Goal: Contribute content: Contribute content

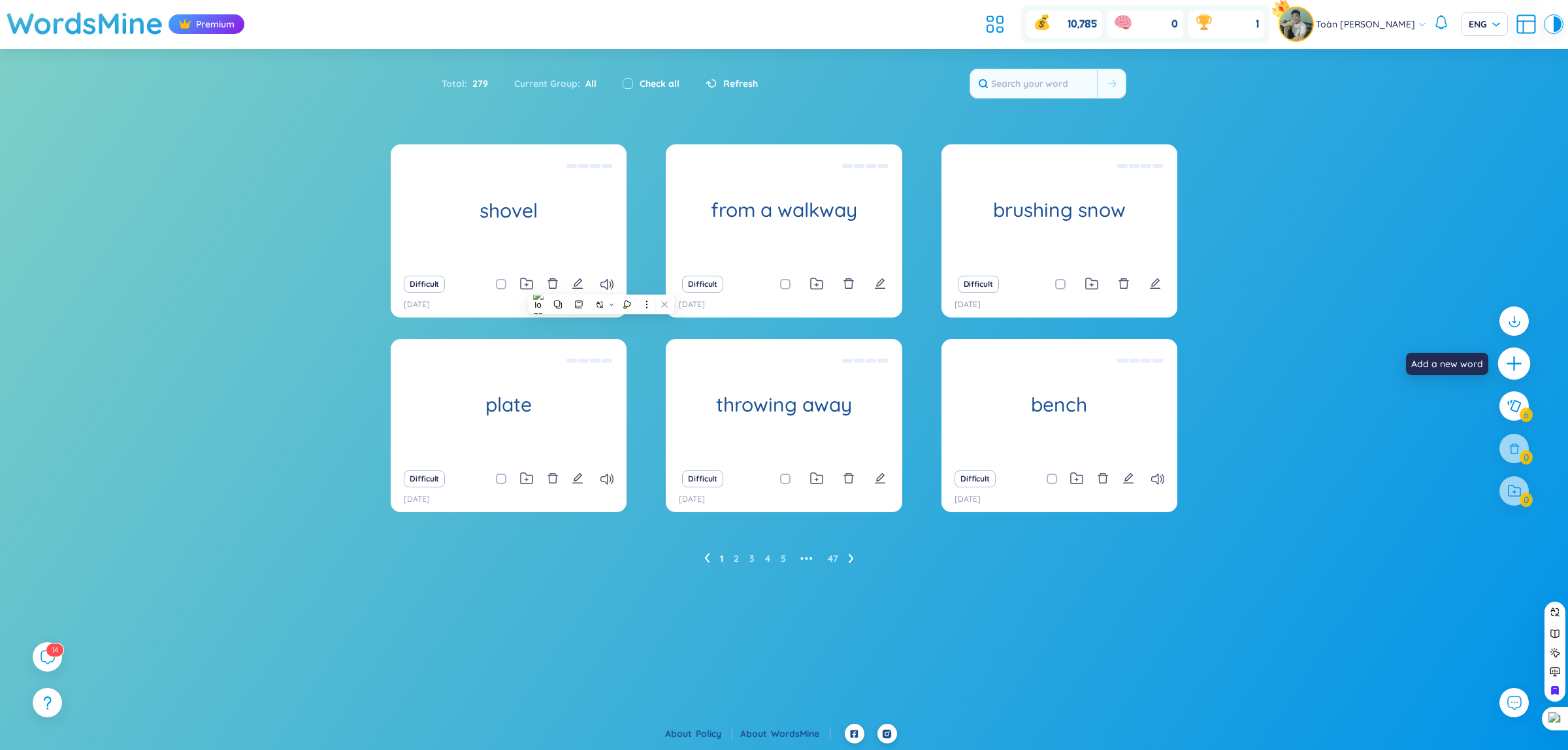
click at [1513, 366] on icon "plus" at bounding box center [1515, 364] width 19 height 19
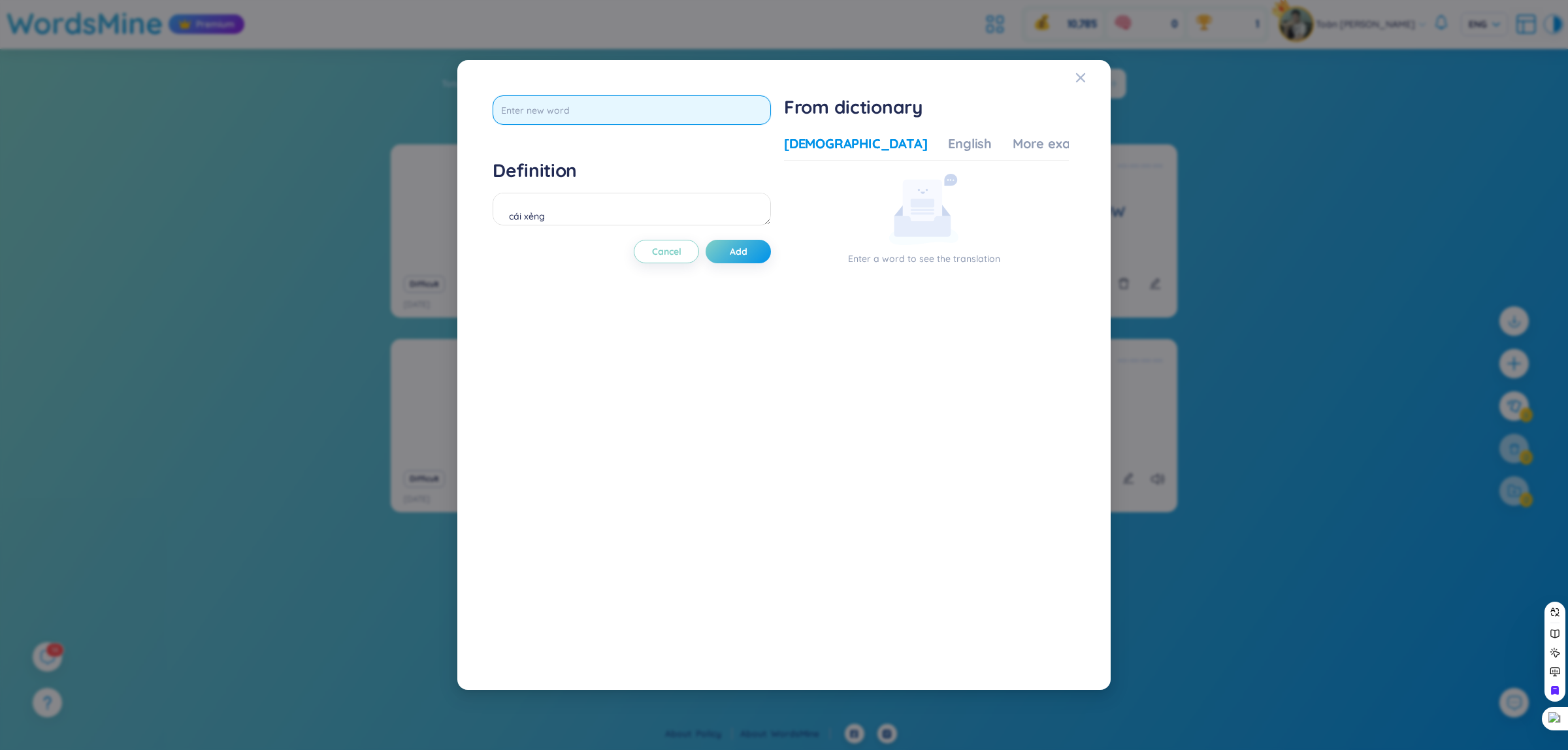
click at [689, 106] on input "text" at bounding box center [631, 110] width 279 height 30
type input "some workers"
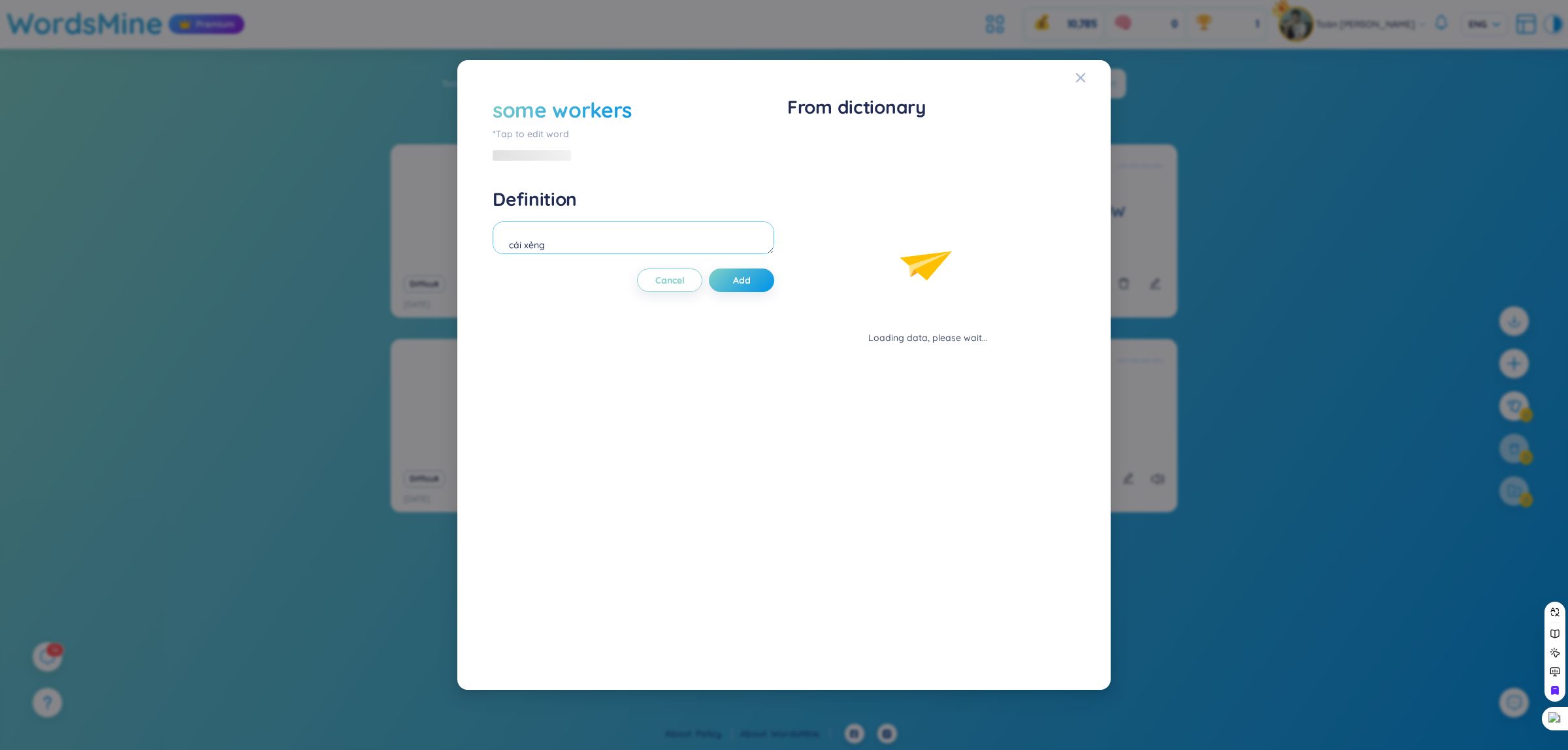
click at [663, 214] on div "Definition cái xẻng" at bounding box center [633, 223] width 282 height 71
click at [538, 160] on icon at bounding box center [541, 155] width 14 height 12
click at [614, 247] on textarea "cái xẻng" at bounding box center [631, 237] width 279 height 33
type textarea "c"
type textarea "vài công nhân"
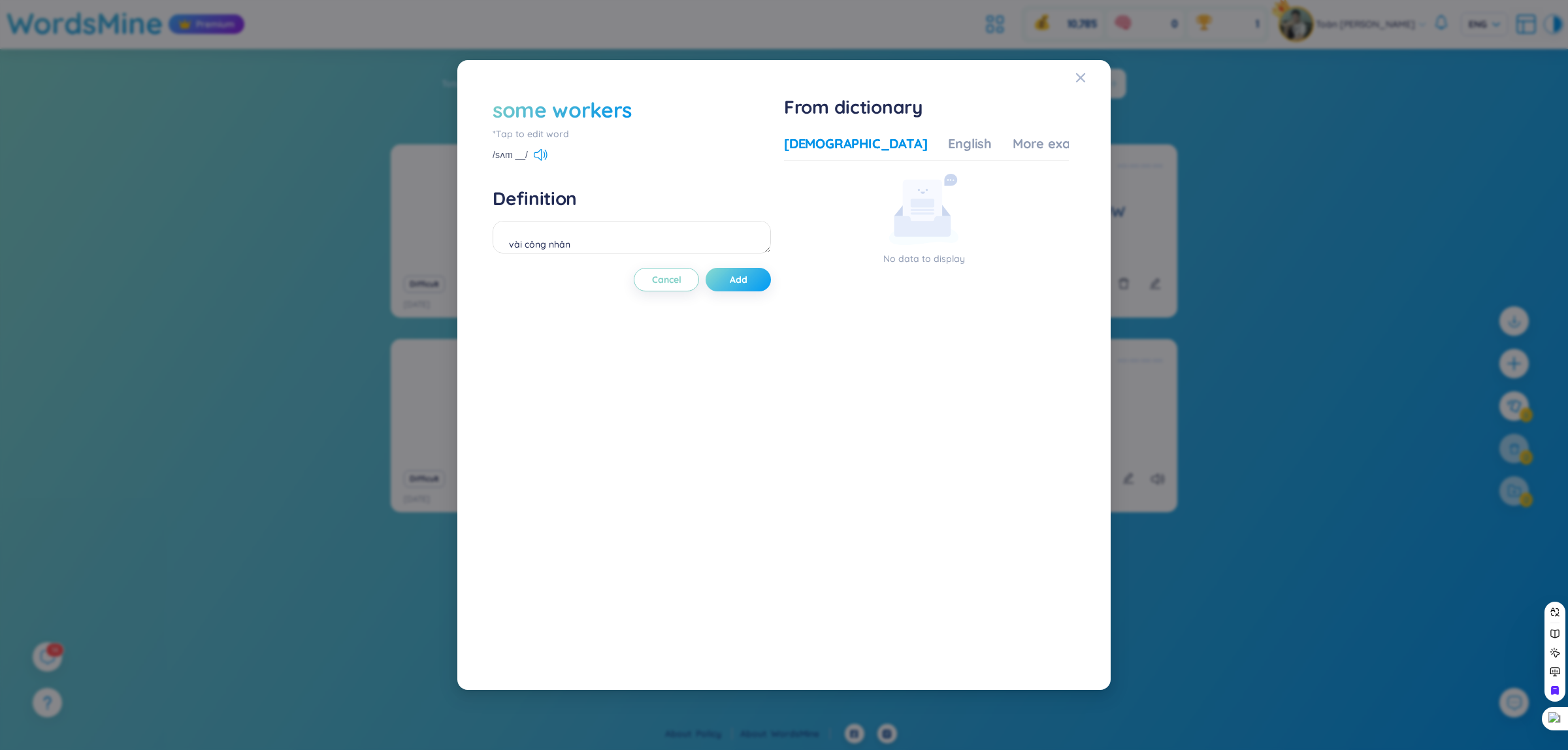
click at [761, 276] on button "Add" at bounding box center [738, 279] width 65 height 23
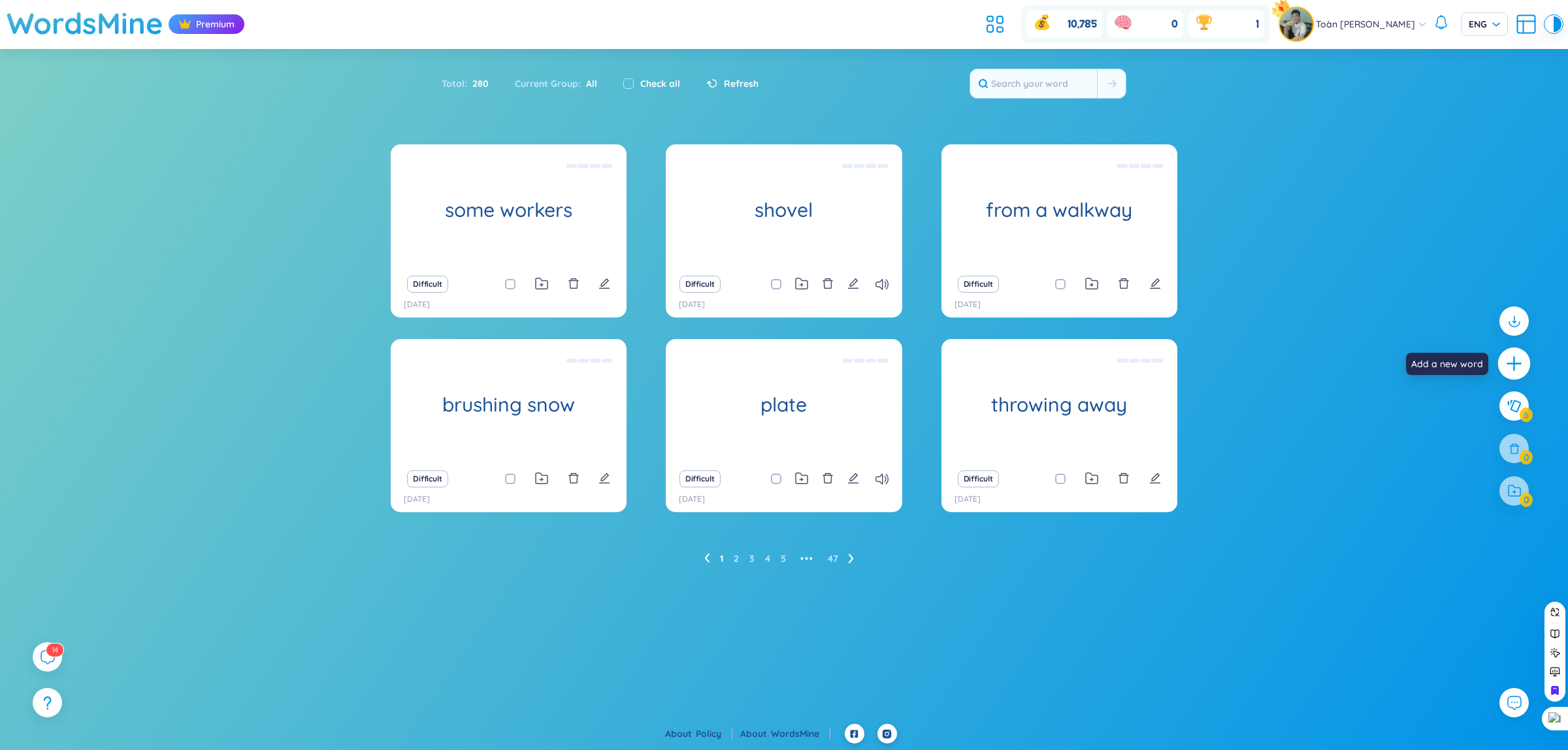
click at [1523, 364] on div at bounding box center [1514, 363] width 33 height 33
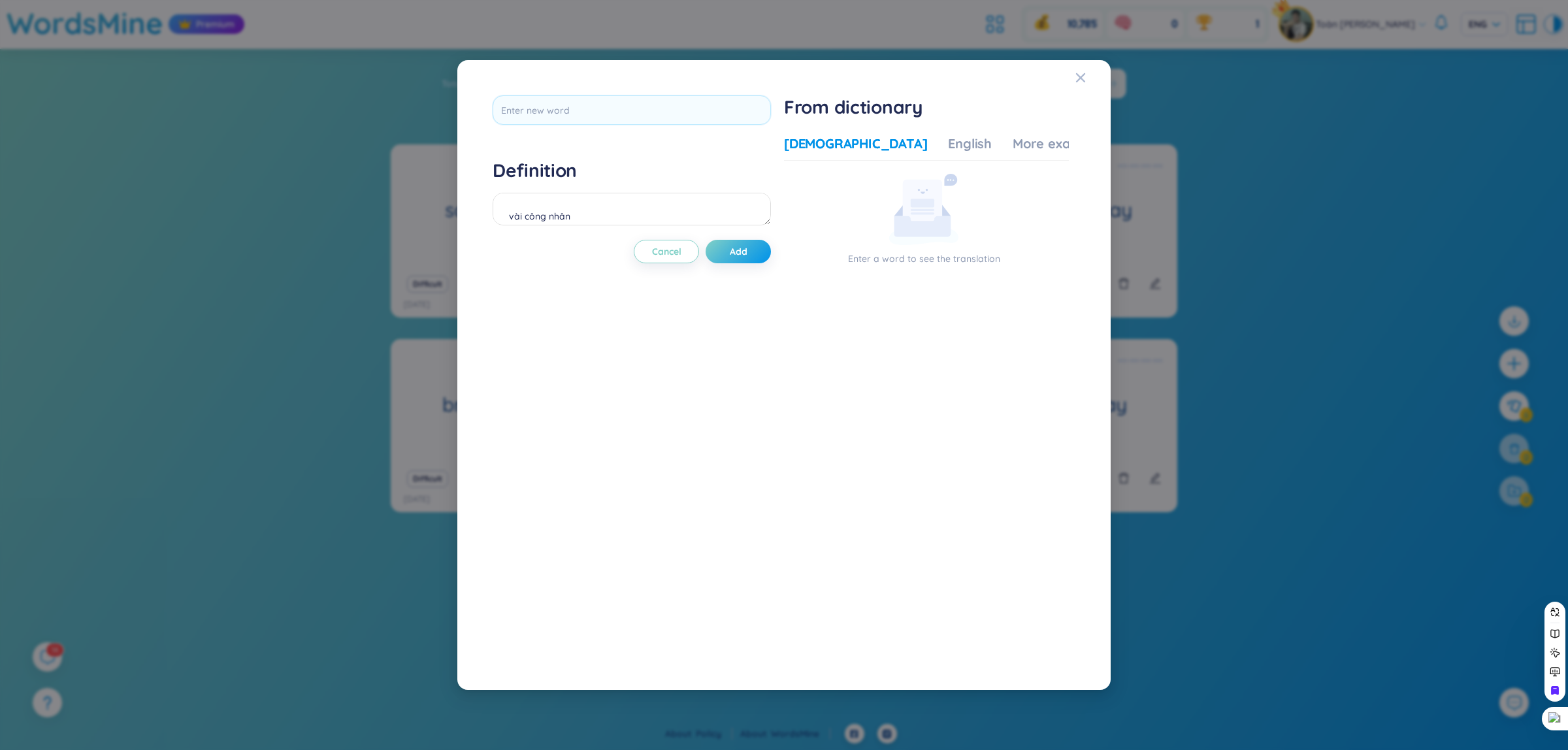
click at [577, 136] on div "Definition vài công nhân Cancel Add" at bounding box center [631, 375] width 279 height 559
click at [564, 102] on input "text" at bounding box center [631, 110] width 279 height 30
type input "a"
type input "ả"
type input "art"
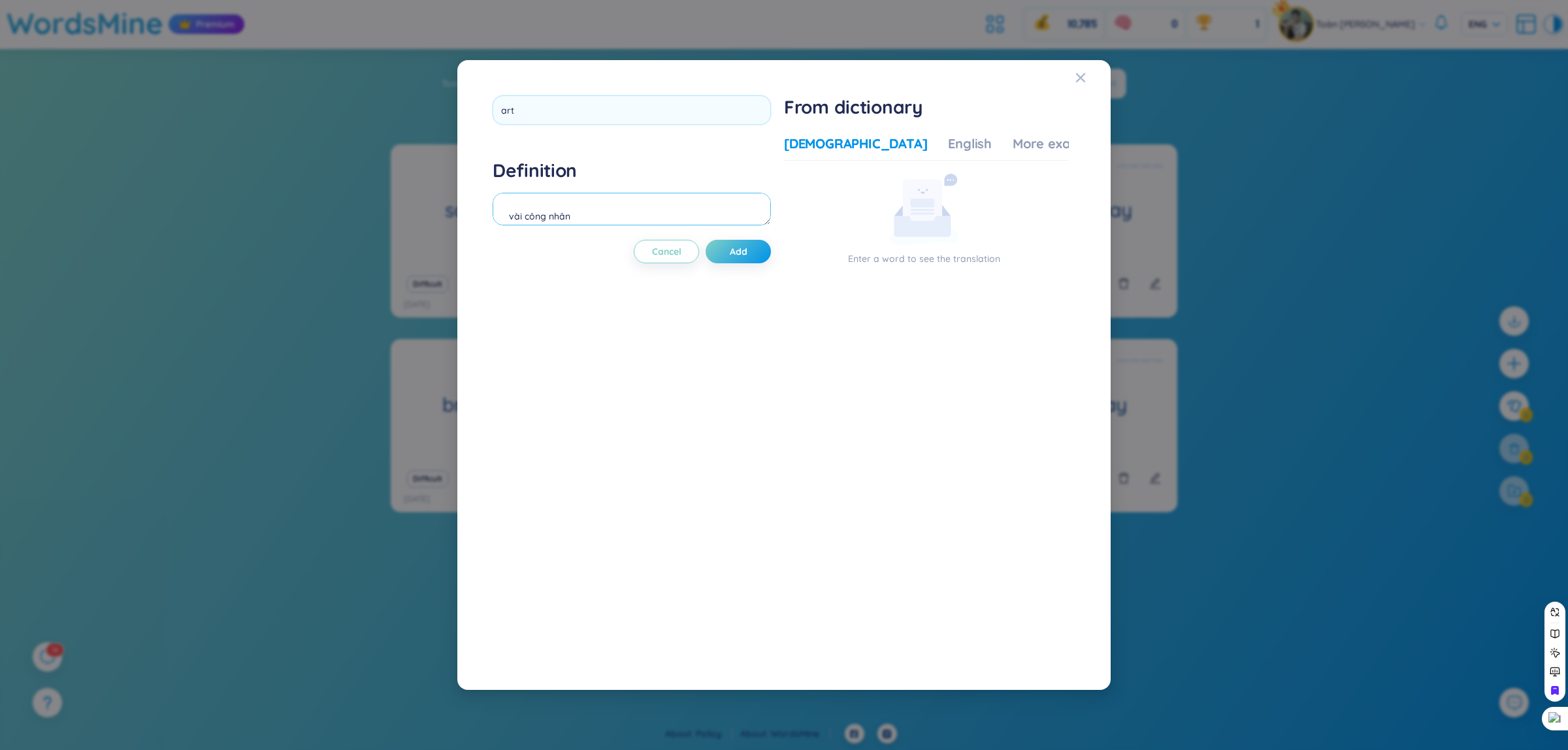
click at [702, 204] on div "Definition vài công nhân" at bounding box center [631, 194] width 279 height 71
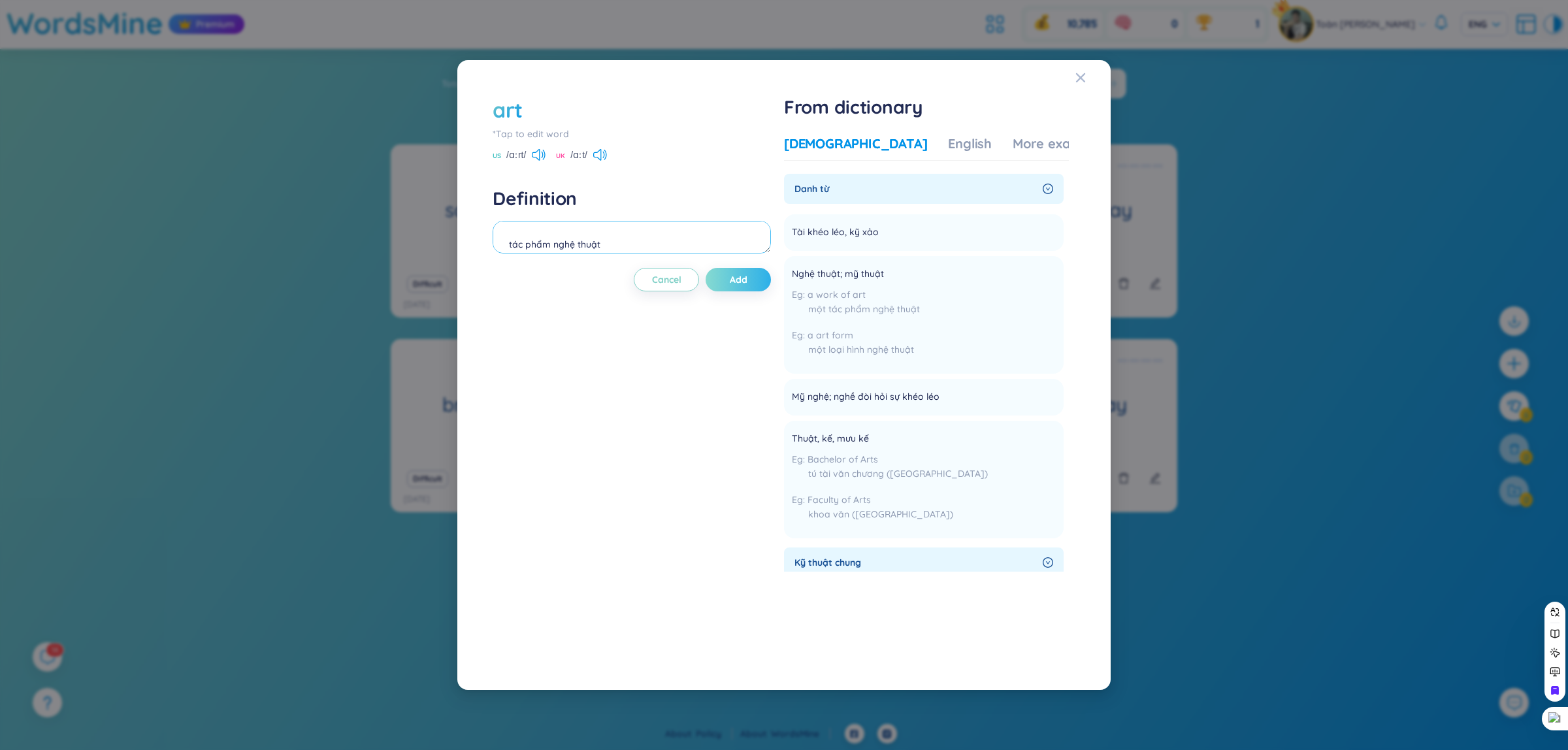
type textarea "tác phẩm nghệ thuật"
click at [728, 276] on button "Add" at bounding box center [738, 279] width 65 height 23
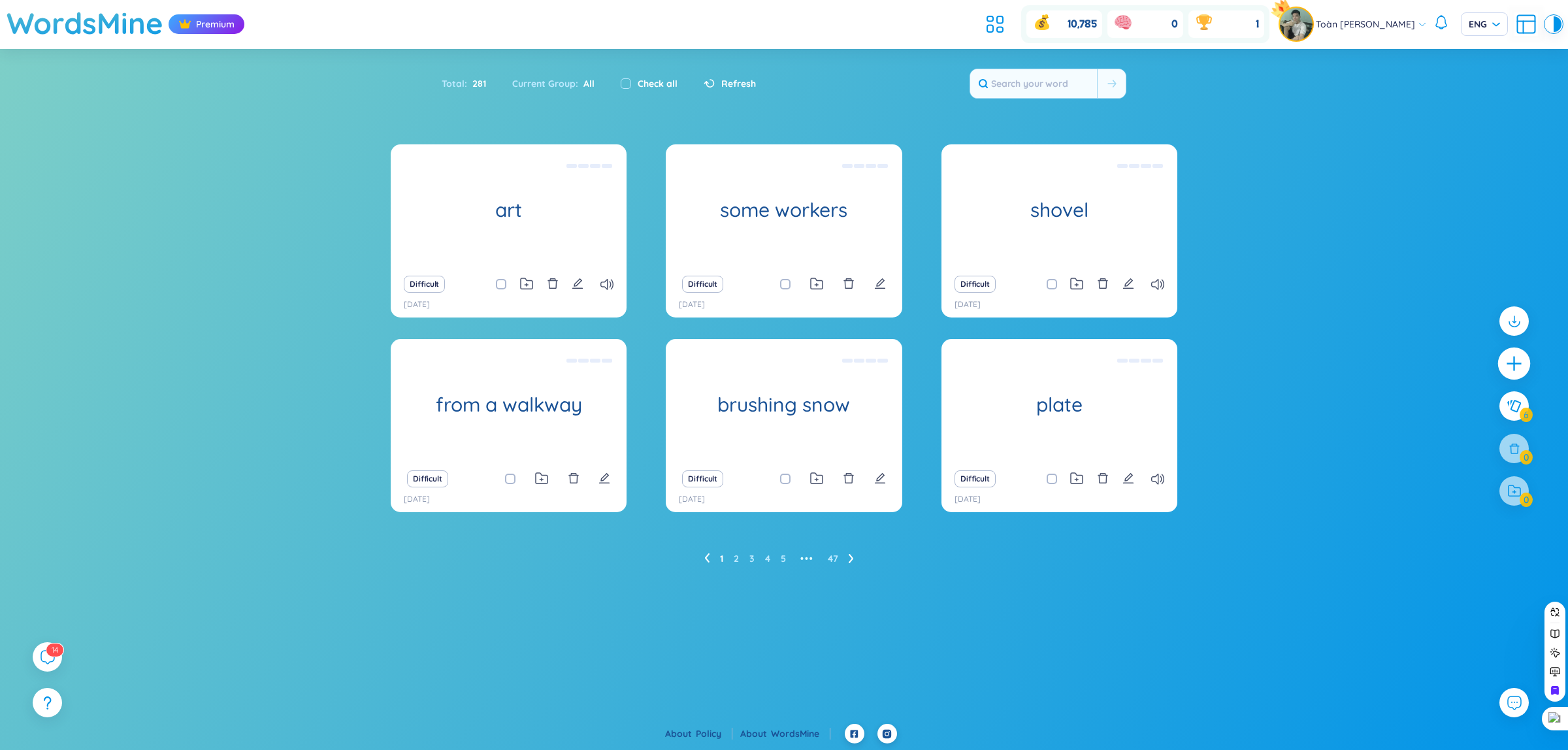
click at [1504, 355] on div at bounding box center [1514, 363] width 33 height 33
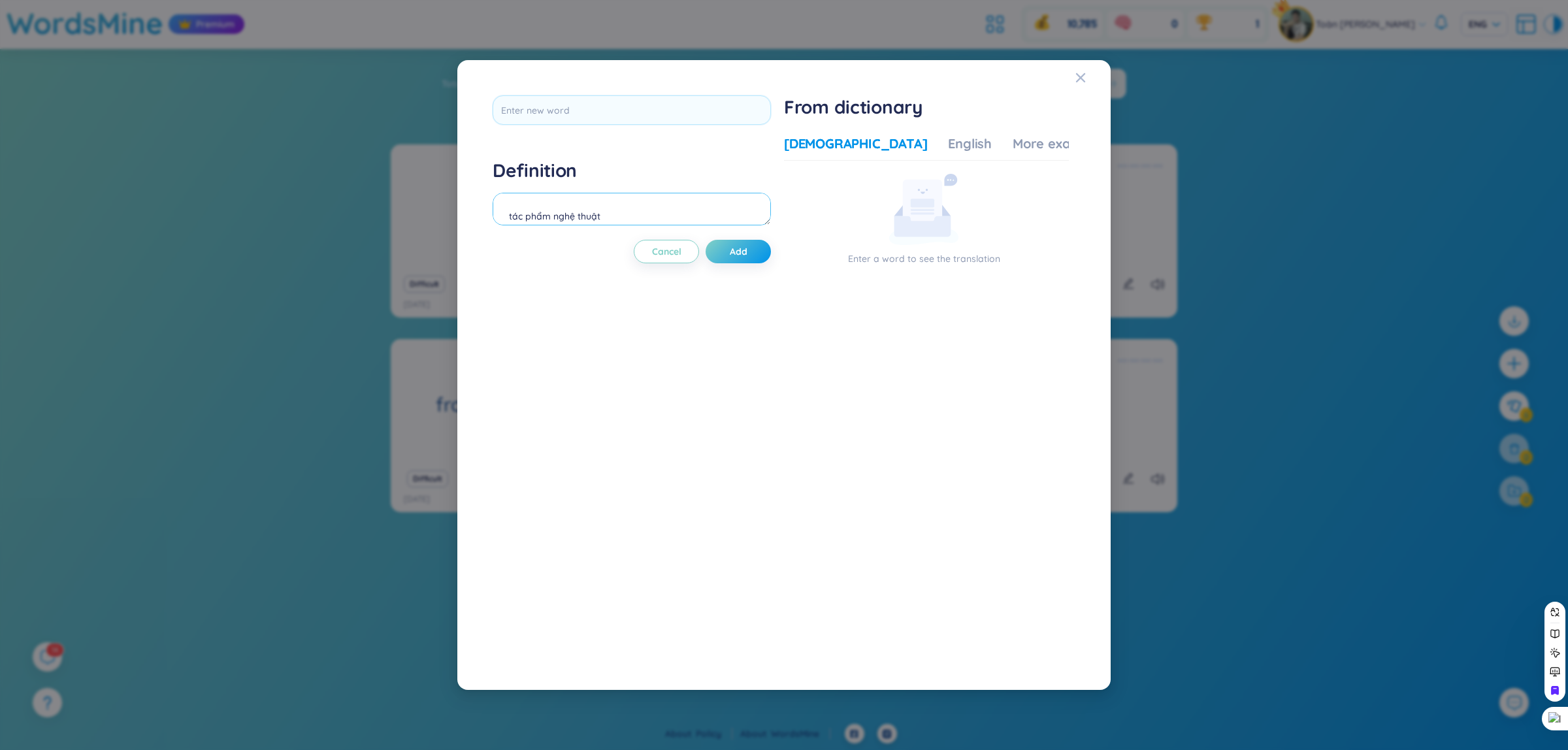
click at [752, 213] on textarea "tác phẩm nghệ thuật" at bounding box center [631, 209] width 279 height 33
click at [752, 213] on textarea "in a gellery" at bounding box center [631, 209] width 279 height 33
type textarea "in a gellery"
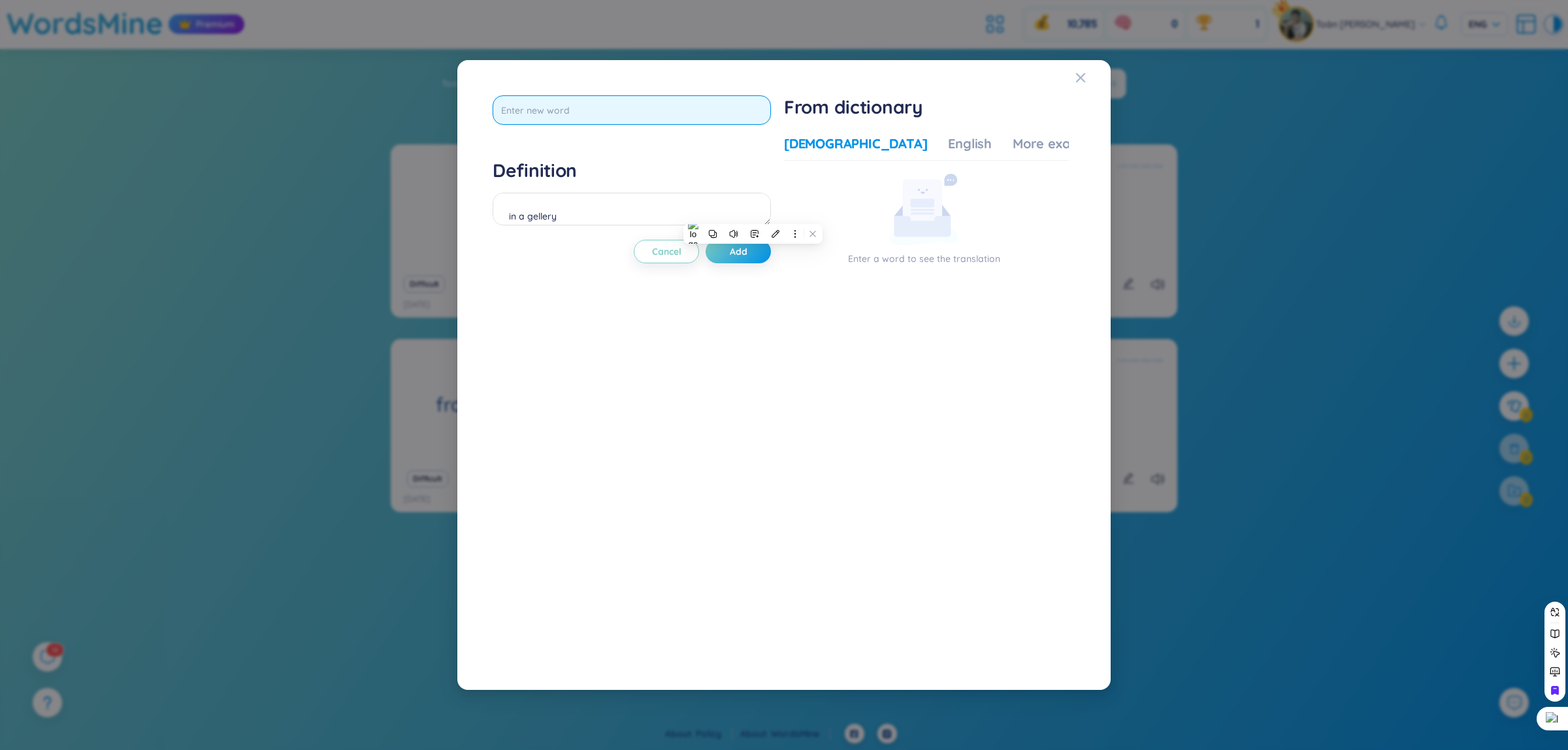
click at [595, 111] on input "text" at bounding box center [631, 110] width 279 height 30
paste input "in a gellery"
type input "in a gellery"
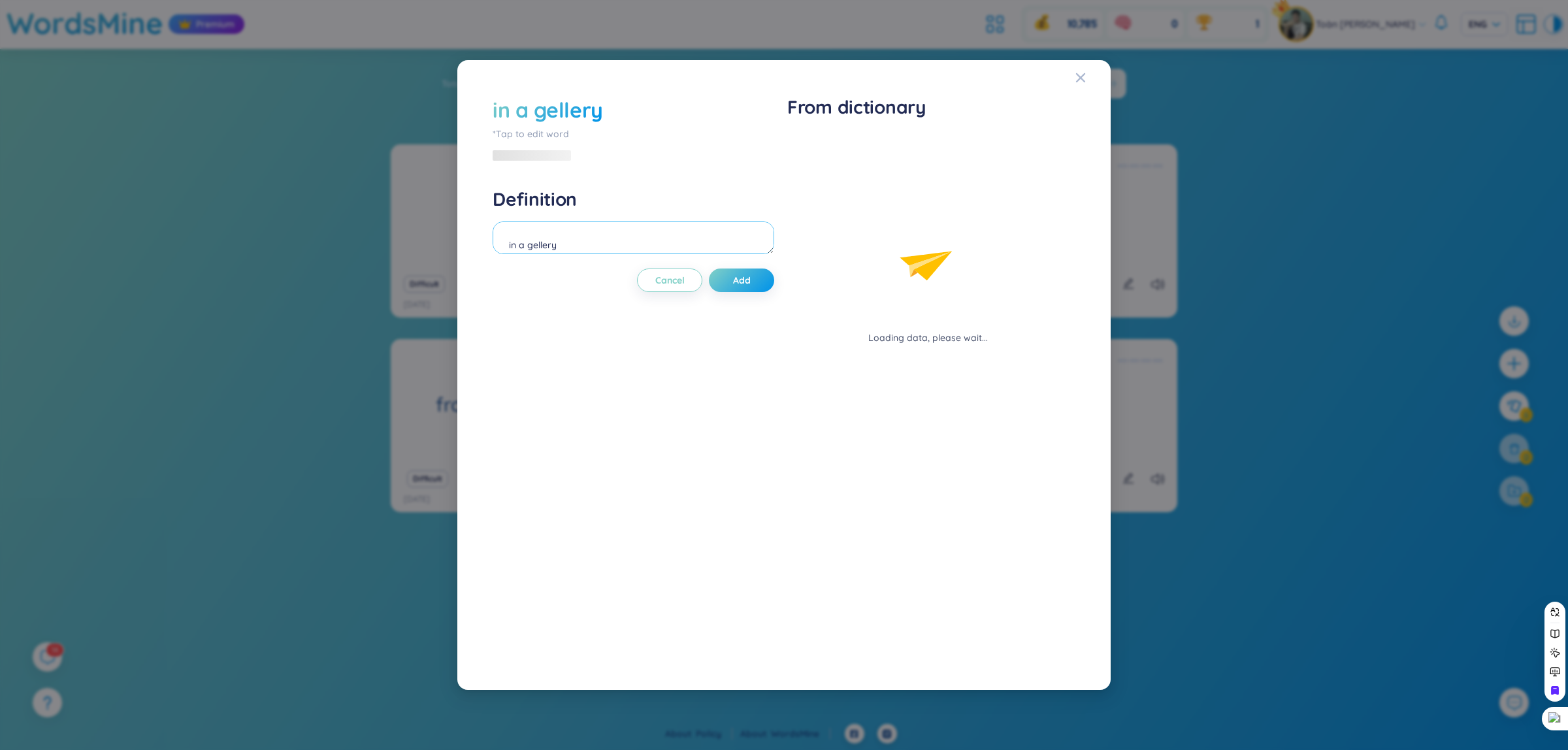
click at [632, 203] on div "Definition in a gellery" at bounding box center [633, 223] width 282 height 71
drag, startPoint x: 586, startPoint y: 229, endPoint x: 471, endPoint y: 239, distance: 115.4
click at [471, 237] on div "in a gellery *Tap to edit word Definition in a gellery Cancel Add From dictiona…" at bounding box center [784, 375] width 653 height 630
click at [540, 145] on div "in a gellery *Tap to edit word /ɪn ə __/" at bounding box center [631, 128] width 279 height 66
click at [540, 154] on icon at bounding box center [540, 155] width 14 height 12
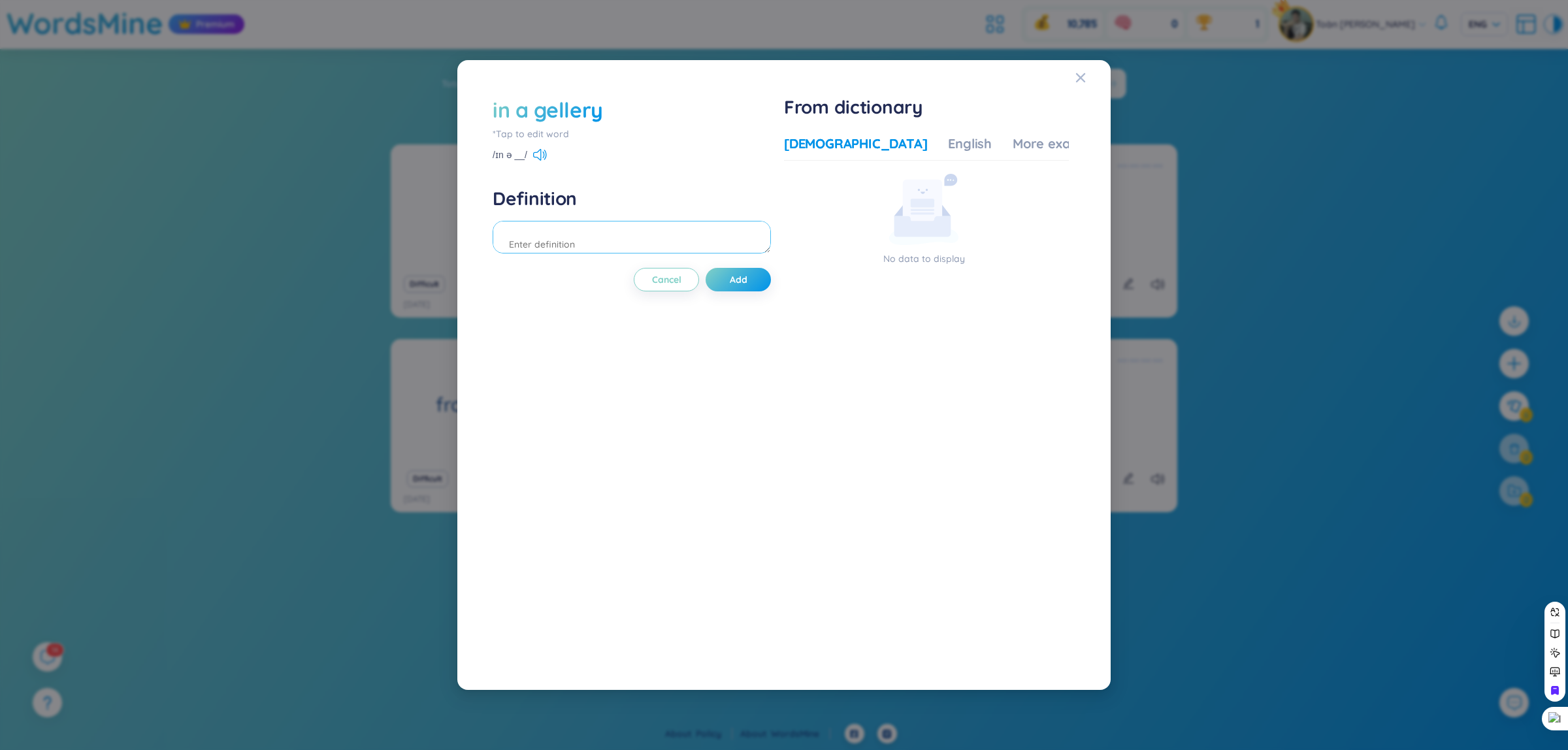
click at [712, 252] on textarea at bounding box center [631, 237] width 279 height 33
type textarea "p"
click at [728, 250] on textarea at bounding box center [631, 237] width 279 height 33
type textarea "t"
type textarea "trong một phòng trưng bày"
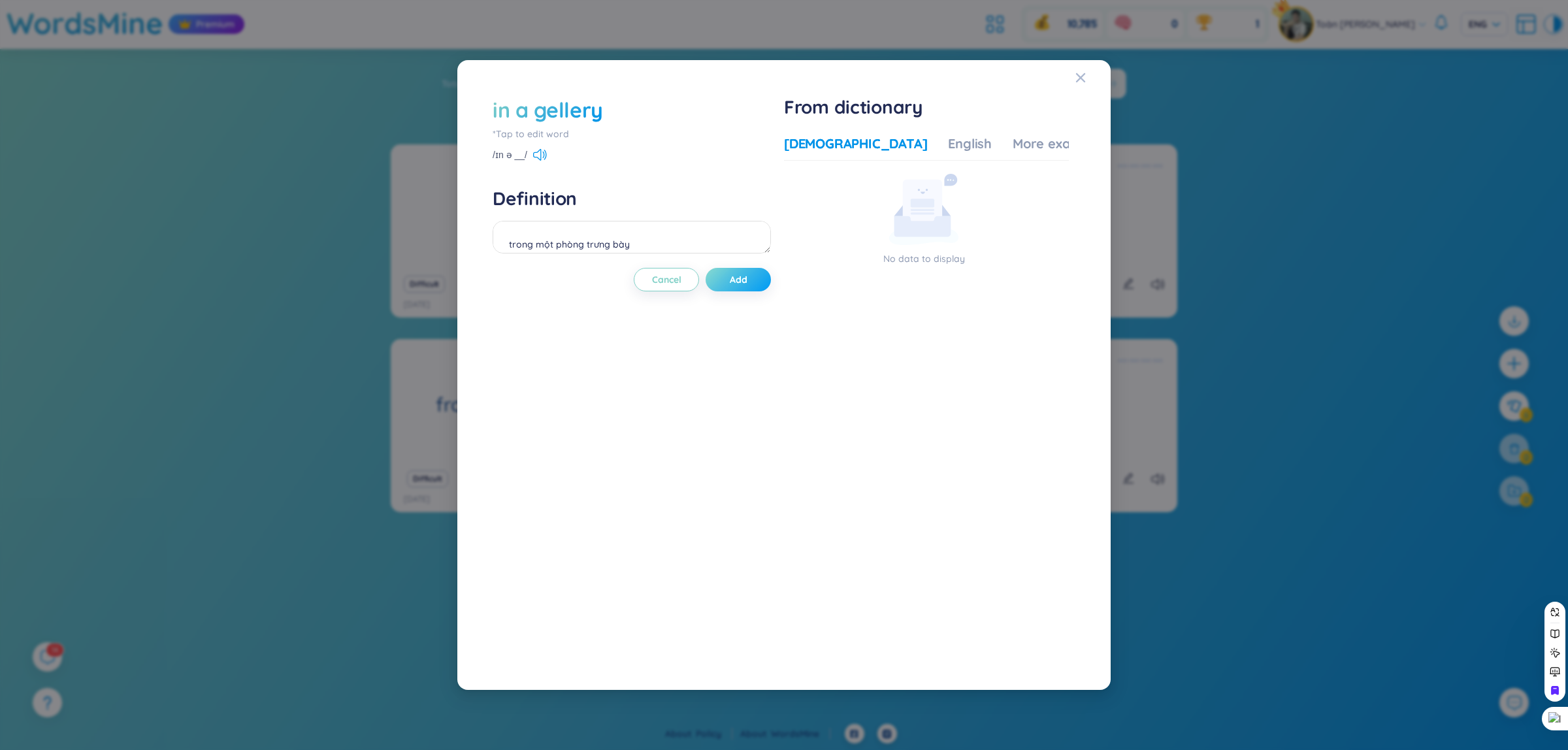
click at [759, 272] on button "Add" at bounding box center [738, 279] width 65 height 23
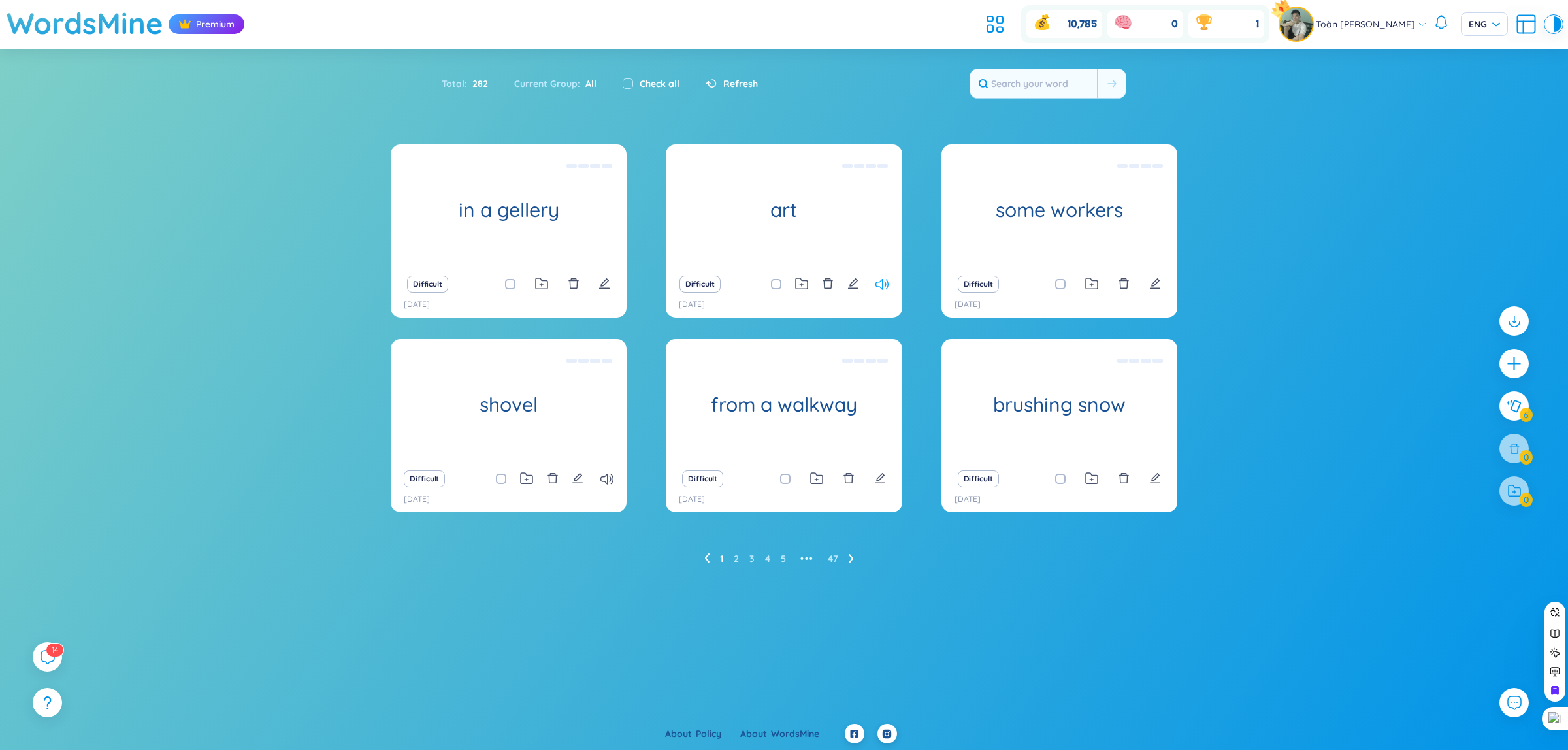
click at [881, 288] on icon at bounding box center [882, 284] width 13 height 11
click at [1510, 358] on icon "plus" at bounding box center [1515, 364] width 19 height 19
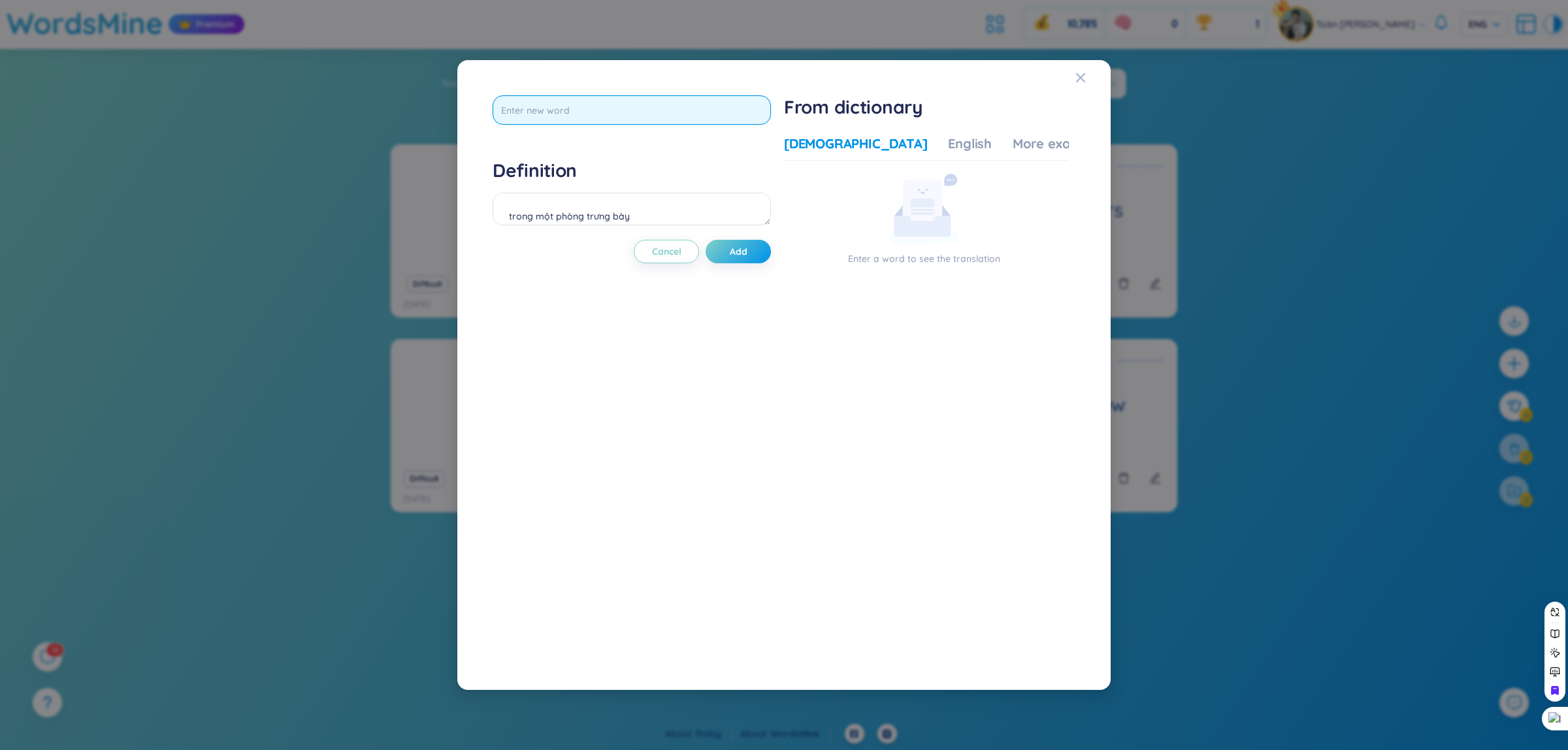
click at [658, 103] on input "text" at bounding box center [631, 110] width 279 height 30
type input "conversation"
click at [526, 212] on div "Definition trong một phòng trưng bày" at bounding box center [631, 194] width 279 height 71
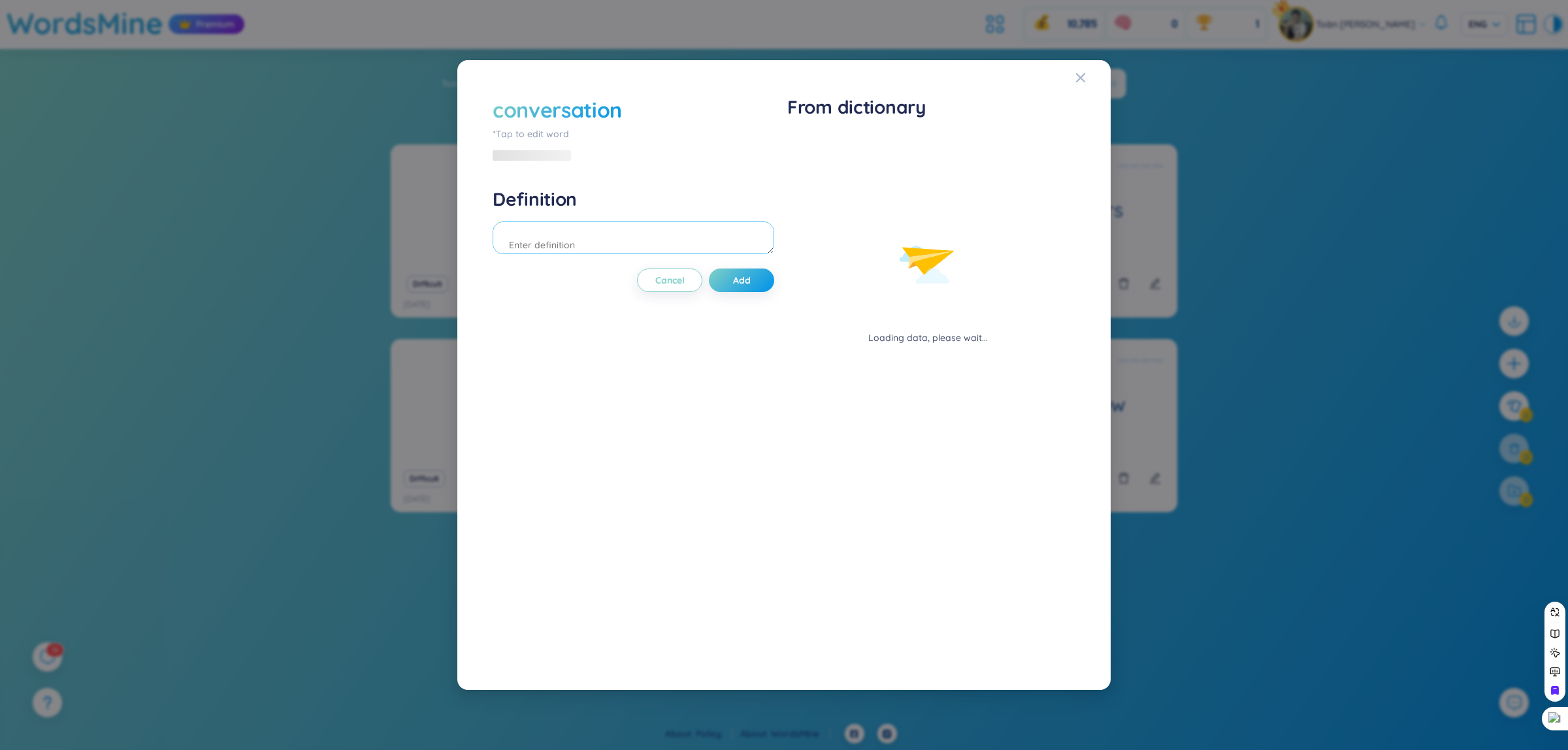
type textarea "c"
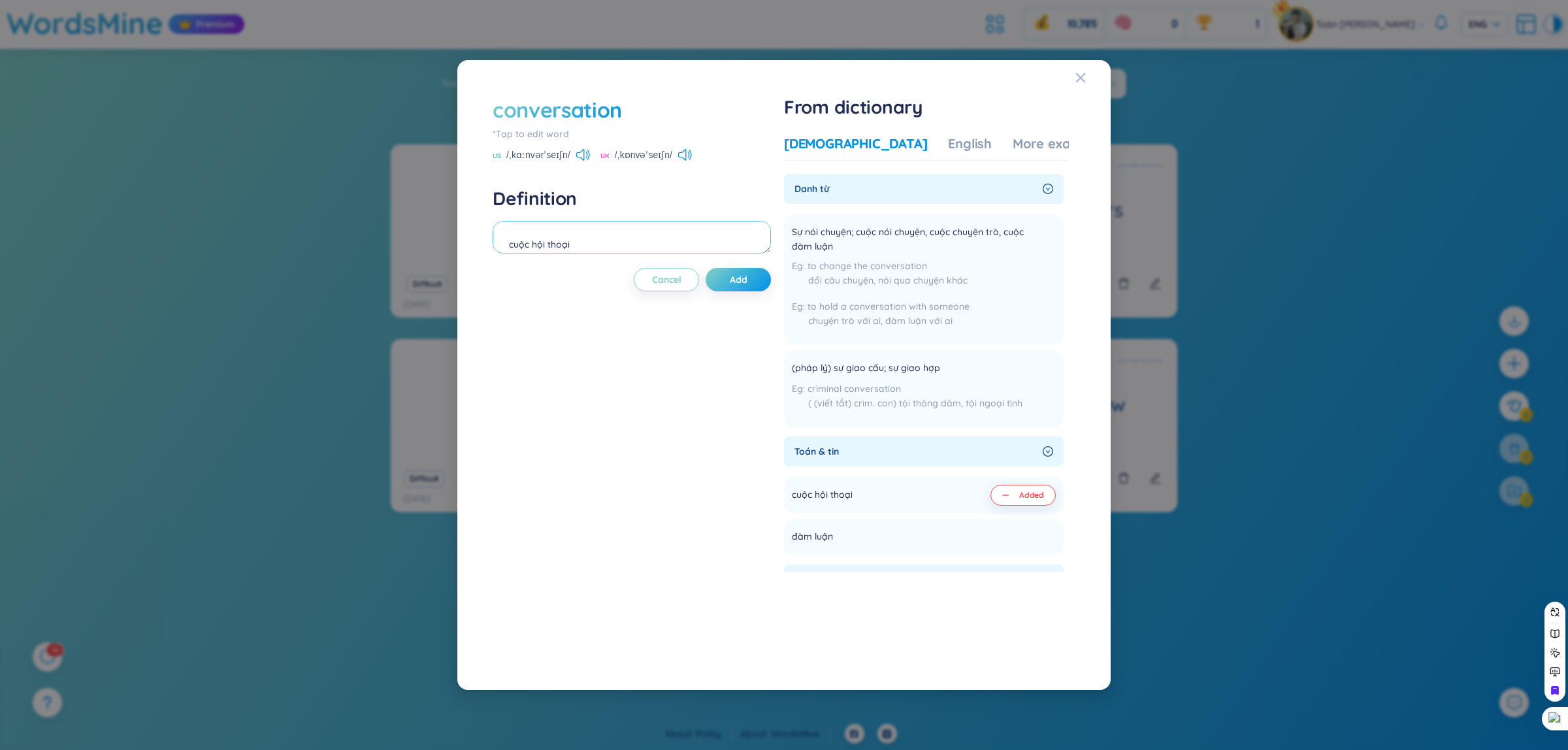
type textarea "cuộc hội thoại"
click at [728, 282] on button "Add" at bounding box center [738, 279] width 65 height 23
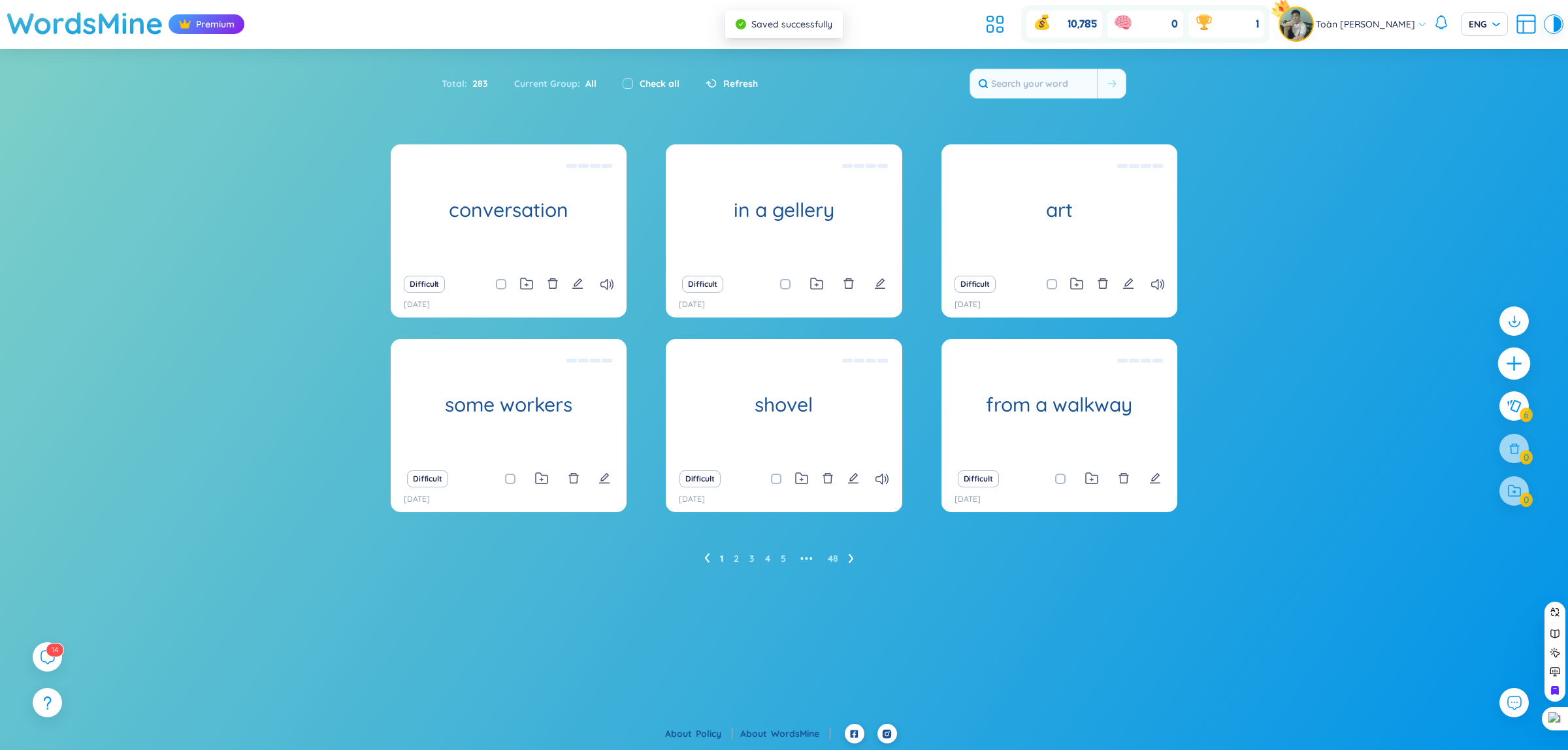
click at [1523, 361] on div at bounding box center [1514, 363] width 33 height 33
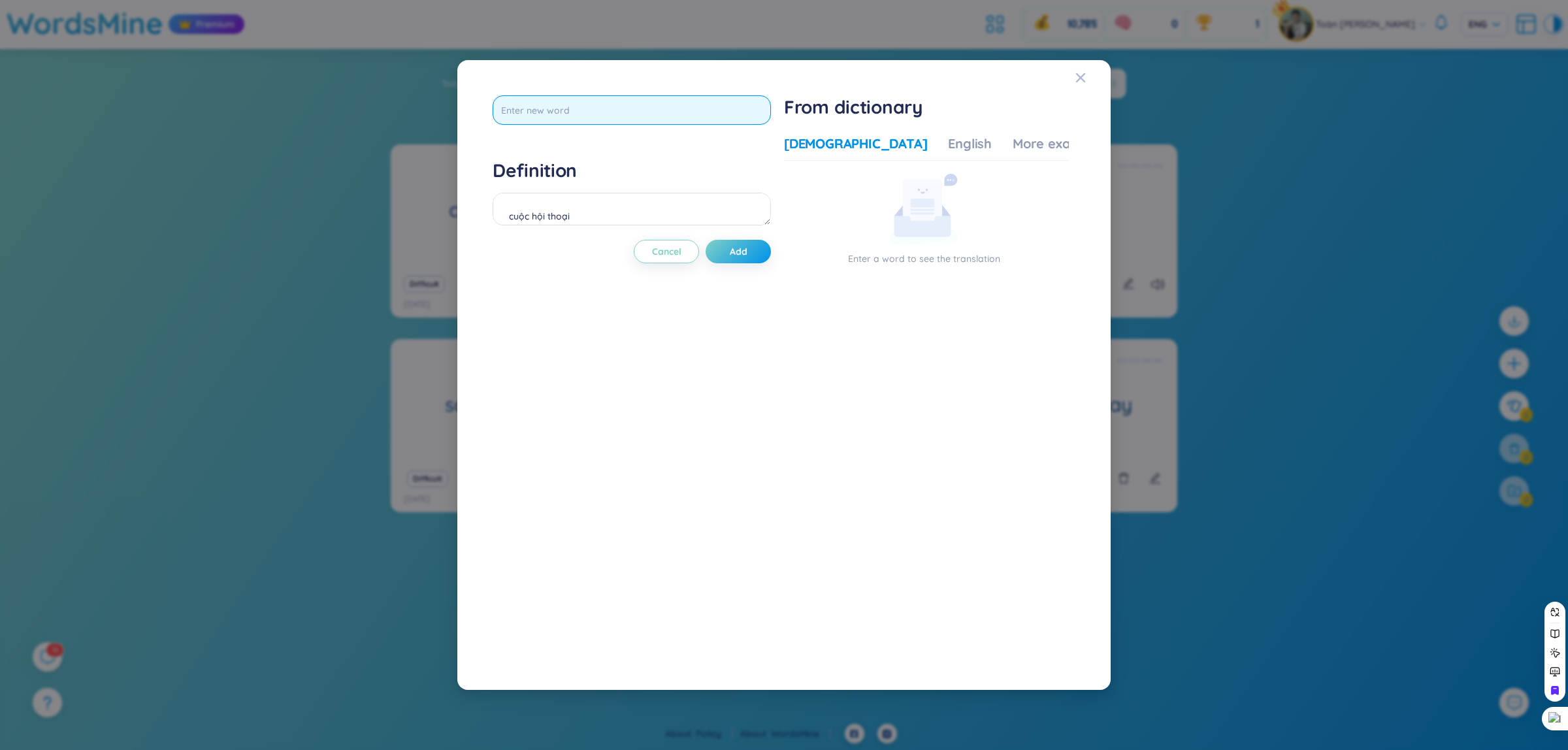
click at [675, 115] on input "text" at bounding box center [631, 110] width 279 height 30
type input "rearanging"
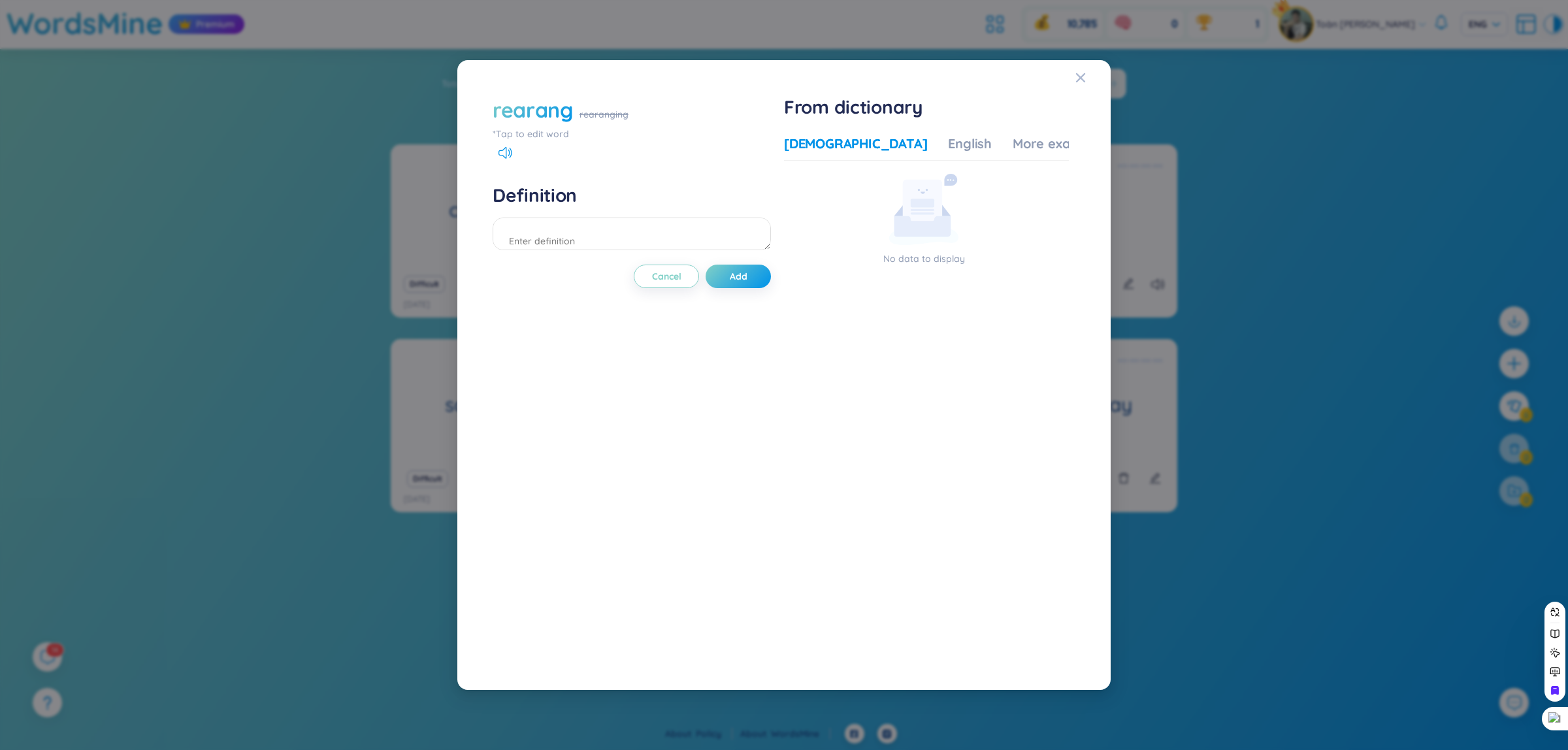
click at [559, 131] on div "*Tap to edit word" at bounding box center [631, 133] width 279 height 14
click at [554, 119] on input "rearang" at bounding box center [631, 110] width 279 height 30
type input "rearanging"
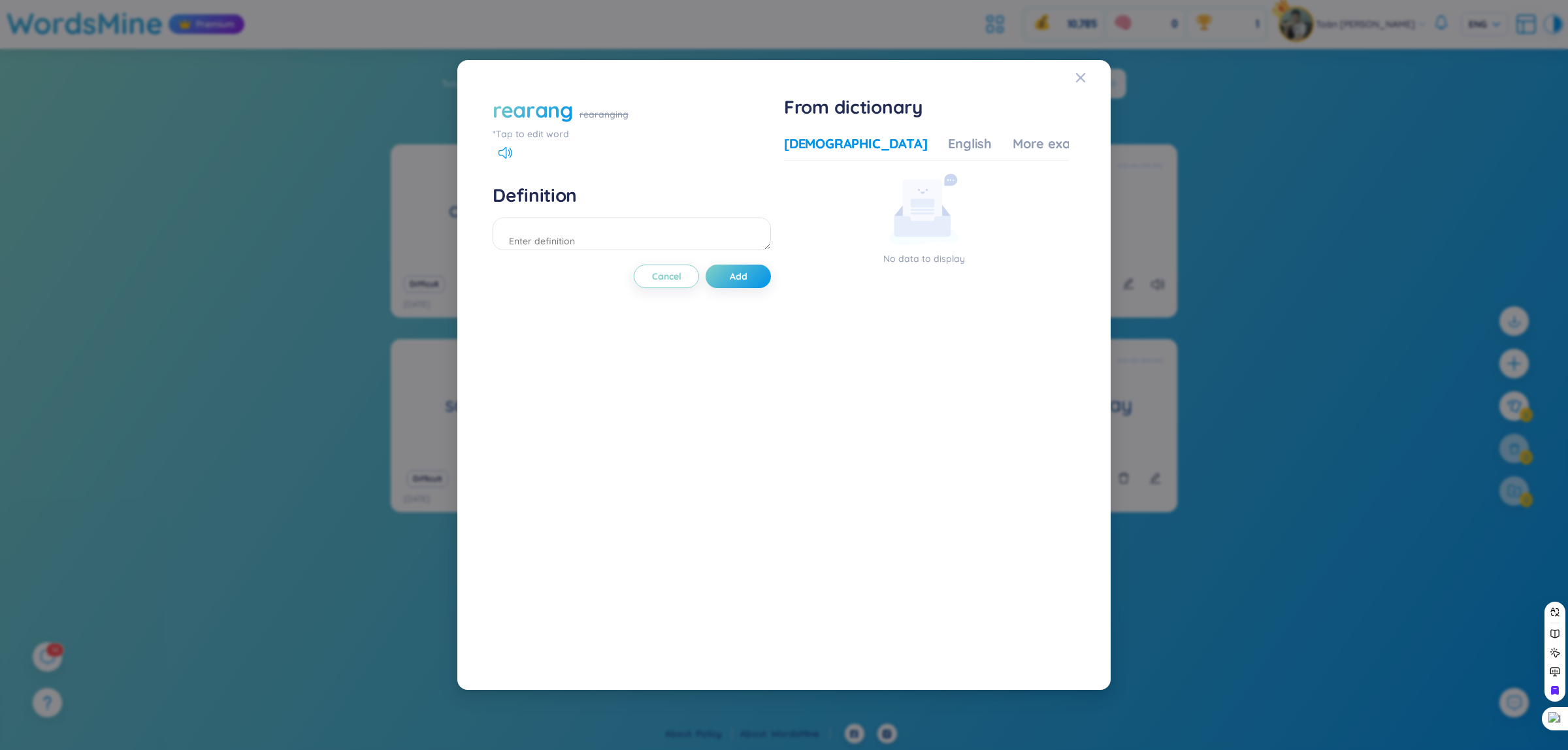
click at [554, 119] on div "rearang" at bounding box center [532, 109] width 80 height 29
type input "rearranging"
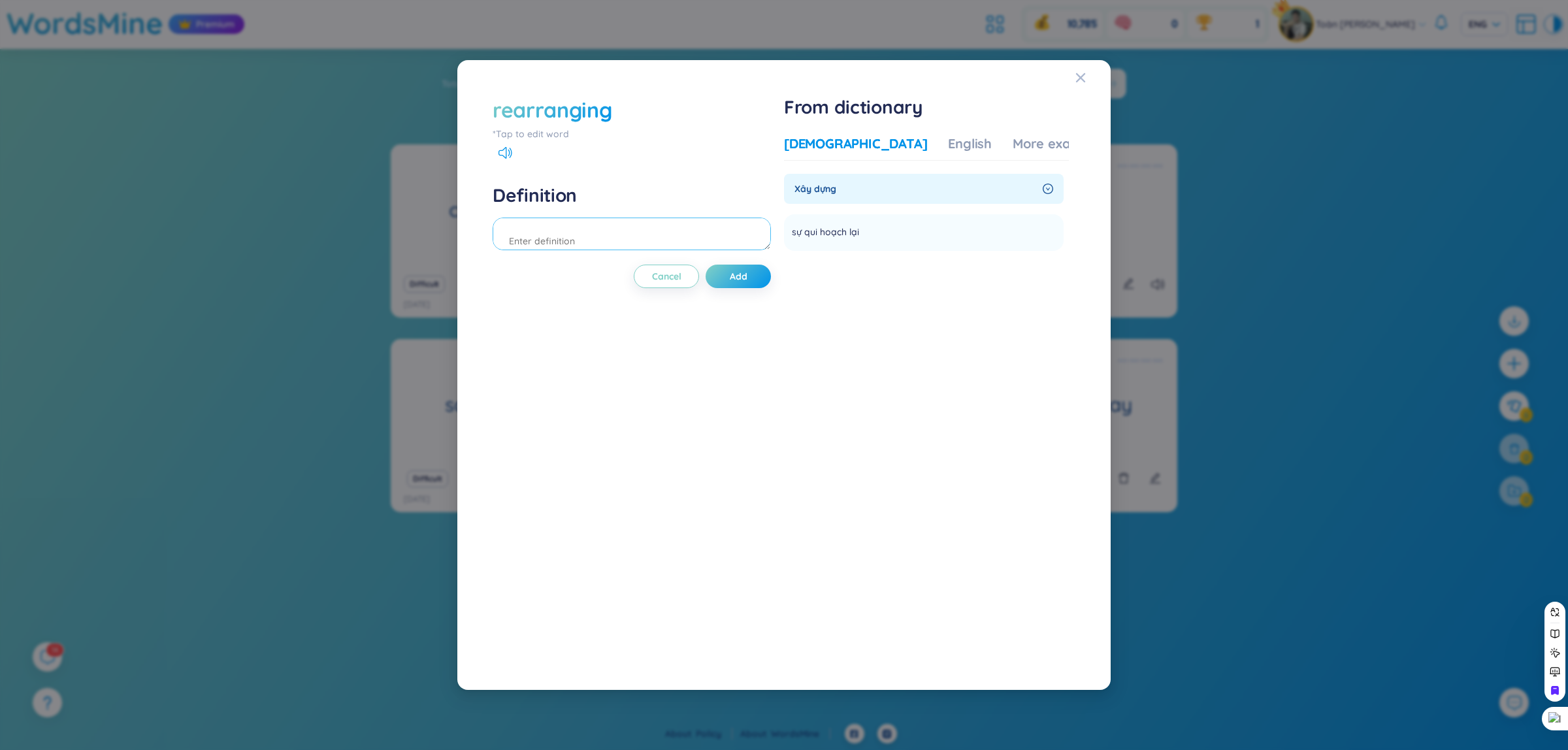
click at [629, 234] on textarea at bounding box center [631, 233] width 279 height 33
click at [1008, 183] on span "Xây dựng" at bounding box center [915, 188] width 243 height 14
click at [1030, 184] on span "Xây dựng" at bounding box center [915, 188] width 243 height 14
click at [948, 136] on div "English" at bounding box center [970, 143] width 44 height 19
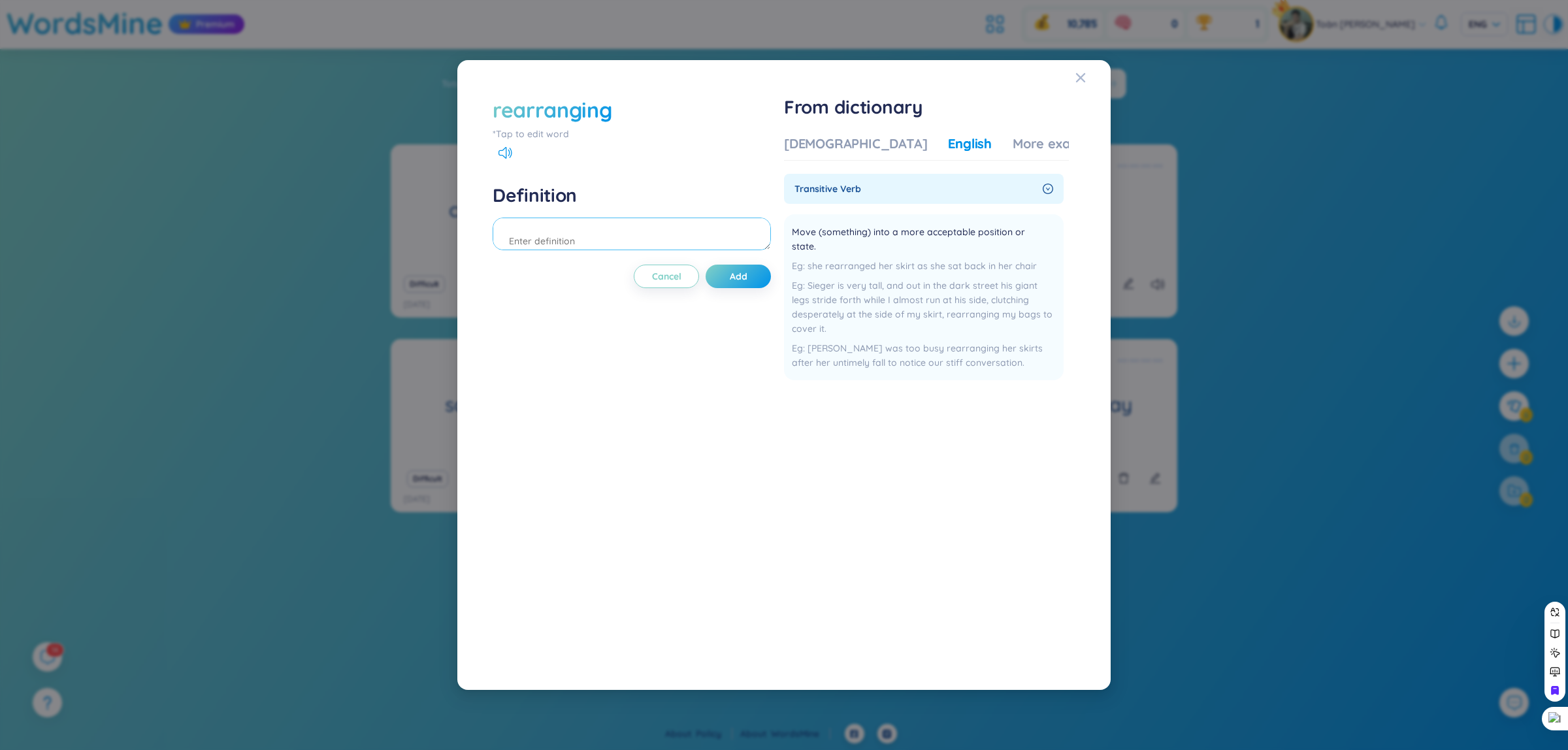
click at [549, 230] on textarea at bounding box center [631, 233] width 279 height 33
type textarea "c"
type textarea "sắp xếp"
click at [740, 284] on button "Add" at bounding box center [738, 276] width 65 height 23
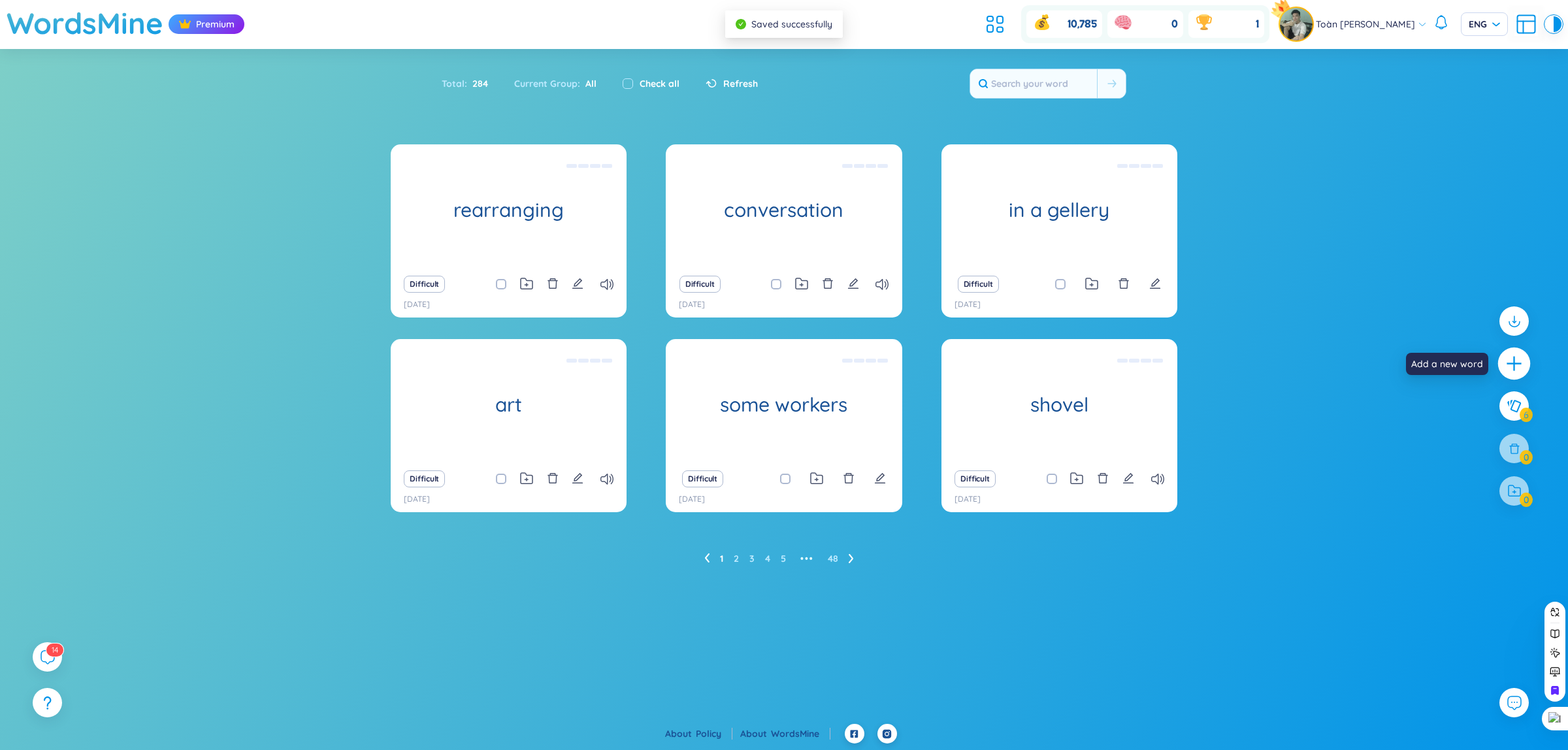
click at [1501, 358] on div at bounding box center [1514, 363] width 33 height 33
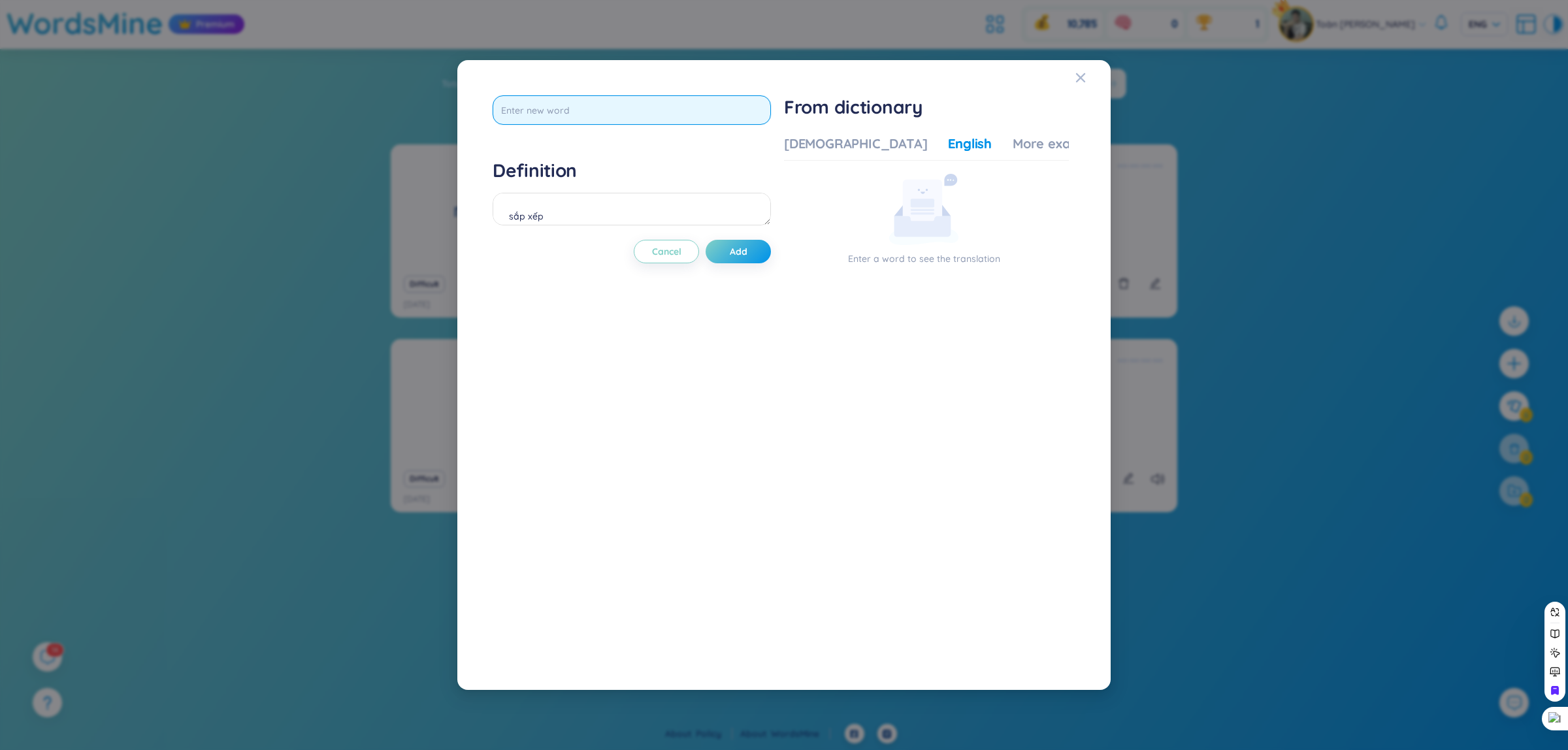
click at [619, 125] on input "text" at bounding box center [631, 110] width 279 height 30
type input "cushions"
click at [639, 212] on div "Definition sắp xếp" at bounding box center [631, 194] width 279 height 71
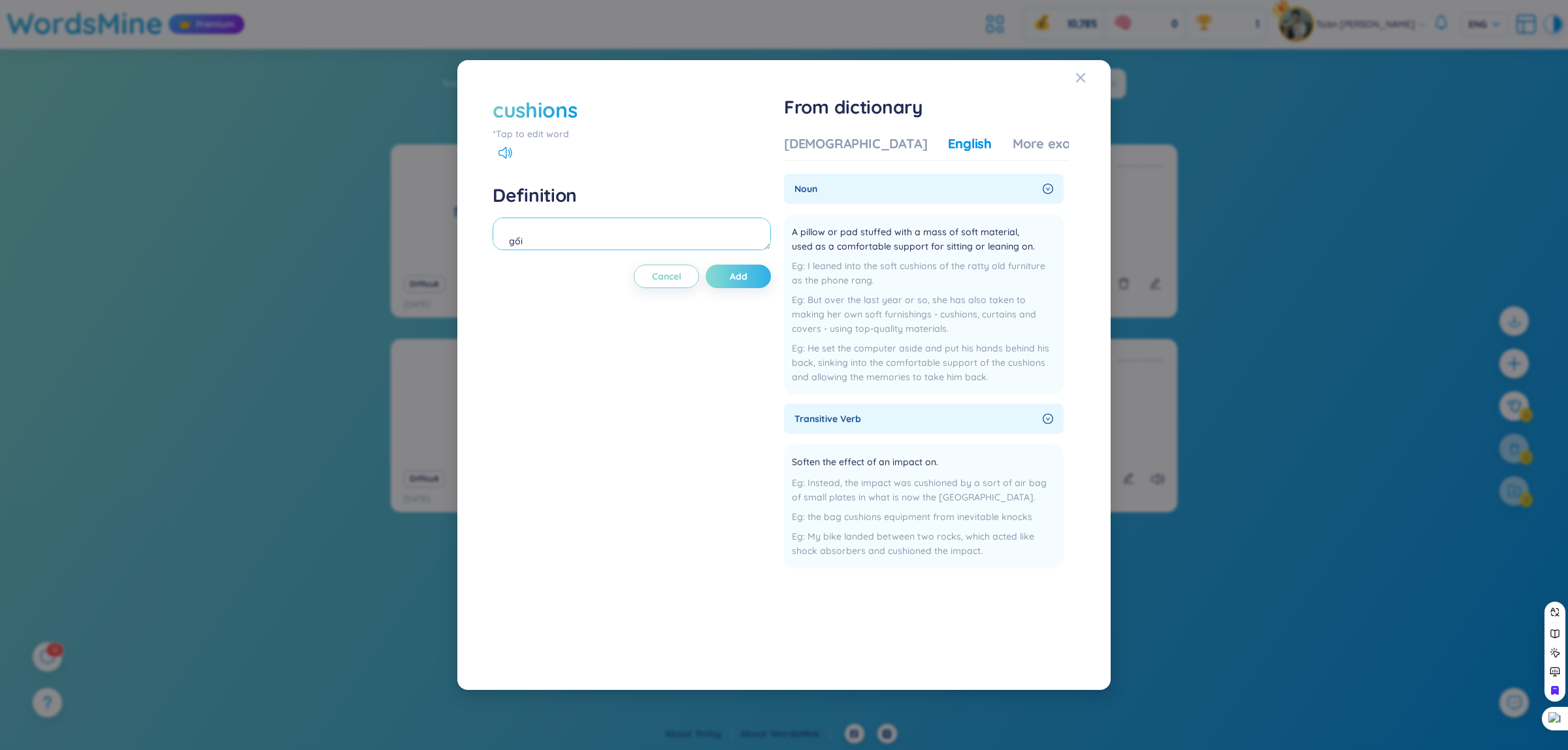
type textarea "gối"
click at [743, 269] on button "Add" at bounding box center [738, 276] width 65 height 23
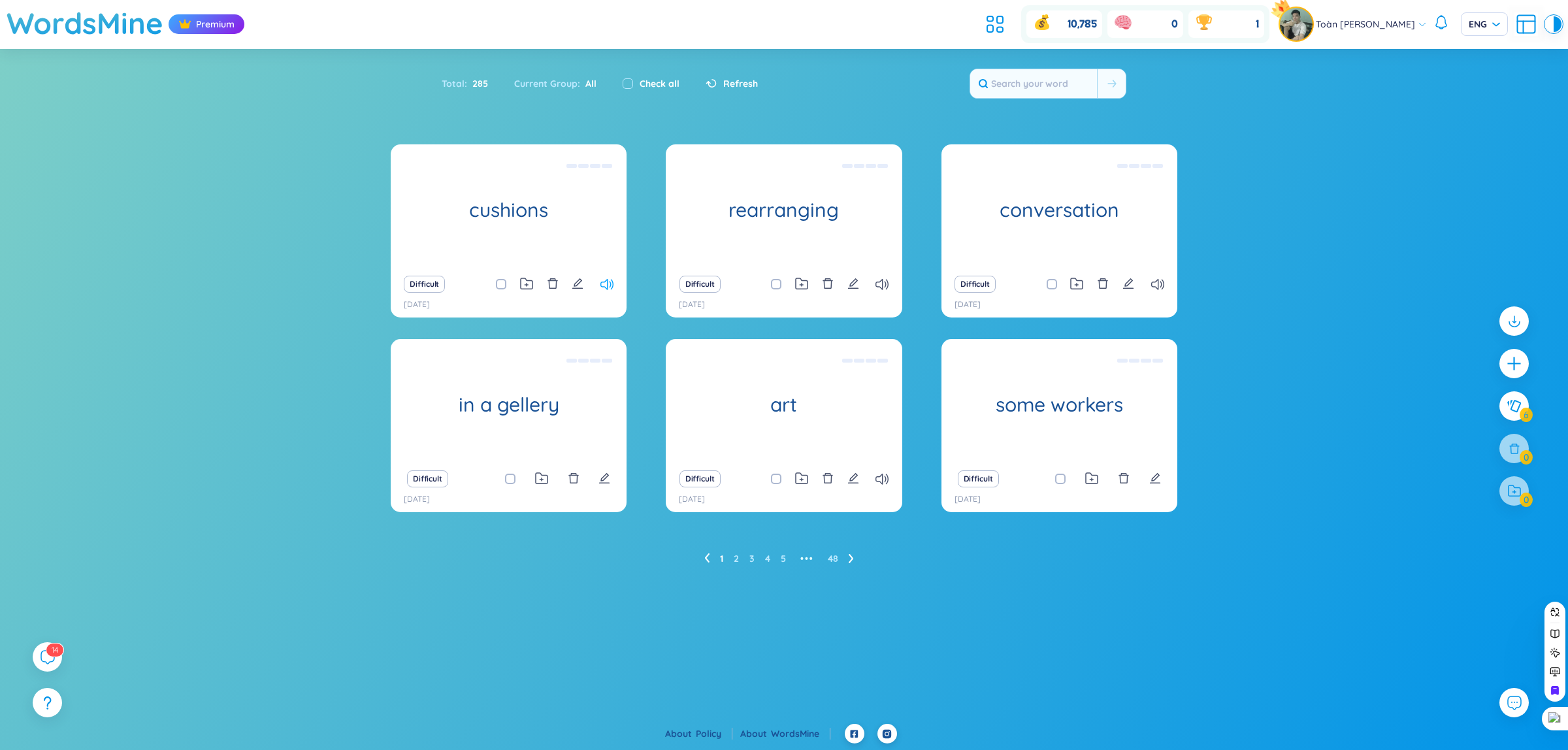
click at [608, 280] on icon at bounding box center [607, 284] width 13 height 11
click at [1504, 361] on div at bounding box center [1514, 363] width 33 height 33
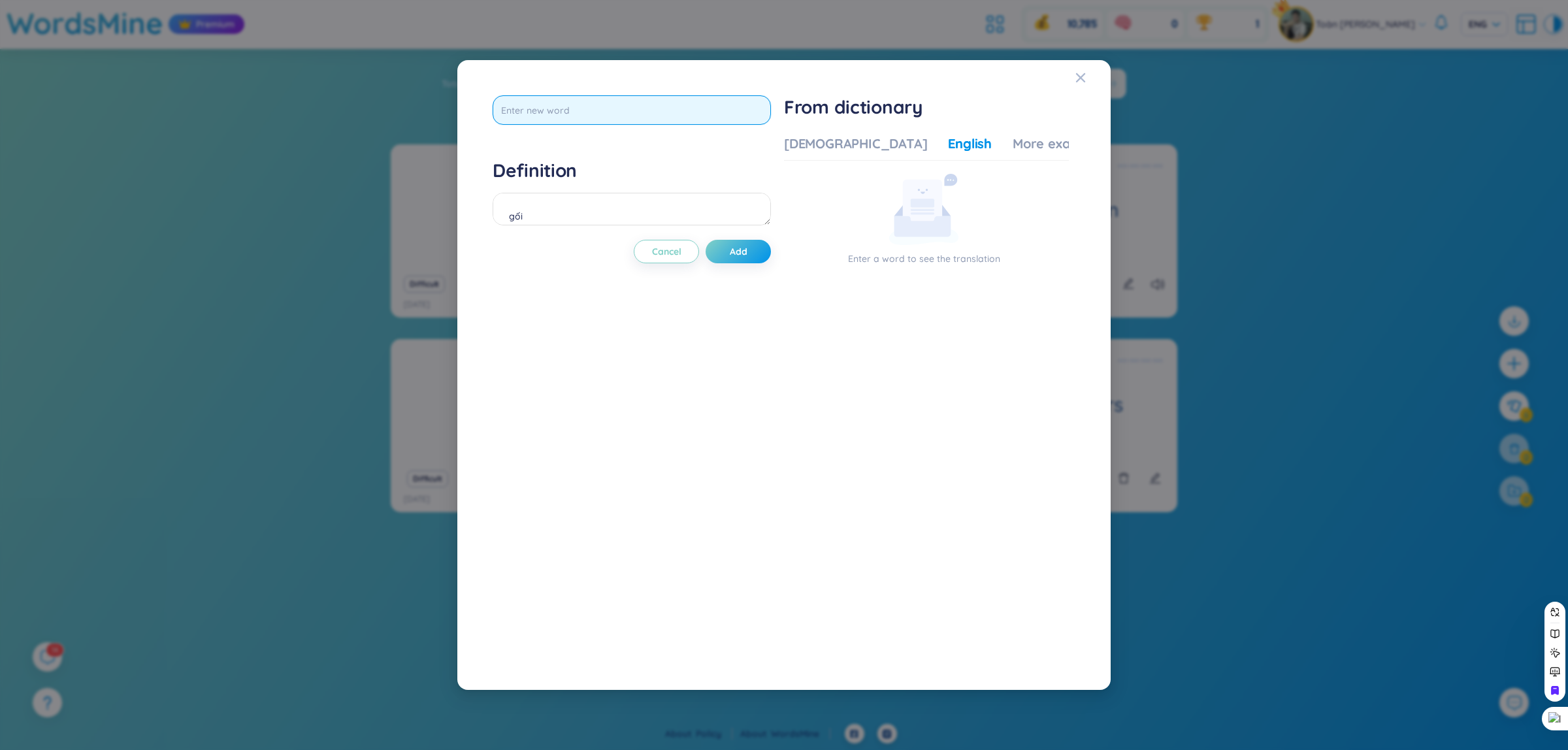
click at [677, 102] on input "text" at bounding box center [631, 110] width 279 height 30
type input "painting"
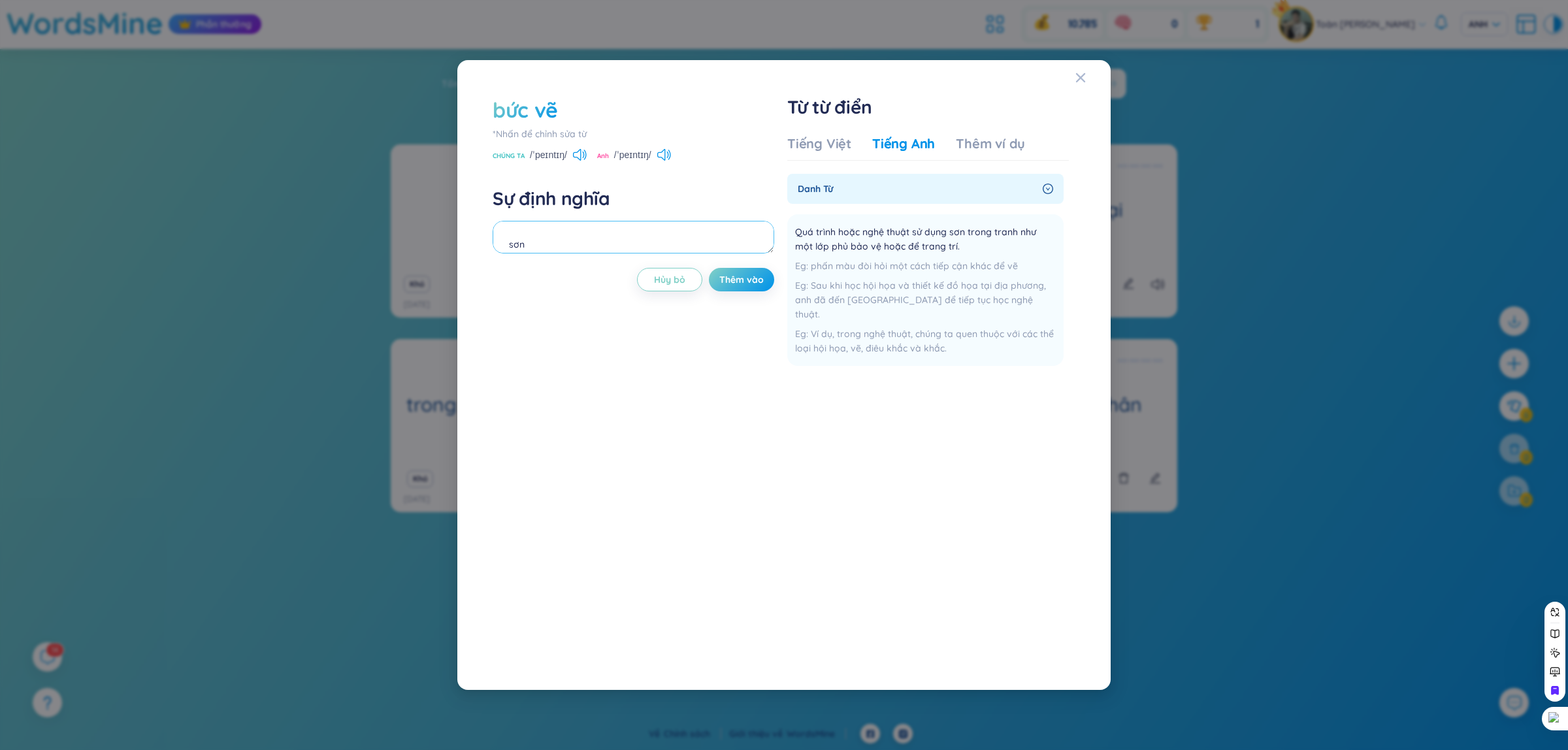
click at [598, 233] on textarea "sơn" at bounding box center [633, 237] width 282 height 33
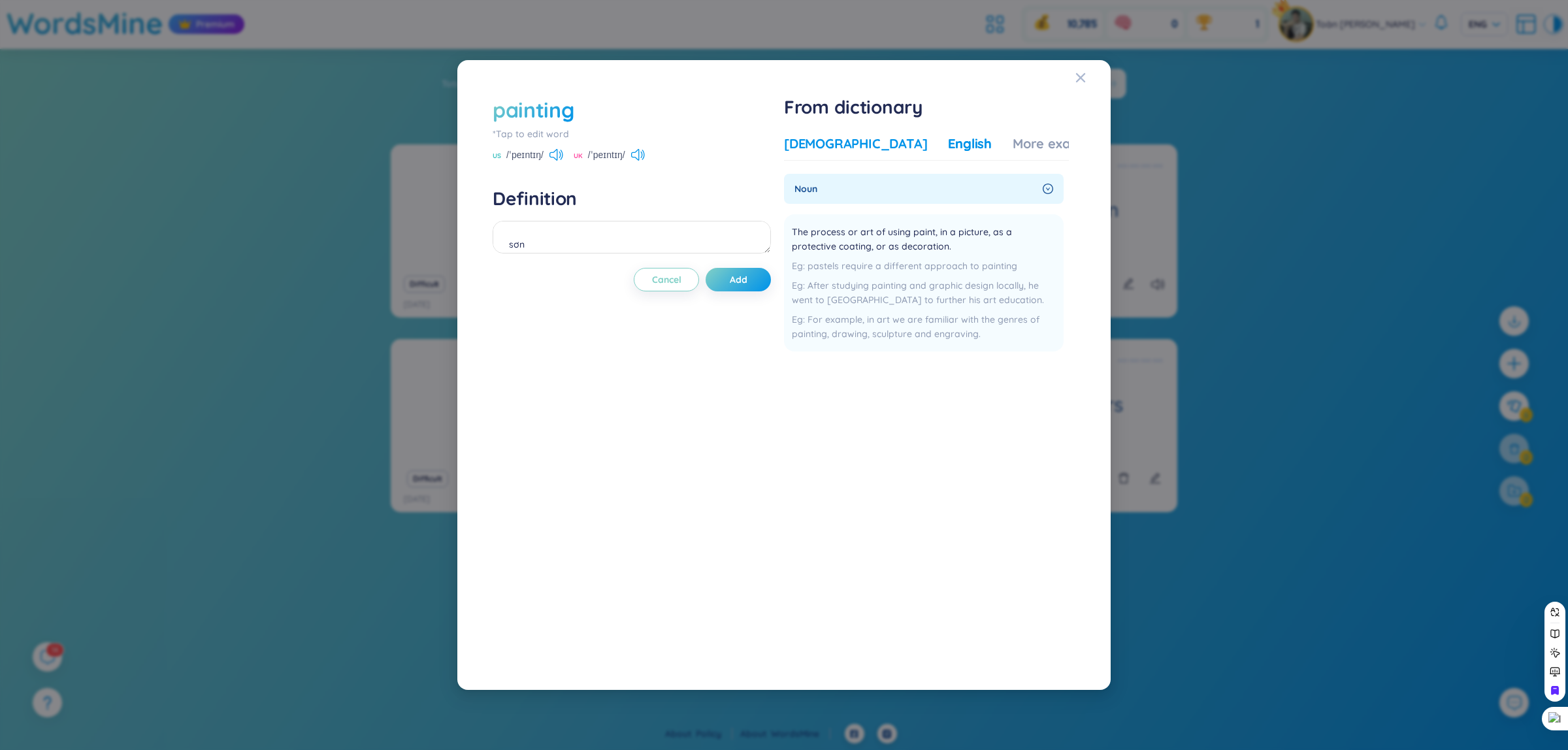
click at [837, 147] on div "[DEMOGRAPHIC_DATA]" at bounding box center [855, 143] width 143 height 19
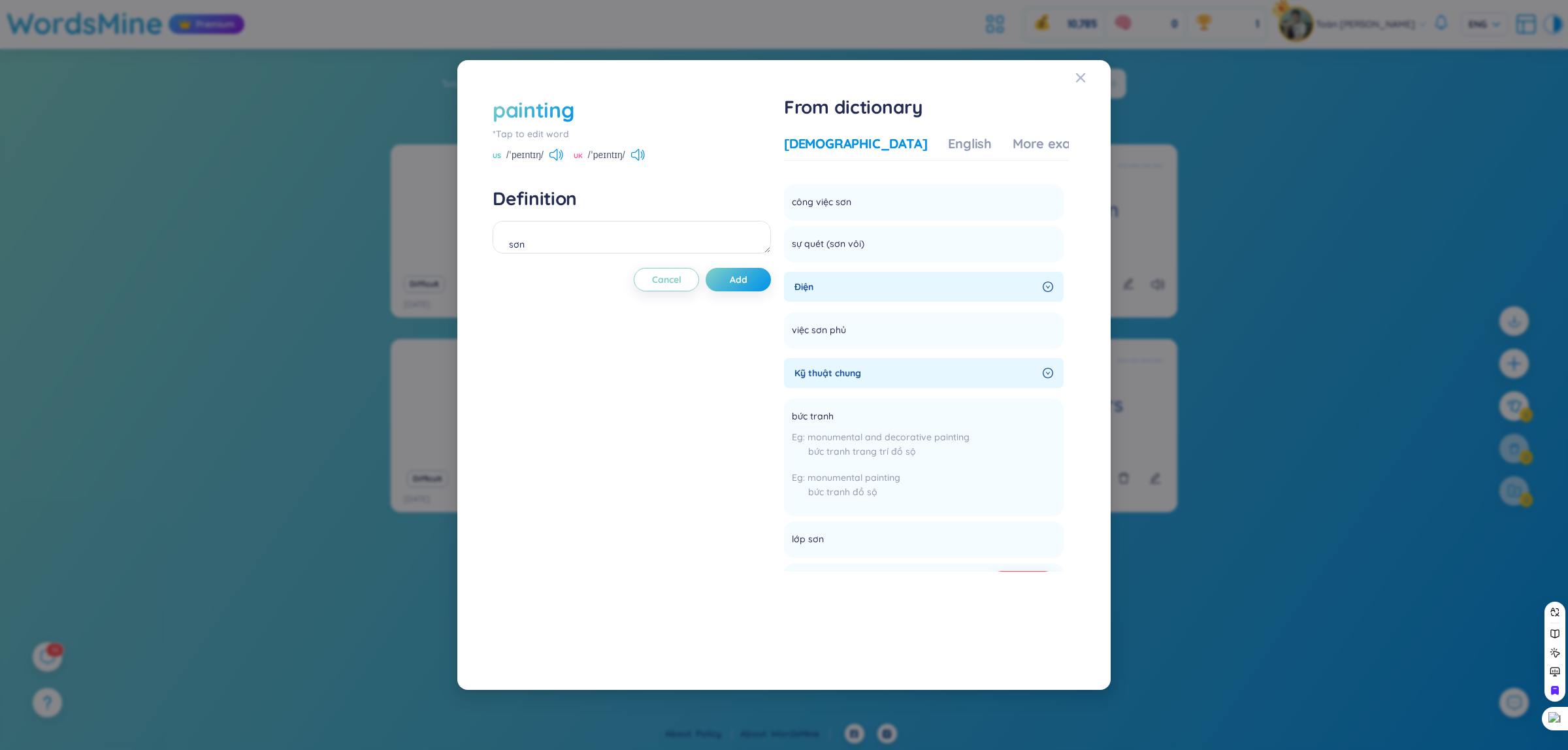
scroll to position [163, 0]
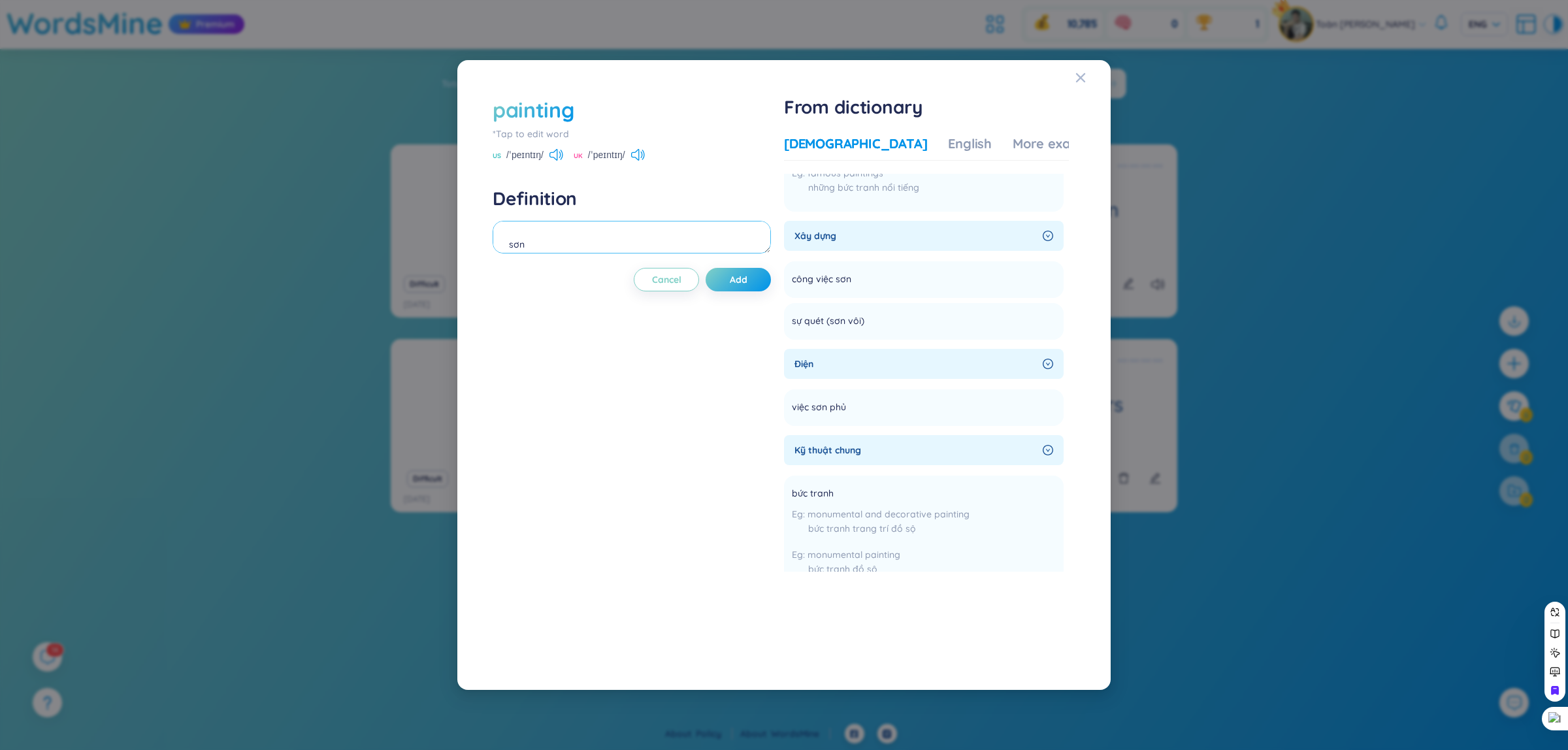
click at [598, 241] on textarea "sơn" at bounding box center [631, 237] width 279 height 33
type textarea "s"
type textarea "d"
type textarea "đang sơn"
click at [738, 279] on span "Add" at bounding box center [738, 280] width 18 height 13
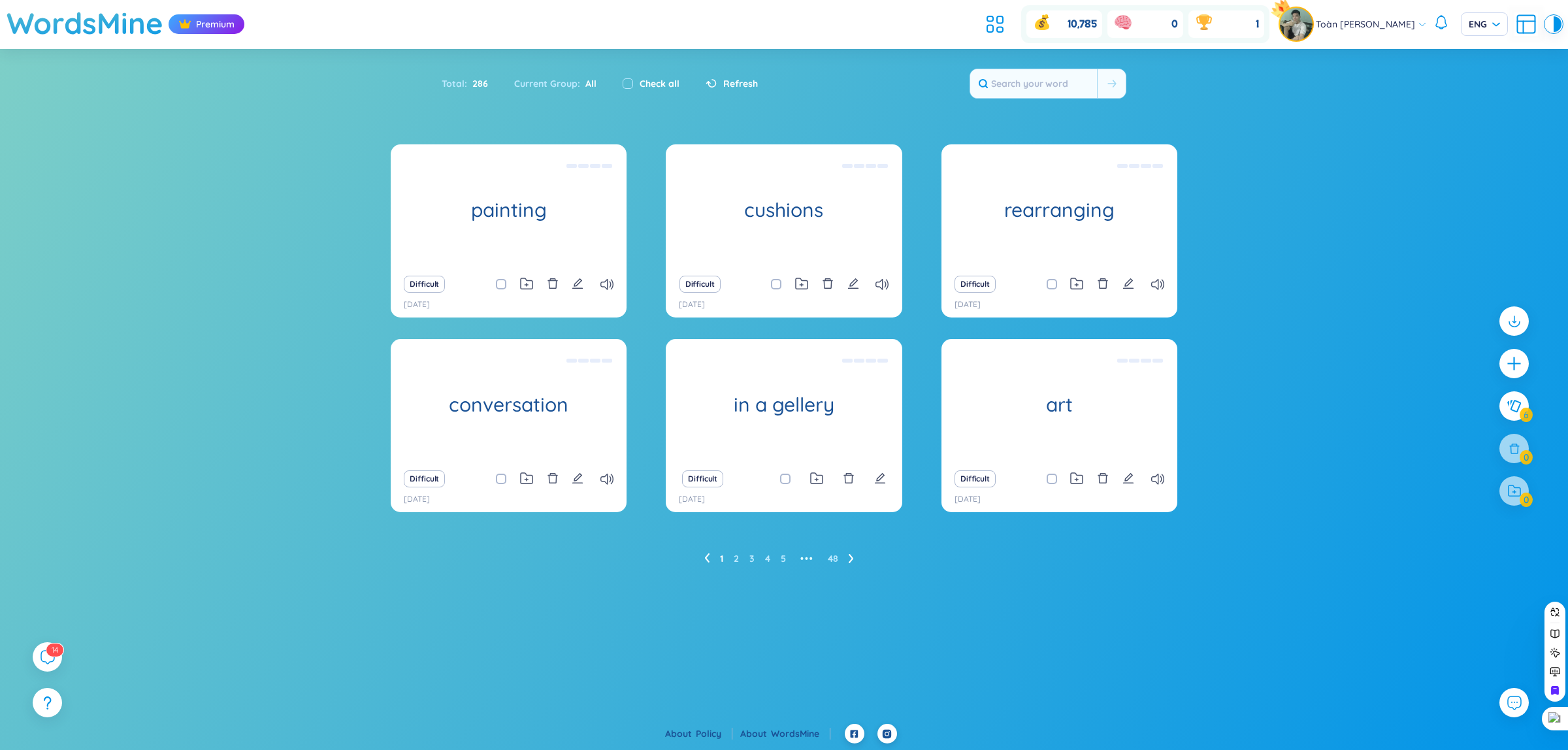
click at [837, 105] on div "Total : 286 Current Group : All Check all Refresh" at bounding box center [784, 90] width 816 height 56
click at [1520, 367] on icon "plus" at bounding box center [1515, 364] width 19 height 19
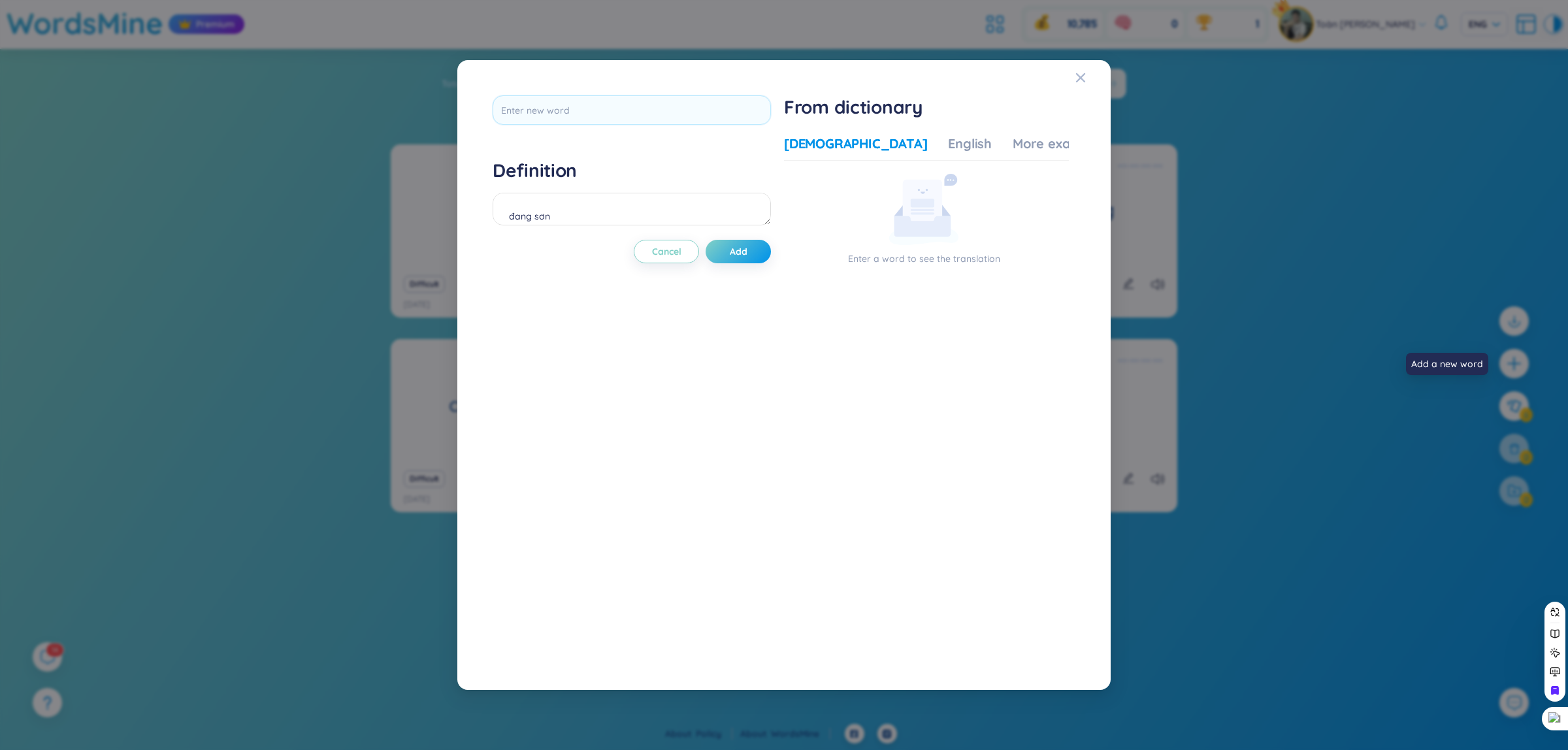
scroll to position [0, 0]
click at [573, 116] on input "text" at bounding box center [631, 110] width 279 height 30
type input "packing"
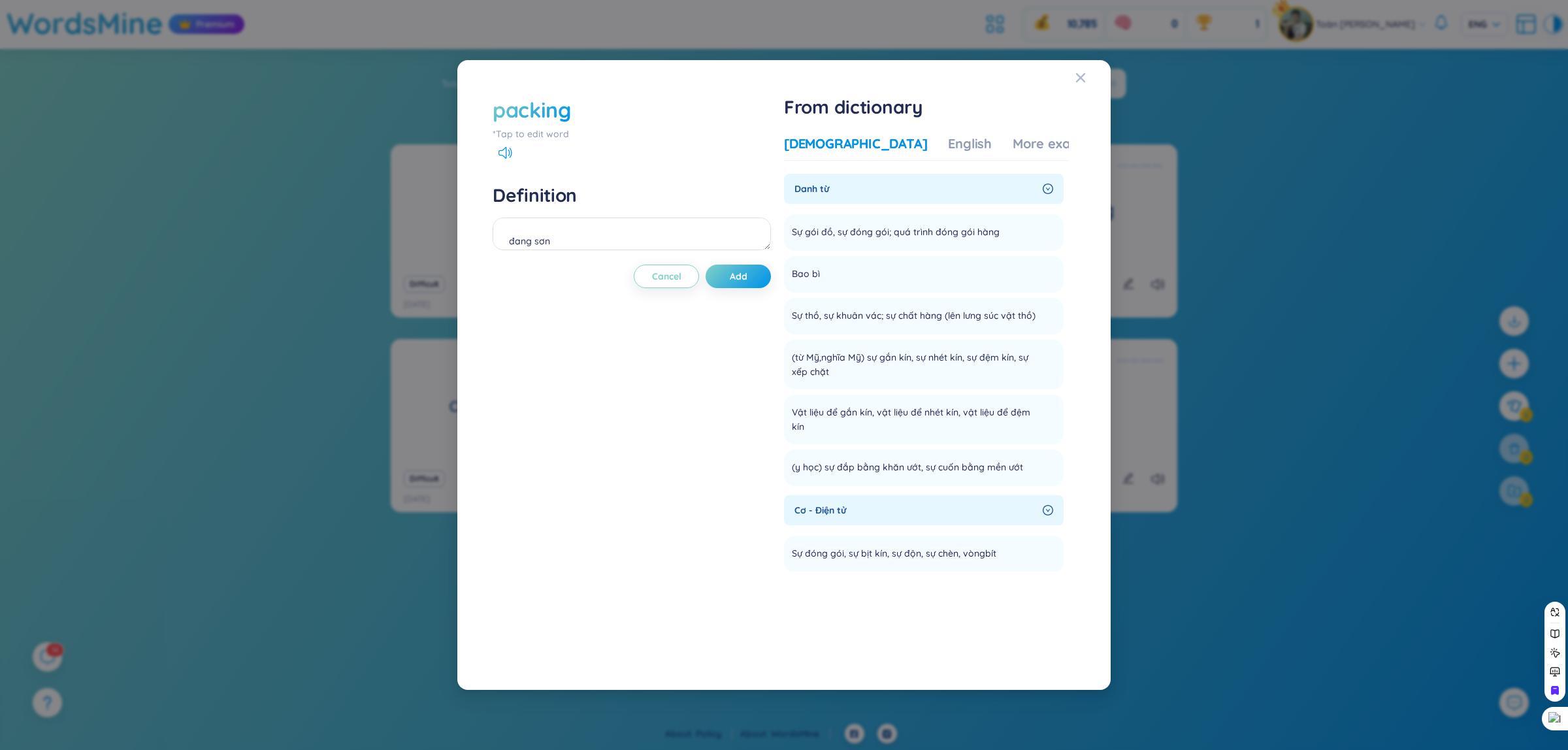
click at [563, 112] on div "packing" at bounding box center [531, 109] width 78 height 29
click at [567, 113] on input "packing" at bounding box center [631, 110] width 279 height 30
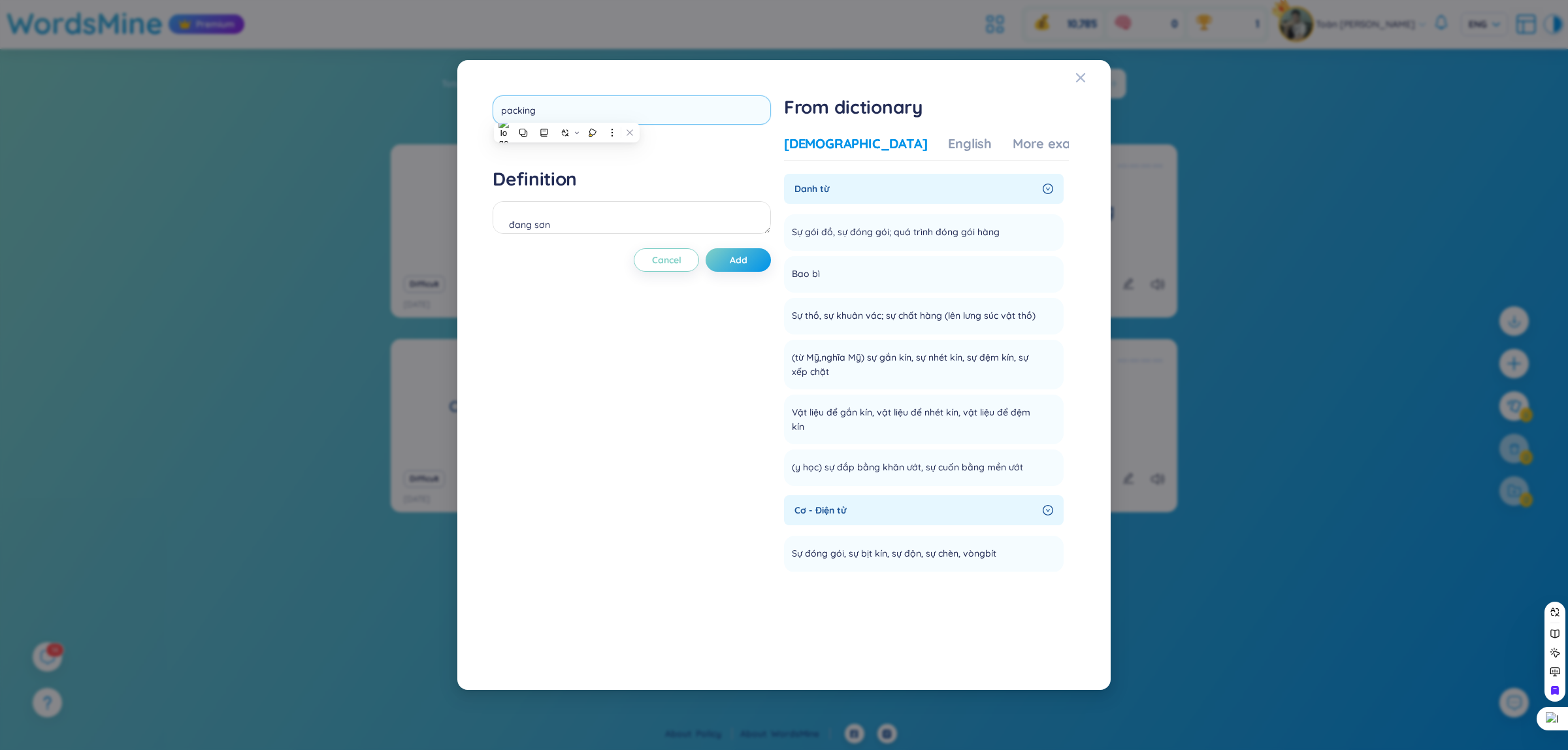
click at [567, 113] on input "packing" at bounding box center [631, 110] width 279 height 30
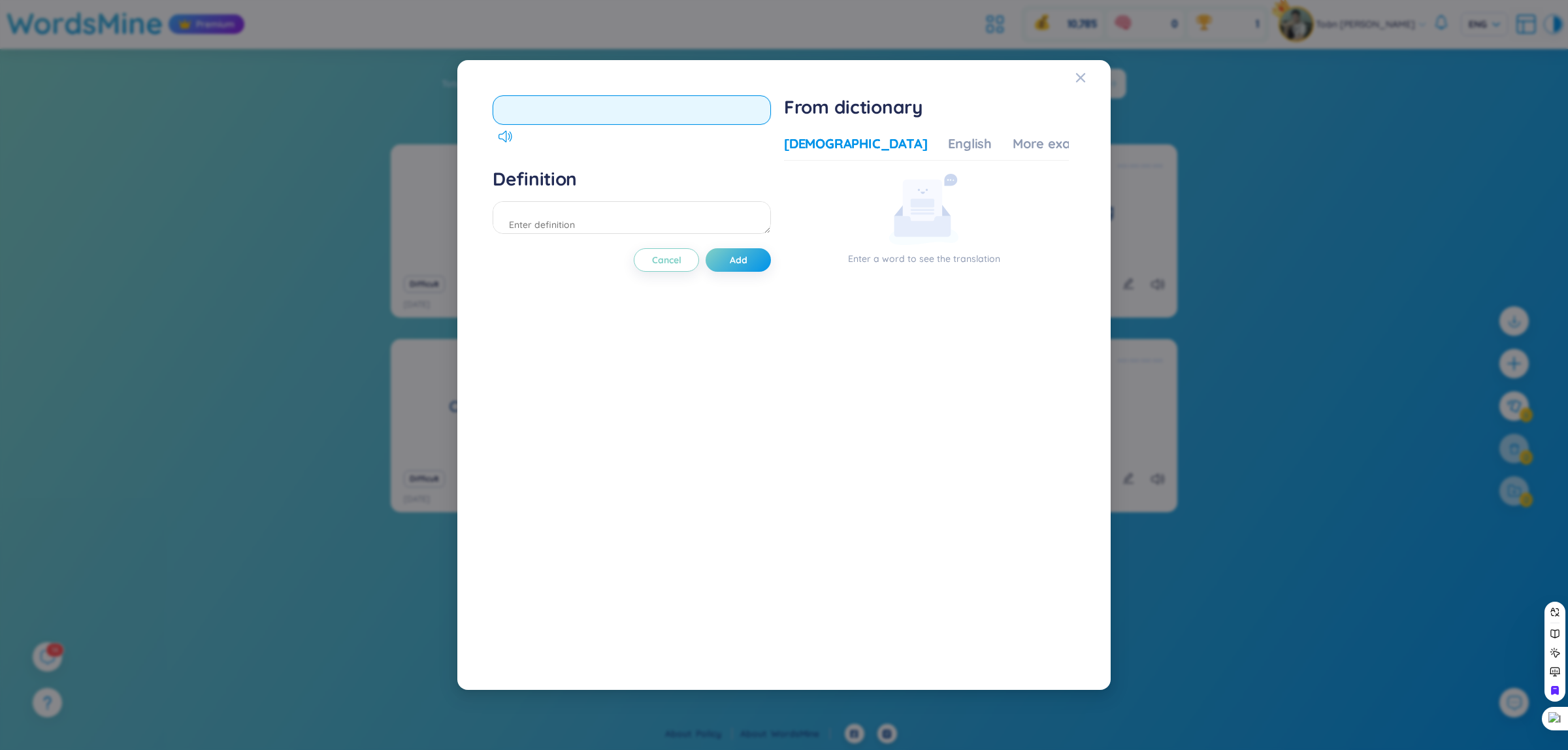
click at [573, 100] on input "text" at bounding box center [631, 110] width 279 height 30
type input "entering"
click at [596, 204] on div "Definition" at bounding box center [631, 202] width 279 height 71
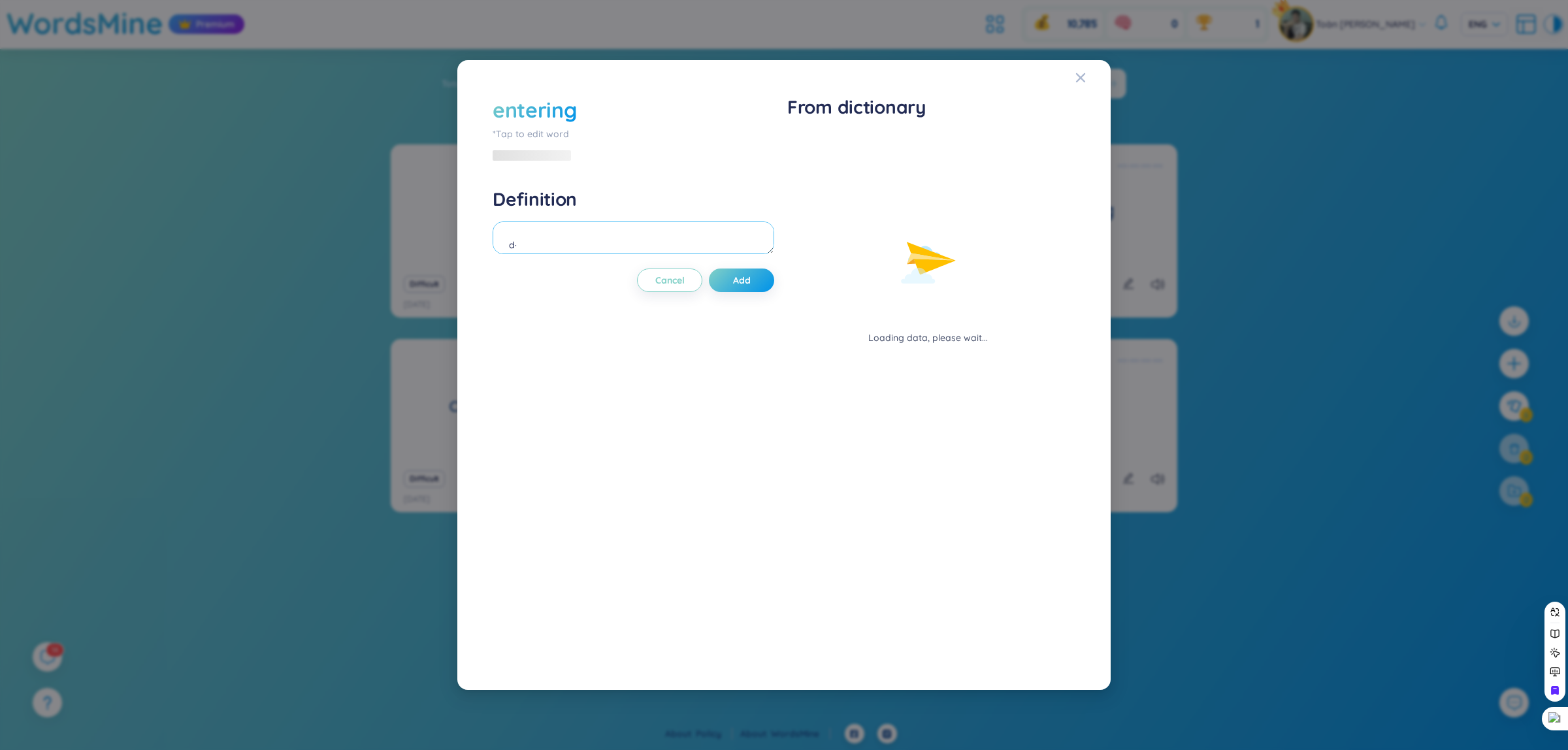
type textarea "d"
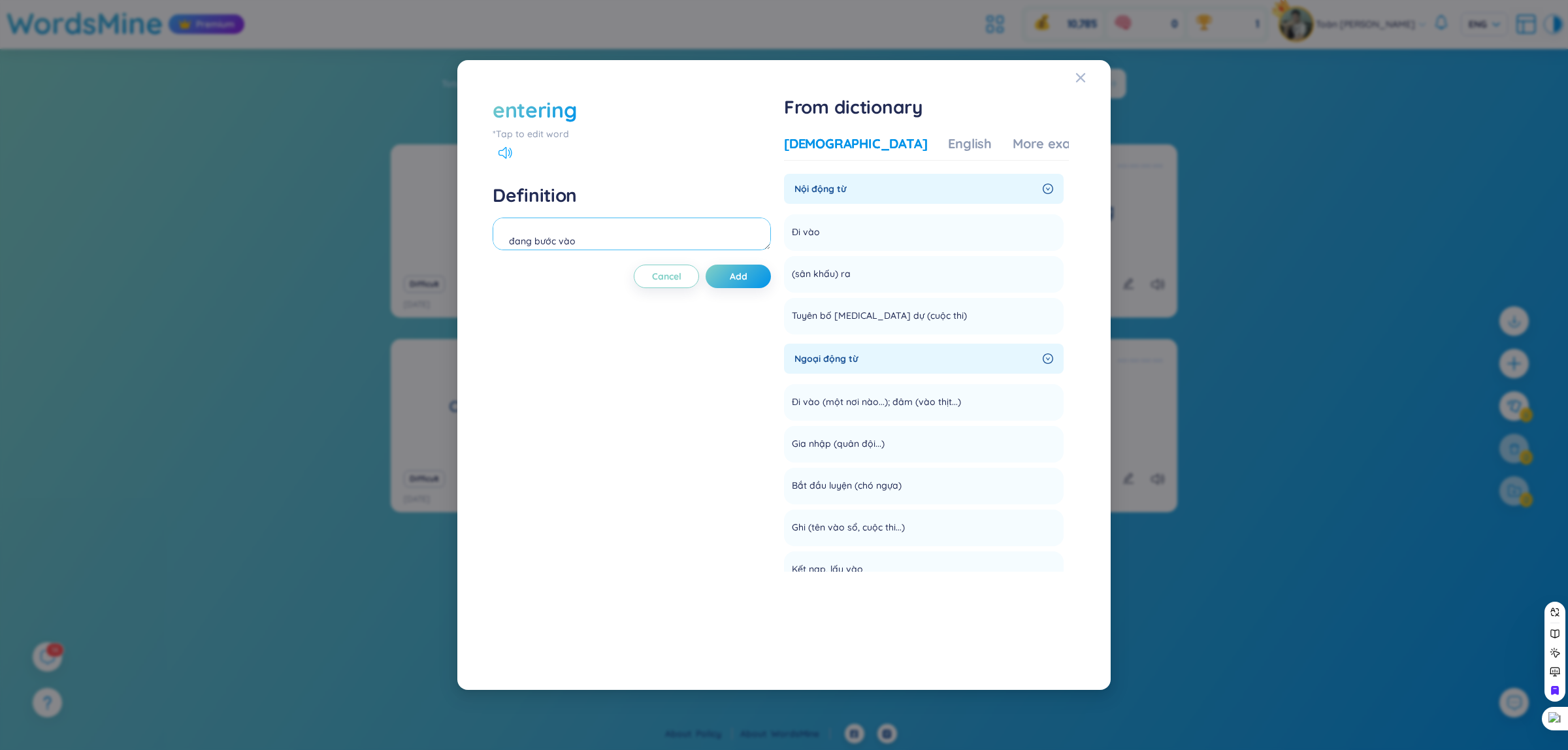
type textarea "đang bước vào"
click at [505, 157] on icon at bounding box center [505, 153] width 14 height 12
click at [586, 142] on div "entering *Tap to edit word" at bounding box center [631, 127] width 279 height 63
click at [745, 282] on span "Add" at bounding box center [738, 276] width 18 height 13
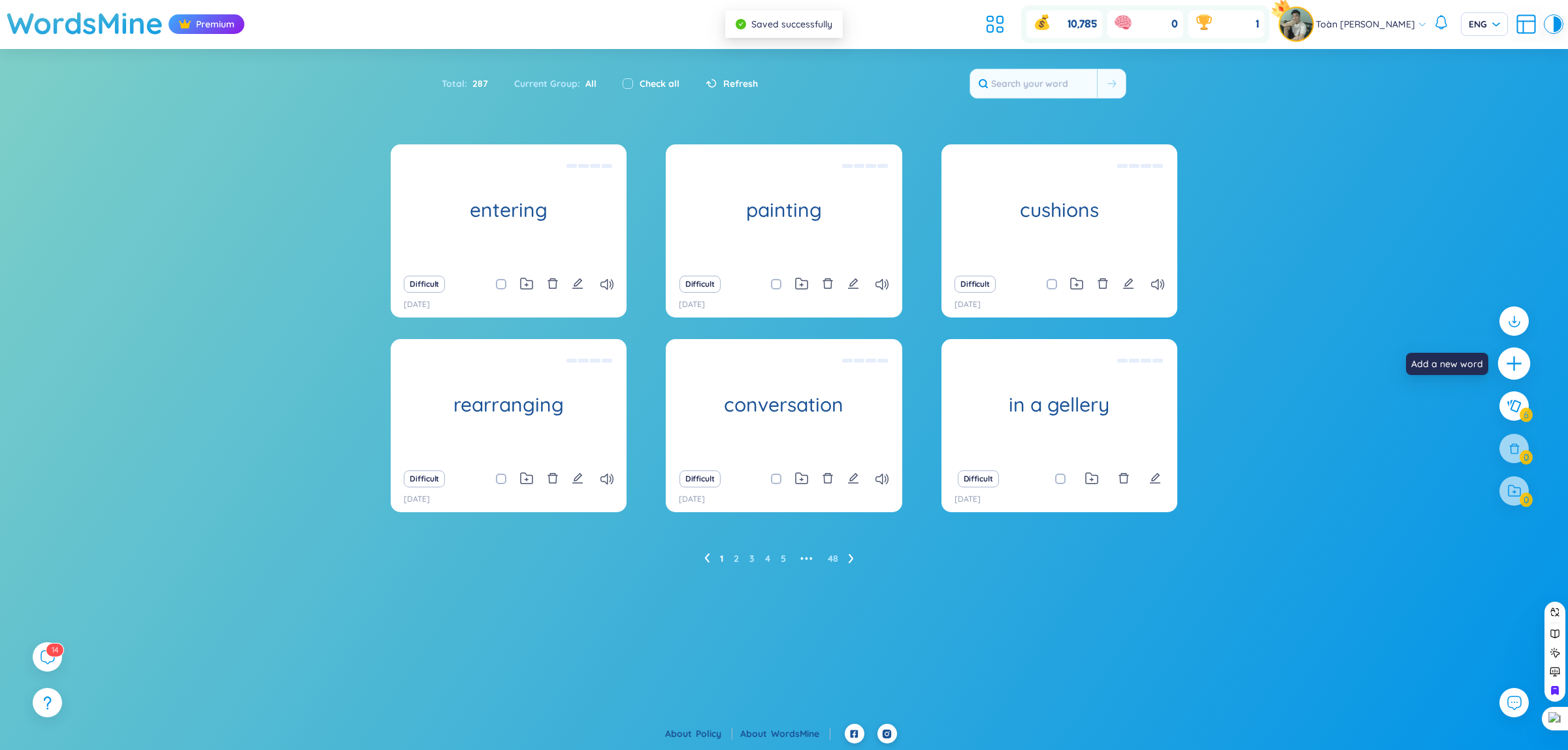
click at [1512, 357] on icon "plus" at bounding box center [1515, 364] width 19 height 19
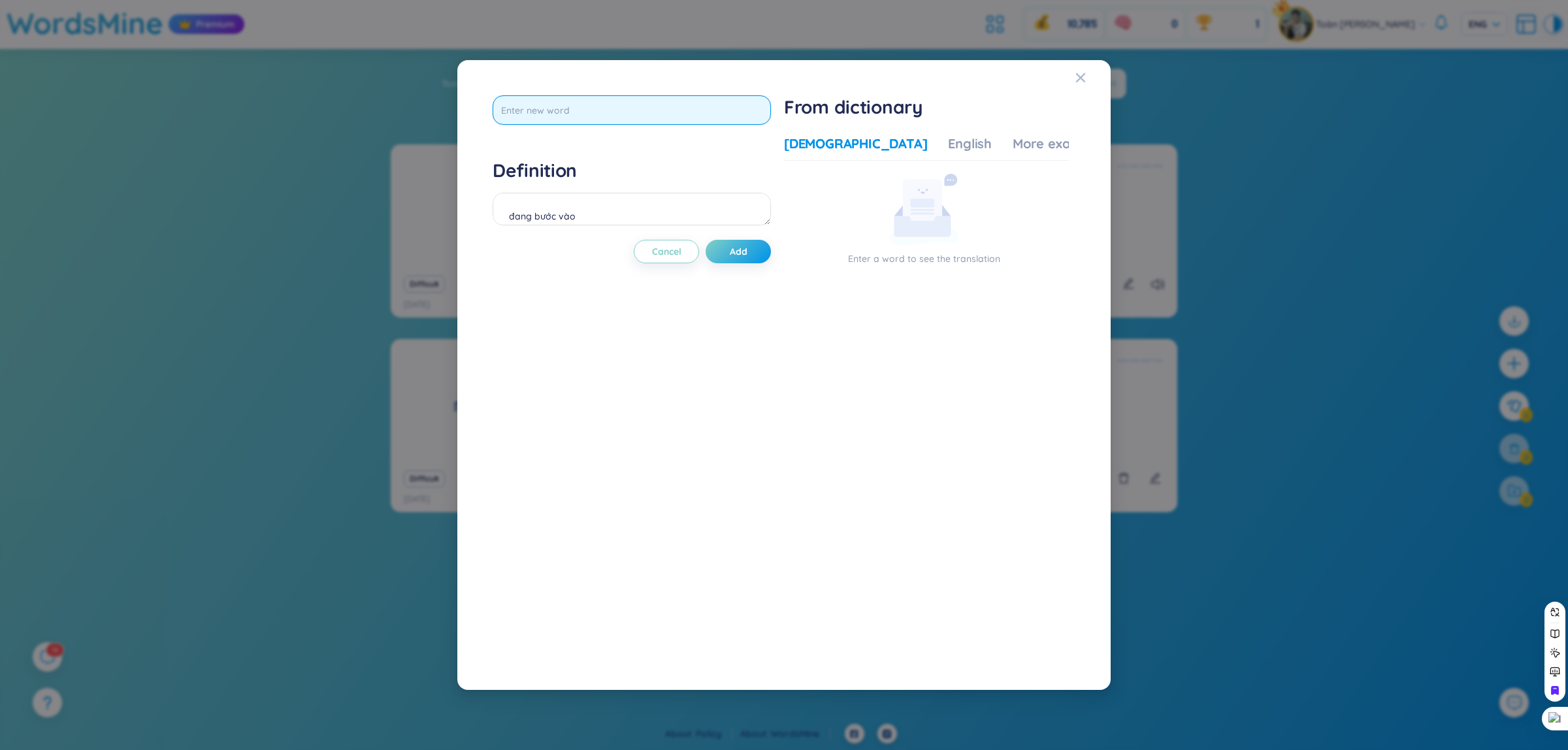
click at [713, 121] on input "text" at bounding box center [631, 110] width 279 height 30
type input "empty racks"
click at [680, 197] on div "Definition đang bước vào" at bounding box center [631, 194] width 279 height 71
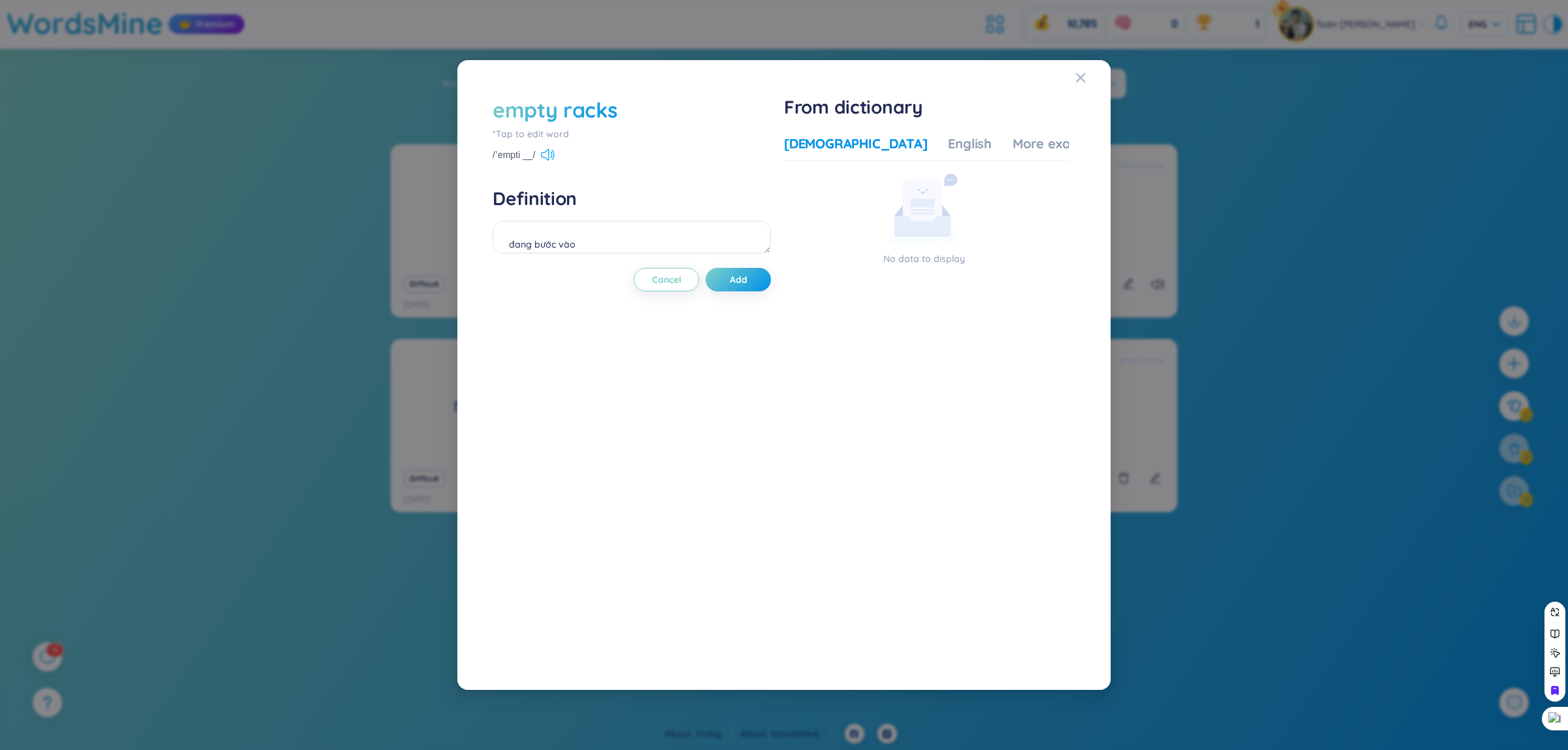
click at [554, 158] on icon at bounding box center [553, 154] width 3 height 10
click at [540, 242] on textarea "đang bước vào" at bounding box center [631, 237] width 279 height 33
type textarea "cái kệ trống"
click at [763, 281] on button "Add" at bounding box center [738, 279] width 65 height 23
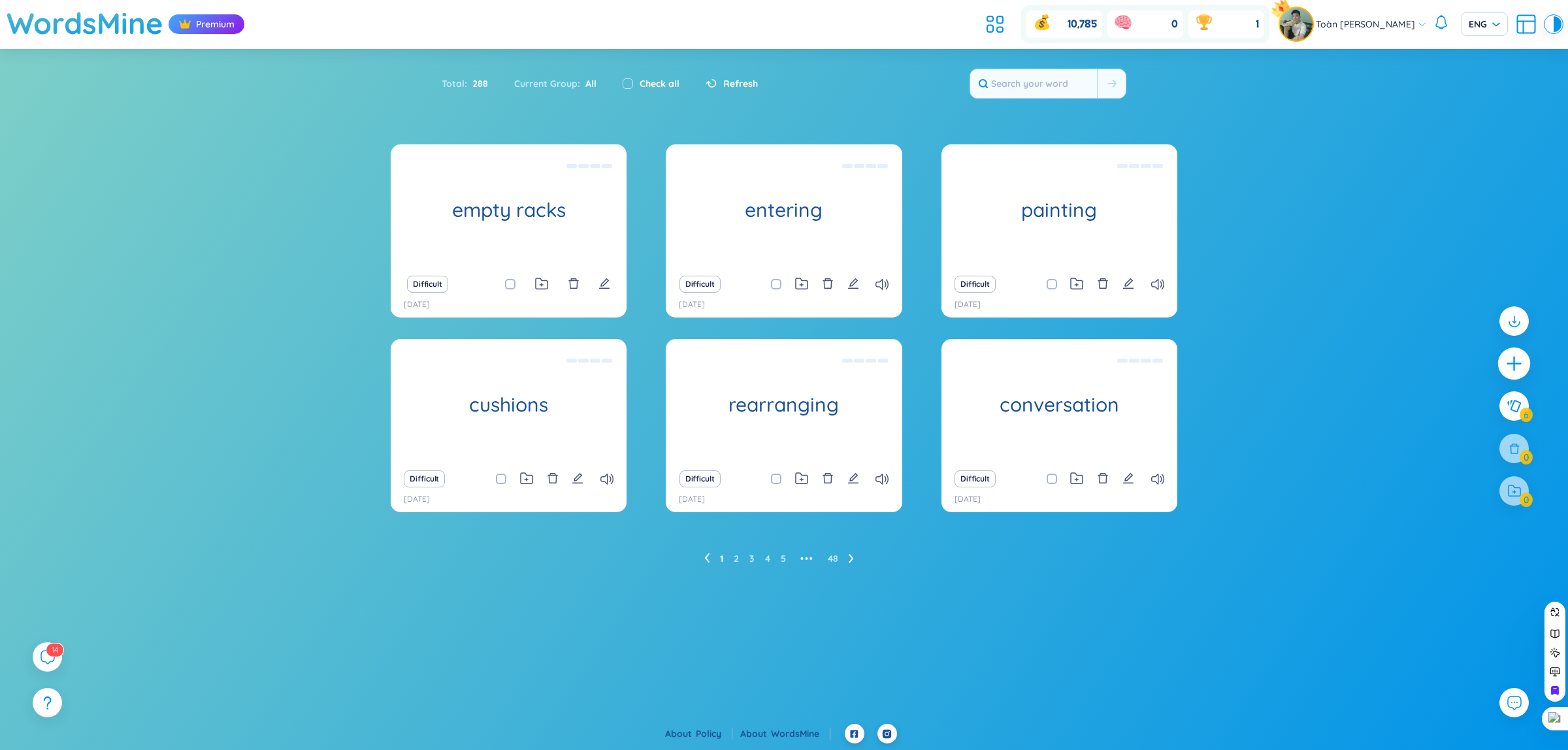
click at [1508, 363] on icon "plus" at bounding box center [1513, 363] width 14 height 1
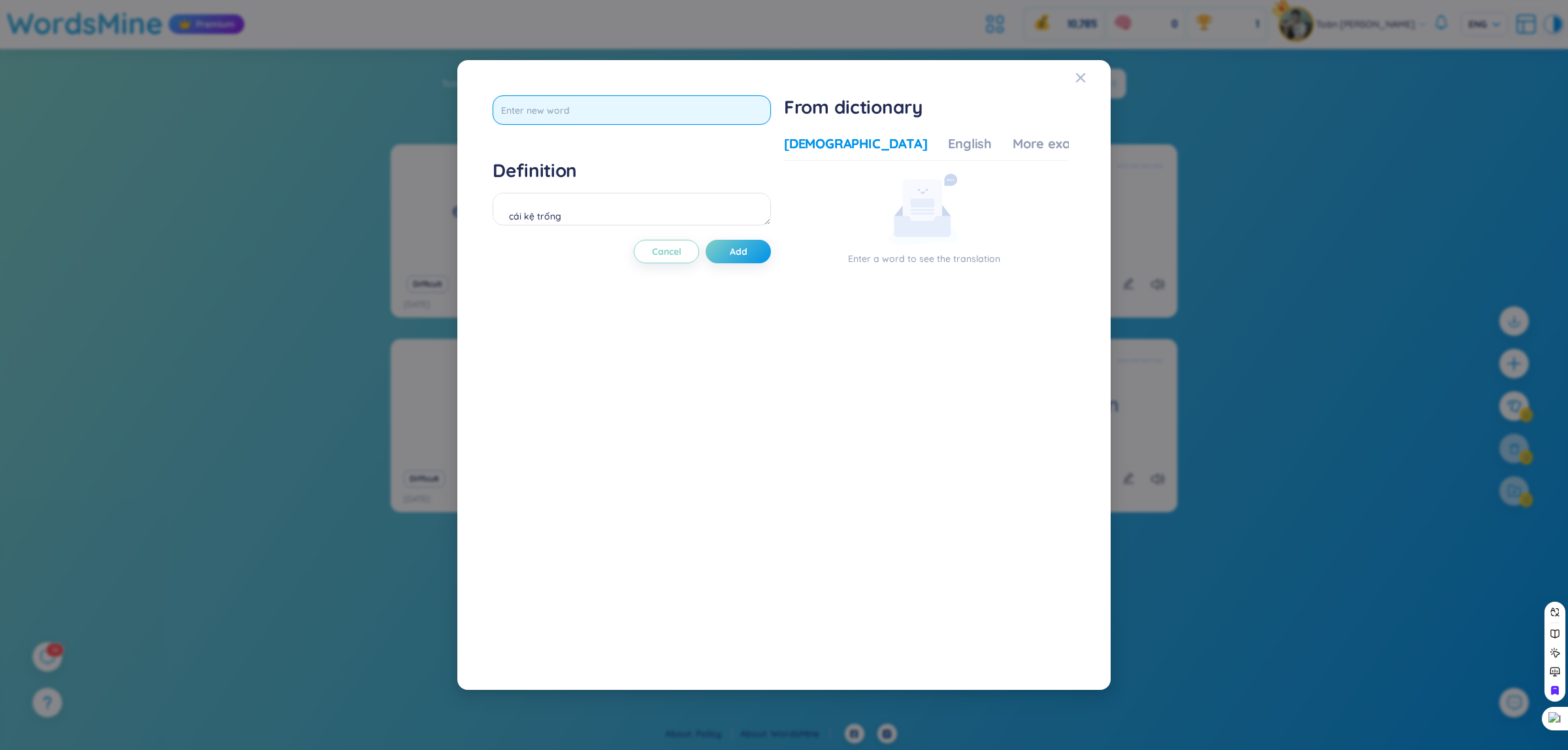
click at [573, 97] on input "text" at bounding box center [631, 110] width 279 height 30
click at [516, 109] on input "line up" at bounding box center [631, 110] width 279 height 30
type input "lined up"
click at [536, 197] on div "Definition cái kệ trống" at bounding box center [631, 194] width 279 height 71
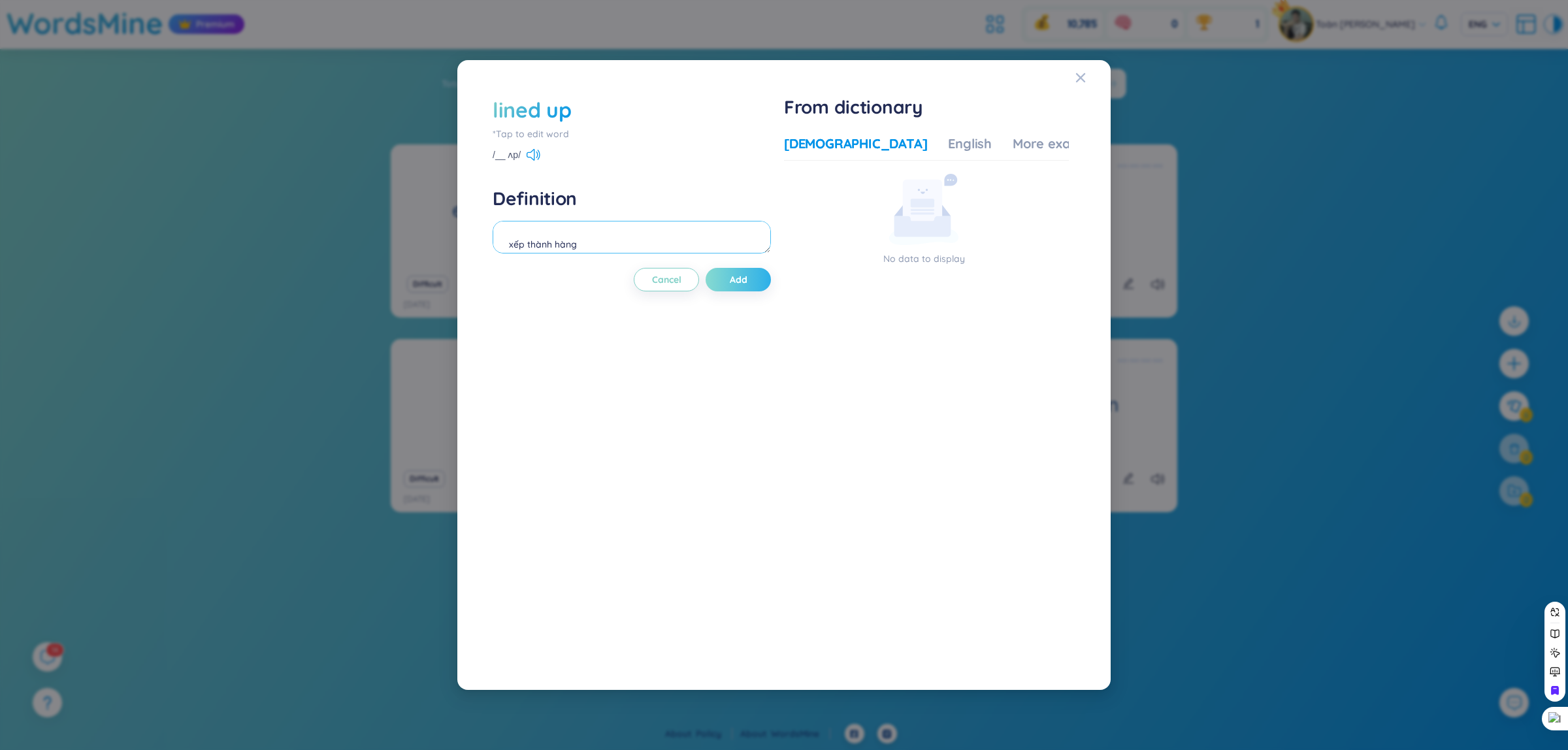
type textarea "xếp thành hàng"
click at [739, 278] on span "Add" at bounding box center [738, 280] width 18 height 13
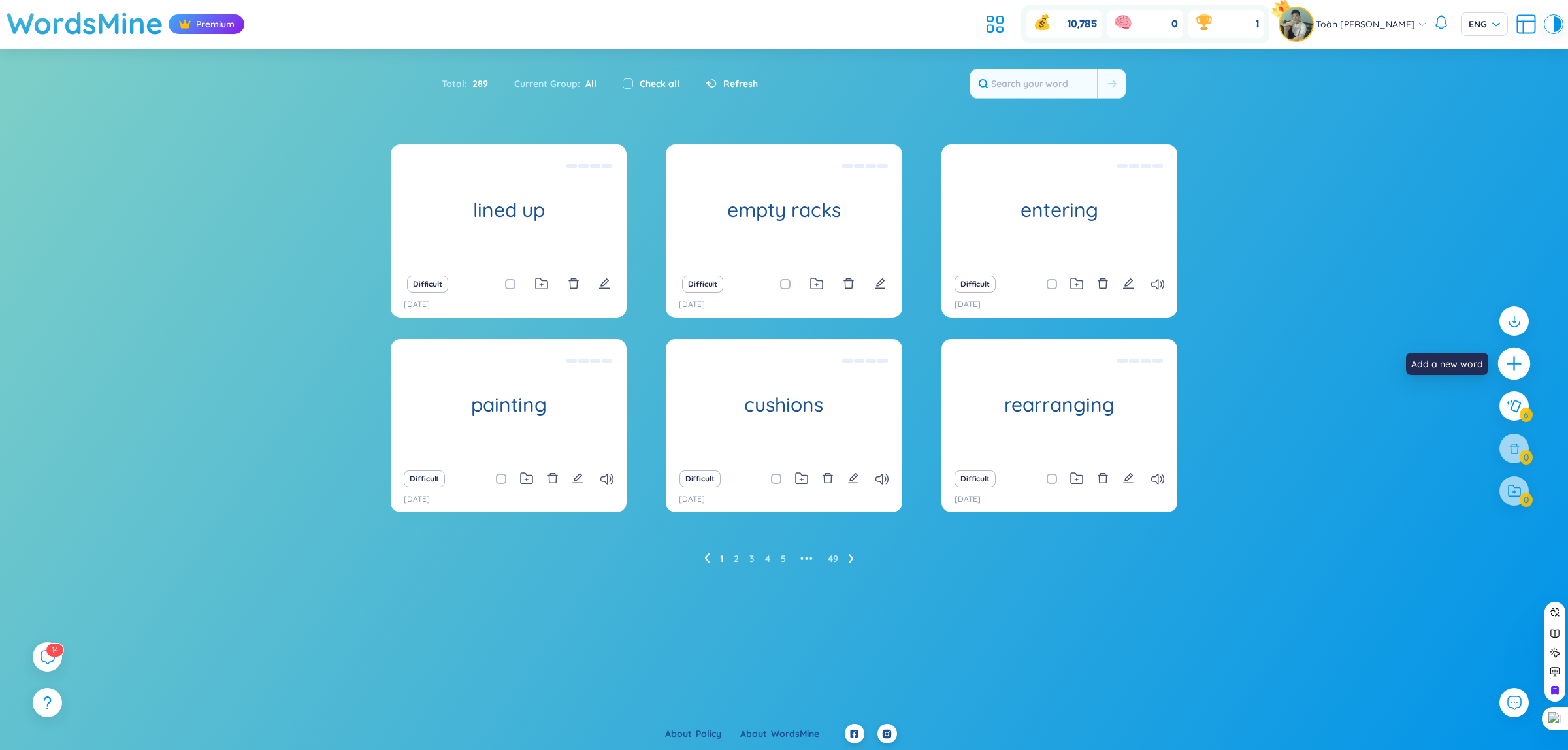
click at [1504, 376] on div at bounding box center [1514, 363] width 33 height 33
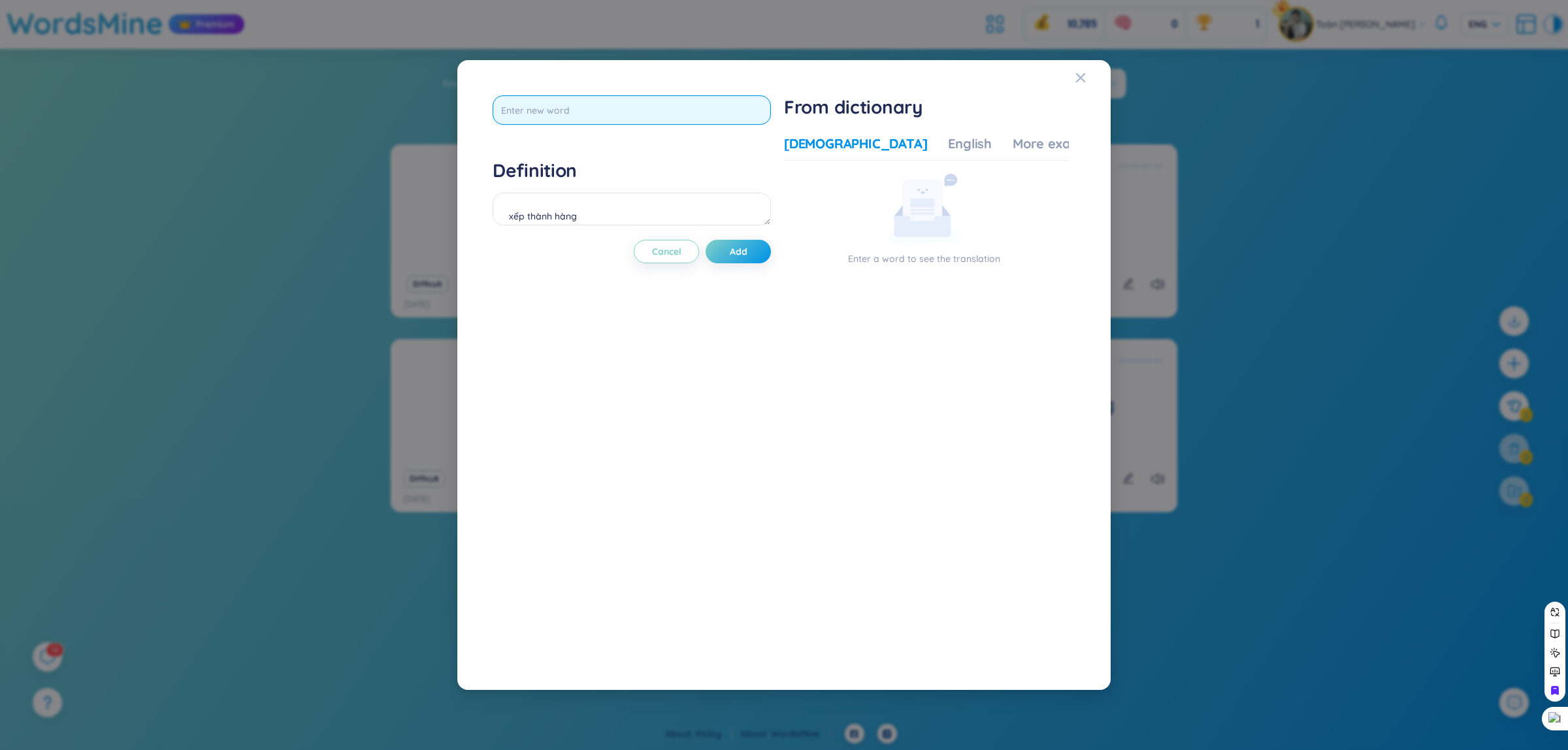
click at [549, 106] on input "text" at bounding box center [631, 110] width 279 height 30
type input "next to a buiding"
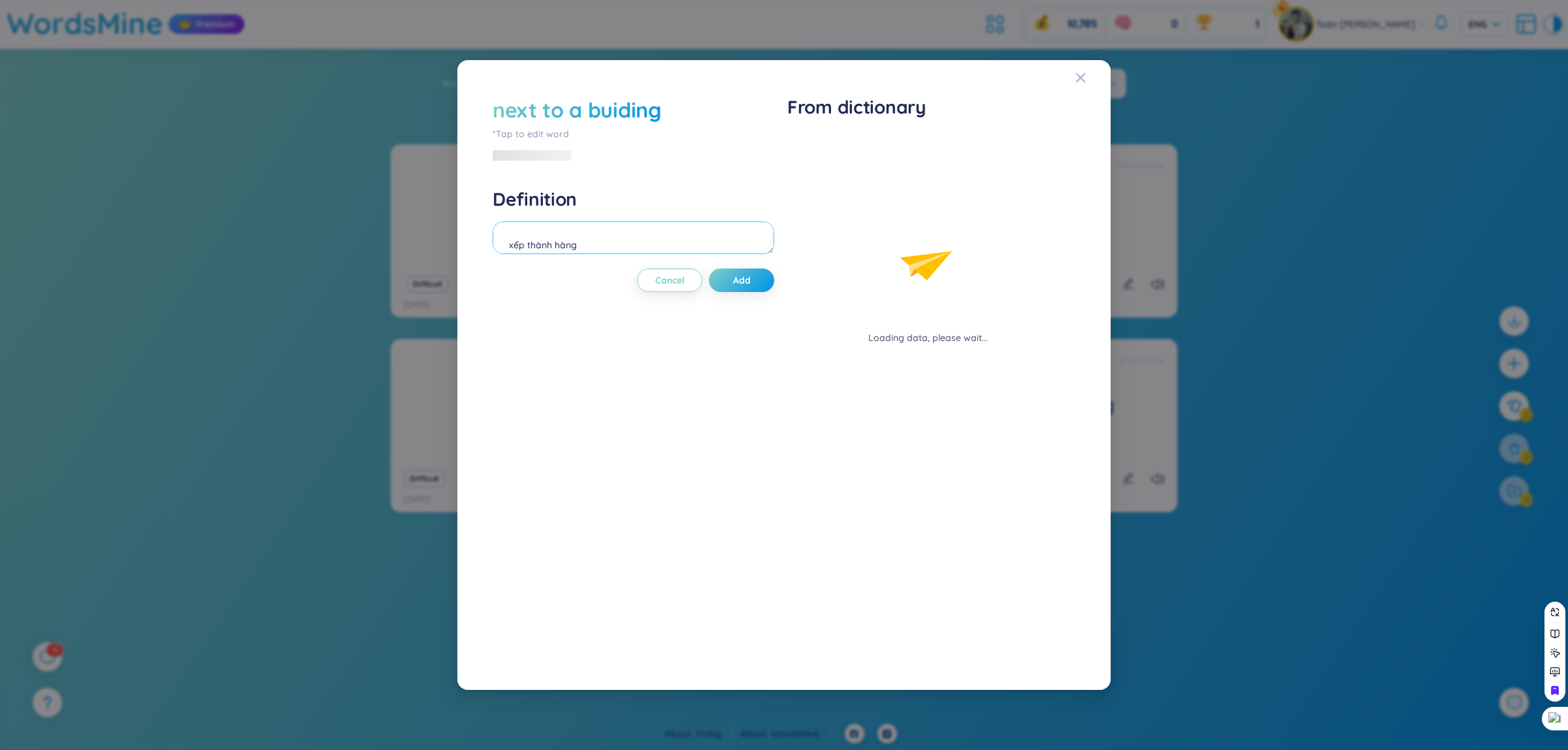
click at [554, 212] on div "Definition xếp thành hàng" at bounding box center [633, 223] width 282 height 71
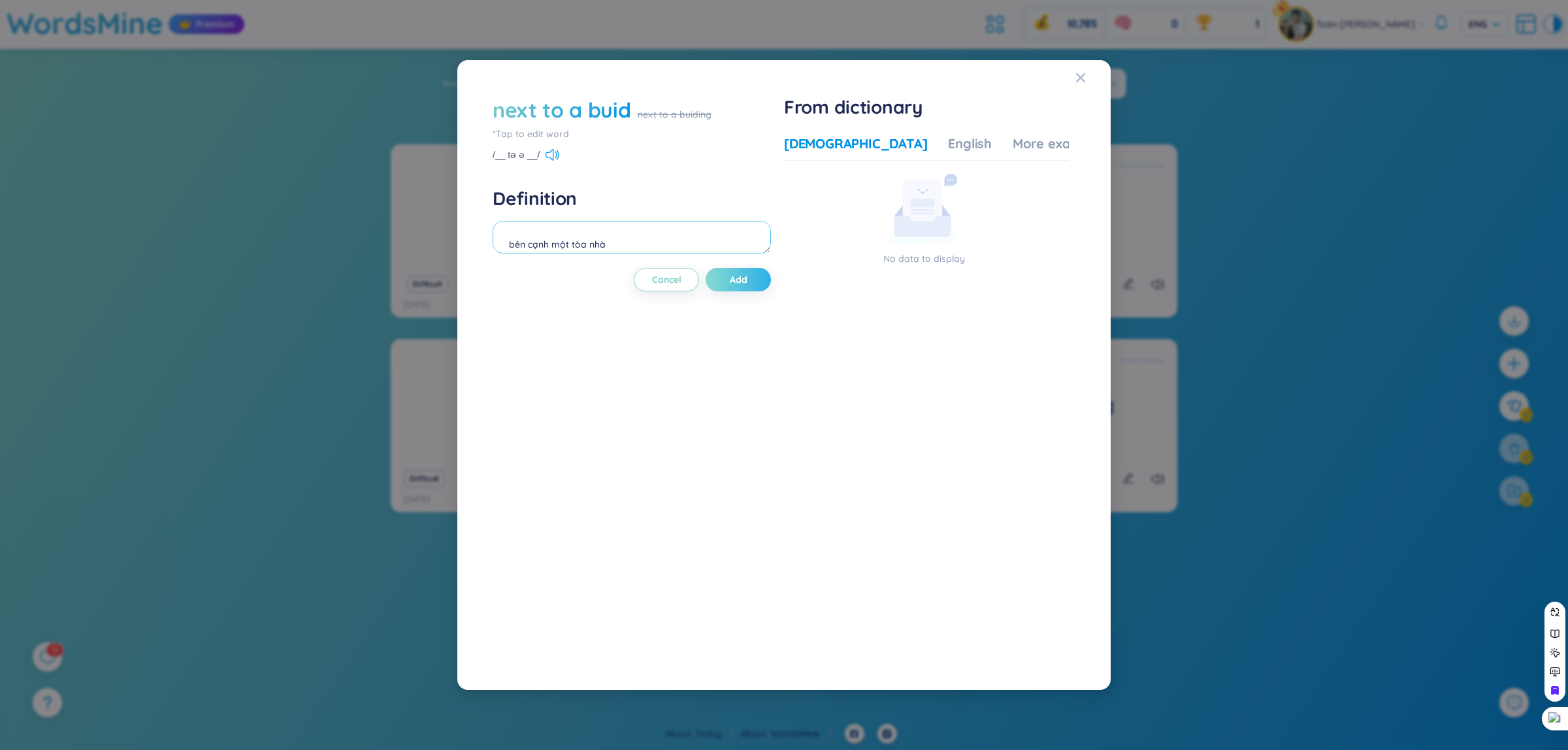
type textarea "bên cạnh một tòa nhà"
click at [720, 271] on button "Add" at bounding box center [738, 279] width 65 height 23
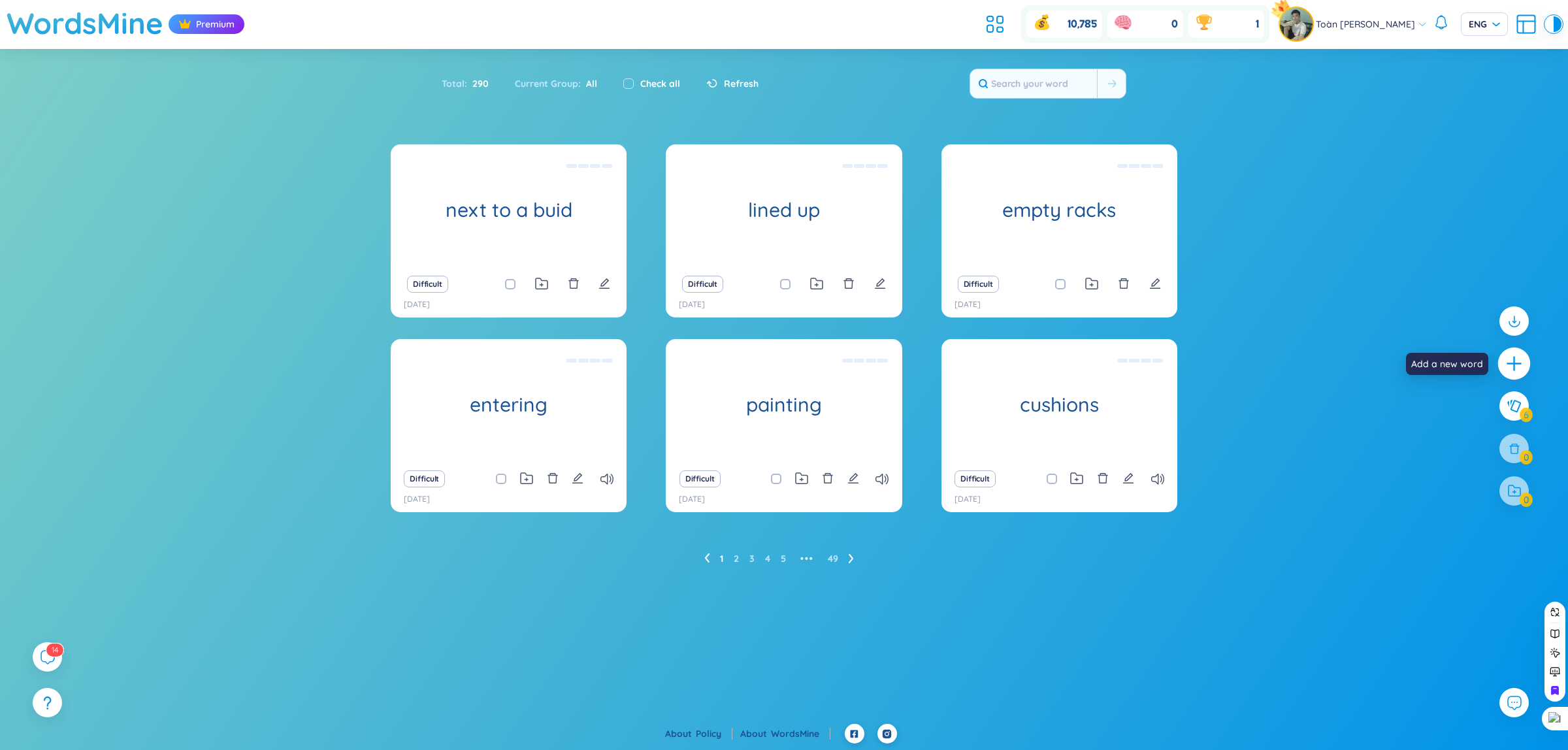
click at [1510, 363] on icon "plus" at bounding box center [1513, 363] width 14 height 1
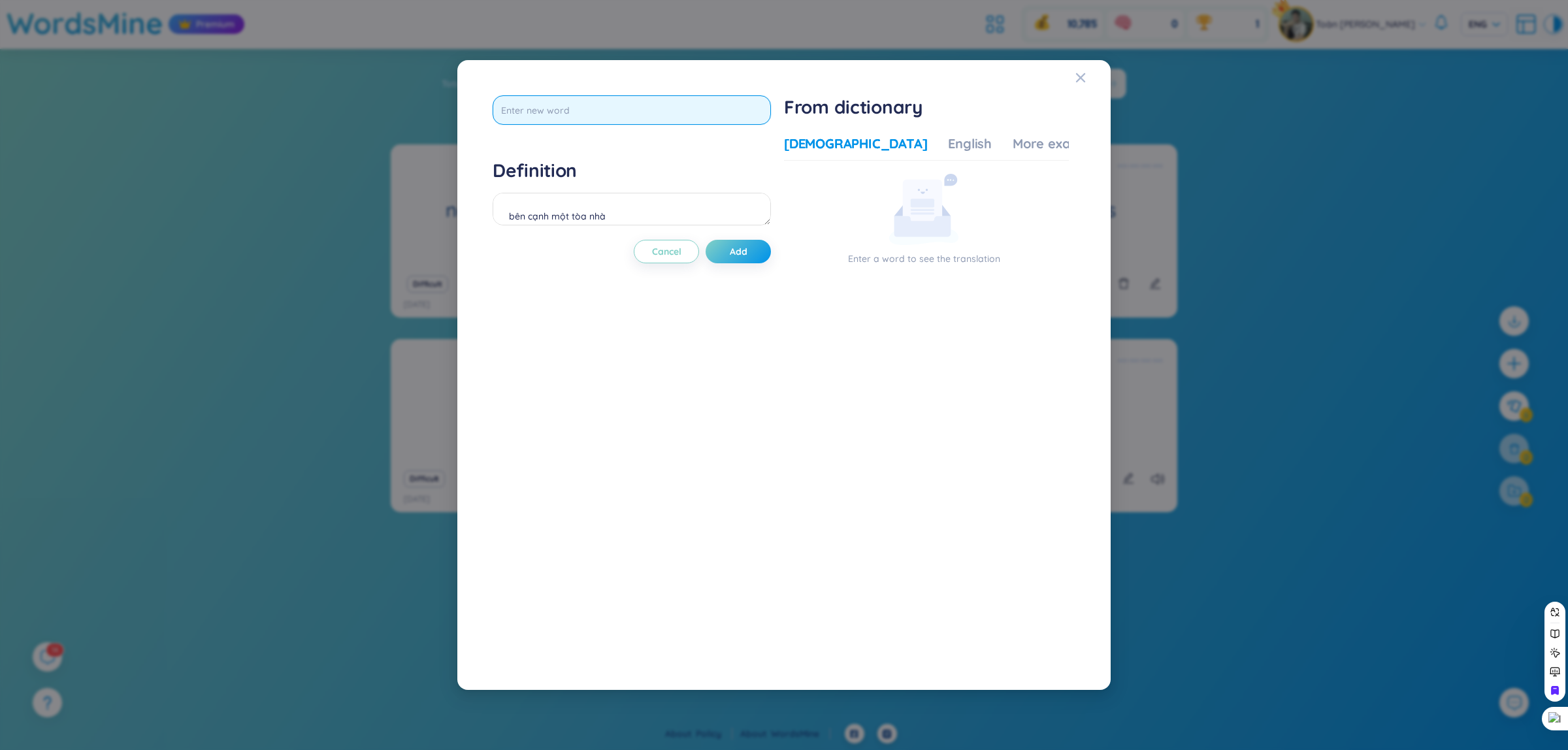
click at [612, 109] on input "text" at bounding box center [631, 110] width 279 height 30
type input "clothing"
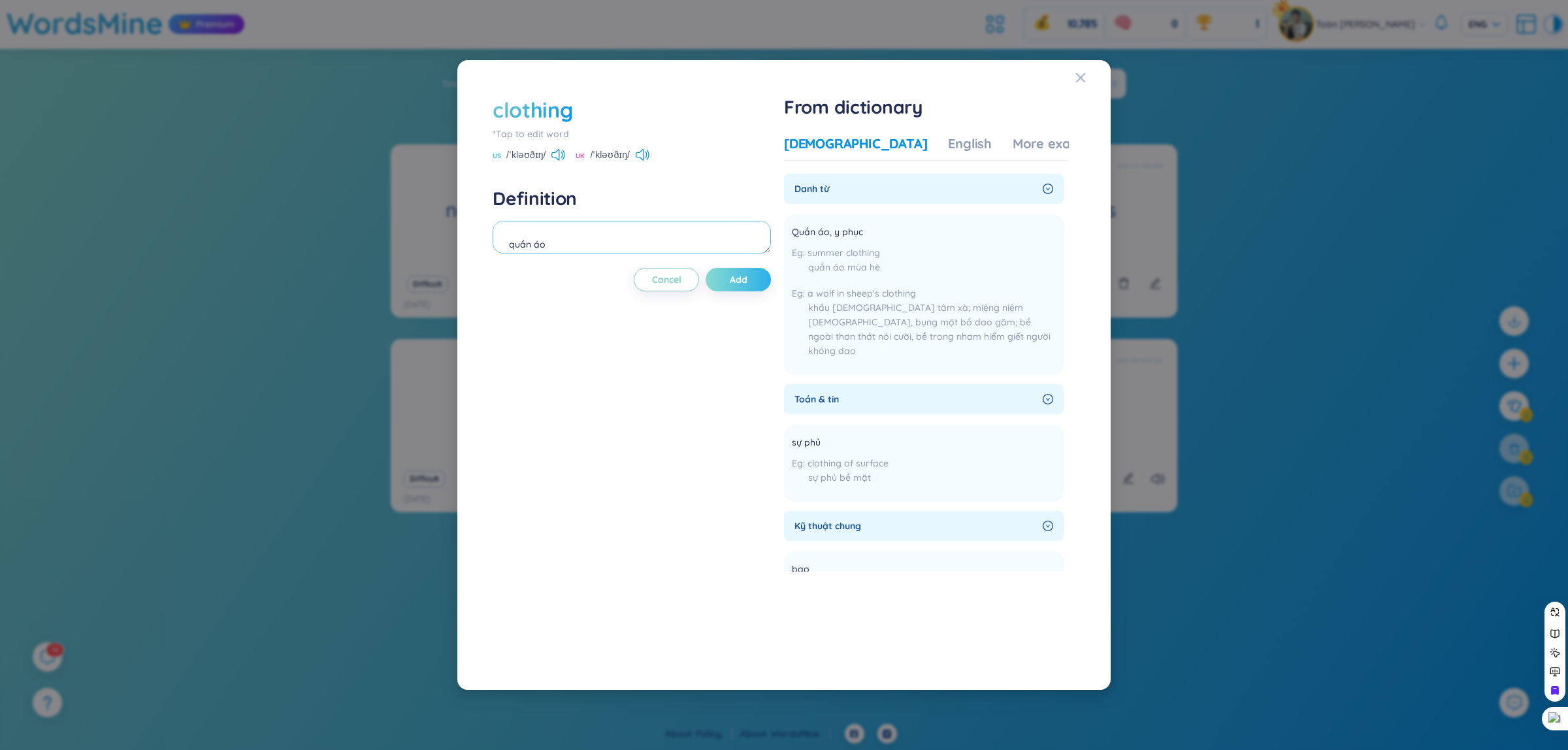
type textarea "quần áo"
click at [732, 282] on button "Add" at bounding box center [738, 279] width 65 height 23
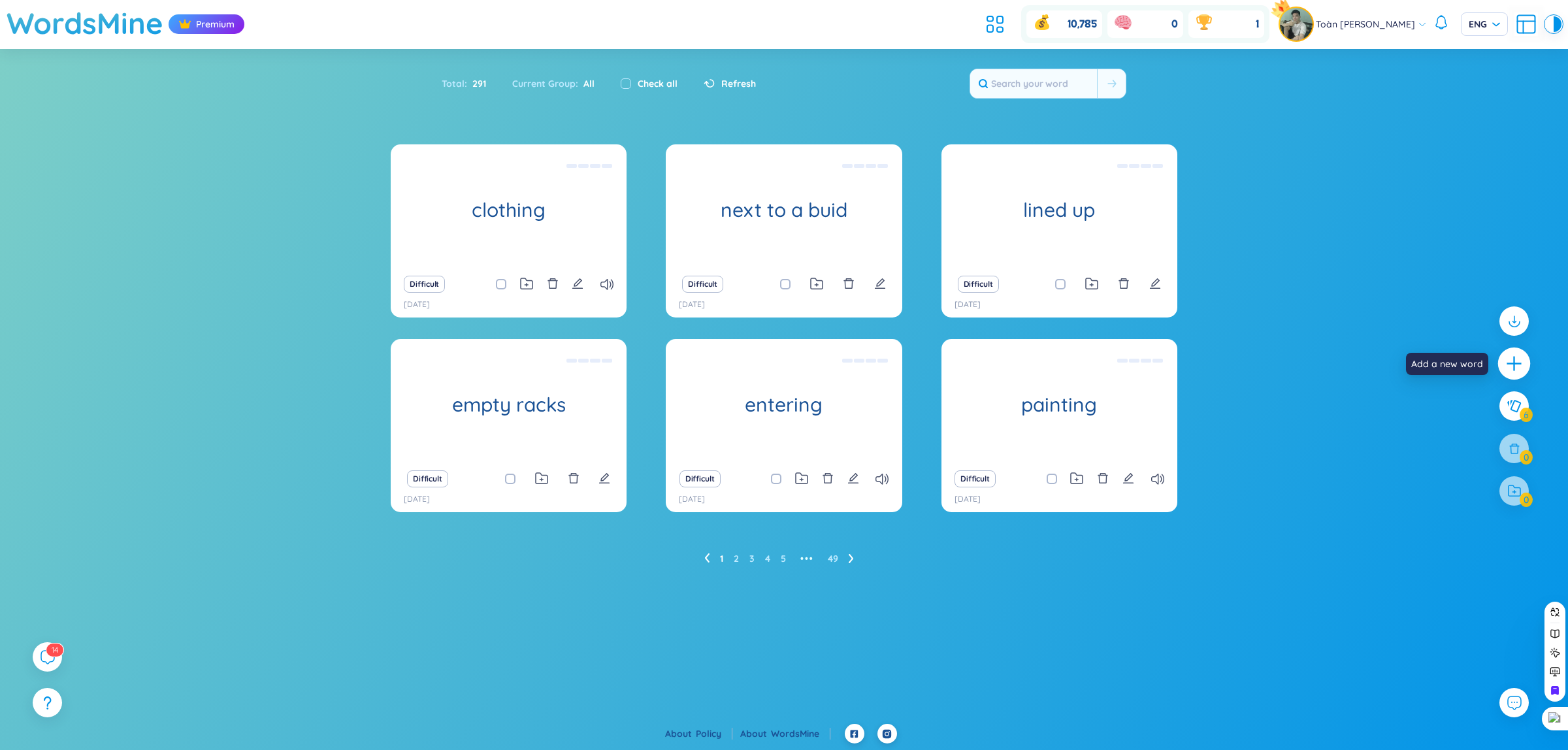
click at [1510, 349] on div at bounding box center [1514, 363] width 33 height 33
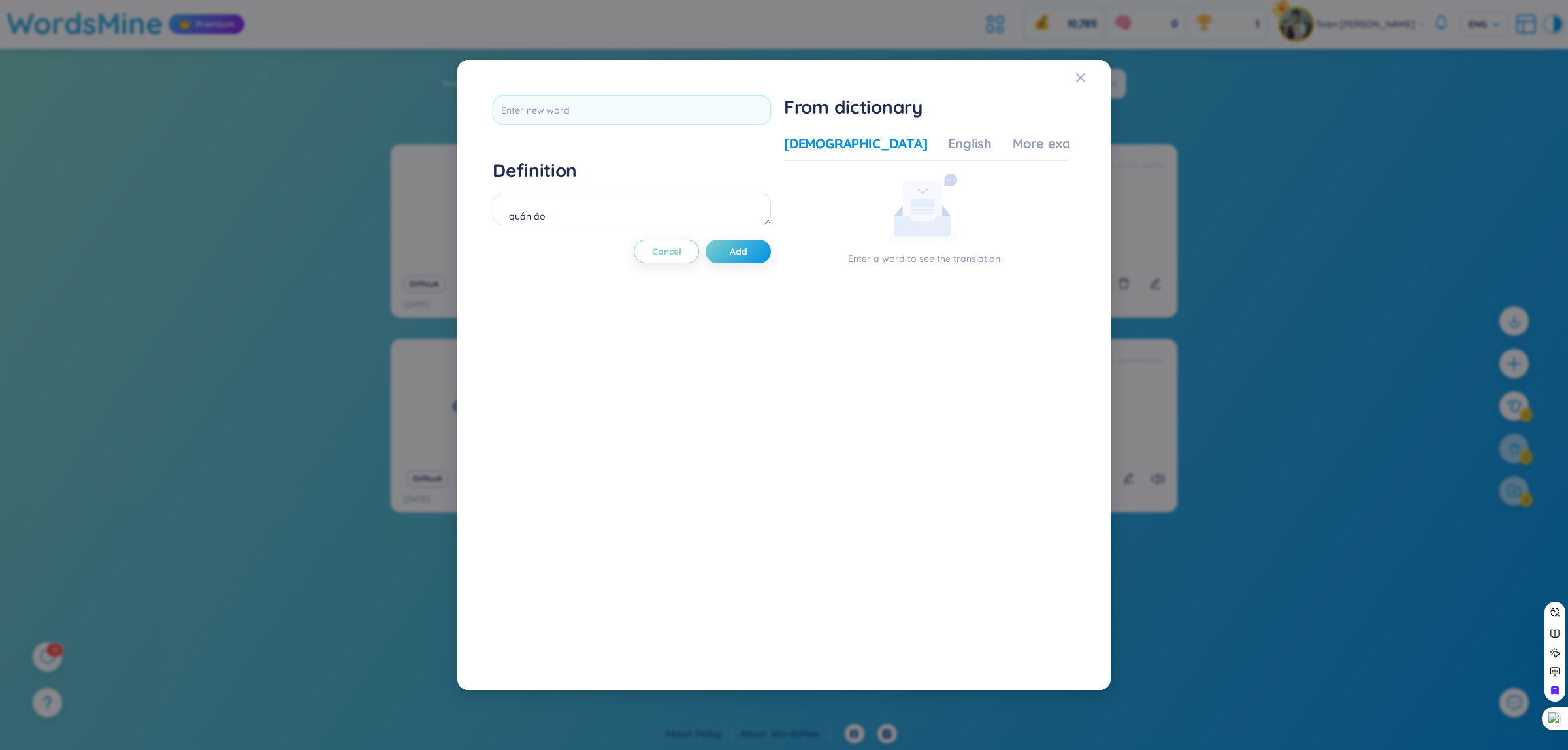
click at [578, 128] on div at bounding box center [631, 114] width 279 height 38
click at [569, 123] on input "text" at bounding box center [631, 110] width 279 height 30
type input "under a tend"
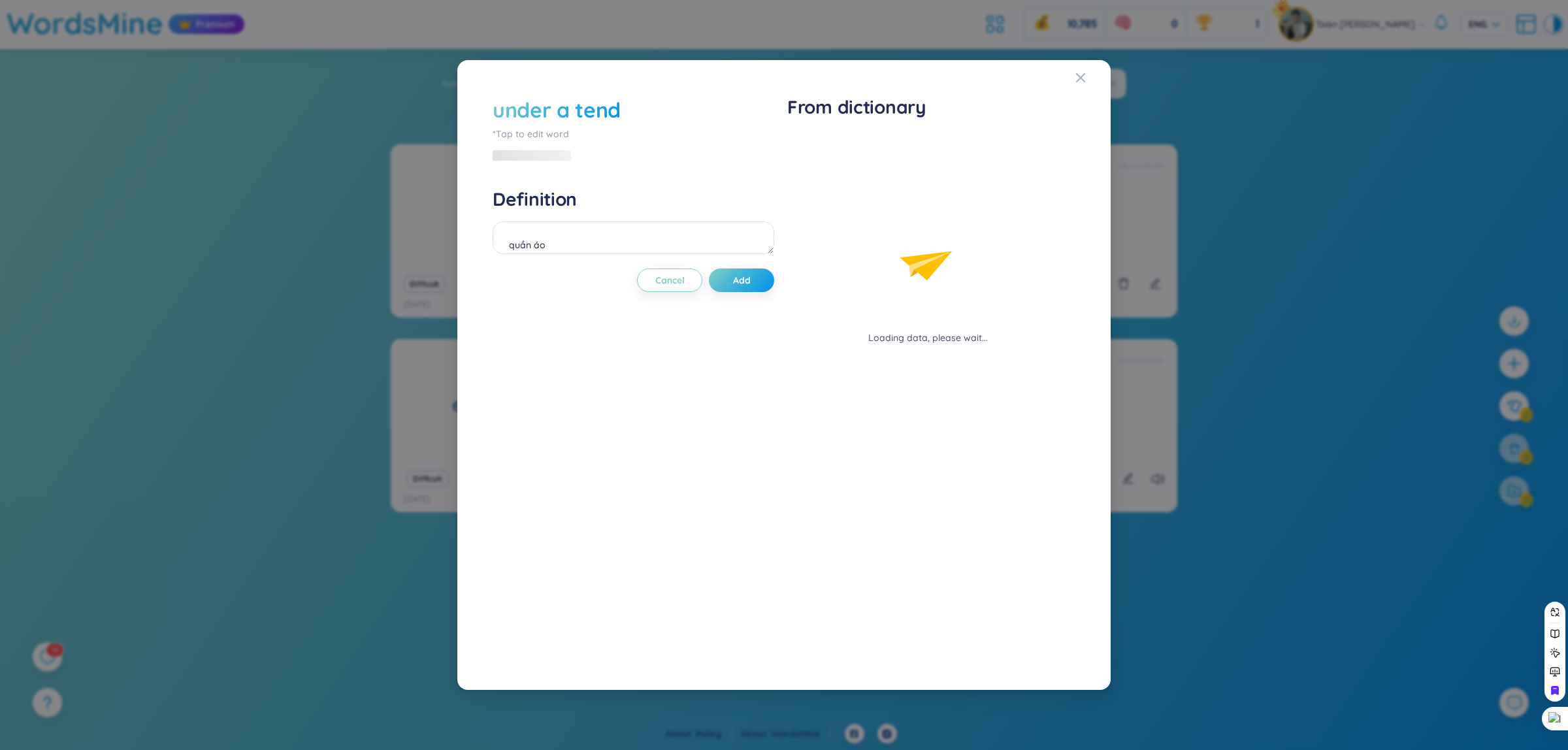
click at [504, 318] on div "under a tend *Tap to edit word Definition quần áo Cancel Add" at bounding box center [633, 375] width 282 height 559
click at [570, 246] on textarea "quần áo" at bounding box center [633, 238] width 282 height 33
type textarea "dưới cái nều"
click at [565, 163] on div "under a tend *Tap to edit word /ˈʌndər ə tend/ Definition dưới cái nều Cancel A…" at bounding box center [631, 375] width 279 height 559
click at [569, 158] on icon at bounding box center [566, 155] width 14 height 12
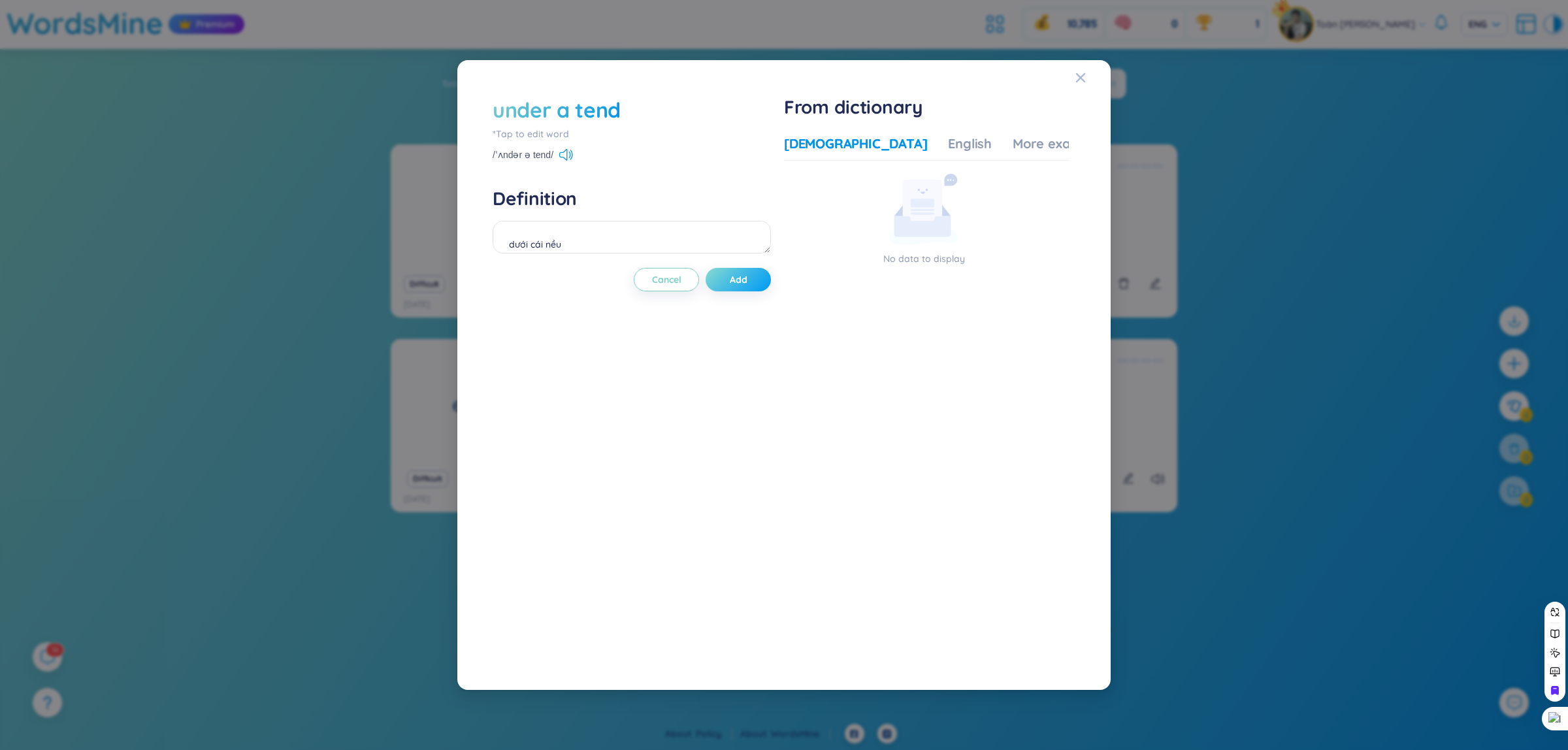
click at [742, 280] on span "Add" at bounding box center [738, 280] width 18 height 13
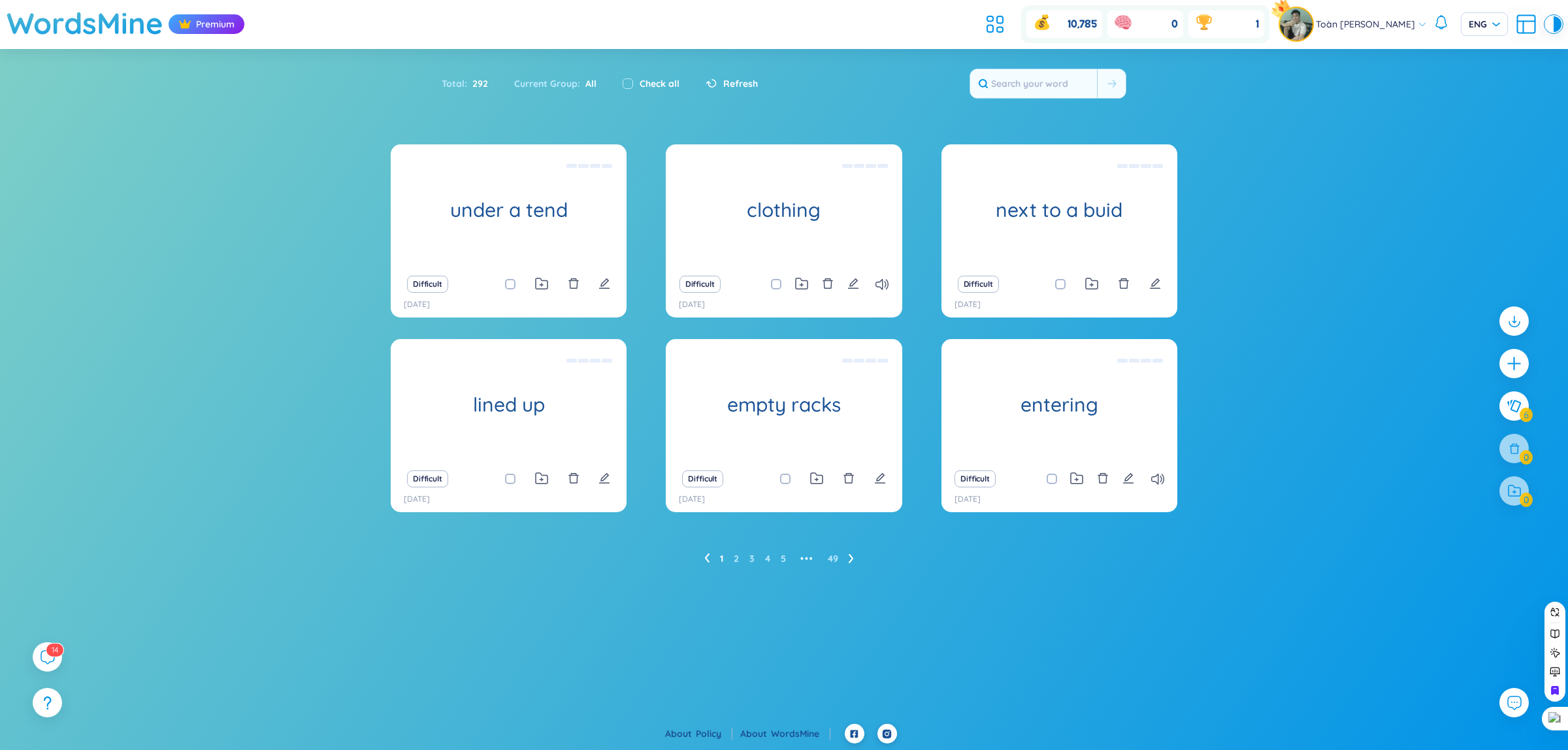
click at [822, 632] on div "WordsMine Premium 10,785 0 1 Toàn [PERSON_NAME] Toàn ENG Sort Alphabet Ascendin…" at bounding box center [784, 361] width 1568 height 724
click at [65, 650] on div "WordsMine Premium 10,785 0 1 Toàn [PERSON_NAME] Toàn ENG Sort Alphabet Ascendin…" at bounding box center [784, 361] width 1568 height 724
click at [41, 655] on span "1 4" at bounding box center [47, 656] width 16 height 16
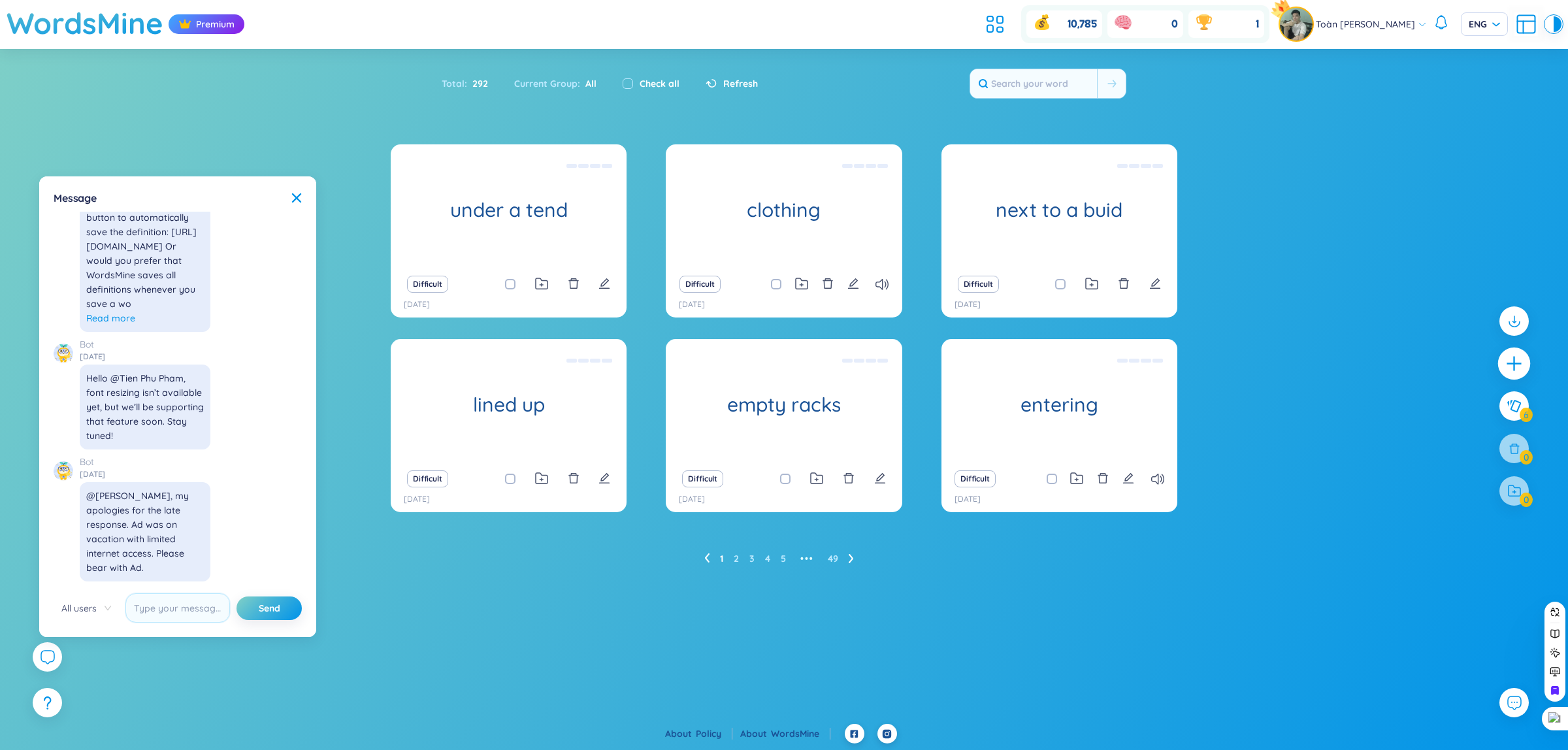
click at [1518, 362] on icon "plus" at bounding box center [1515, 364] width 19 height 19
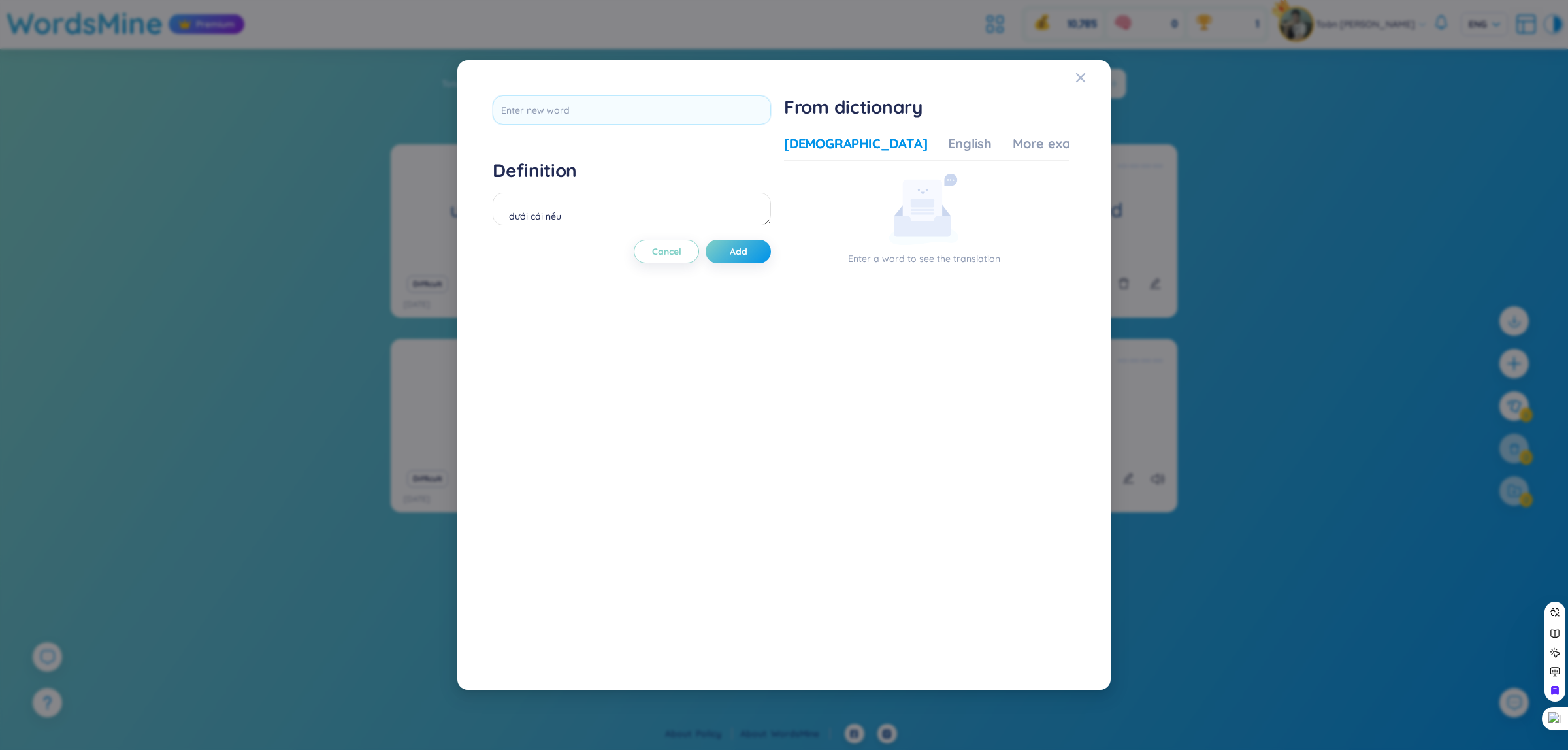
click at [621, 75] on div "Definition dưới cái nều Cancel Add From dictionary Vietnamese English More exam…" at bounding box center [783, 375] width 622 height 598
click at [624, 97] on input "text" at bounding box center [631, 110] width 279 height 30
type input "potted plant"
click at [638, 207] on div "Definition dưới cái nều" at bounding box center [631, 194] width 279 height 71
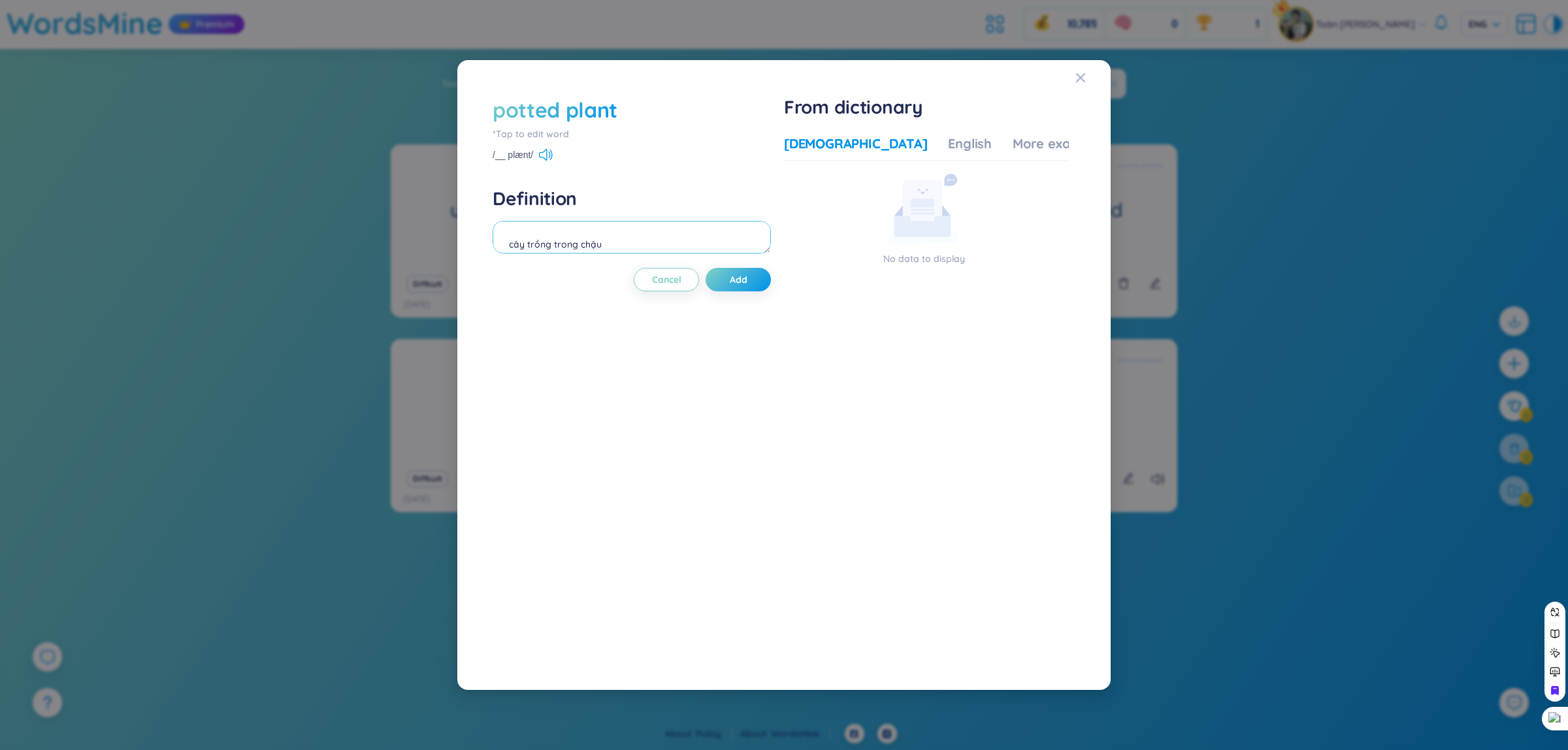
type textarea "cây trồng trong chậu"
click at [622, 116] on div "potted plant" at bounding box center [631, 109] width 279 height 29
click at [615, 113] on div "potted plant" at bounding box center [555, 109] width 125 height 29
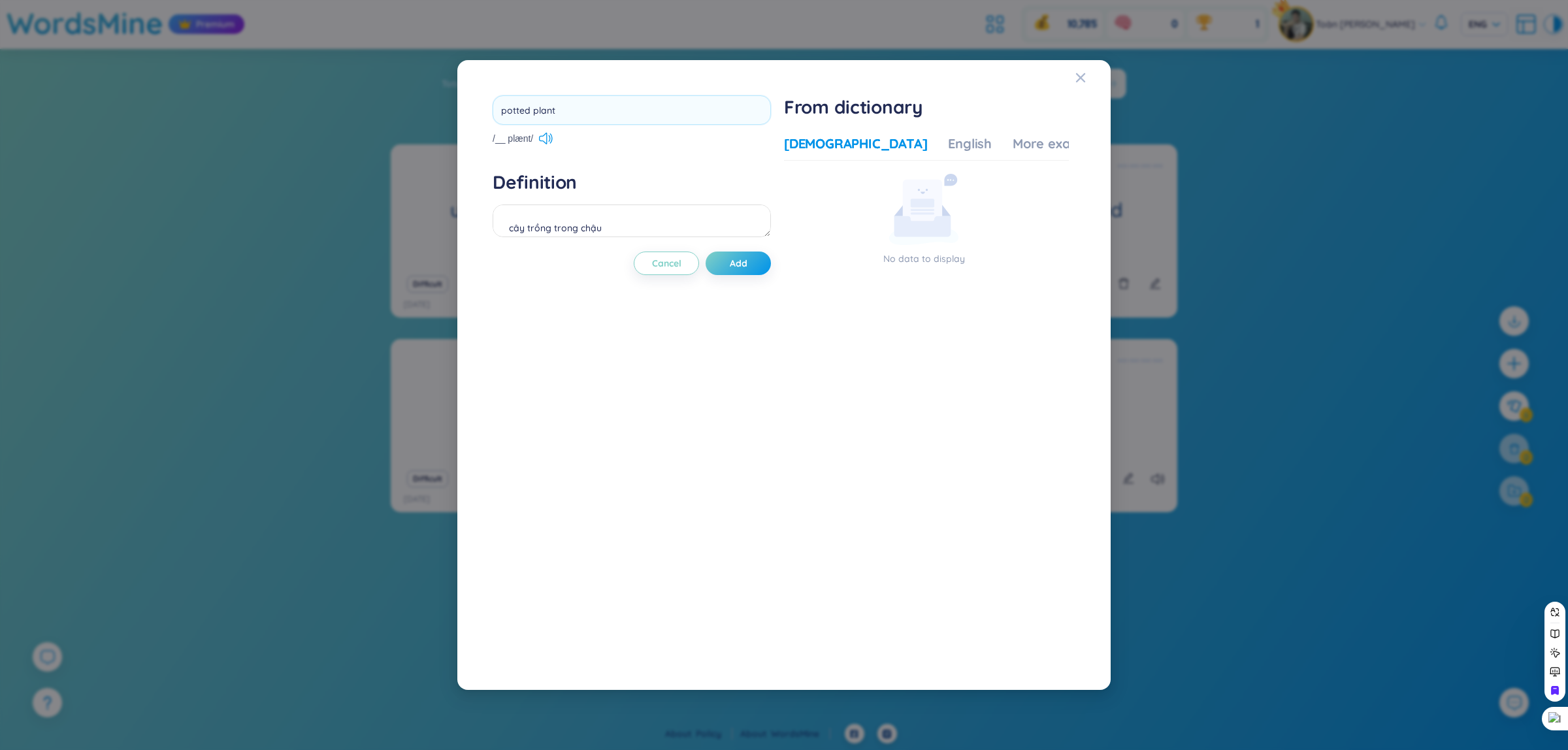
click at [615, 113] on input "potted plant" at bounding box center [631, 110] width 279 height 30
type input "potted plants"
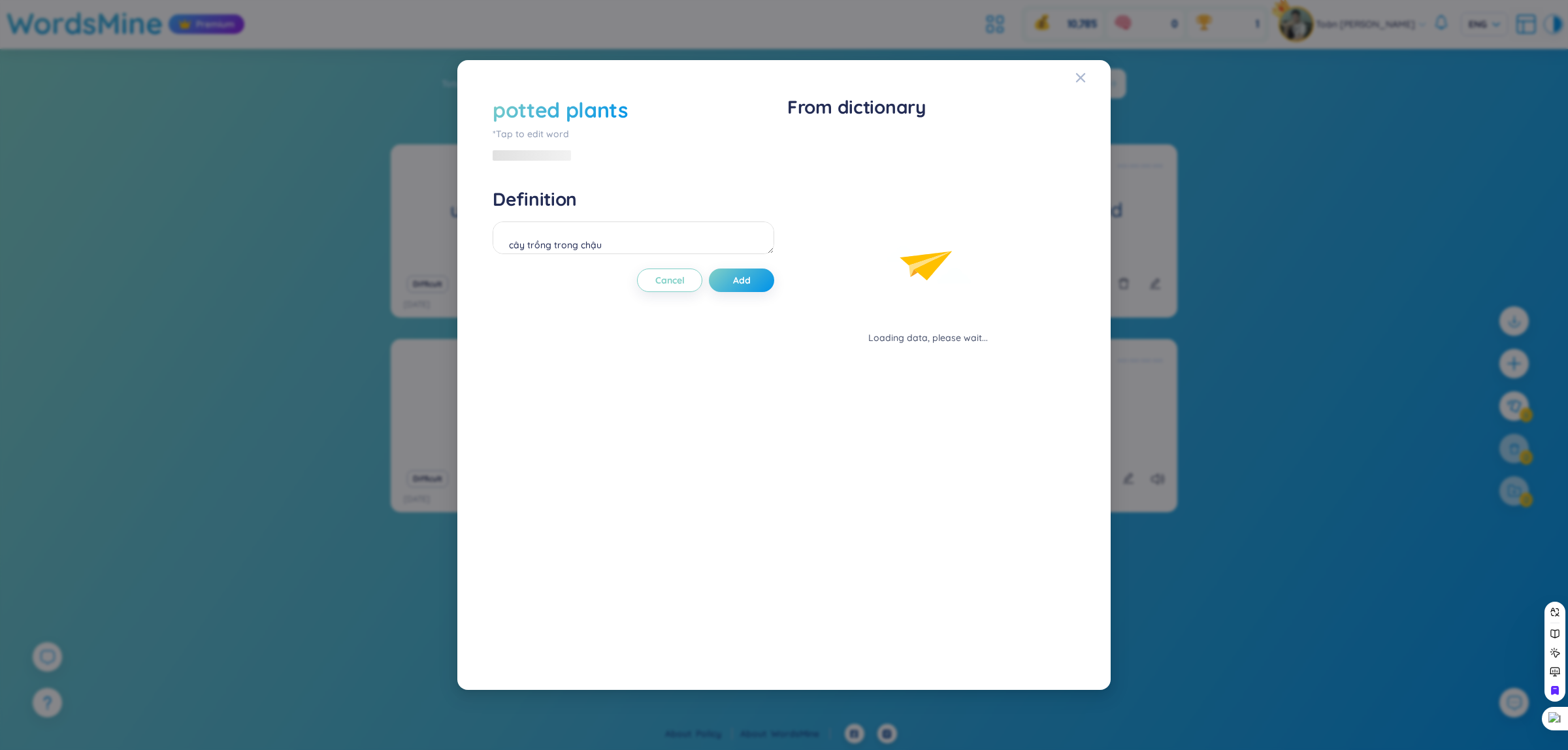
click at [616, 178] on div "potted plants *Tap to edit word Definition cây trồng trong chậu Cancel Add" at bounding box center [633, 375] width 282 height 559
click at [108, 160] on div "potted plants *Tap to edit word Definition cây trồng trong chậu Cancel Add From…" at bounding box center [784, 375] width 1568 height 750
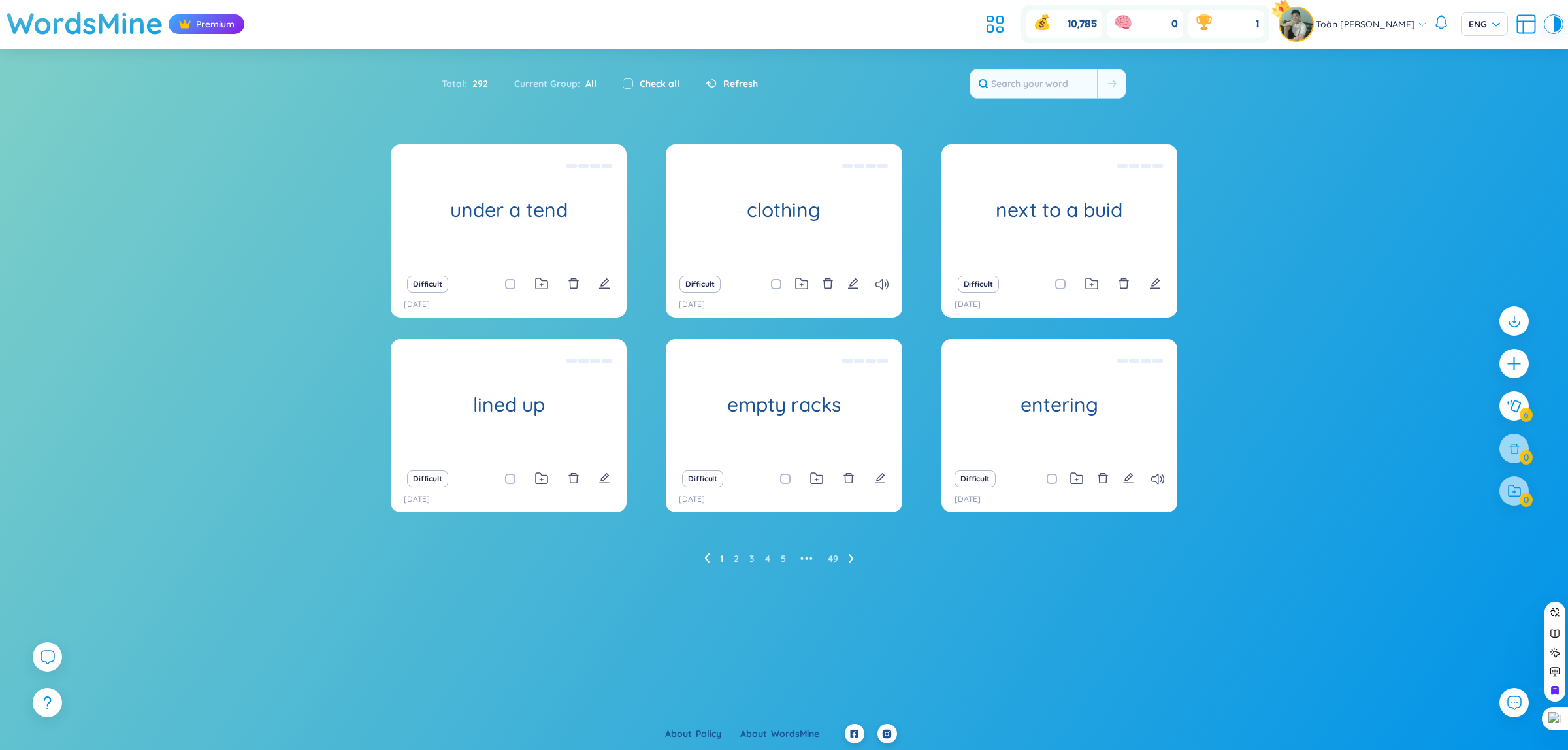
click at [1508, 354] on div at bounding box center [1514, 363] width 30 height 30
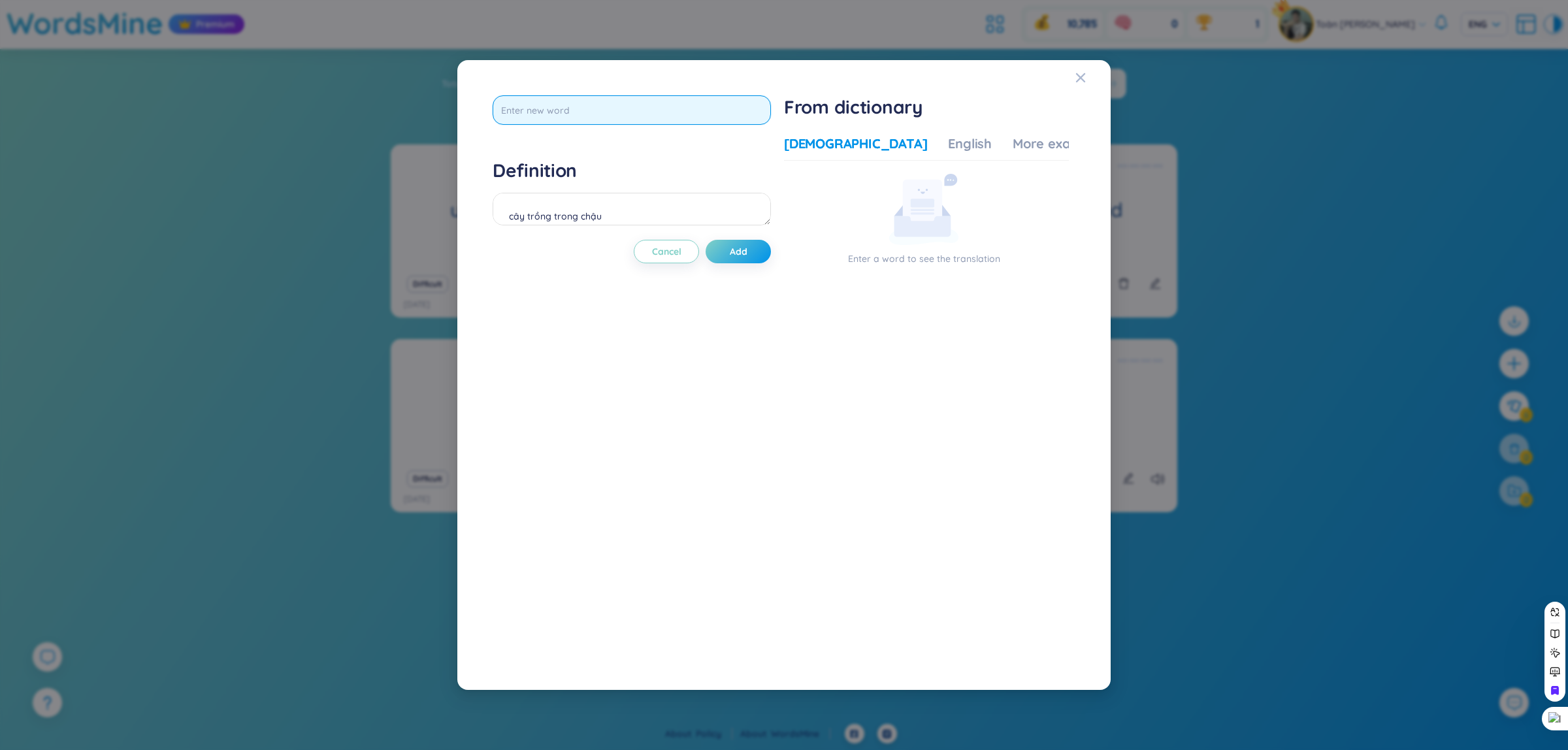
click at [599, 112] on input "text" at bounding box center [631, 110] width 279 height 30
type input "potted plants"
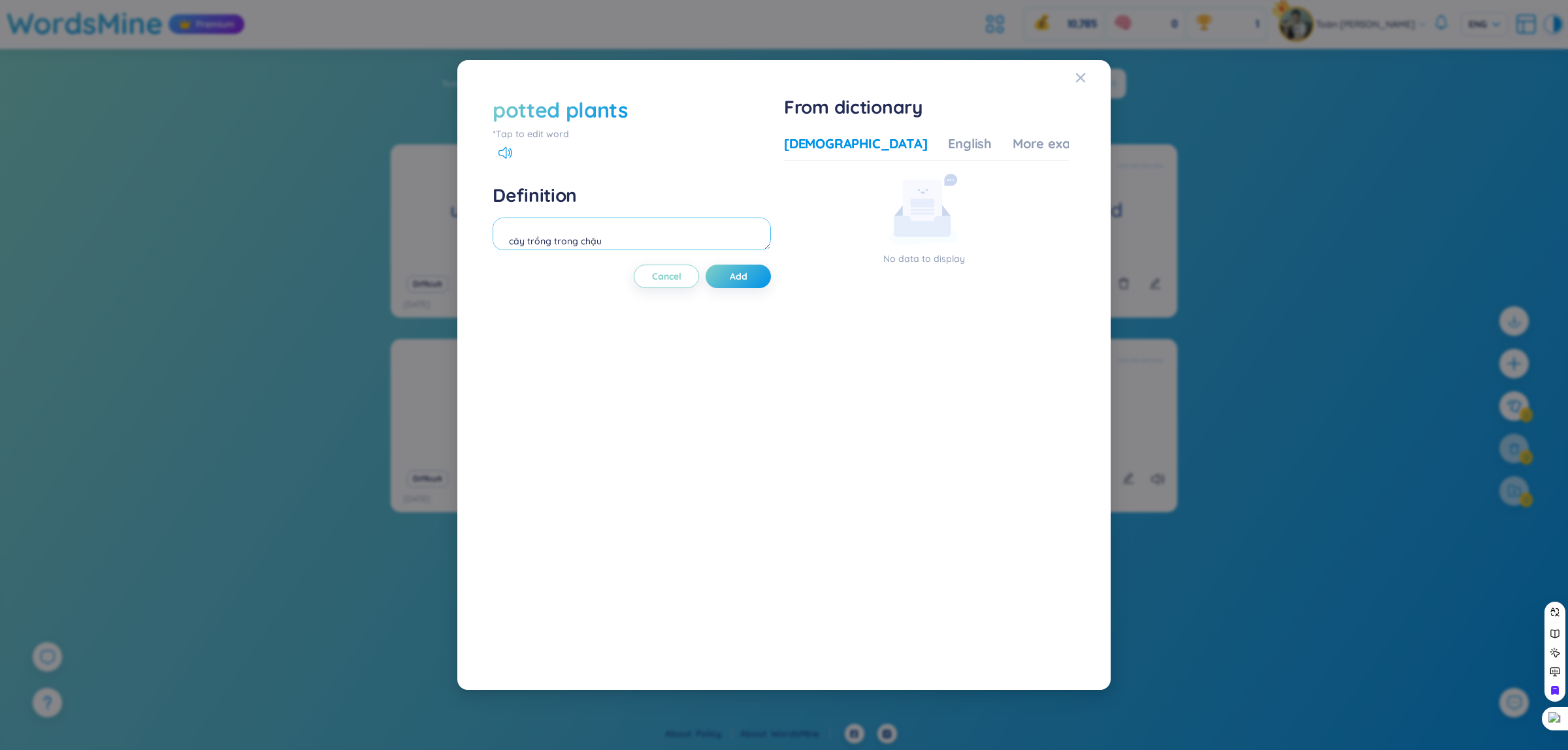
type textarea "cây trồng trong chậu"
click at [510, 160] on div "potted plants *Tap to edit word Definition cây trồng trong chậu Cancel Add" at bounding box center [631, 375] width 279 height 559
click at [508, 158] on icon at bounding box center [505, 153] width 14 height 12
click at [761, 281] on button "Add" at bounding box center [738, 276] width 65 height 23
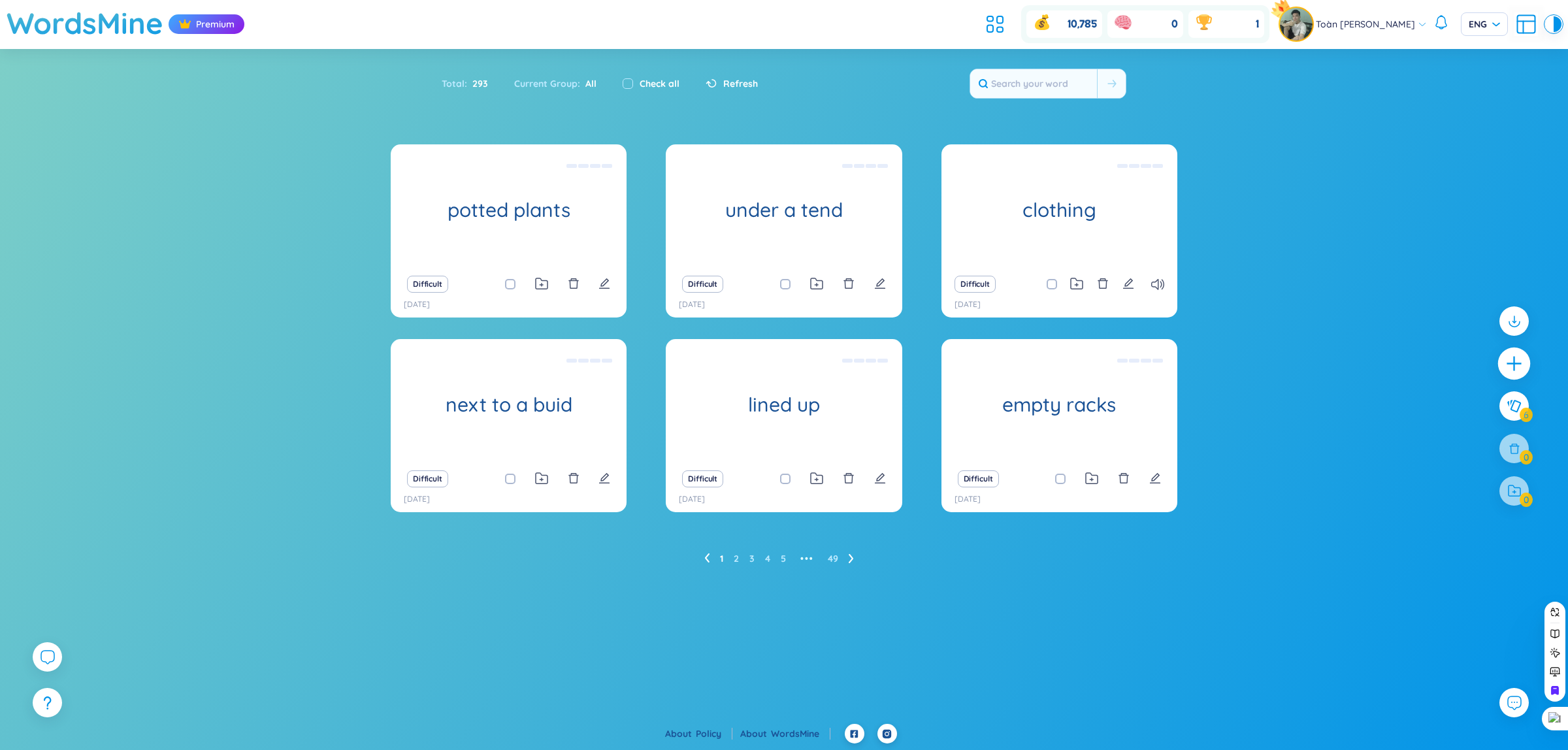
click at [1510, 351] on div at bounding box center [1514, 363] width 33 height 33
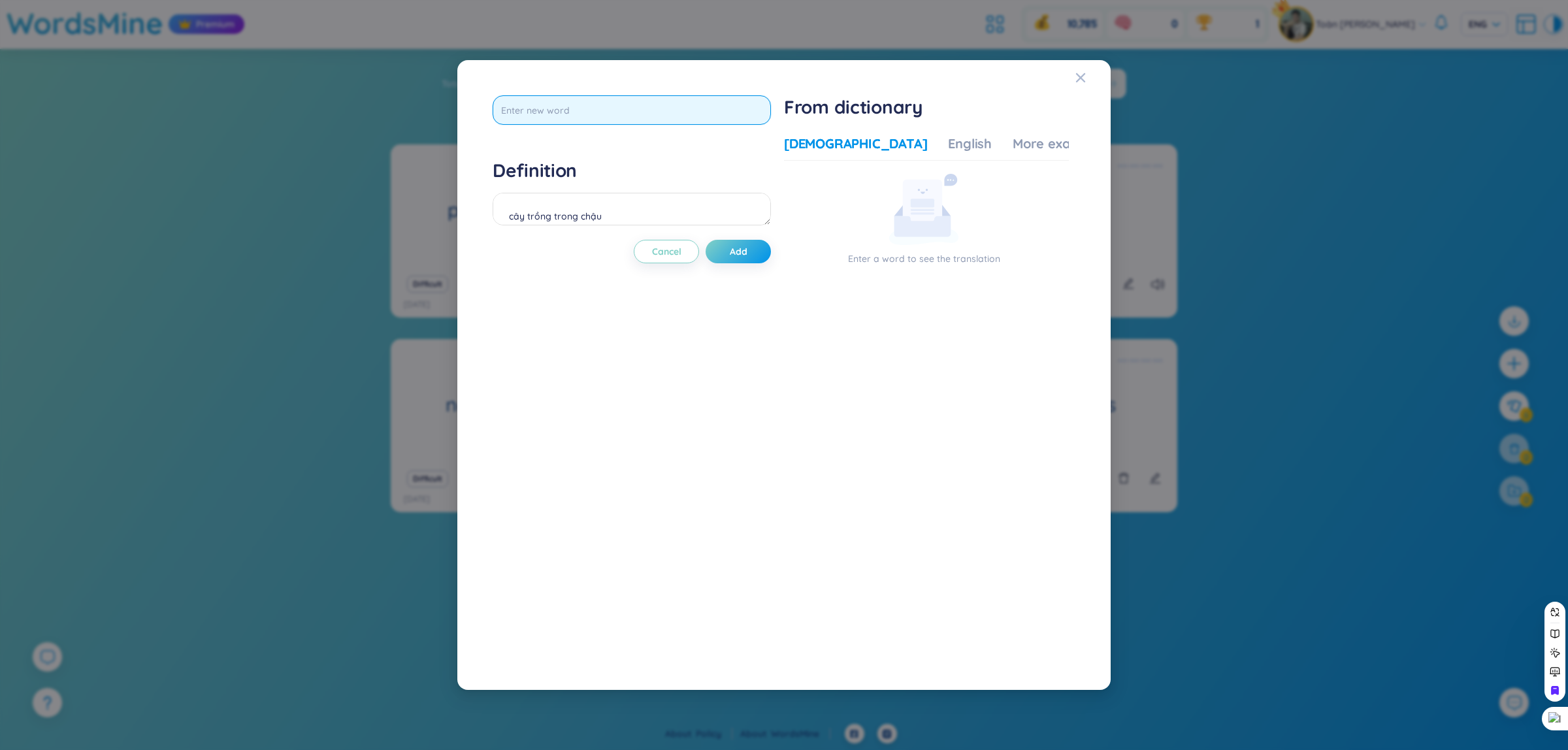
click at [610, 109] on input "text" at bounding box center [631, 110] width 279 height 30
type input "suspendes"
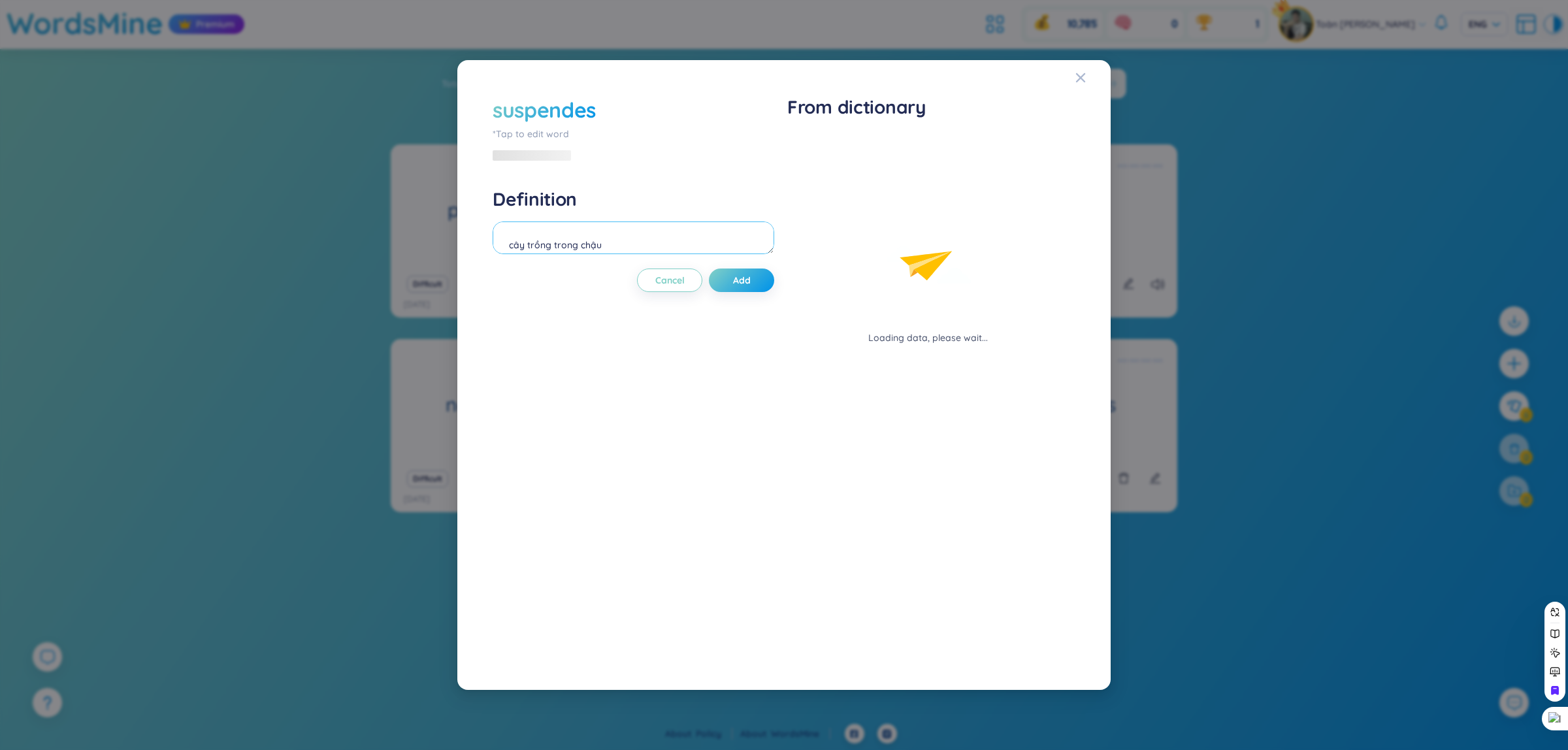
click at [553, 199] on div "Definition cây trồng trong chậu" at bounding box center [633, 223] width 282 height 71
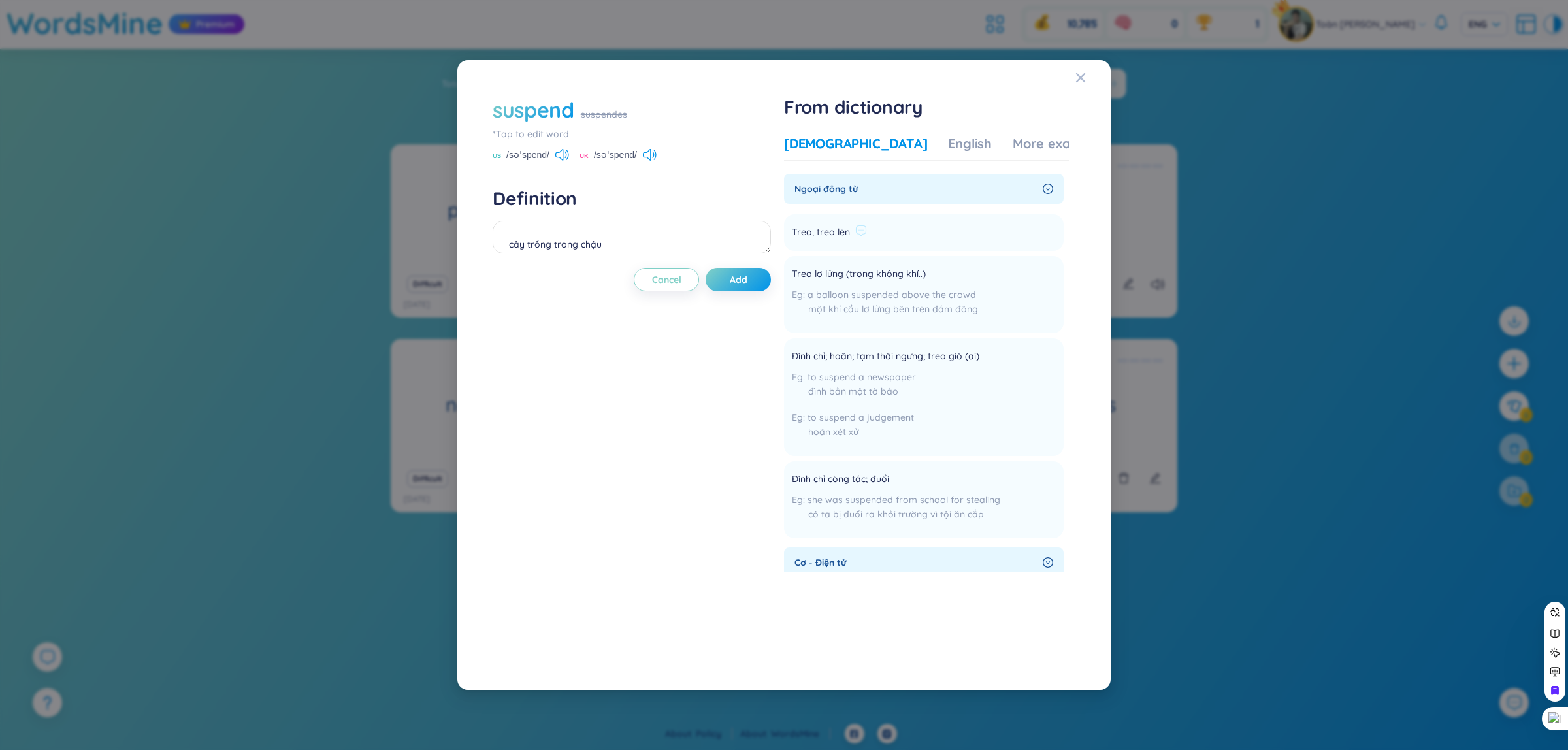
click at [1001, 240] on li "Treo, treo lên Add" at bounding box center [924, 232] width 280 height 36
click at [532, 242] on textarea "cây trồng trong chậu" at bounding box center [631, 237] width 279 height 33
type textarea "treo lên"
click at [558, 147] on div "suspend suspendes *Tap to edit word US /səˈspend/ [GEOGRAPHIC_DATA] /səˈspend/" at bounding box center [631, 128] width 279 height 66
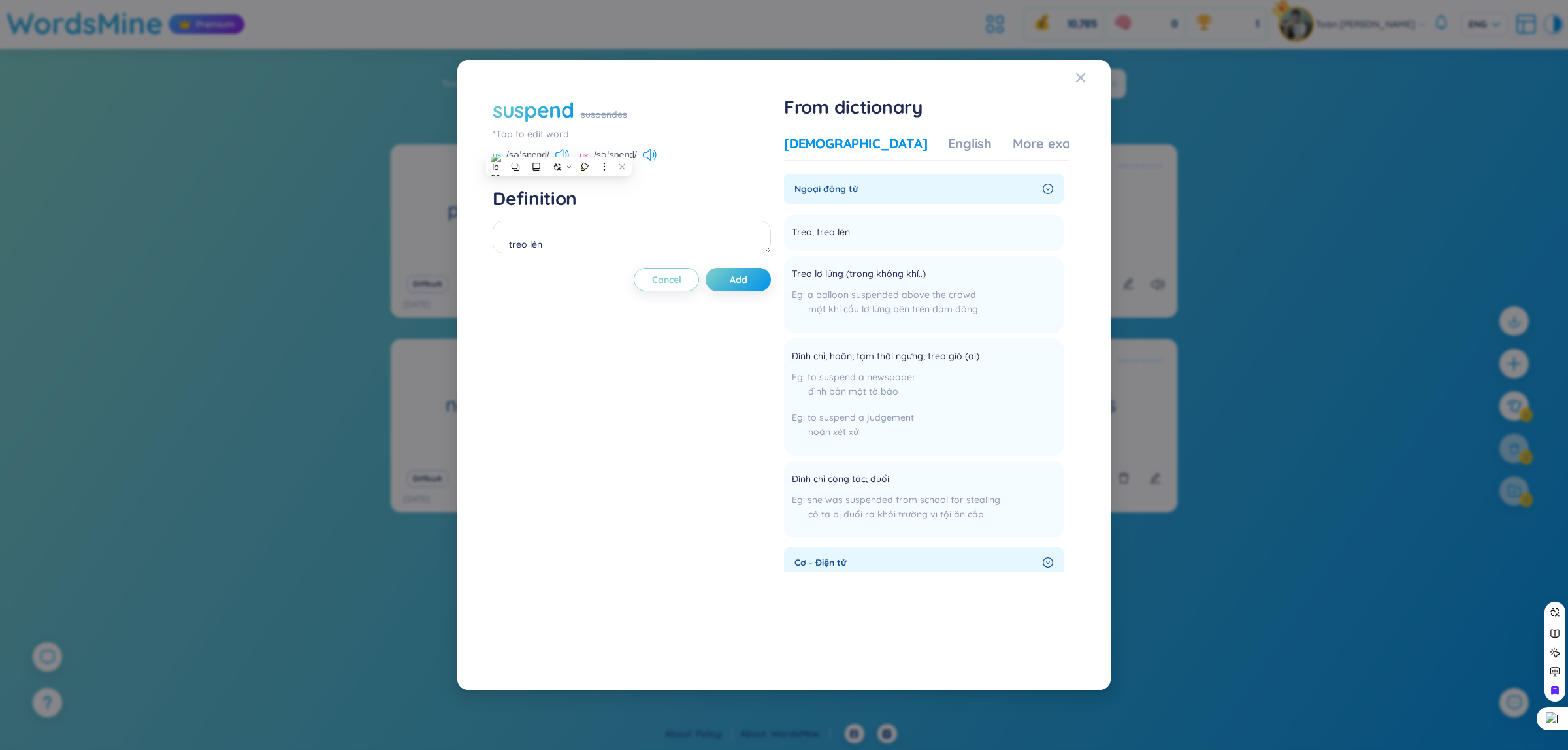
click at [560, 154] on icon at bounding box center [562, 155] width 14 height 12
click at [645, 156] on icon at bounding box center [650, 155] width 14 height 12
click at [560, 157] on icon at bounding box center [562, 155] width 14 height 12
click at [658, 156] on div "US /səˈspend/ [GEOGRAPHIC_DATA] /səˈspend/" at bounding box center [631, 156] width 279 height 12
click at [655, 155] on icon at bounding box center [654, 154] width 3 height 10
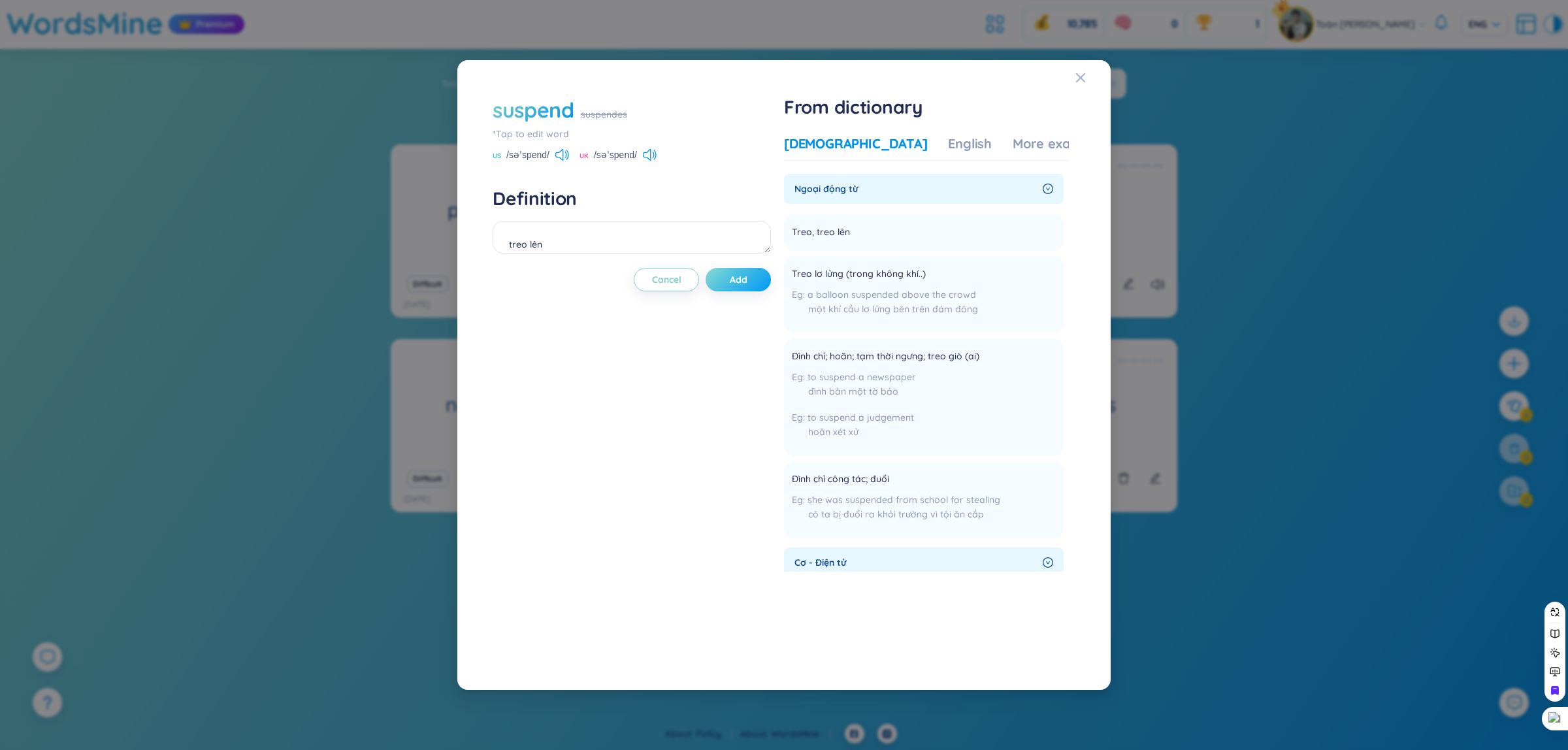
click at [748, 285] on span "Add" at bounding box center [738, 280] width 18 height 13
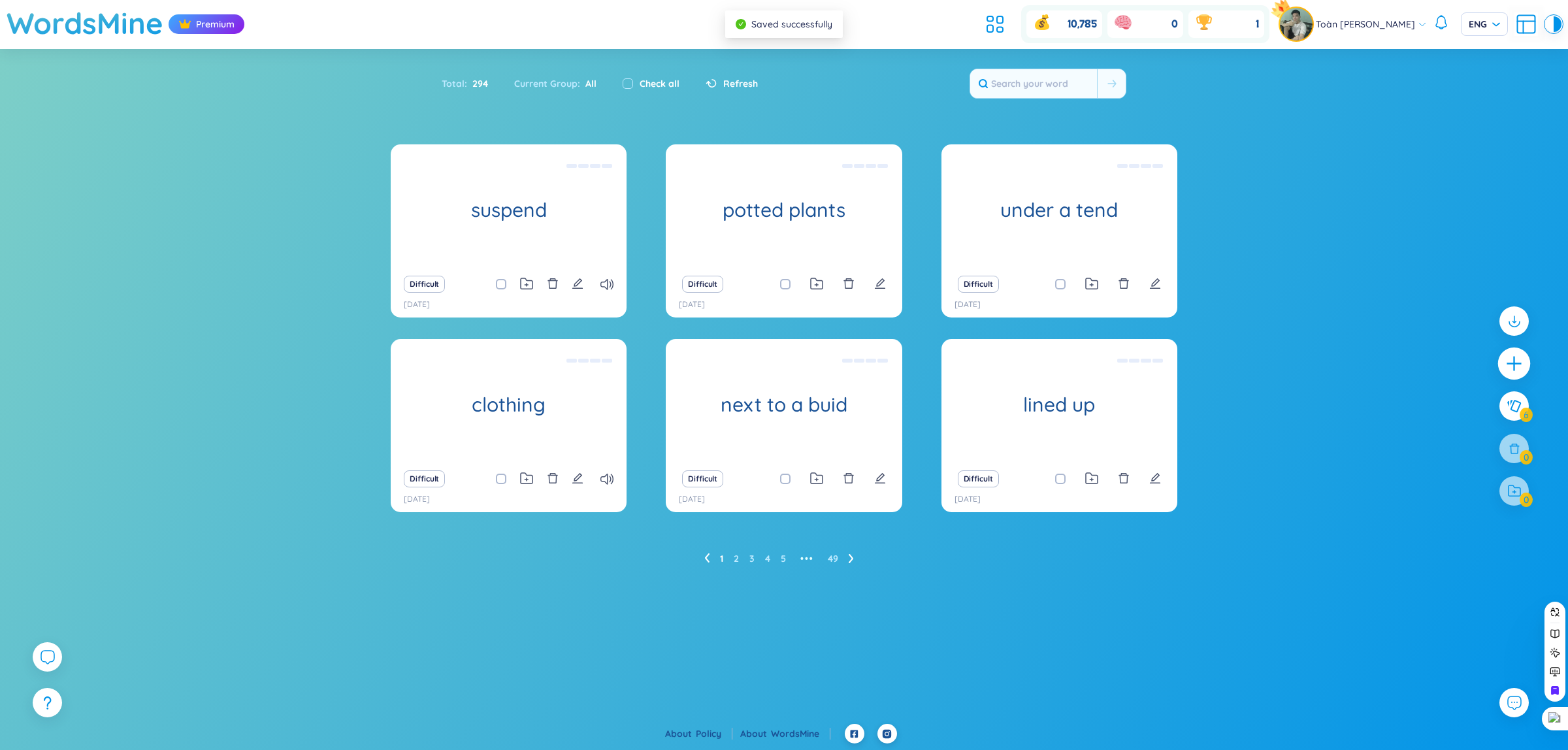
click at [1526, 359] on div at bounding box center [1514, 363] width 33 height 33
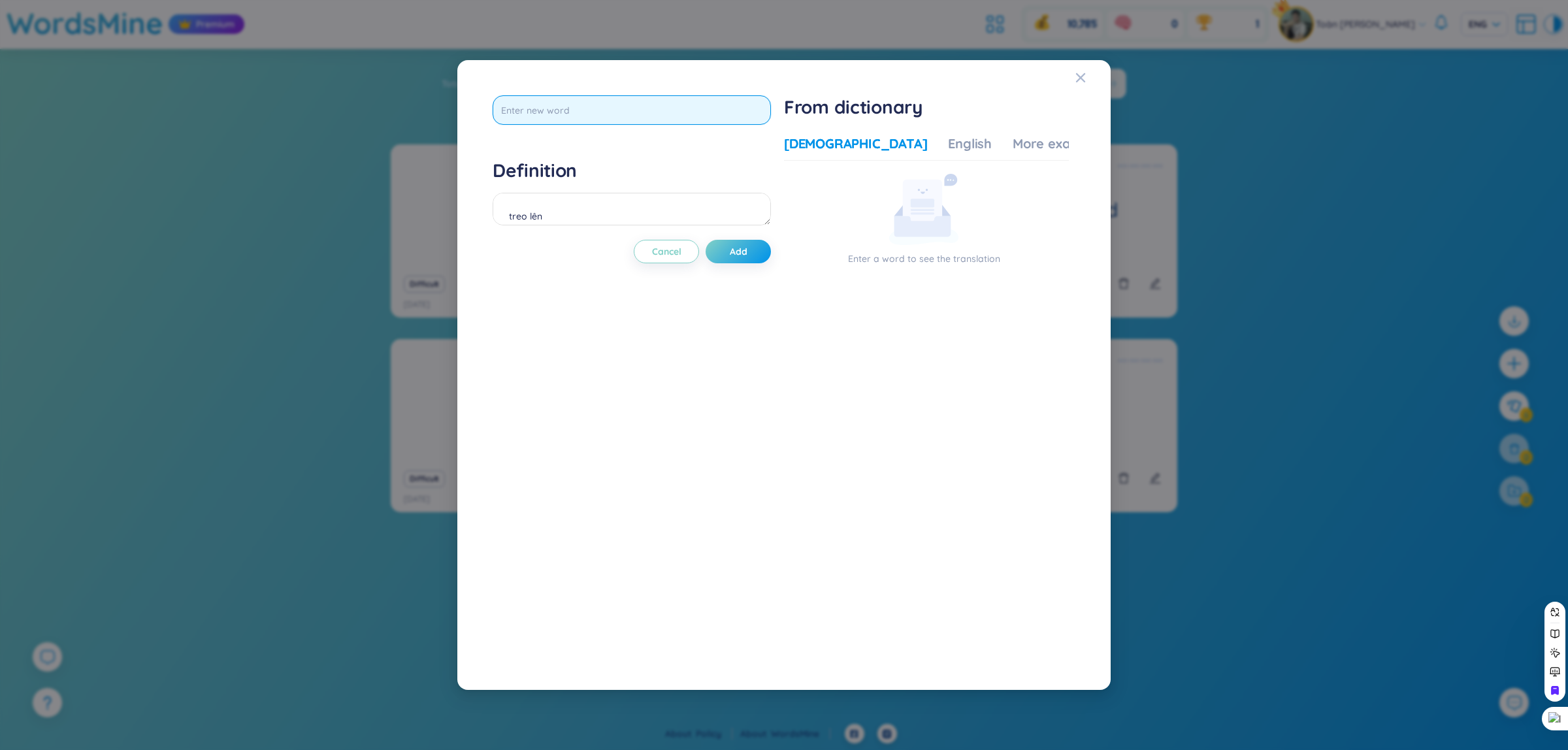
click at [629, 116] on input "text" at bounding box center [631, 110] width 279 height 30
type input "form a celling"
click at [660, 216] on div "Definition treo lên" at bounding box center [631, 194] width 279 height 71
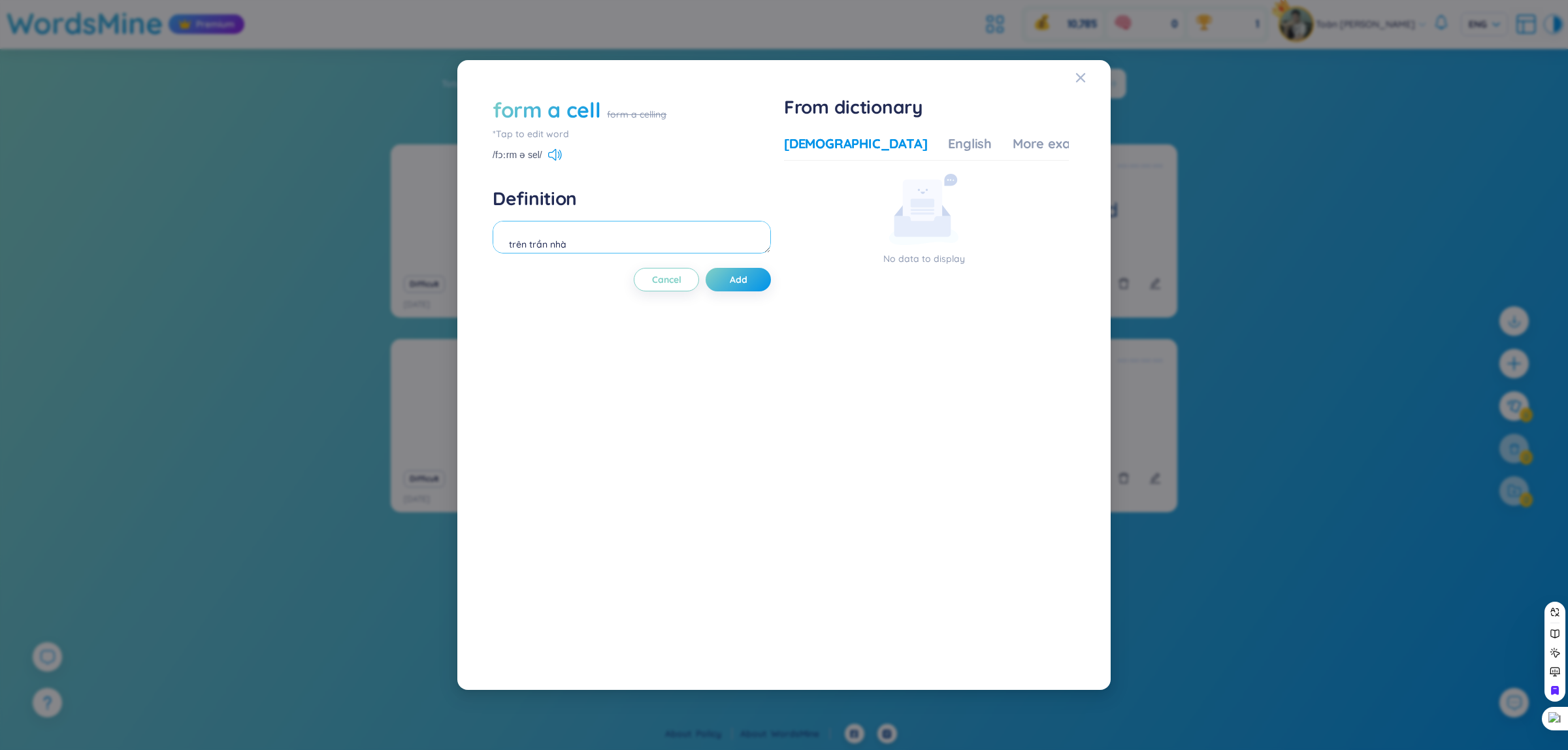
scroll to position [0, 0]
drag, startPoint x: 528, startPoint y: 245, endPoint x: 447, endPoint y: 230, distance: 82.4
click at [447, 230] on div "form a cell form a celling *Tap to edit word /fɔːrm ə sel/ Definition trên trần…" at bounding box center [784, 375] width 1568 height 750
type textarea "từ trần nhà"
click at [596, 117] on div "form a cell" at bounding box center [546, 109] width 108 height 29
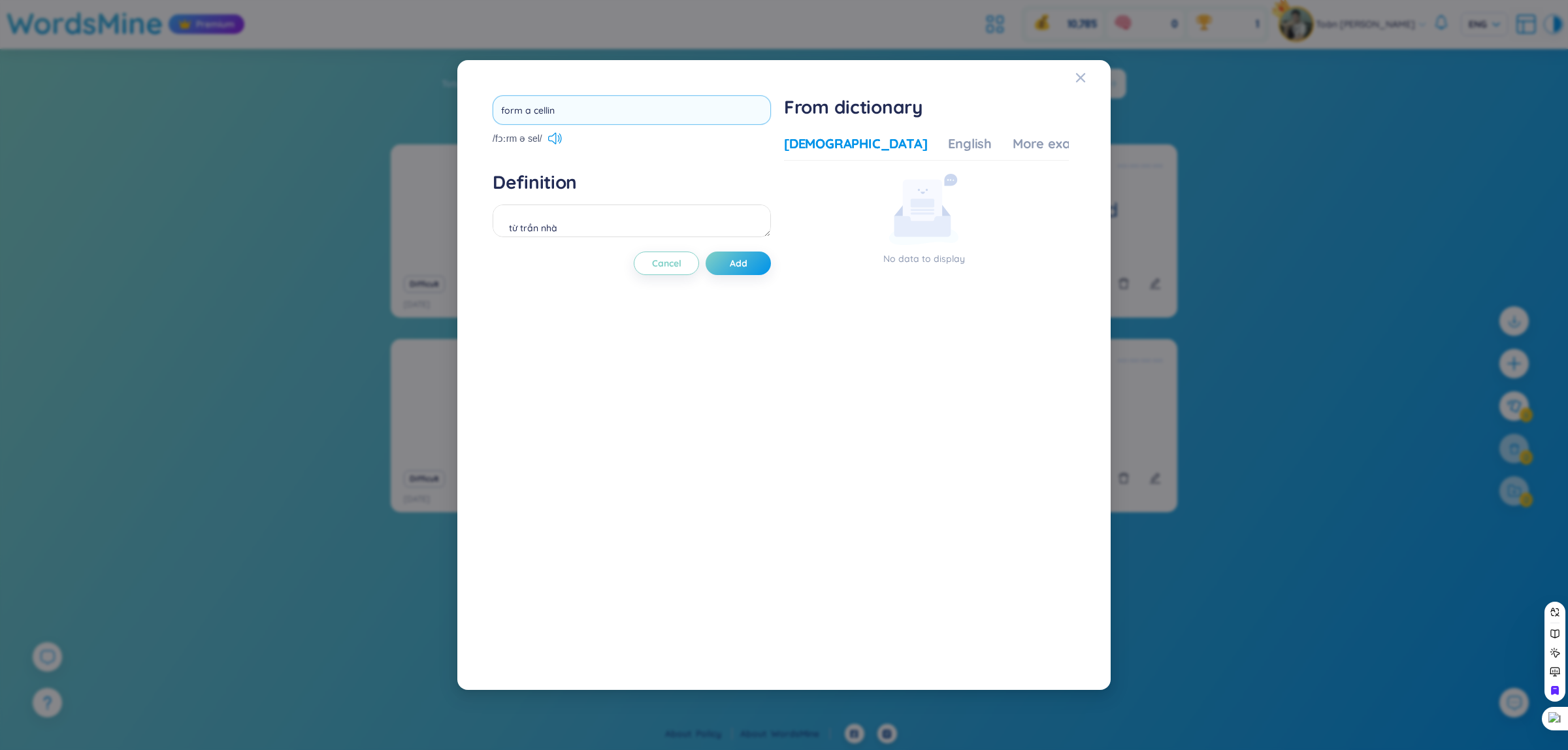
type input "form a celling"
click at [563, 239] on div "từ trần nhà" at bounding box center [631, 239] width 279 height 36
click at [640, 108] on div "form a celling" at bounding box center [637, 114] width 60 height 14
click at [638, 108] on div "form a celling" at bounding box center [637, 114] width 60 height 14
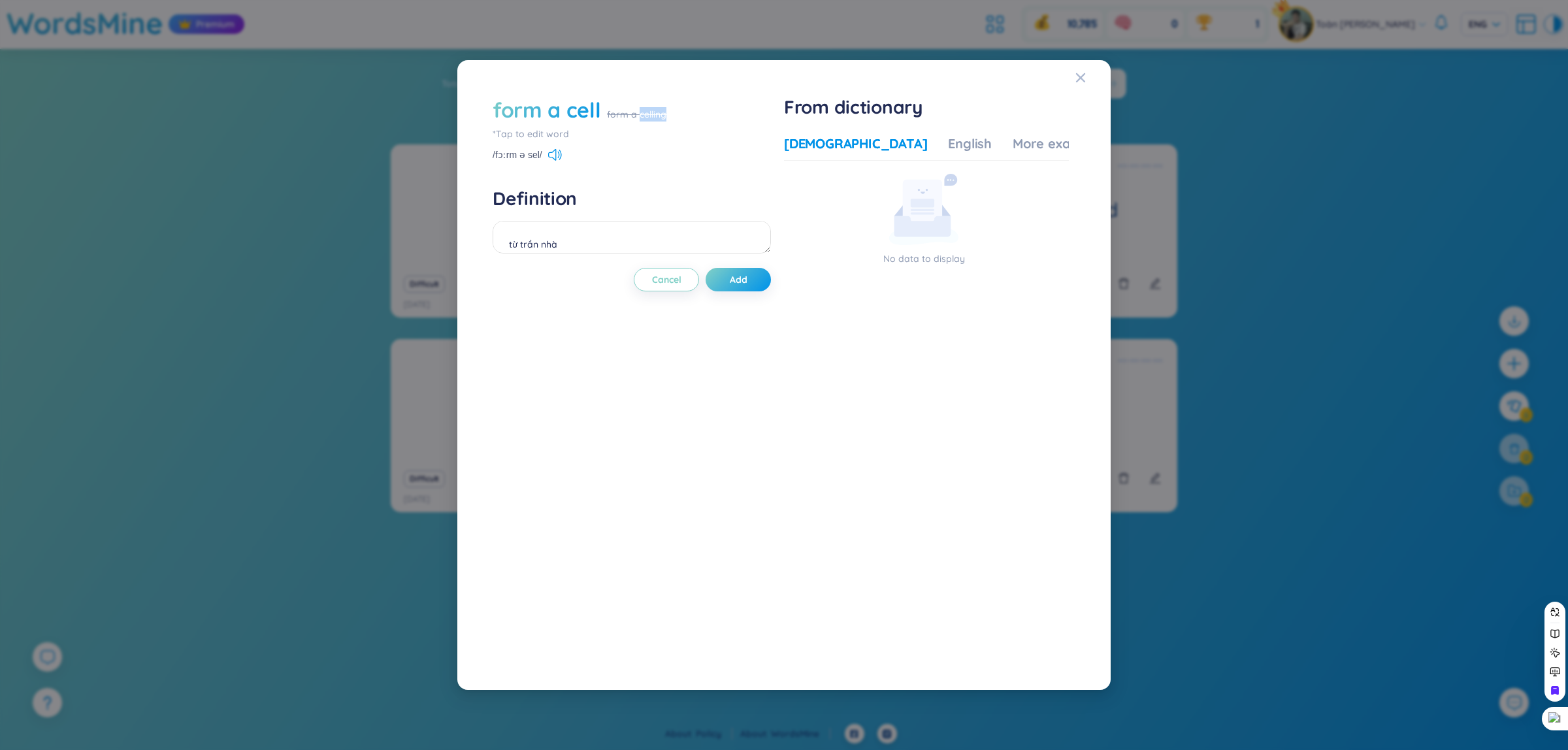
click at [638, 108] on div "form a celling" at bounding box center [637, 114] width 60 height 14
click at [552, 152] on icon at bounding box center [555, 155] width 14 height 12
click at [609, 119] on div "form a celling" at bounding box center [637, 114] width 60 height 14
click at [609, 115] on div "form a celling" at bounding box center [637, 114] width 60 height 14
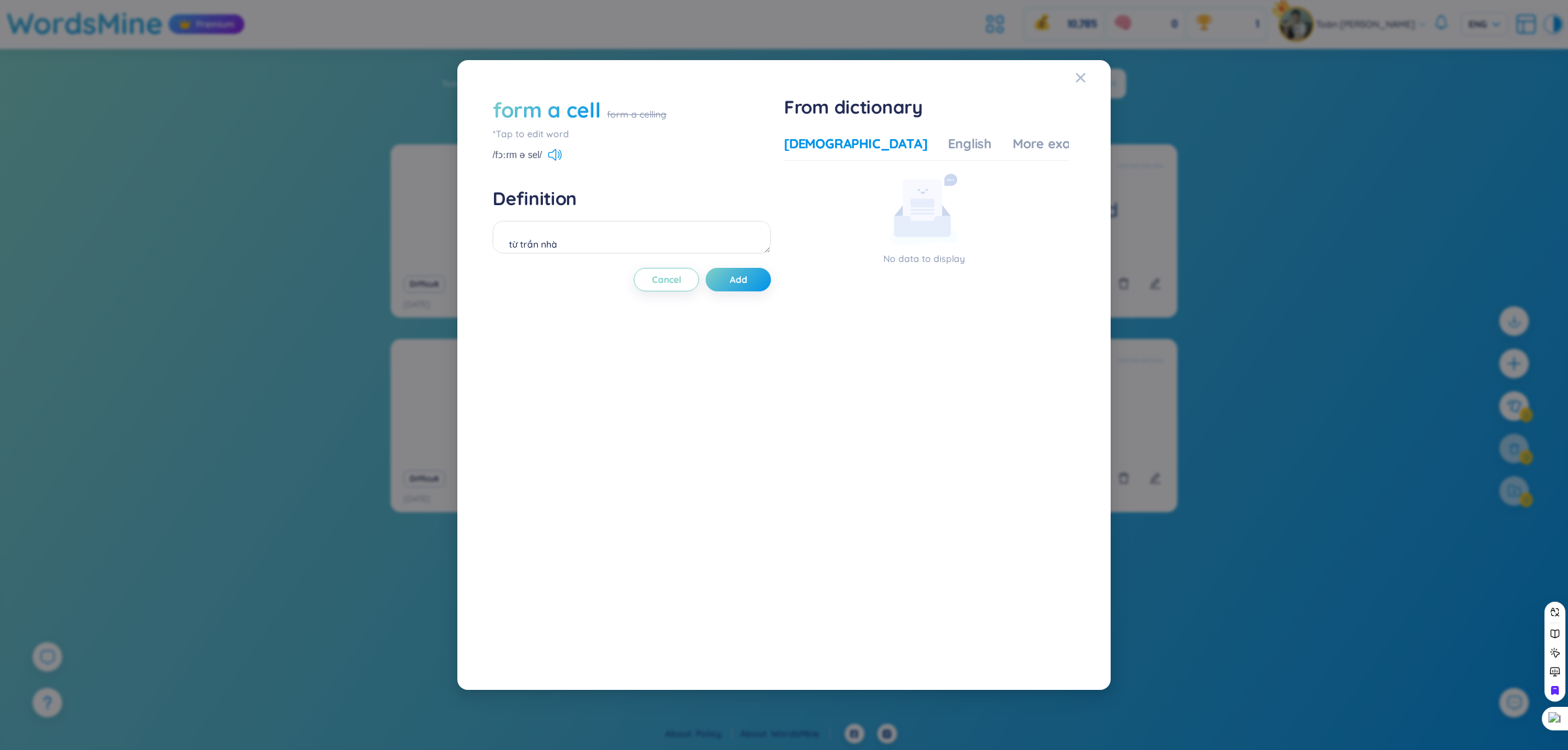
click at [609, 115] on div "form a celling" at bounding box center [637, 114] width 60 height 14
click at [586, 112] on div "form a cell" at bounding box center [546, 109] width 108 height 29
click at [520, 110] on input "form a cell" at bounding box center [631, 110] width 279 height 30
click at [546, 115] on input "form a cell" at bounding box center [631, 110] width 279 height 30
type input "form a celling"
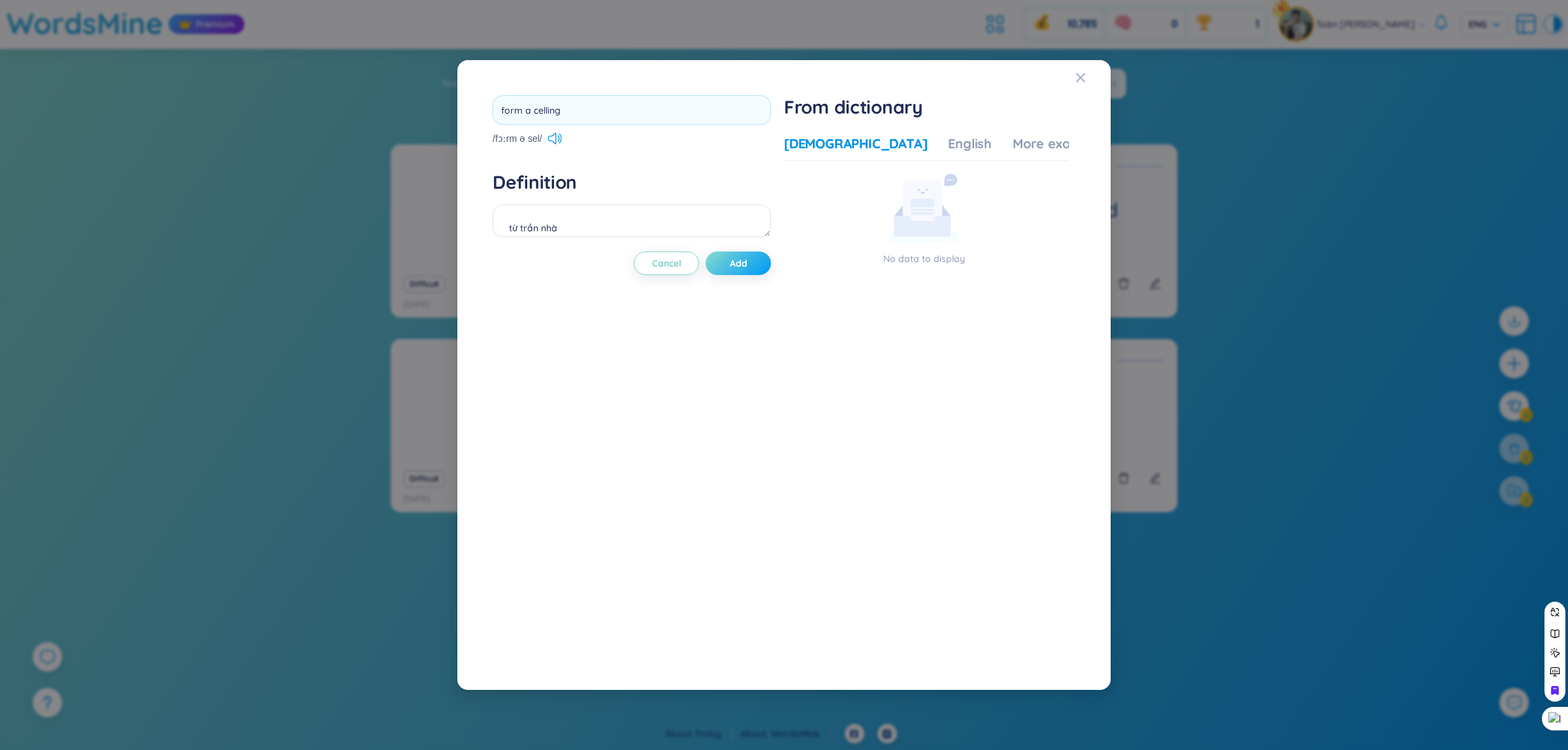
click at [751, 263] on div "form a celling /fɔːrm ə sel/ Definition từ trần nhà Cancel Add" at bounding box center [631, 375] width 279 height 559
click at [647, 106] on div "form a cell form a celling" at bounding box center [631, 109] width 279 height 29
click at [657, 121] on div "form a celling" at bounding box center [637, 114] width 60 height 14
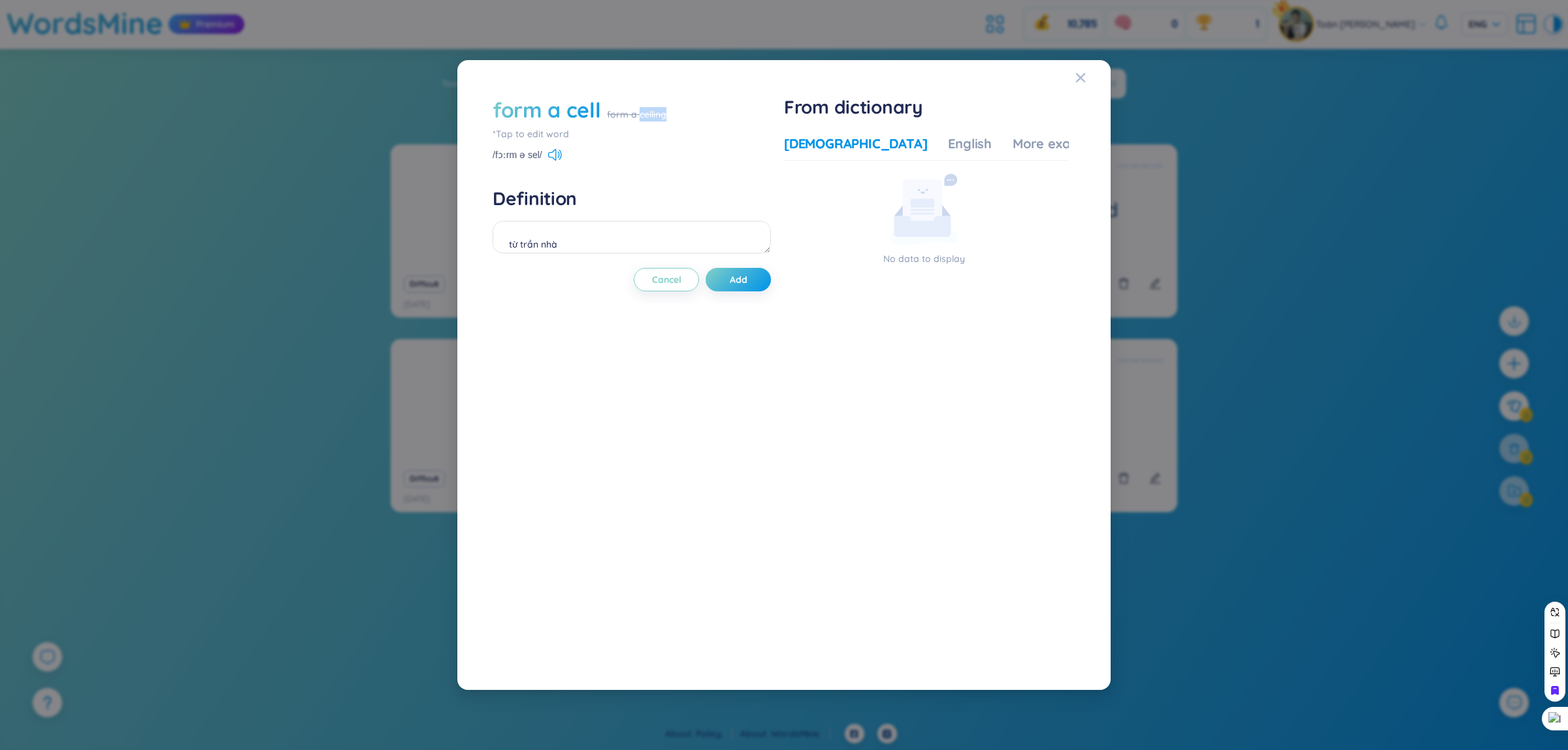
click at [657, 121] on div "form a celling" at bounding box center [637, 114] width 60 height 14
click at [626, 115] on div "form a celling" at bounding box center [637, 114] width 60 height 14
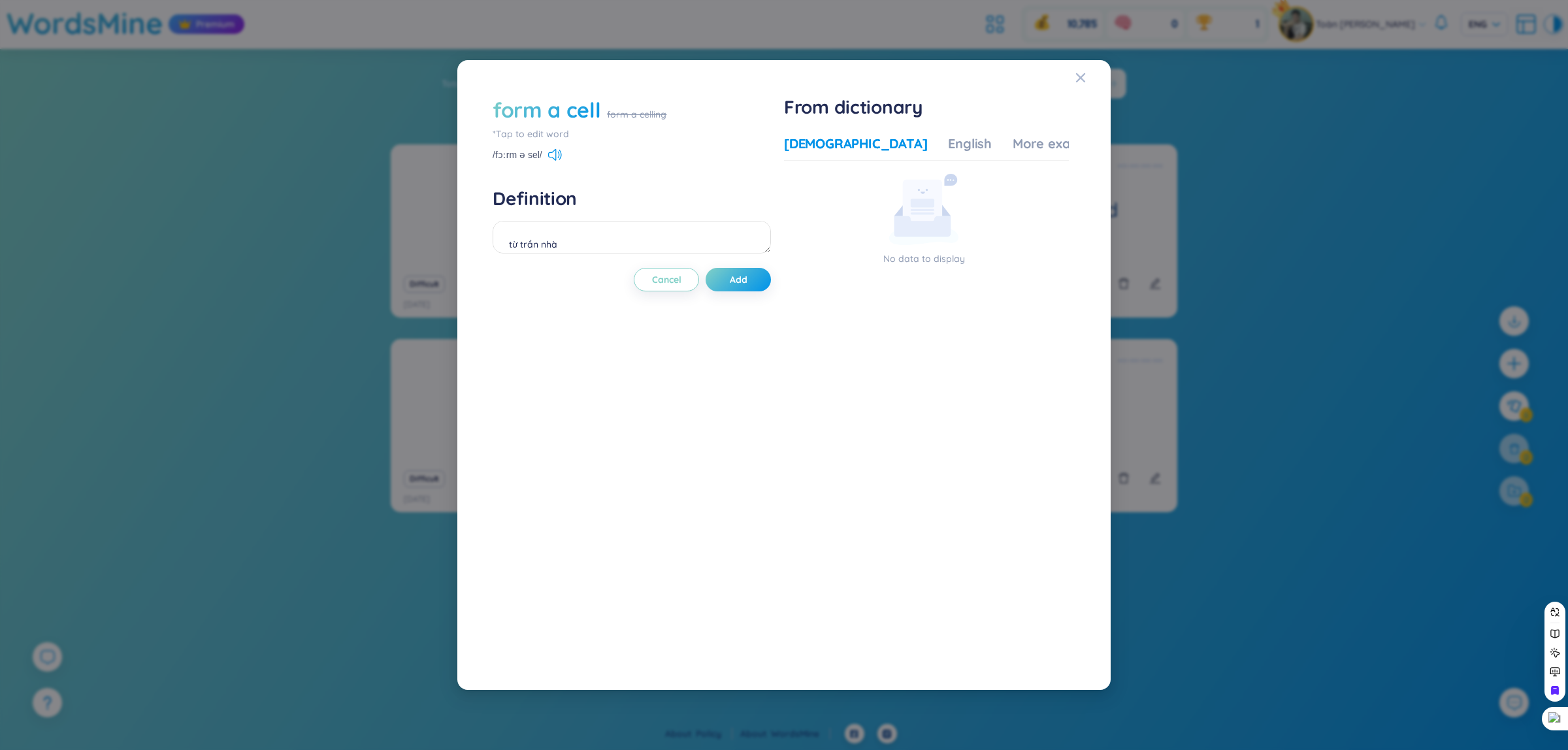
click at [560, 106] on div "form a cell" at bounding box center [546, 109] width 108 height 29
type input "form a celling"
click at [721, 259] on div "form a celling /fɔːrm ə sel/ Definition từ trần nhà Cancel Add" at bounding box center [631, 375] width 279 height 559
click at [725, 272] on button "Add" at bounding box center [738, 279] width 65 height 23
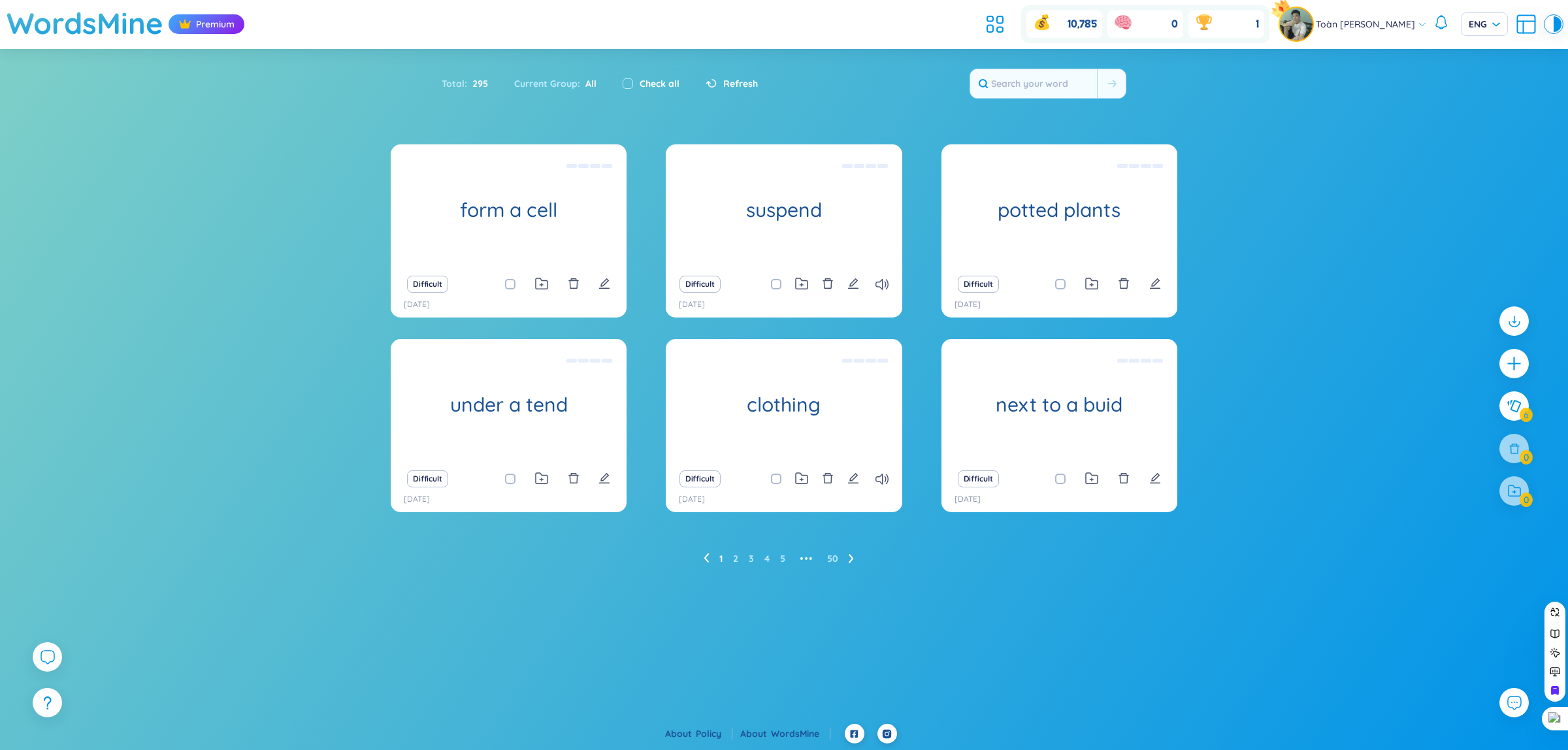
click at [739, 557] on ul "1 2 3 4 5 ••• 50" at bounding box center [784, 558] width 160 height 20
click at [733, 560] on ul "1 2 3 4 5 ••• 50" at bounding box center [784, 558] width 160 height 20
click at [738, 558] on link "2" at bounding box center [736, 558] width 6 height 20
click at [750, 560] on link "3" at bounding box center [751, 558] width 6 height 20
click at [724, 562] on ul "1 2 3 4 5 ••• 50" at bounding box center [784, 558] width 160 height 20
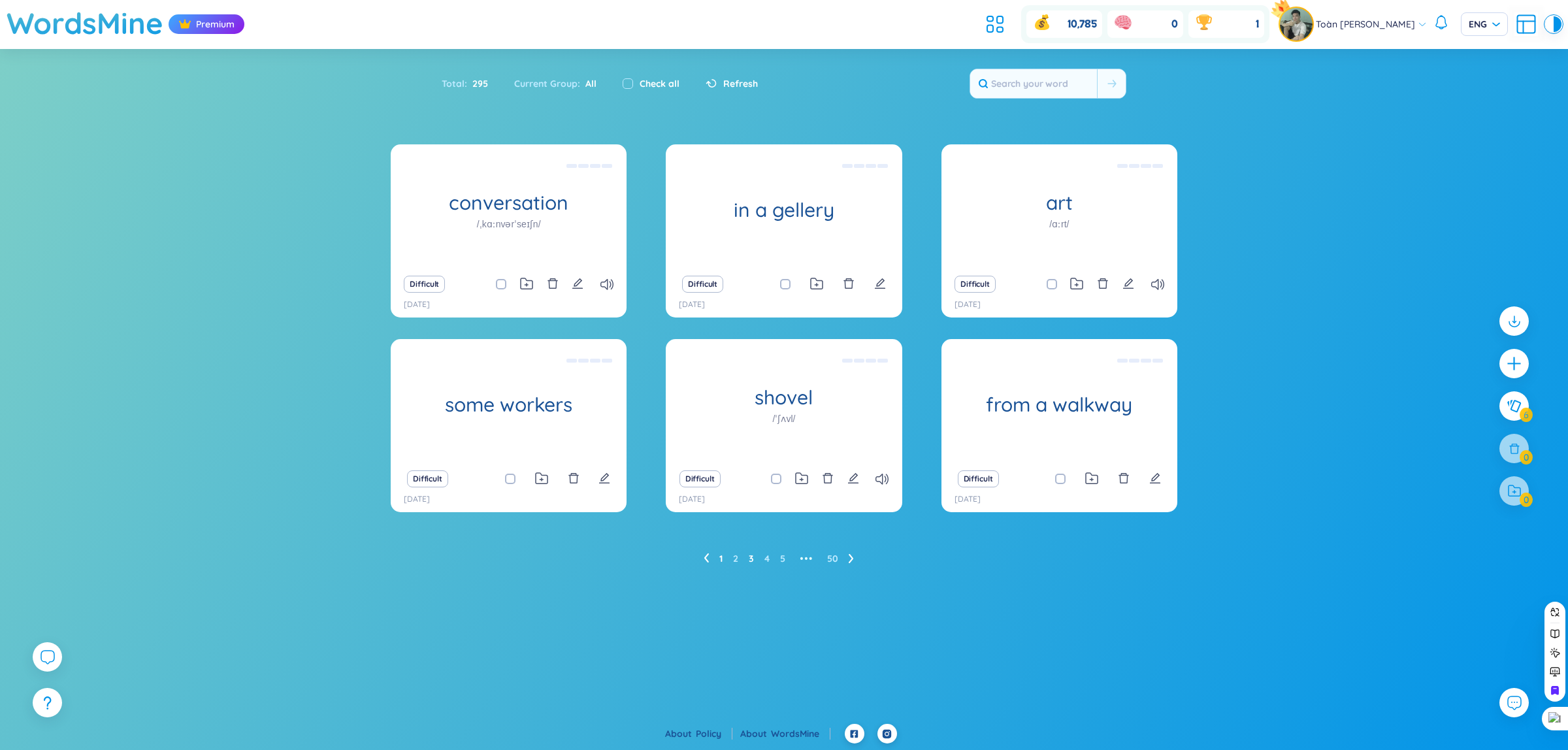
click at [721, 560] on link "1" at bounding box center [722, 558] width 4 height 20
click at [1511, 368] on icon "plus" at bounding box center [1515, 364] width 19 height 19
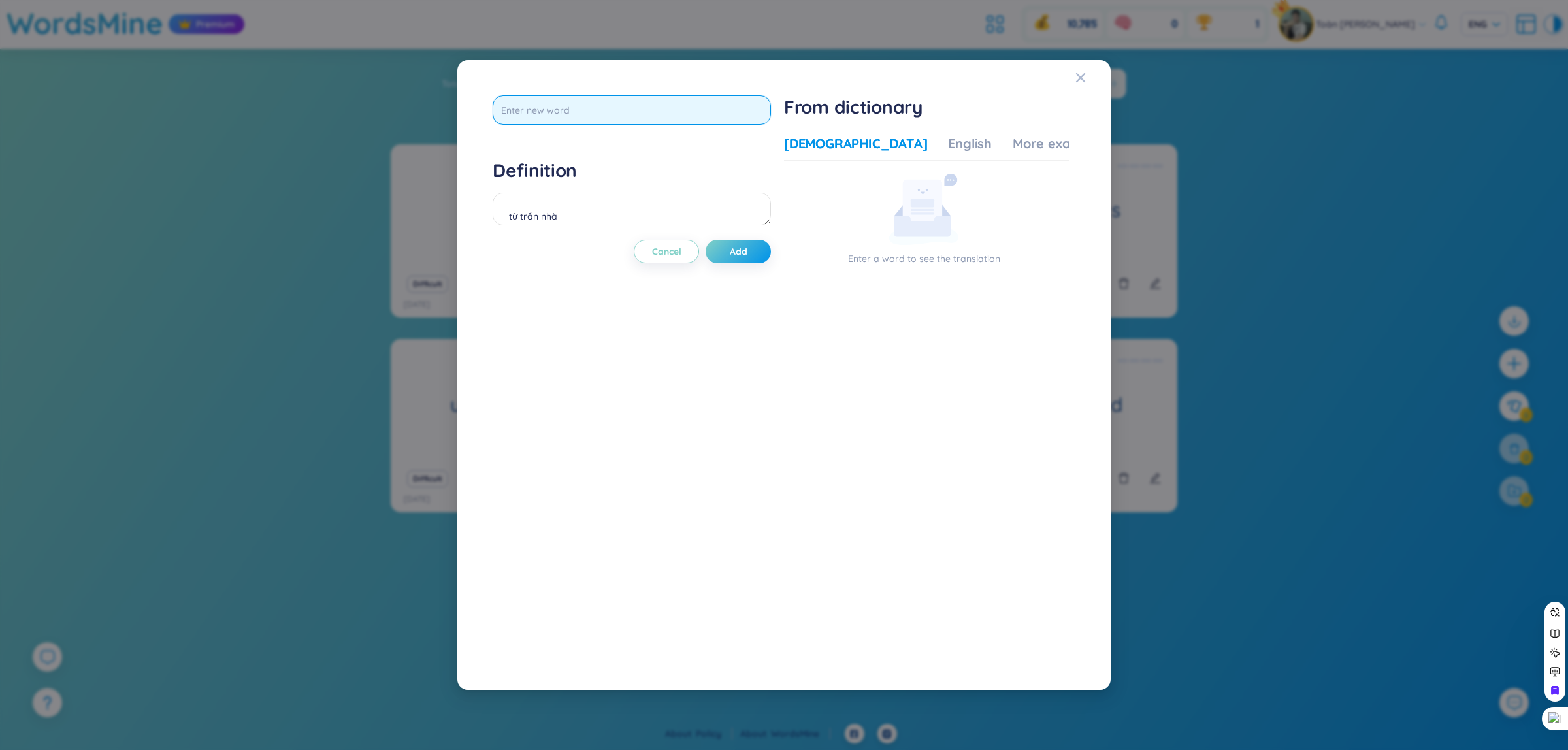
click at [615, 124] on input "text" at bounding box center [631, 110] width 279 height 30
type input "have been stacked"
click at [632, 222] on textarea "từ trần nhà" at bounding box center [631, 209] width 279 height 33
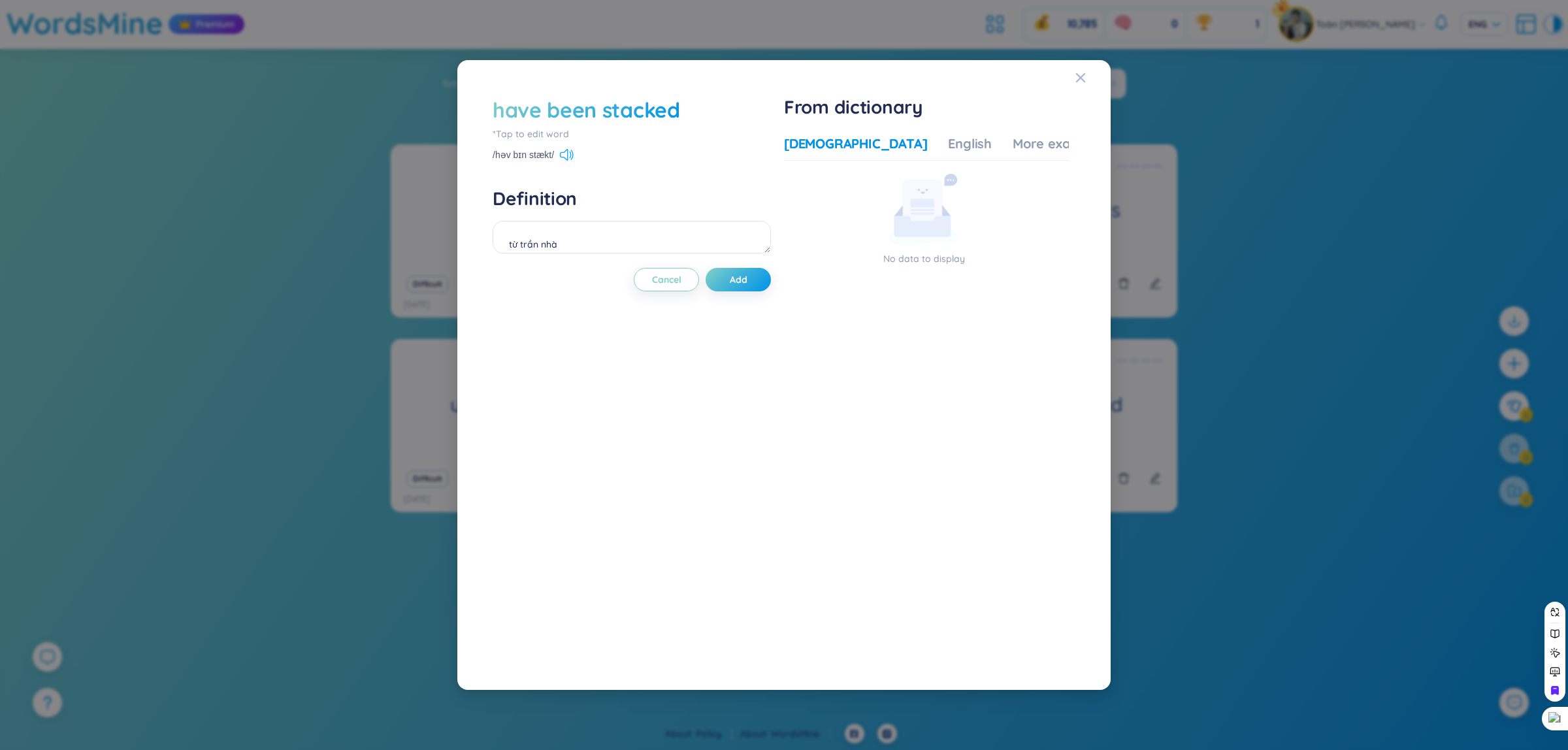
click at [569, 156] on icon at bounding box center [567, 155] width 14 height 12
click at [564, 236] on textarea "từ trần nhà" at bounding box center [631, 237] width 279 height 33
type textarea "d"
type textarea "đã được xếp chồng"
click at [731, 263] on div "have been stacked *Tap to edit word /həv bɪn stækt/ Definition đã được xếp chồn…" at bounding box center [631, 375] width 279 height 559
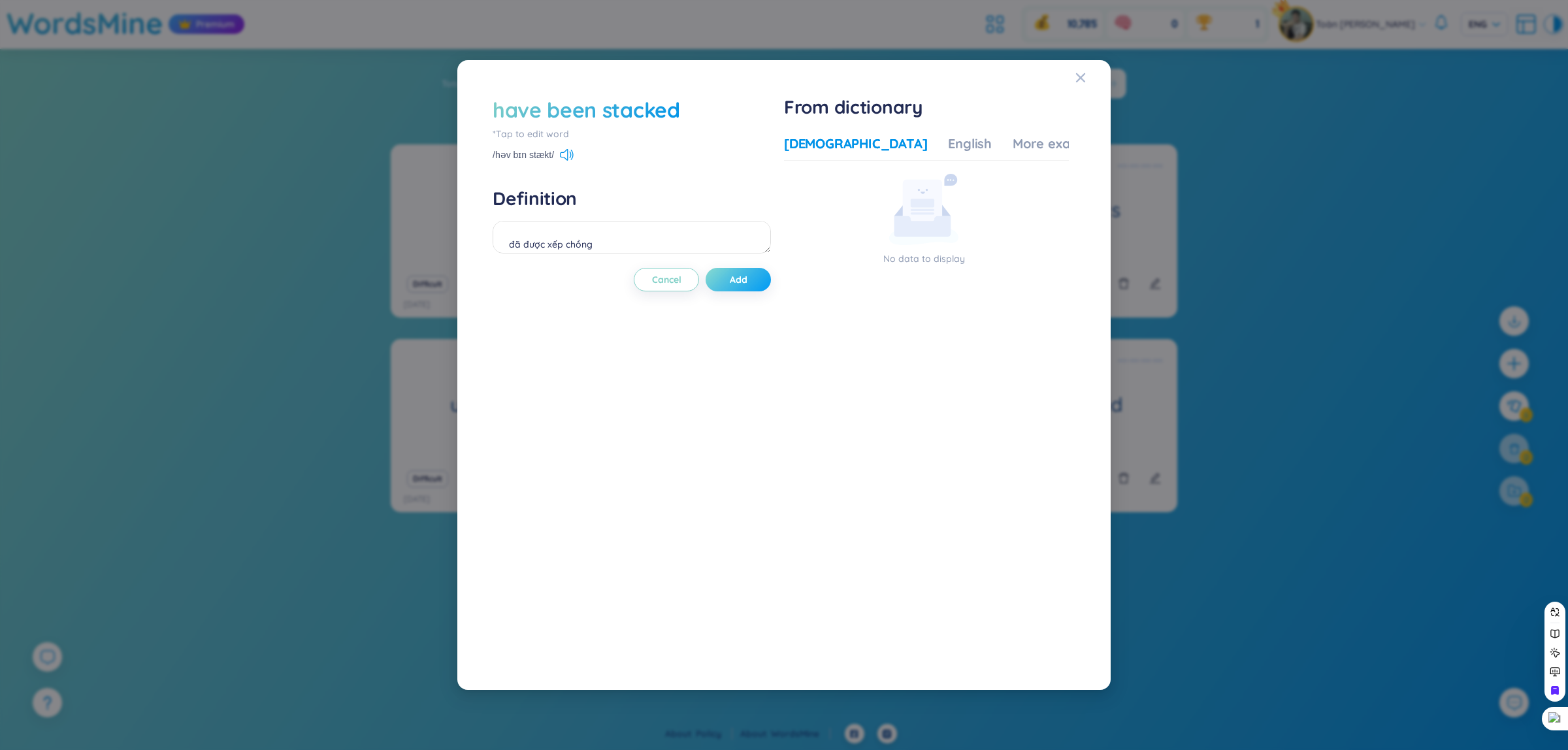
click at [722, 289] on button "Add" at bounding box center [738, 279] width 65 height 23
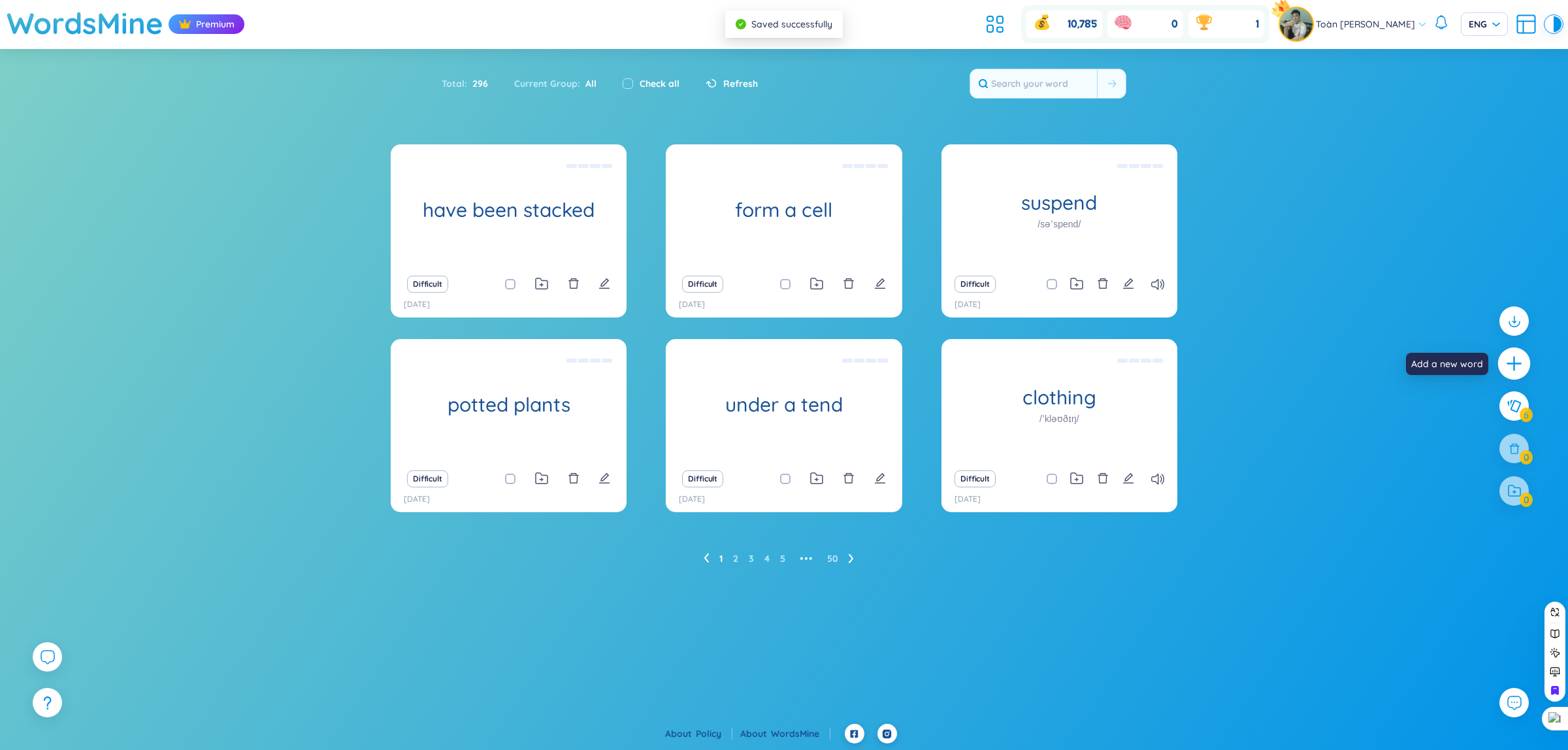
click at [1509, 365] on icon "plus" at bounding box center [1515, 364] width 19 height 19
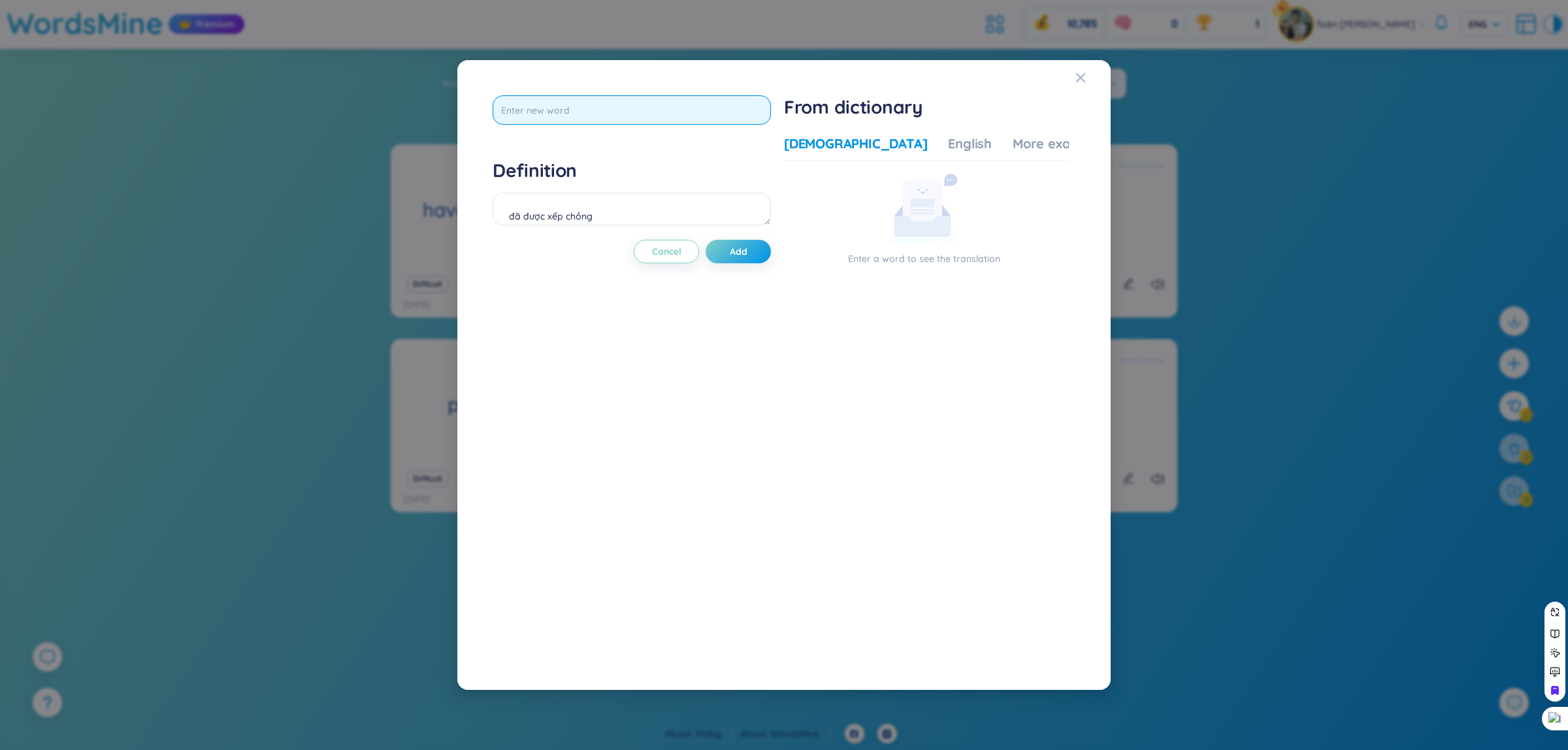
click at [759, 123] on input "text" at bounding box center [631, 110] width 279 height 30
click at [758, 122] on input "text" at bounding box center [631, 110] width 279 height 30
type input "in a front"
click at [720, 237] on div "in a front Definition đã được xếp chồng Cancel Add" at bounding box center [631, 375] width 279 height 559
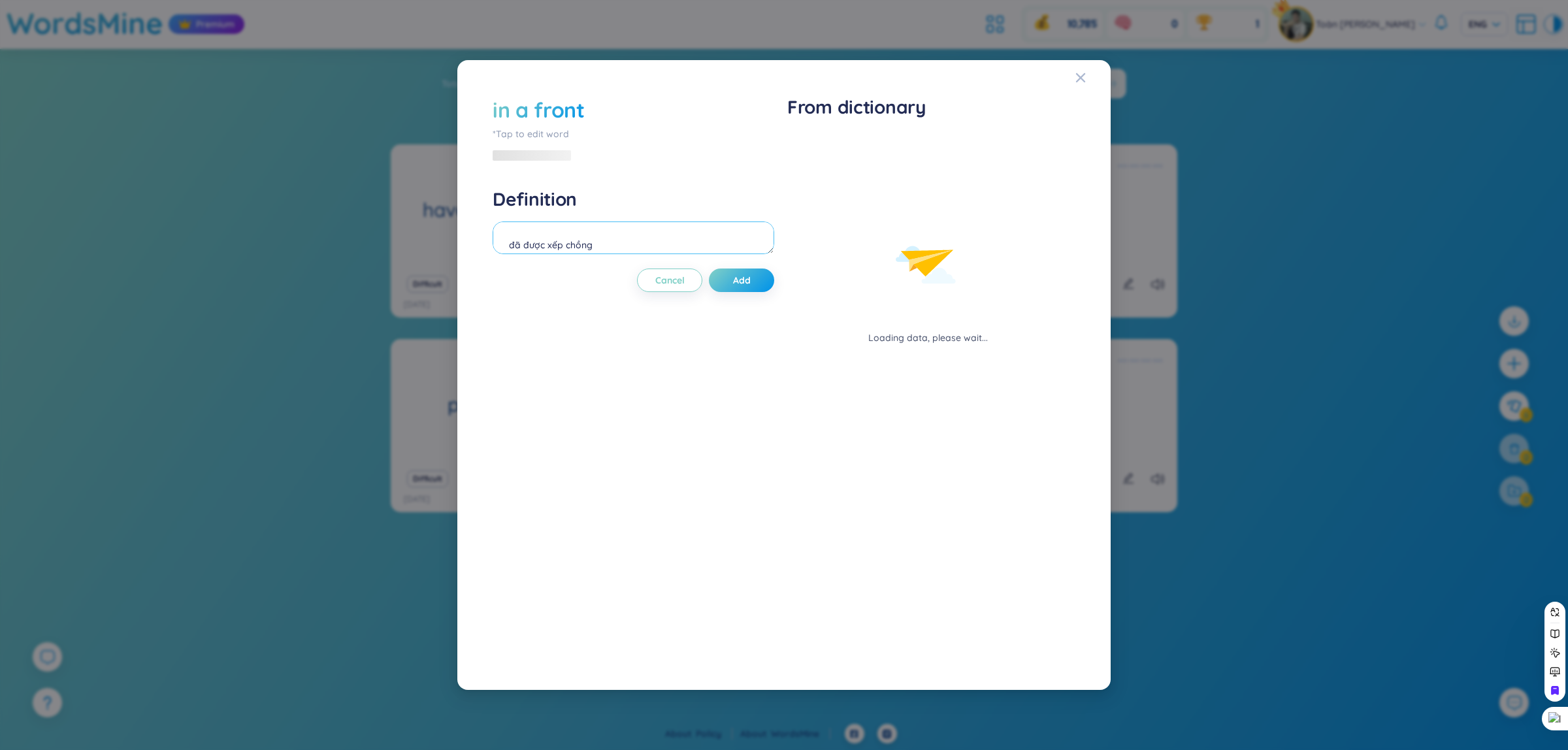
click at [719, 237] on textarea "đã được xếp chồng" at bounding box center [633, 238] width 282 height 33
click at [554, 115] on div "in a front" at bounding box center [538, 109] width 92 height 29
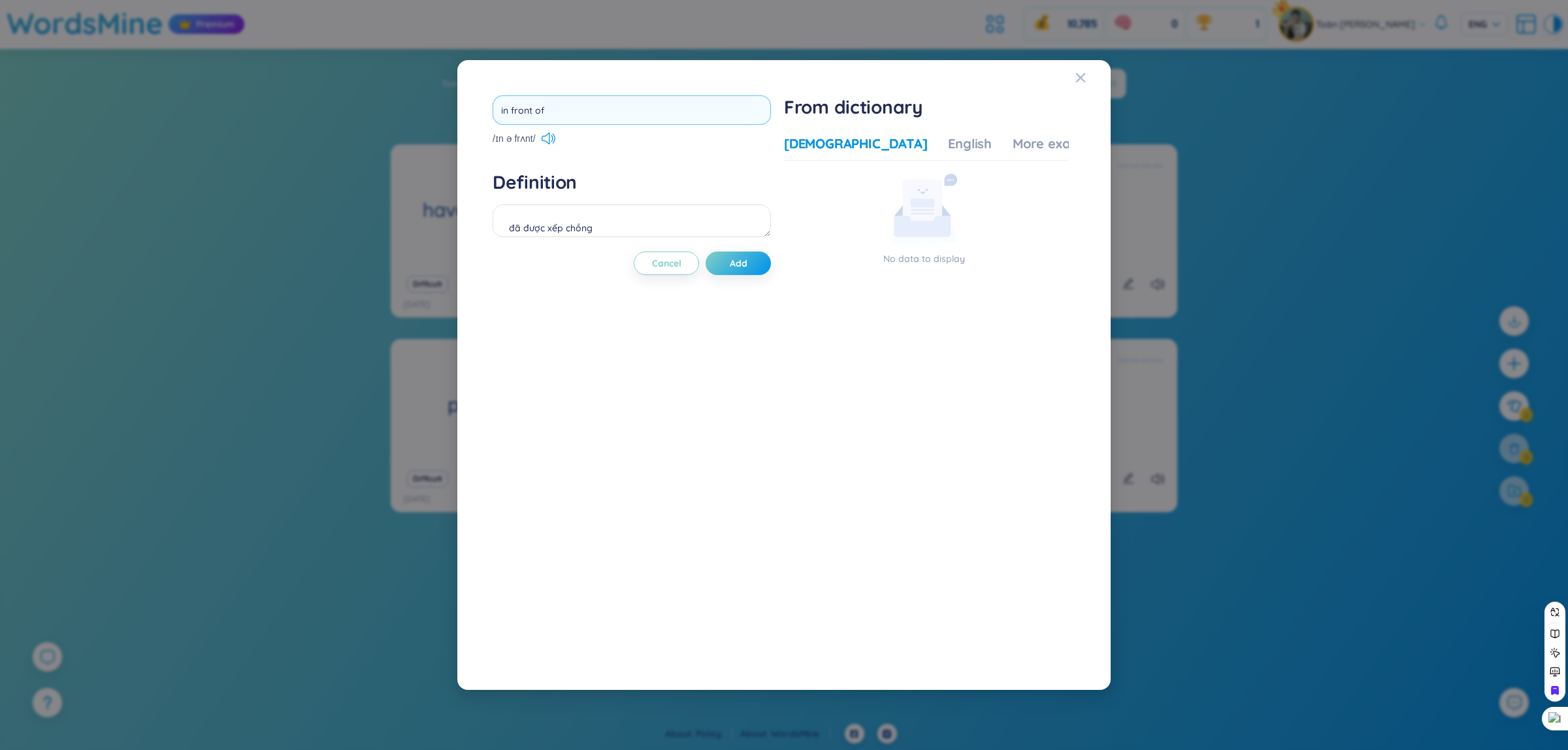
type input "in front off"
click at [623, 220] on div "Definition đã được xếp chồng" at bounding box center [631, 206] width 279 height 71
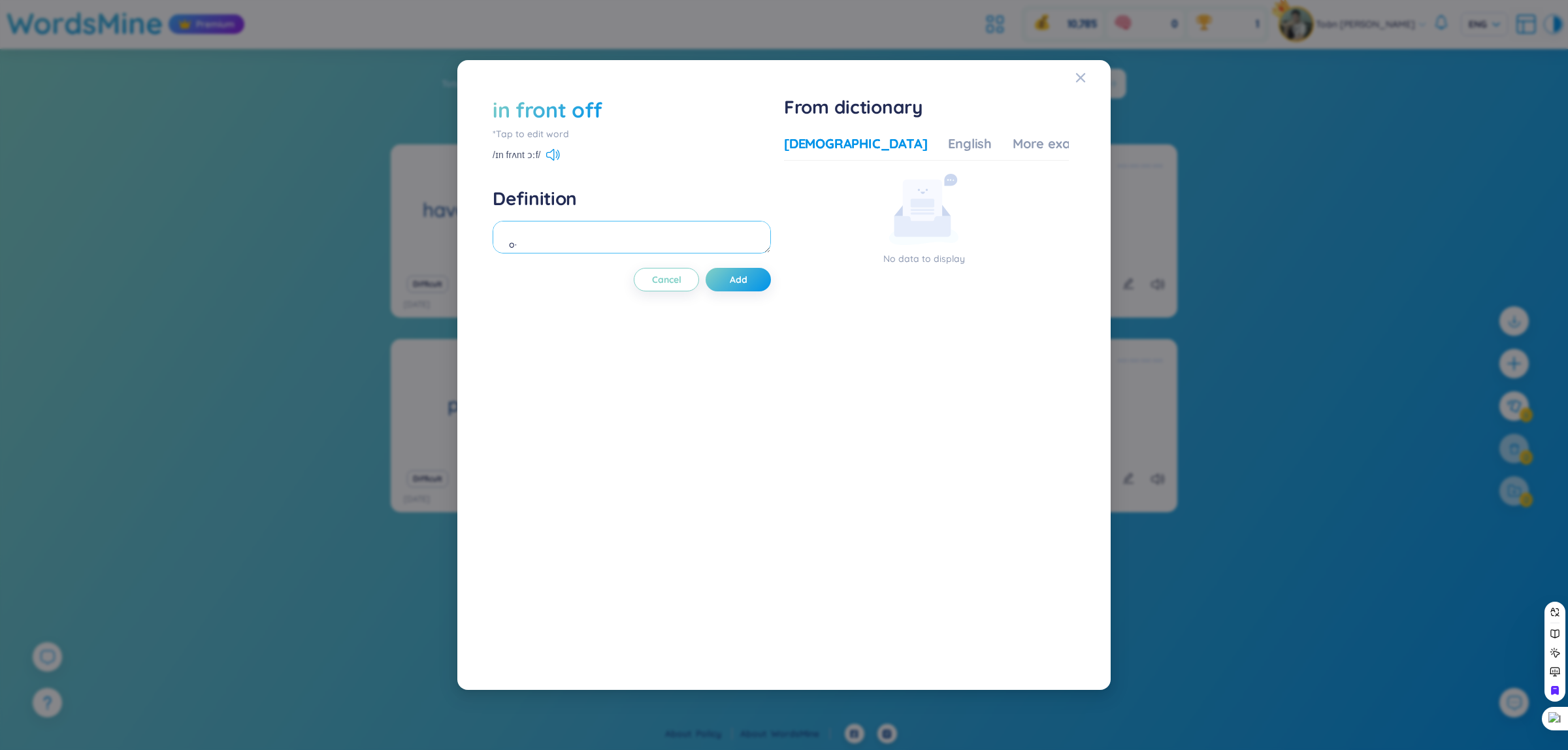
type textarea "o"
type textarea "ỏ phía trước"
click at [748, 276] on span "Add" at bounding box center [738, 280] width 18 height 13
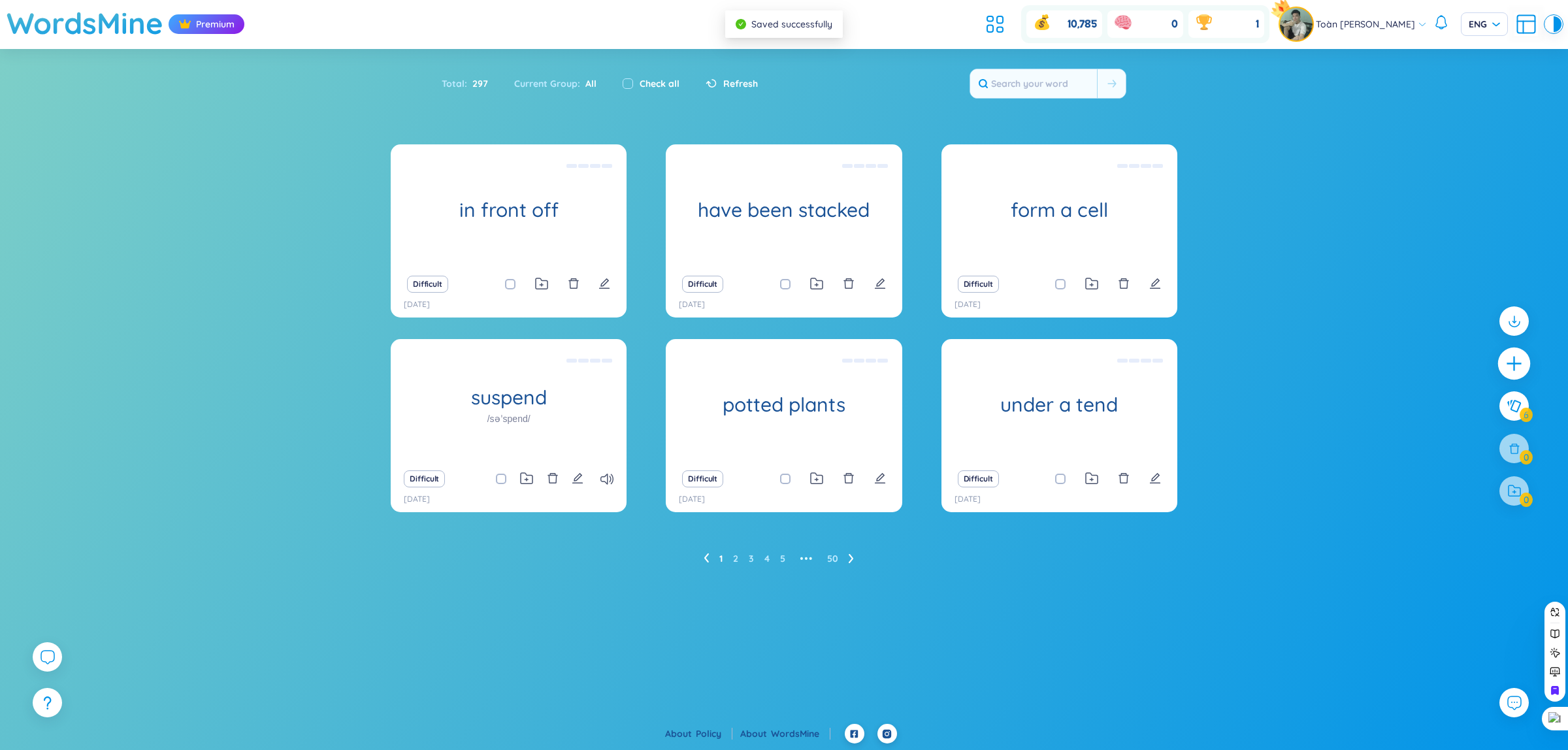
click at [1514, 375] on div at bounding box center [1514, 363] width 33 height 33
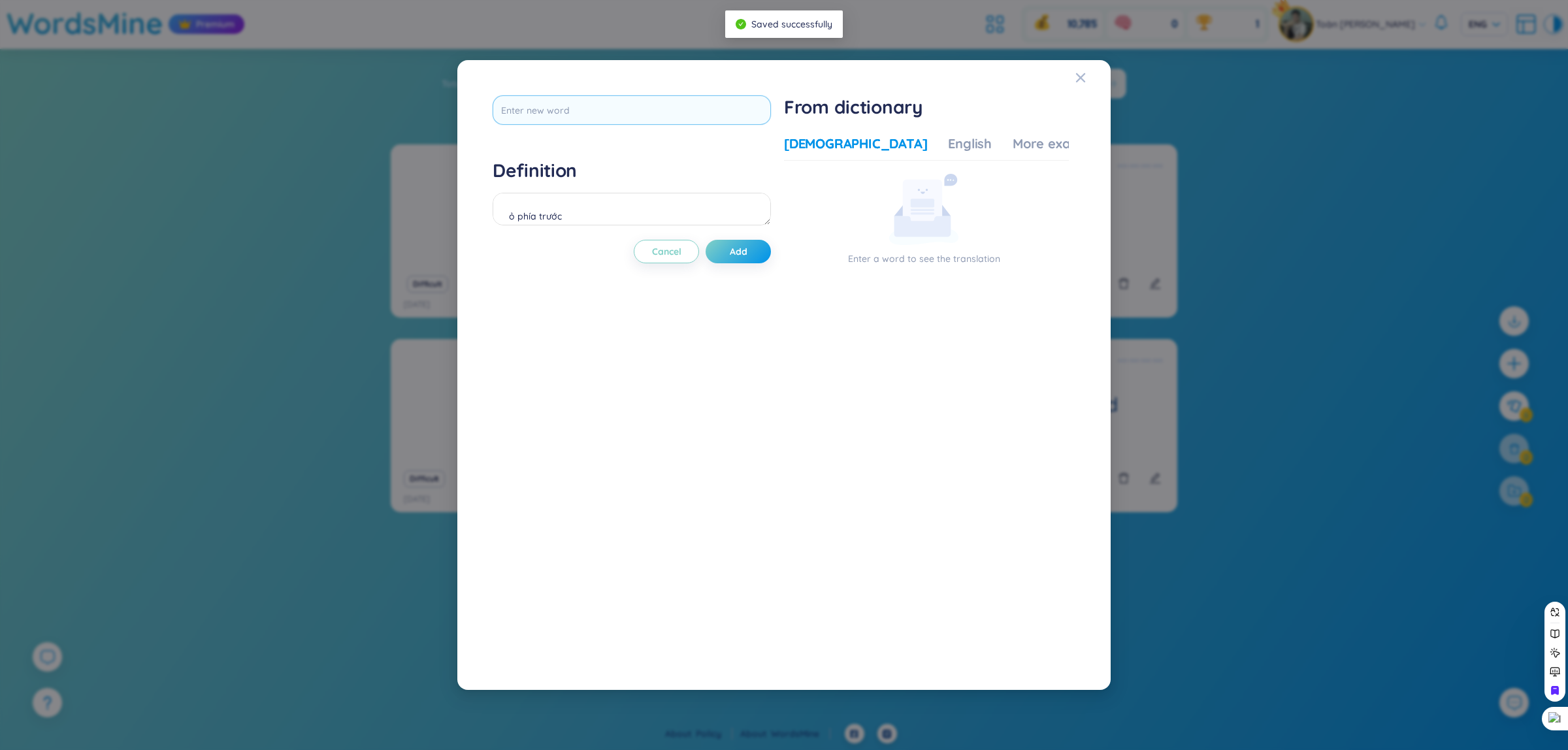
click at [598, 95] on div "Definition ỏ phía trước Cancel Add From dictionary Vietnamese English More exam…" at bounding box center [783, 375] width 596 height 572
click at [601, 96] on input "text" at bounding box center [631, 110] width 279 height 30
type input "an entryway"
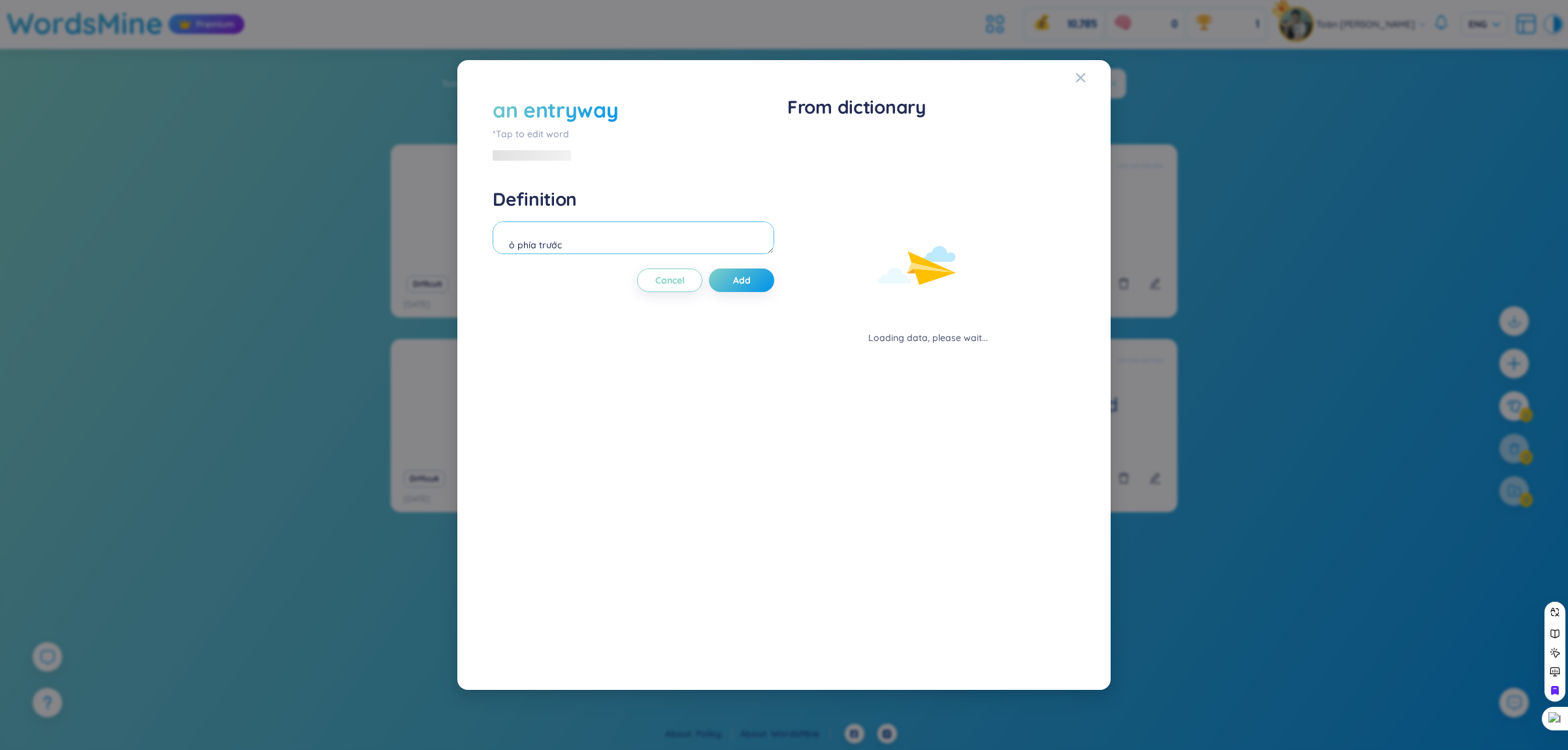
click at [631, 236] on textarea "ỏ phía trước" at bounding box center [633, 238] width 282 height 33
type textarea "một lối vào"
click at [745, 275] on span "Add" at bounding box center [738, 280] width 18 height 13
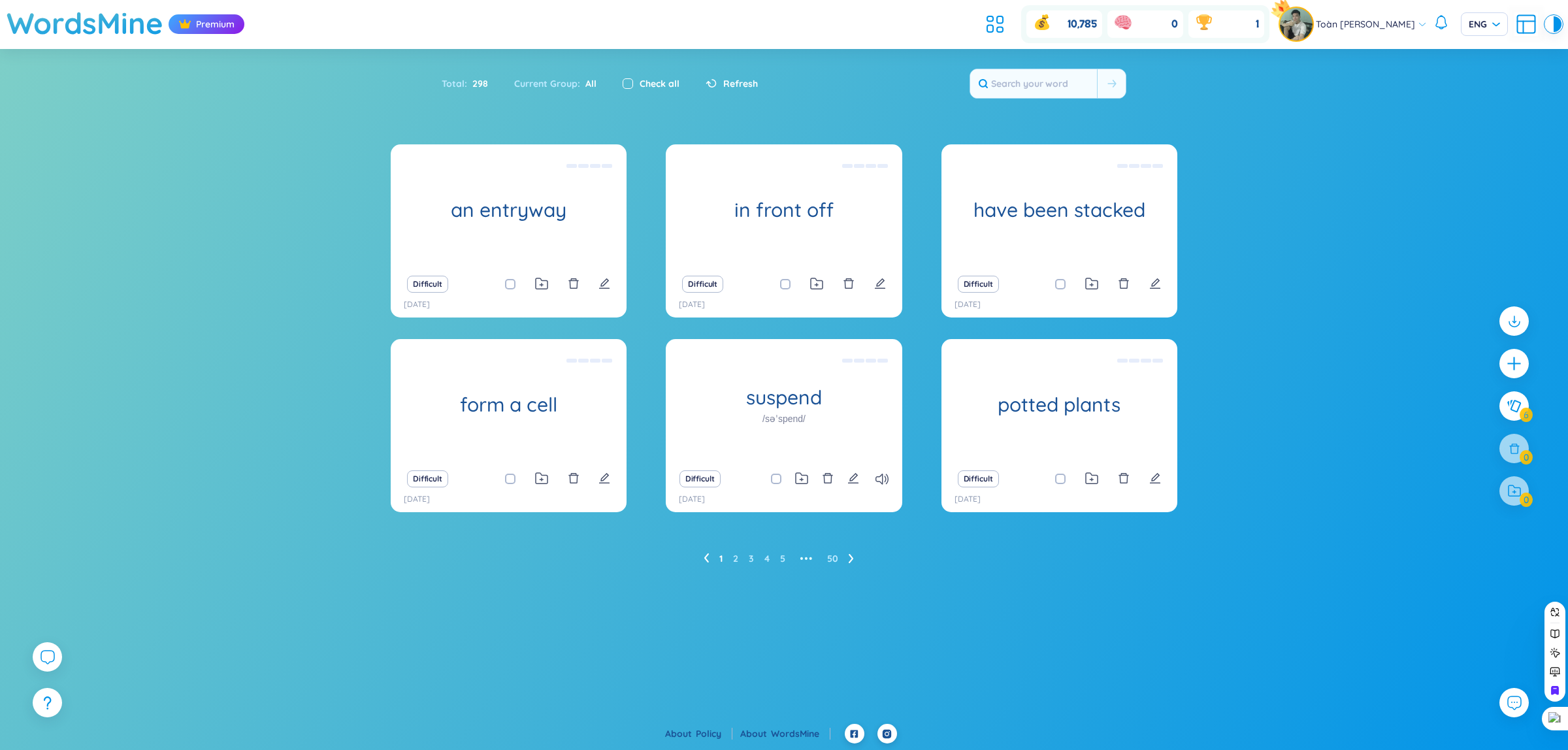
click at [630, 78] on input "checkbox" at bounding box center [627, 83] width 10 height 10
checkbox input "true"
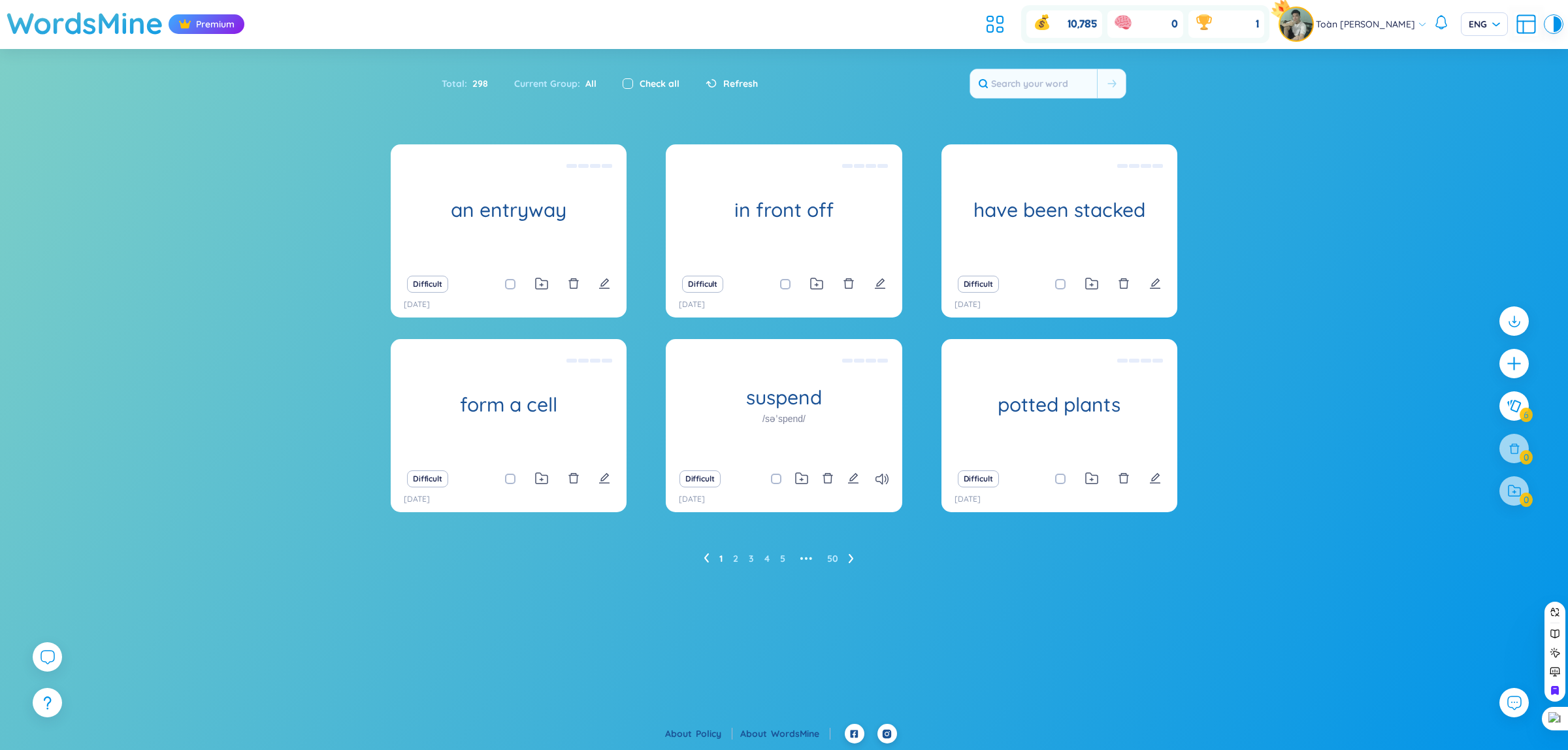
checkbox input "true"
click at [1520, 497] on div at bounding box center [1514, 491] width 33 height 33
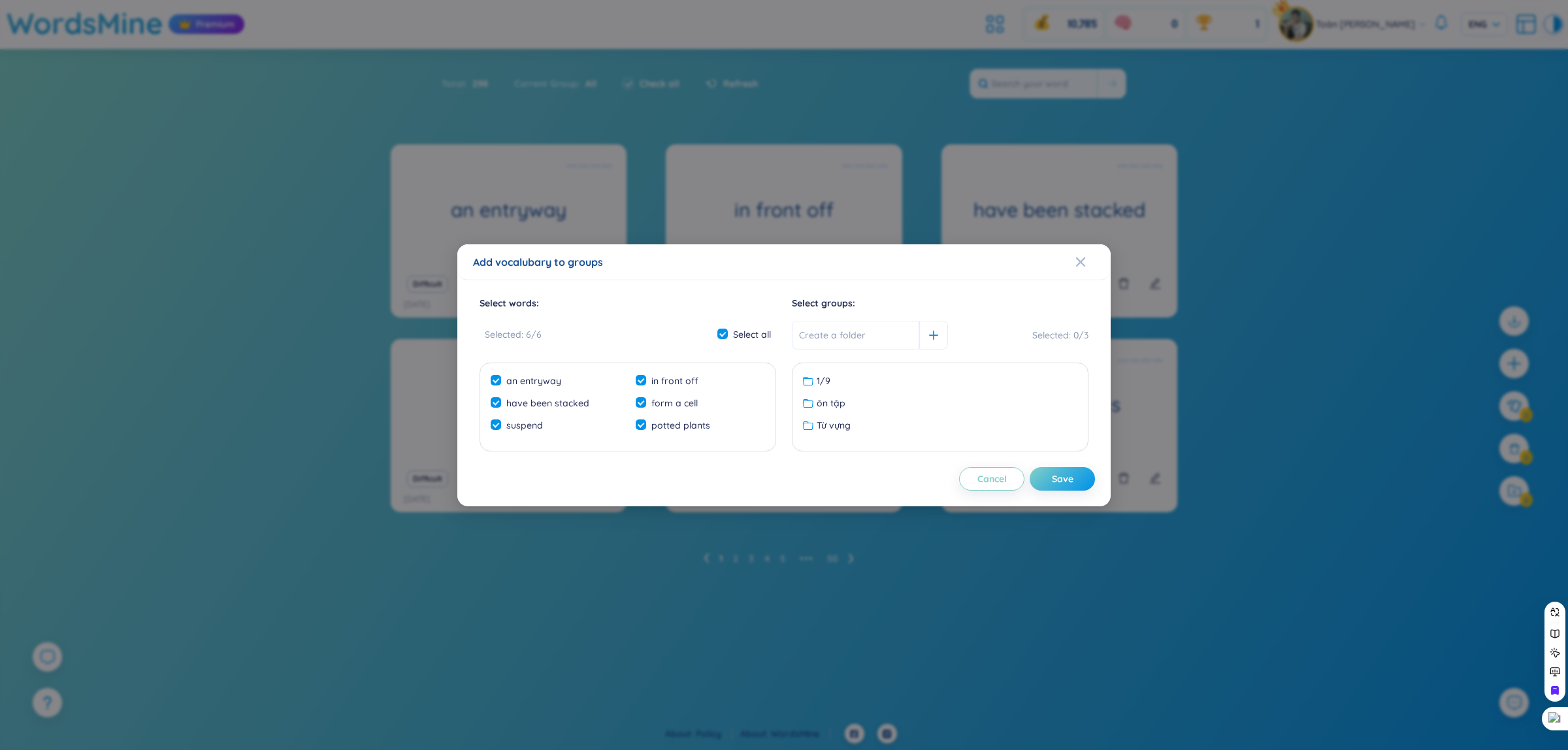
click at [823, 329] on input "text" at bounding box center [855, 334] width 128 height 29
type input "Listen"
click at [929, 331] on icon at bounding box center [934, 335] width 9 height 9
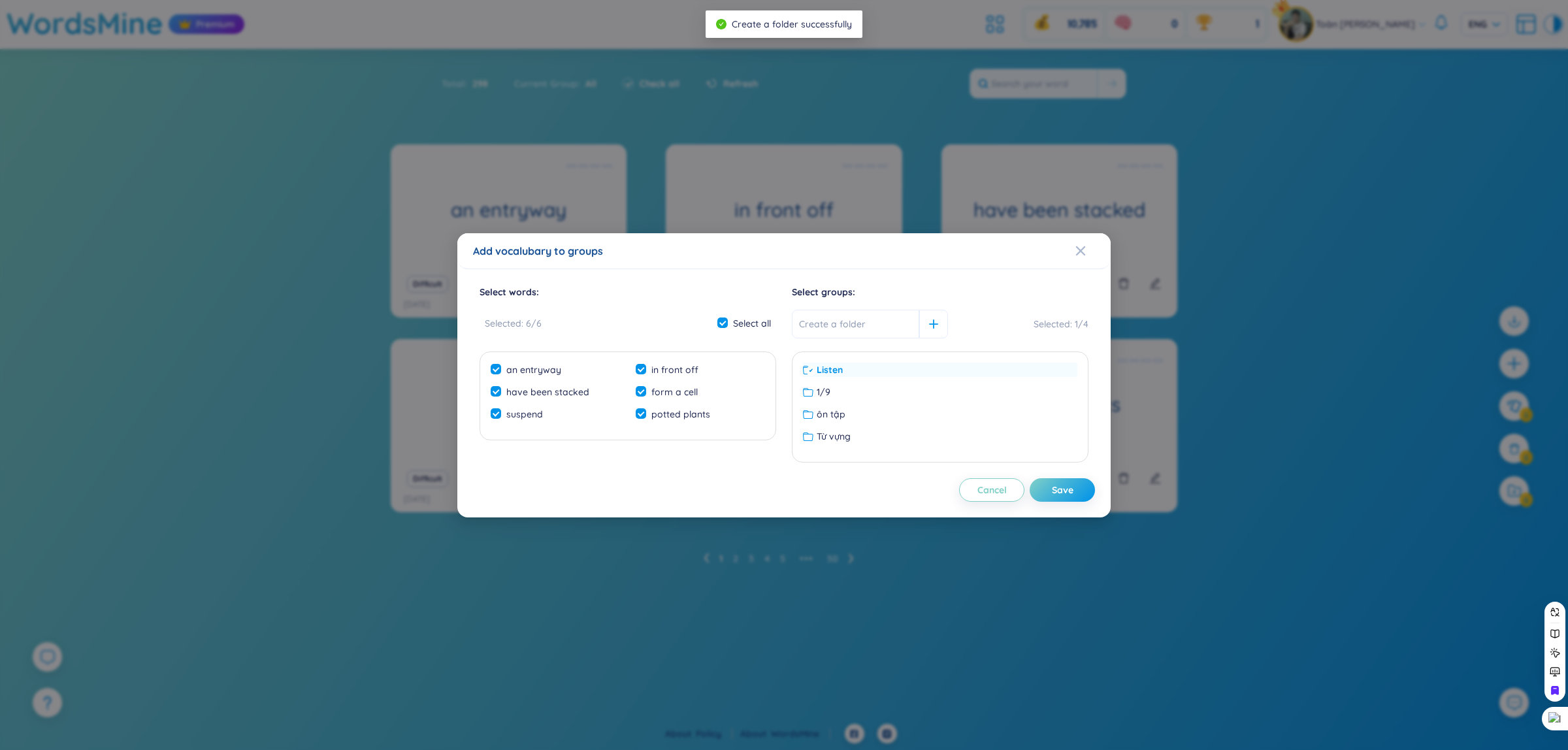
click at [889, 370] on div "Listen" at bounding box center [940, 369] width 274 height 14
click at [1076, 490] on button "Save" at bounding box center [1063, 489] width 65 height 23
click at [1082, 254] on icon "Close" at bounding box center [1080, 251] width 10 height 10
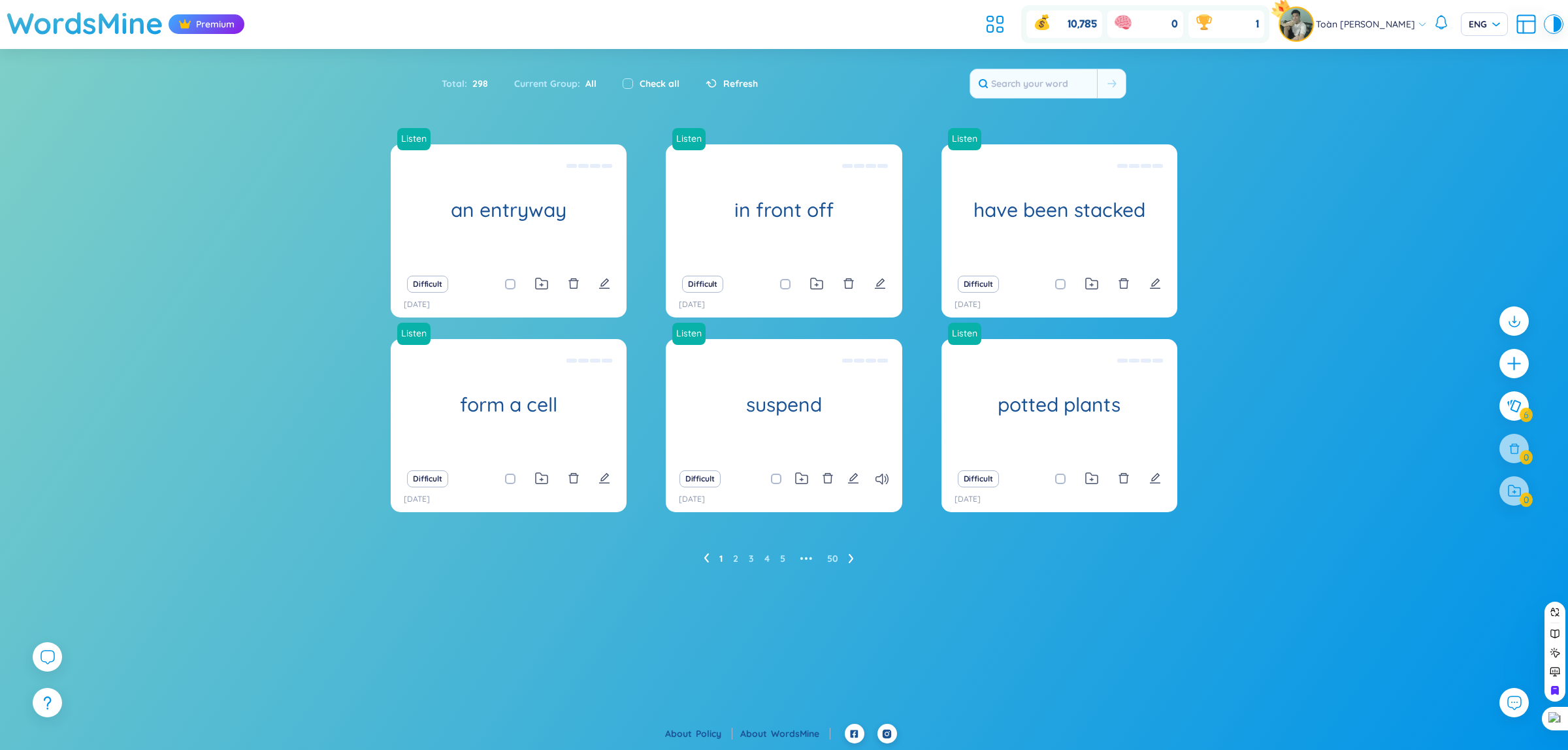
checkbox input "false"
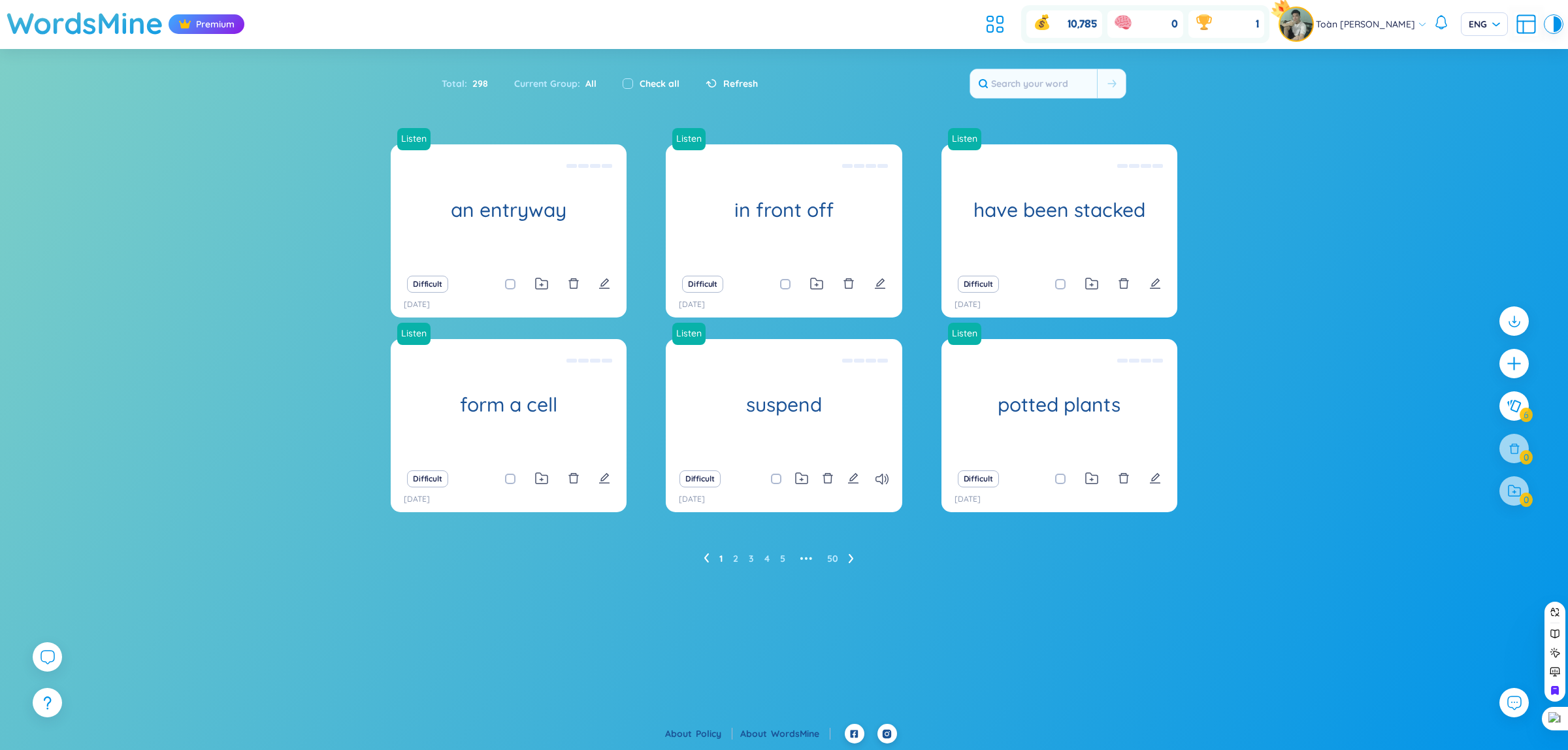
checkbox input "false"
click at [735, 555] on link "2" at bounding box center [736, 558] width 6 height 20
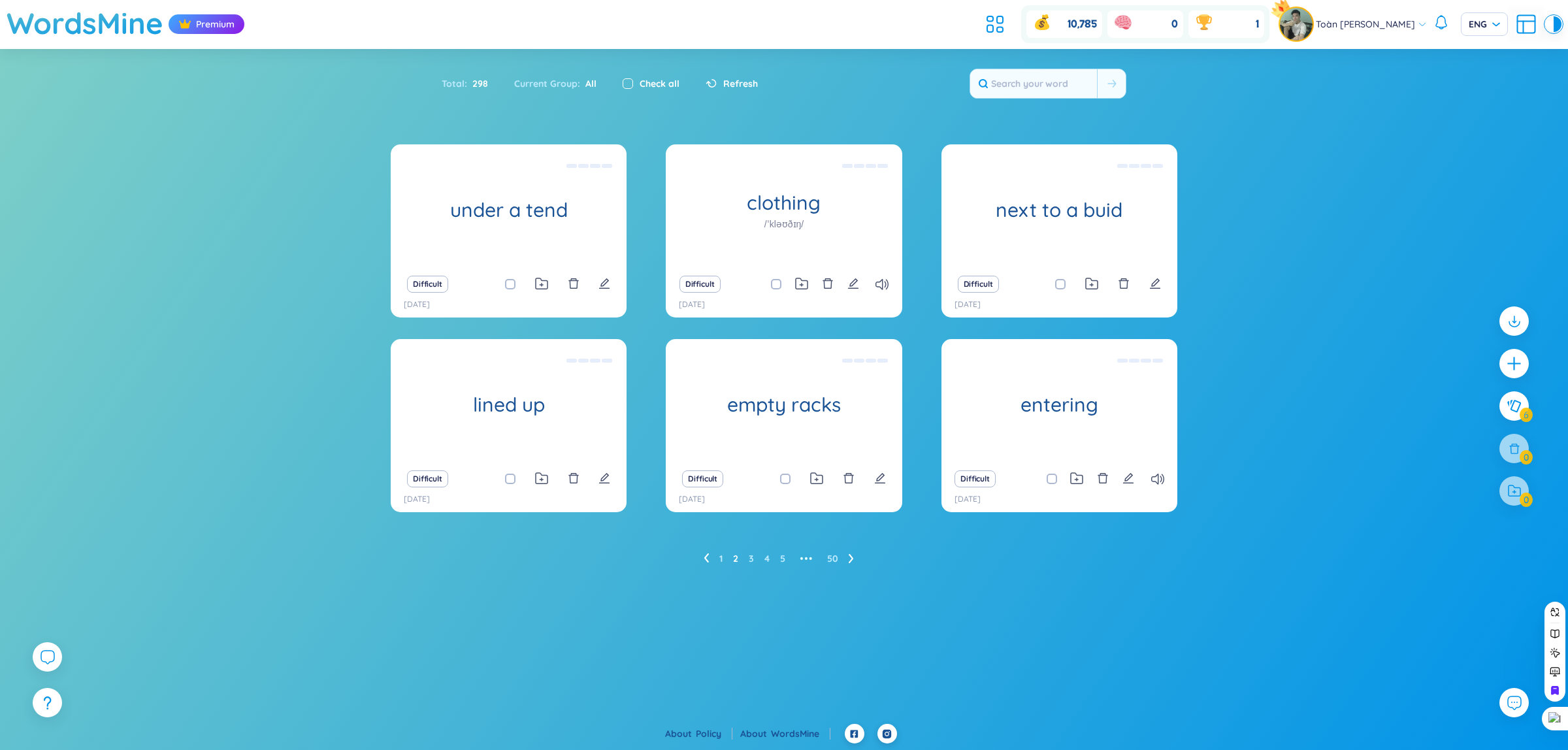
click at [624, 80] on input "checkbox" at bounding box center [627, 83] width 10 height 10
checkbox input "true"
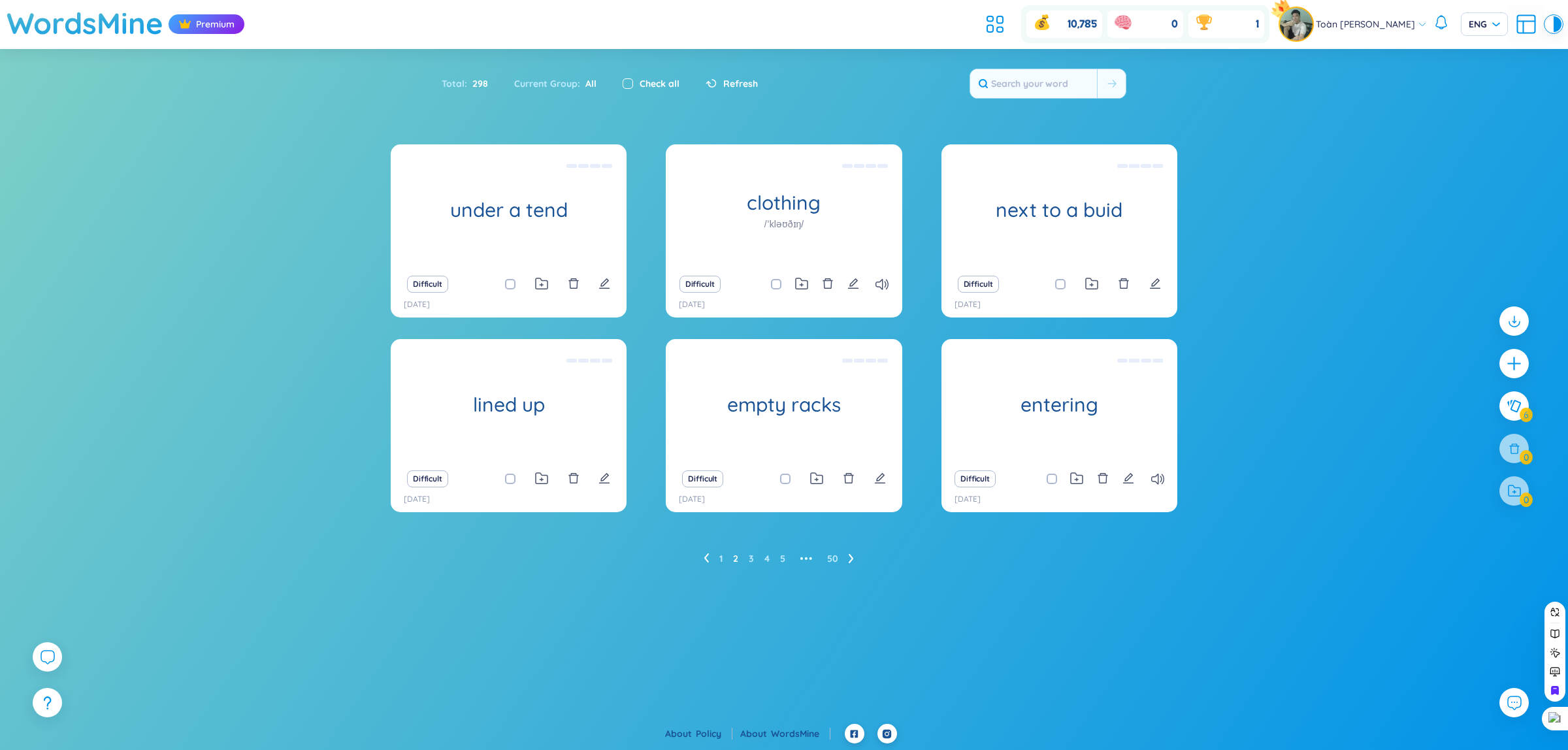
checkbox input "true"
click at [1506, 479] on div at bounding box center [1514, 491] width 33 height 33
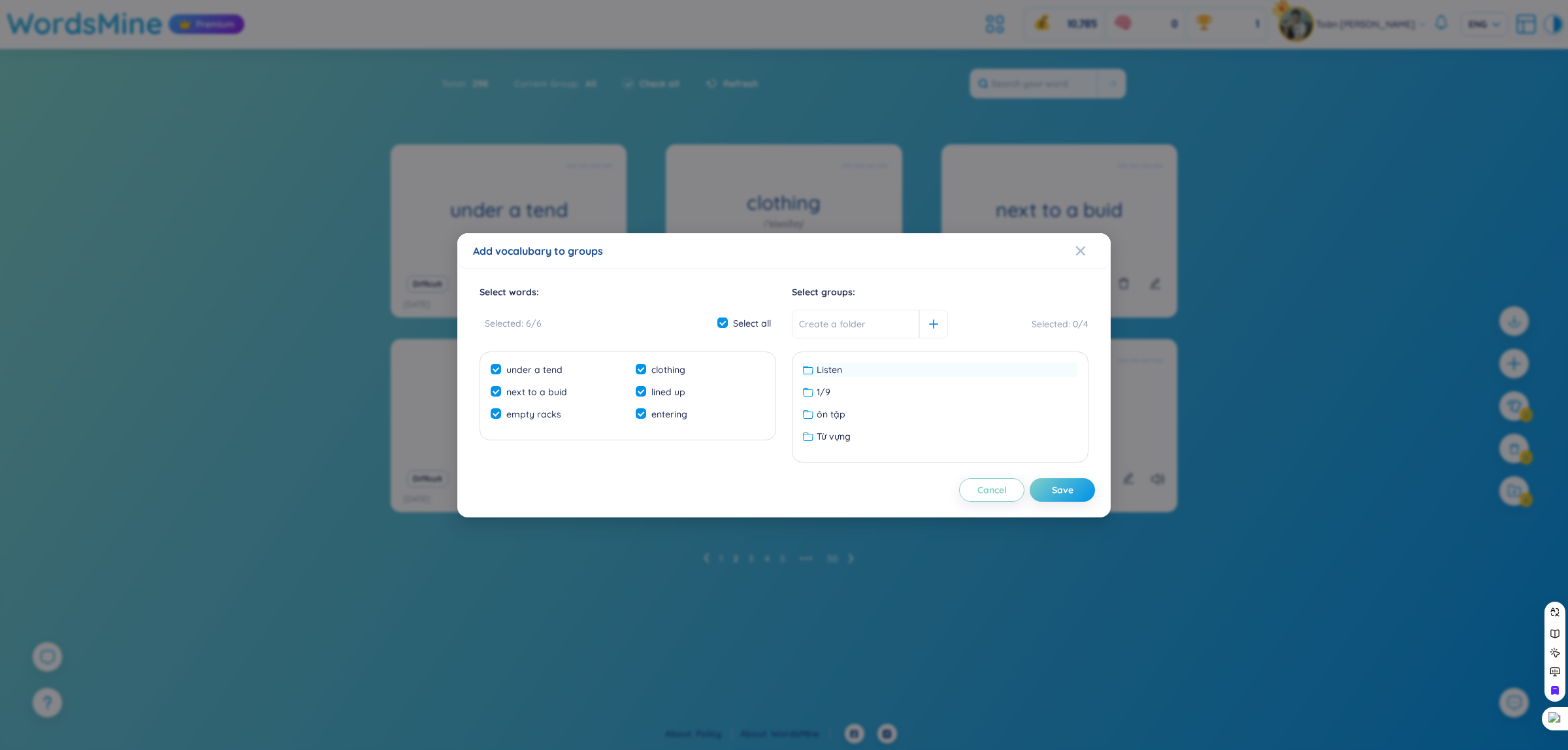
click at [873, 371] on div "Listen" at bounding box center [940, 369] width 274 height 14
click at [1073, 494] on div "Save" at bounding box center [1062, 489] width 21 height 14
checkbox input "false"
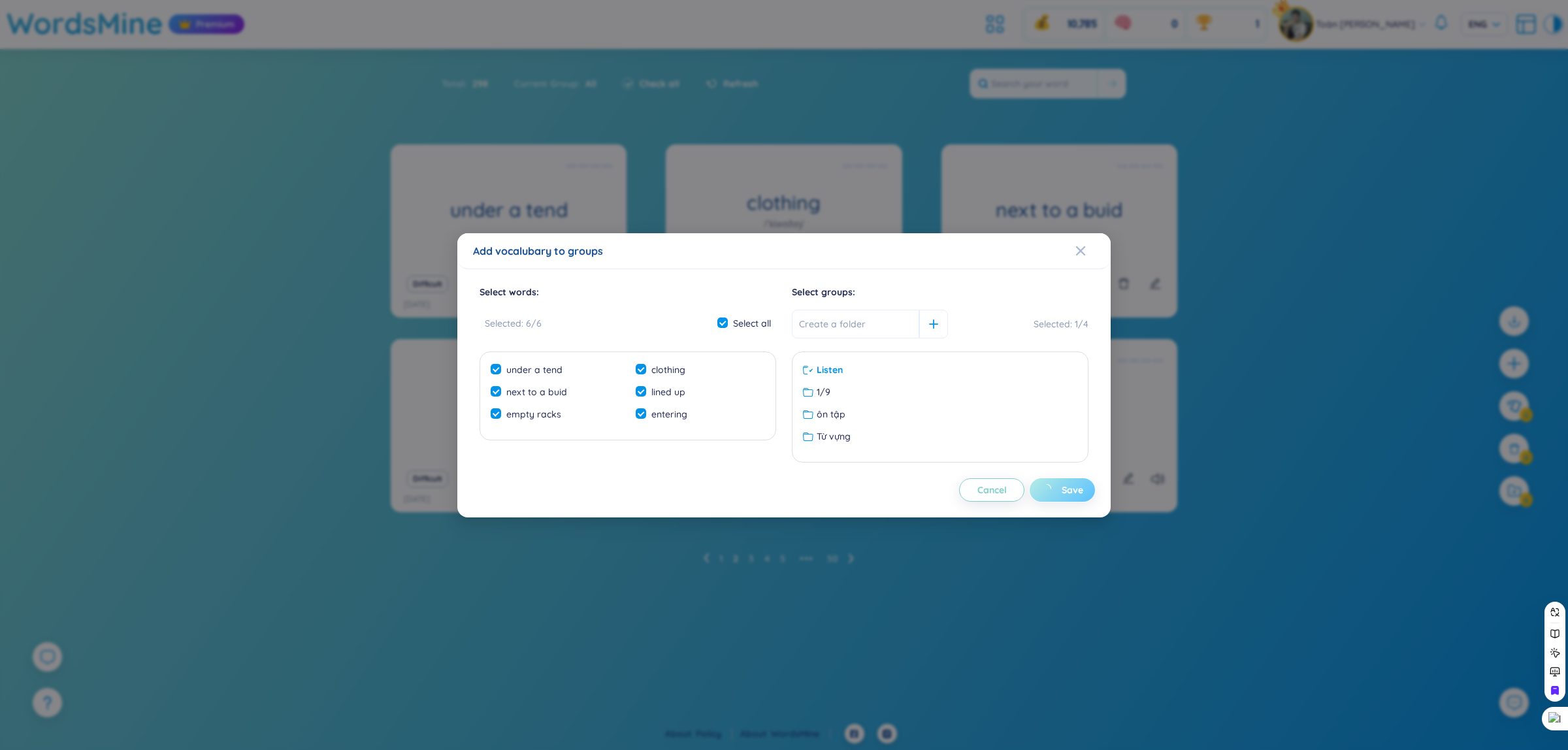
checkbox input "false"
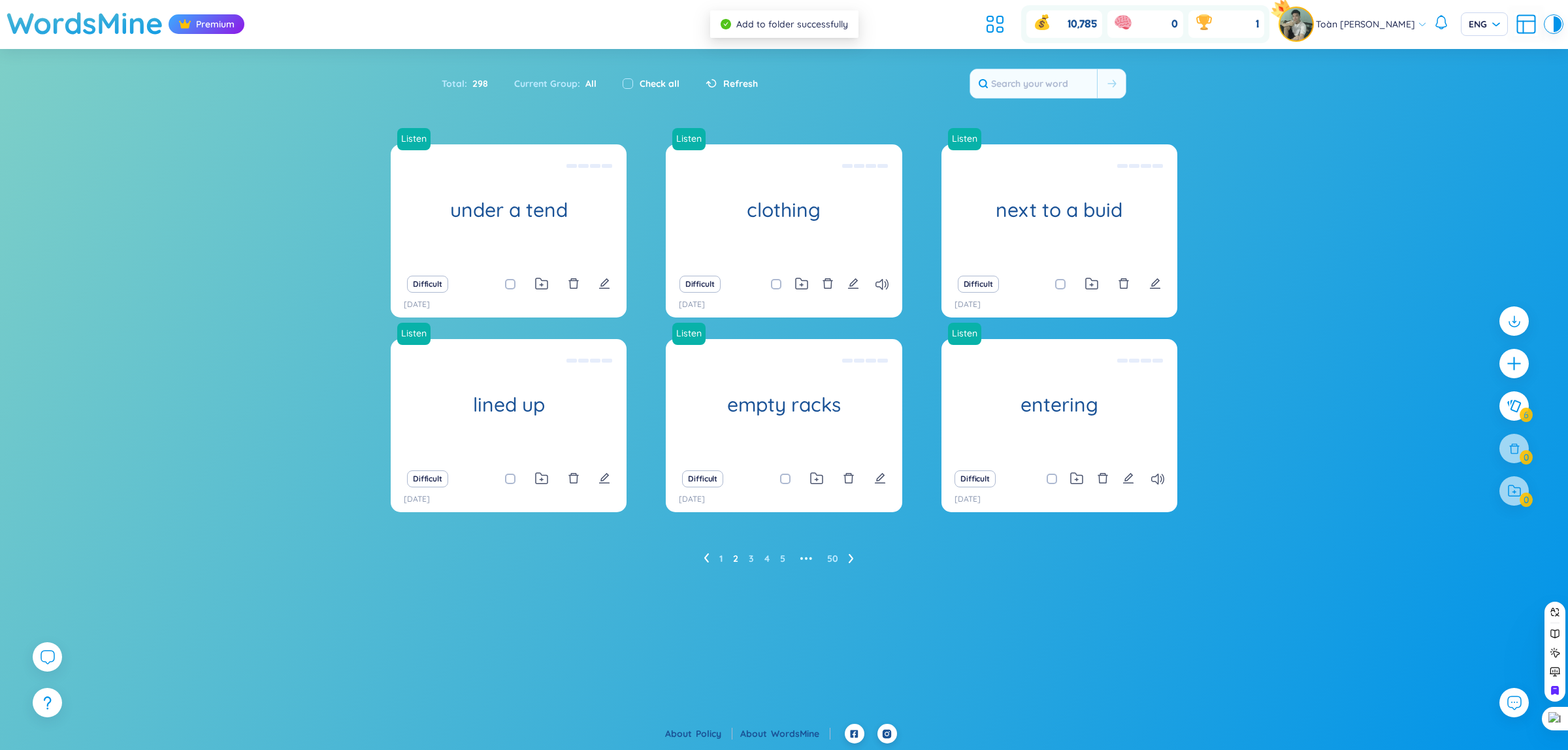
click at [849, 559] on icon at bounding box center [851, 558] width 6 height 10
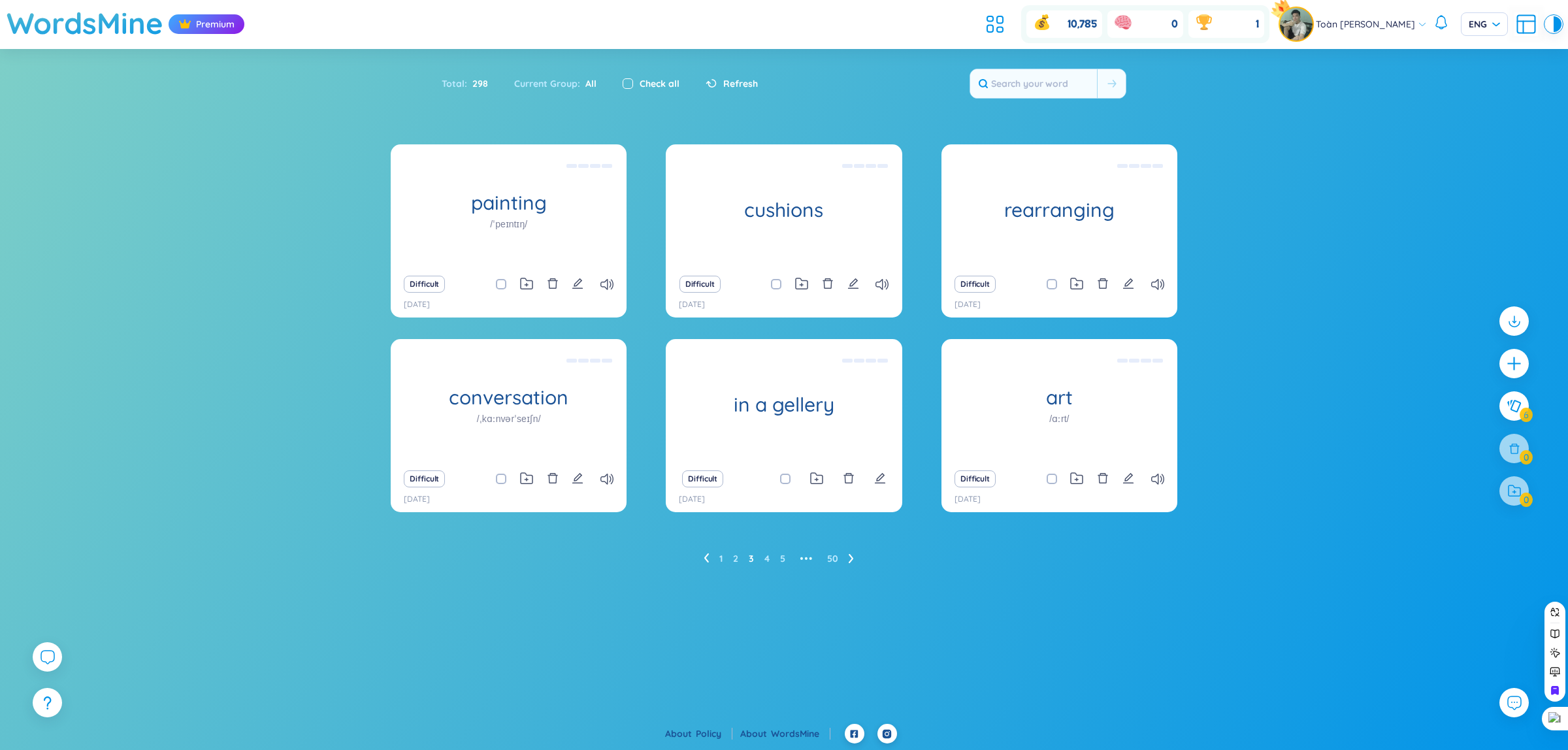
click at [625, 76] on label at bounding box center [627, 83] width 10 height 14
click at [625, 78] on input "checkbox" at bounding box center [627, 83] width 10 height 10
checkbox input "true"
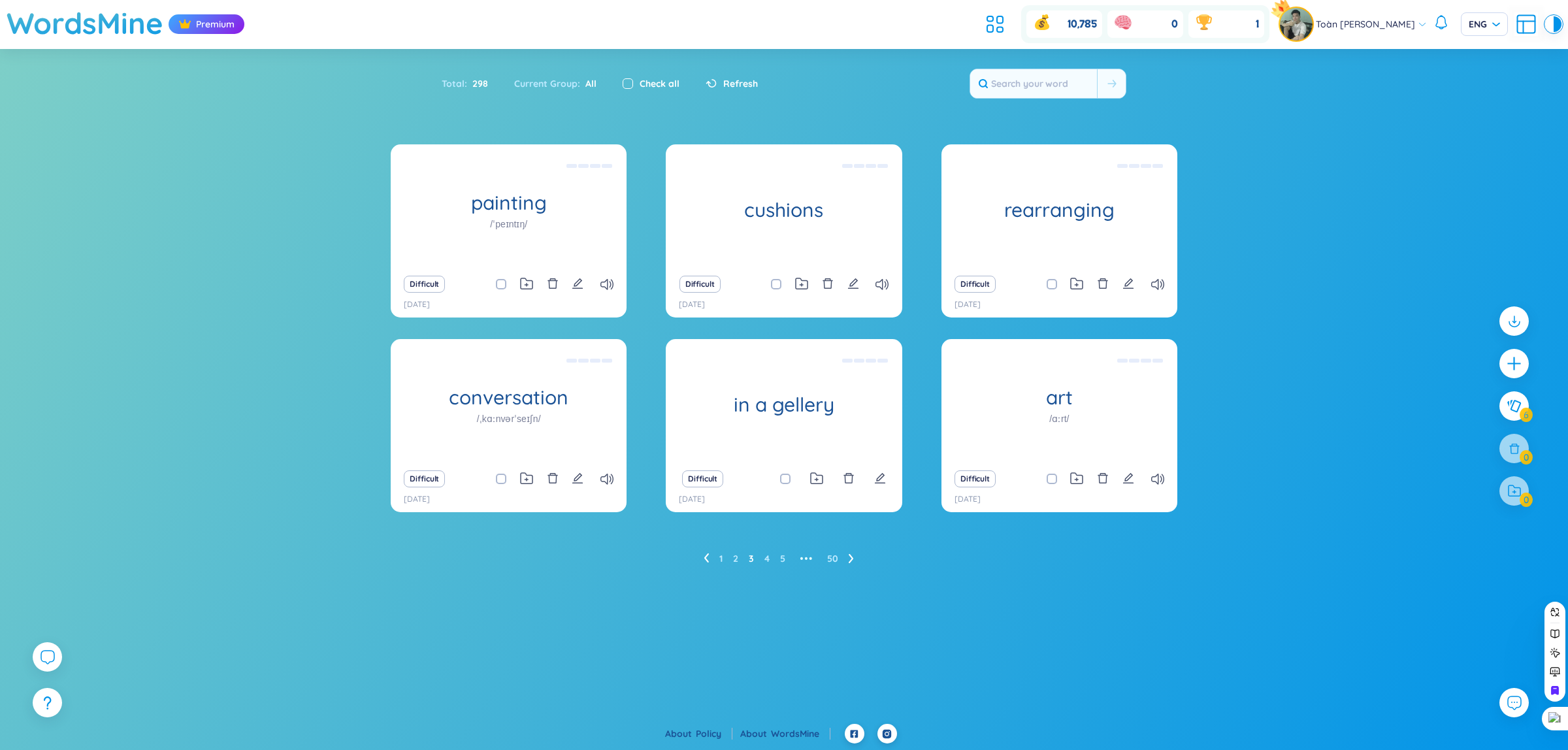
checkbox input "true"
click at [1511, 480] on div at bounding box center [1514, 491] width 33 height 33
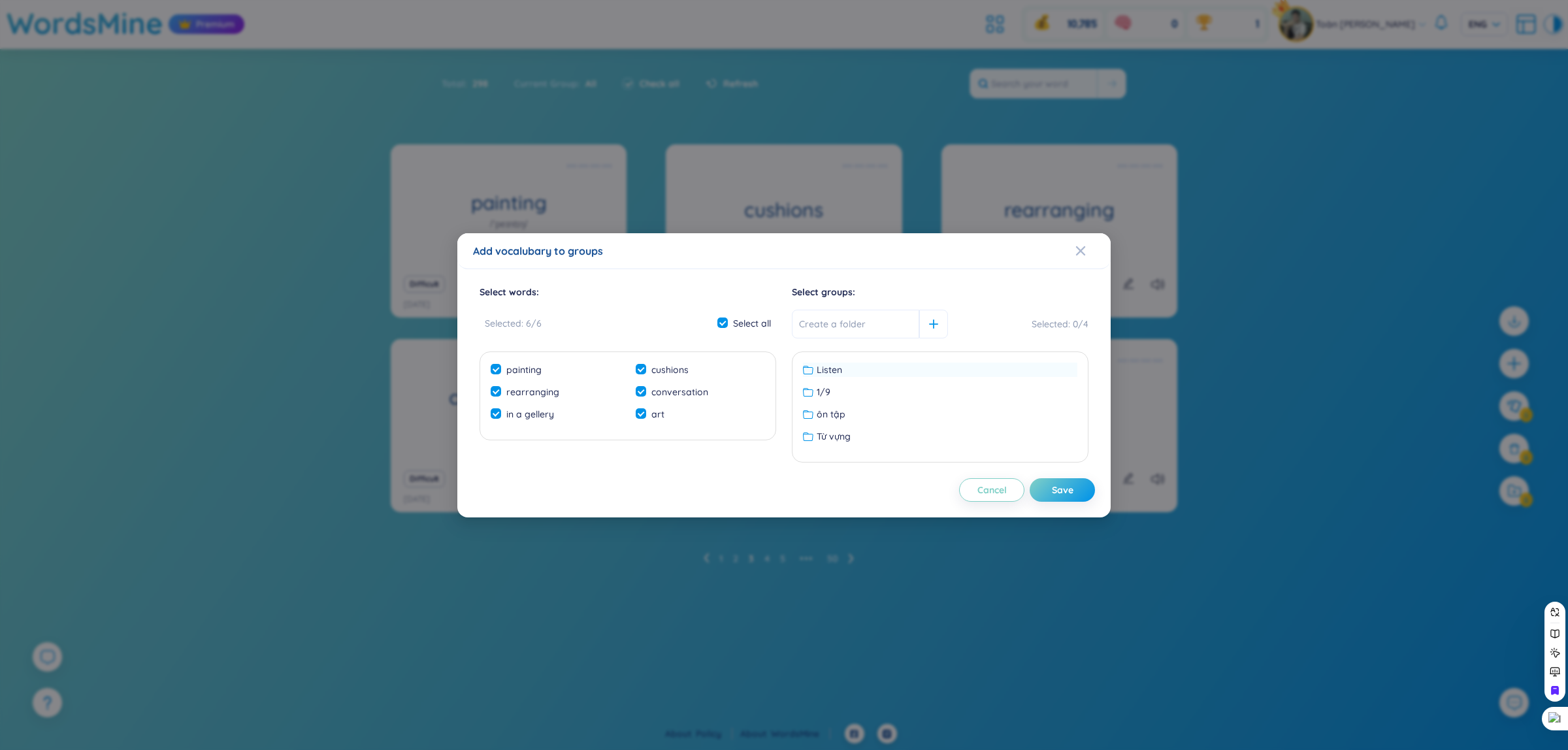
click at [912, 373] on div "Listen" at bounding box center [940, 369] width 274 height 14
click at [1052, 490] on div "Save" at bounding box center [1062, 489] width 21 height 14
checkbox input "false"
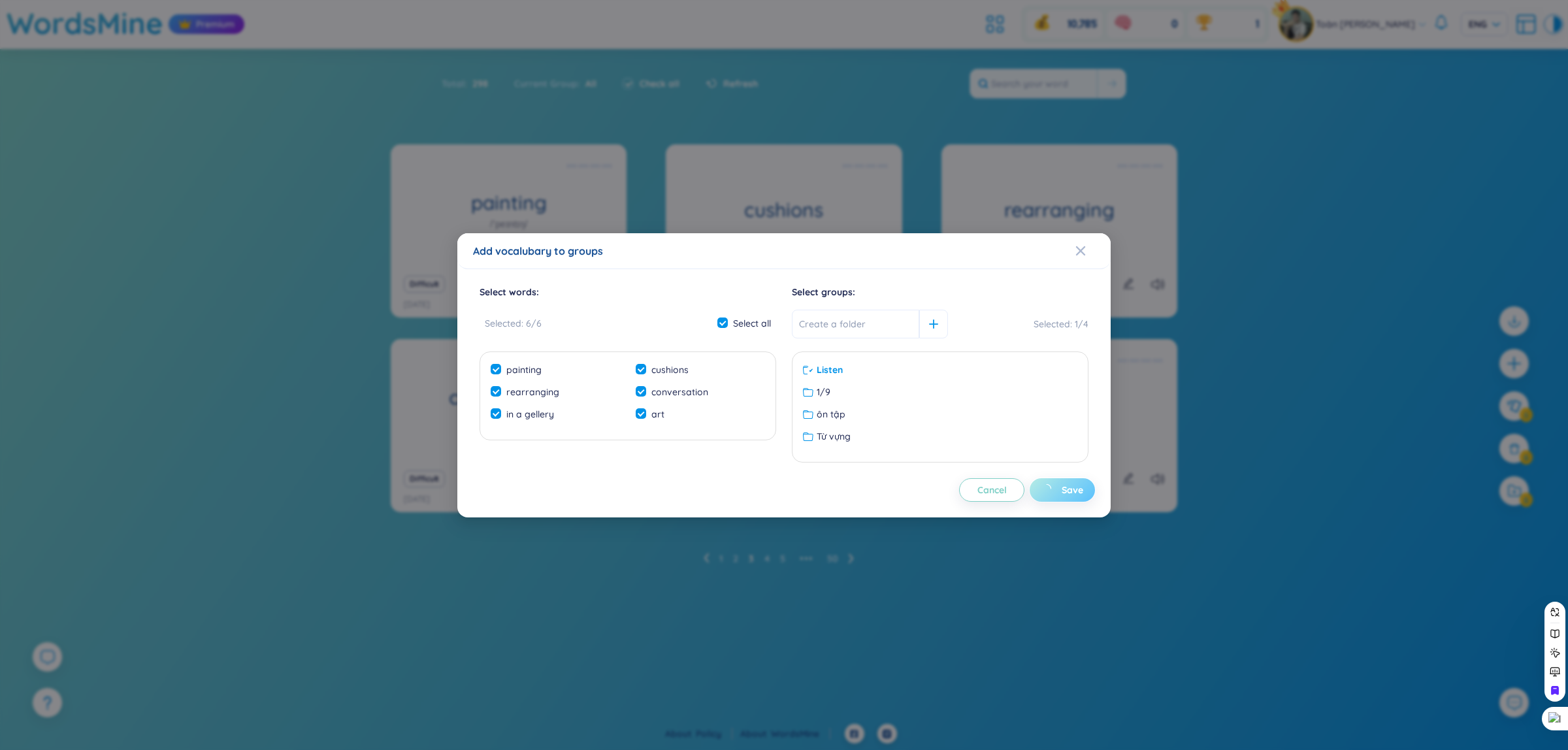
checkbox input "false"
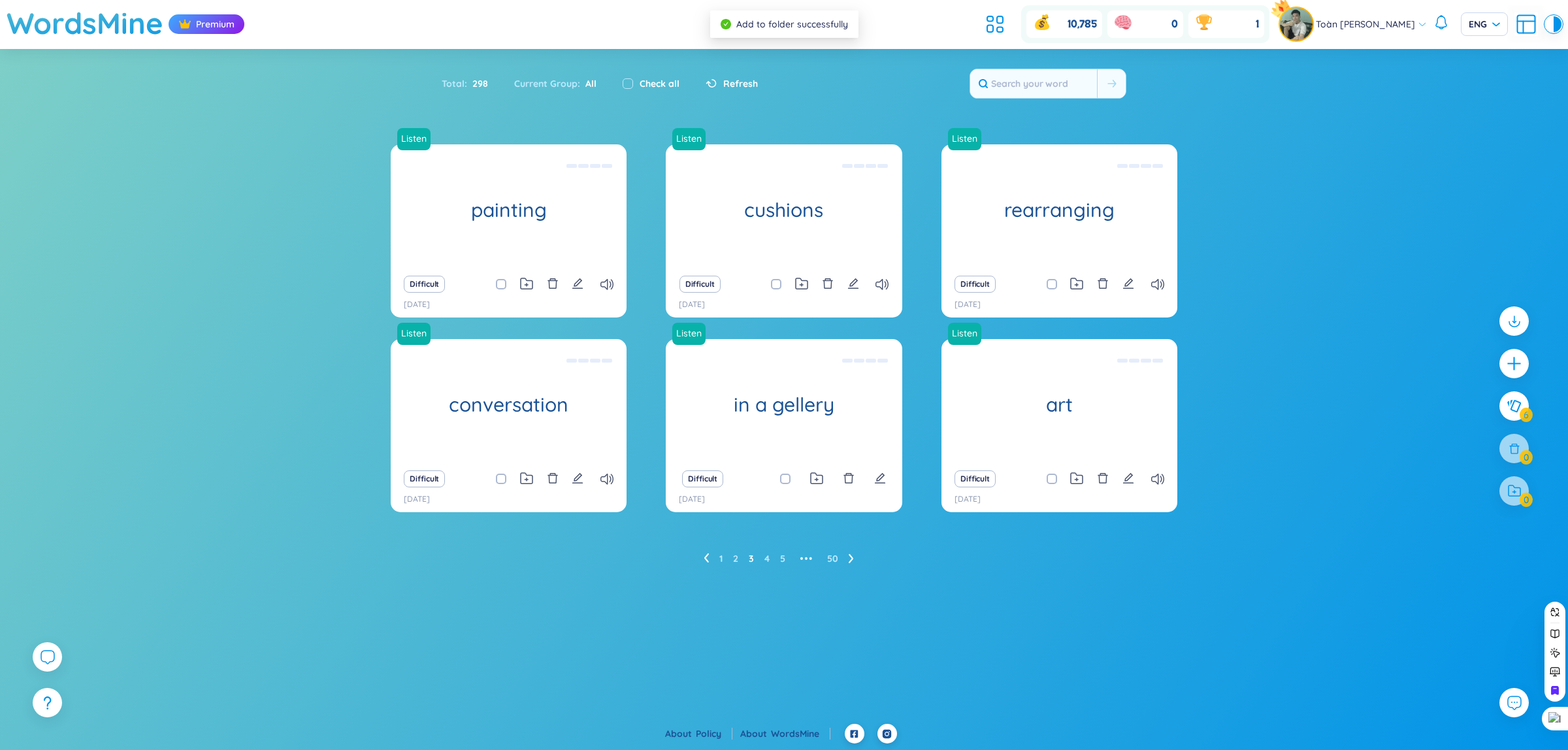
click at [845, 560] on ul "1 2 3 4 5 ••• 50" at bounding box center [784, 558] width 160 height 20
click at [851, 559] on icon at bounding box center [851, 558] width 6 height 10
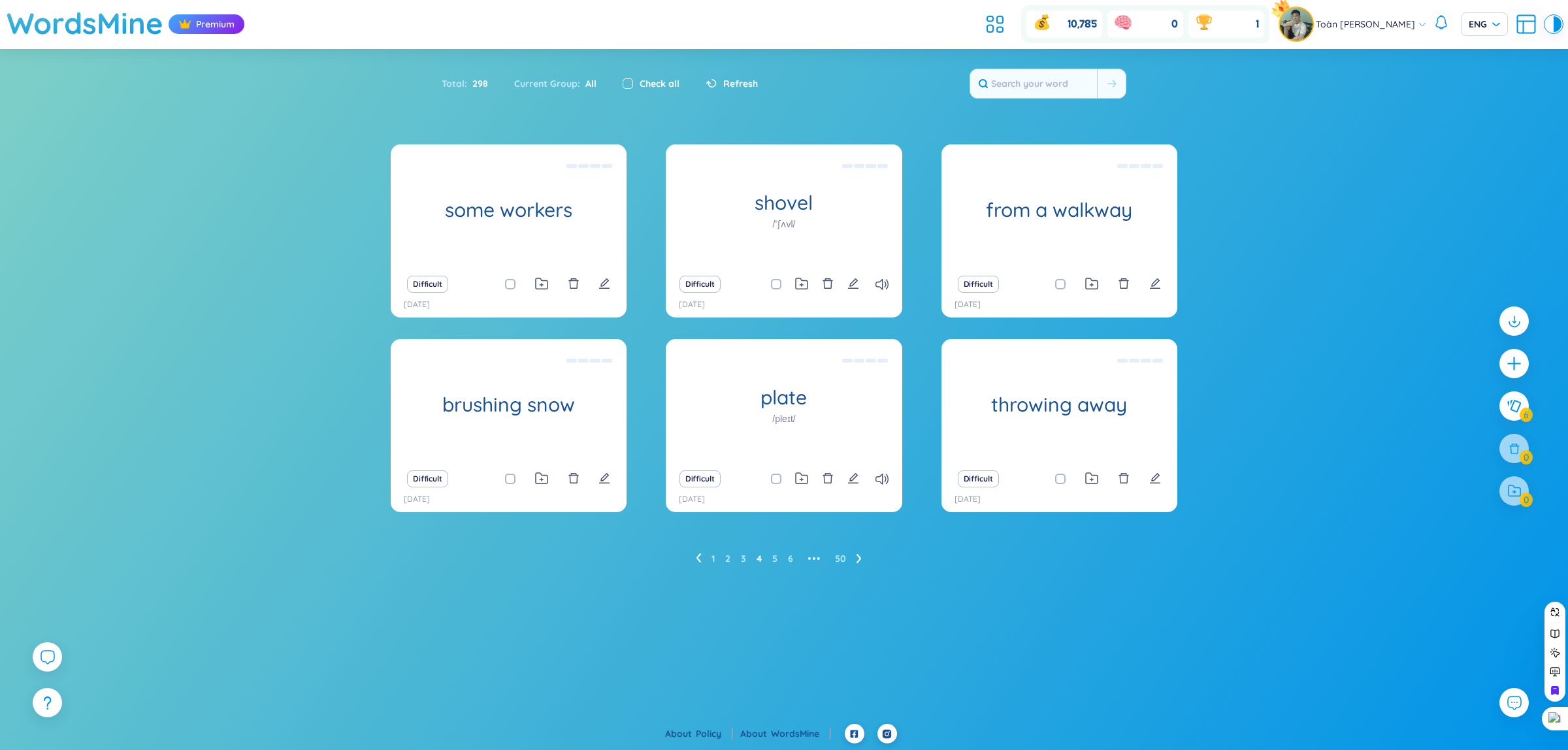
click at [628, 87] on input "checkbox" at bounding box center [627, 83] width 10 height 10
checkbox input "true"
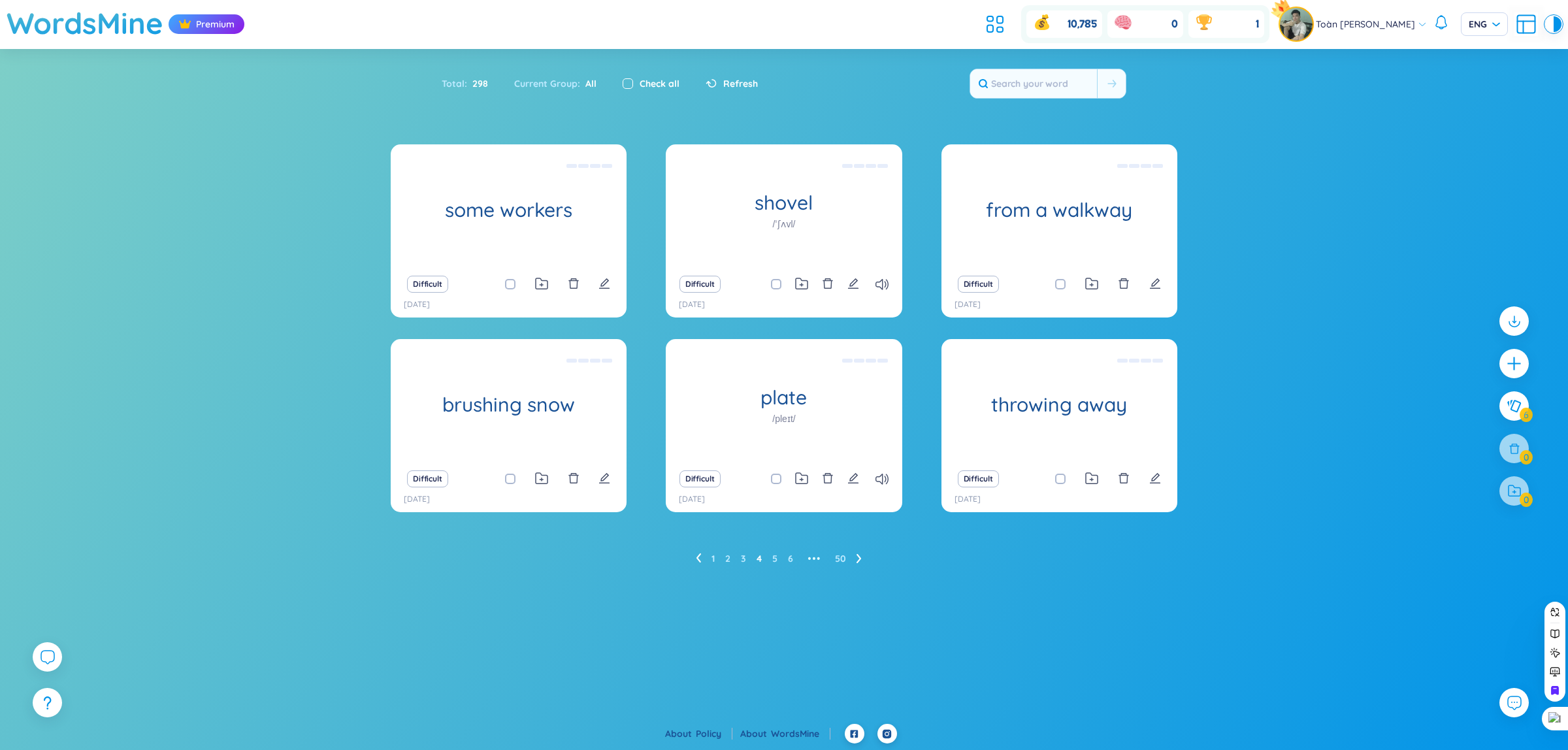
checkbox input "true"
click at [1517, 495] on icon at bounding box center [1514, 490] width 14 height 14
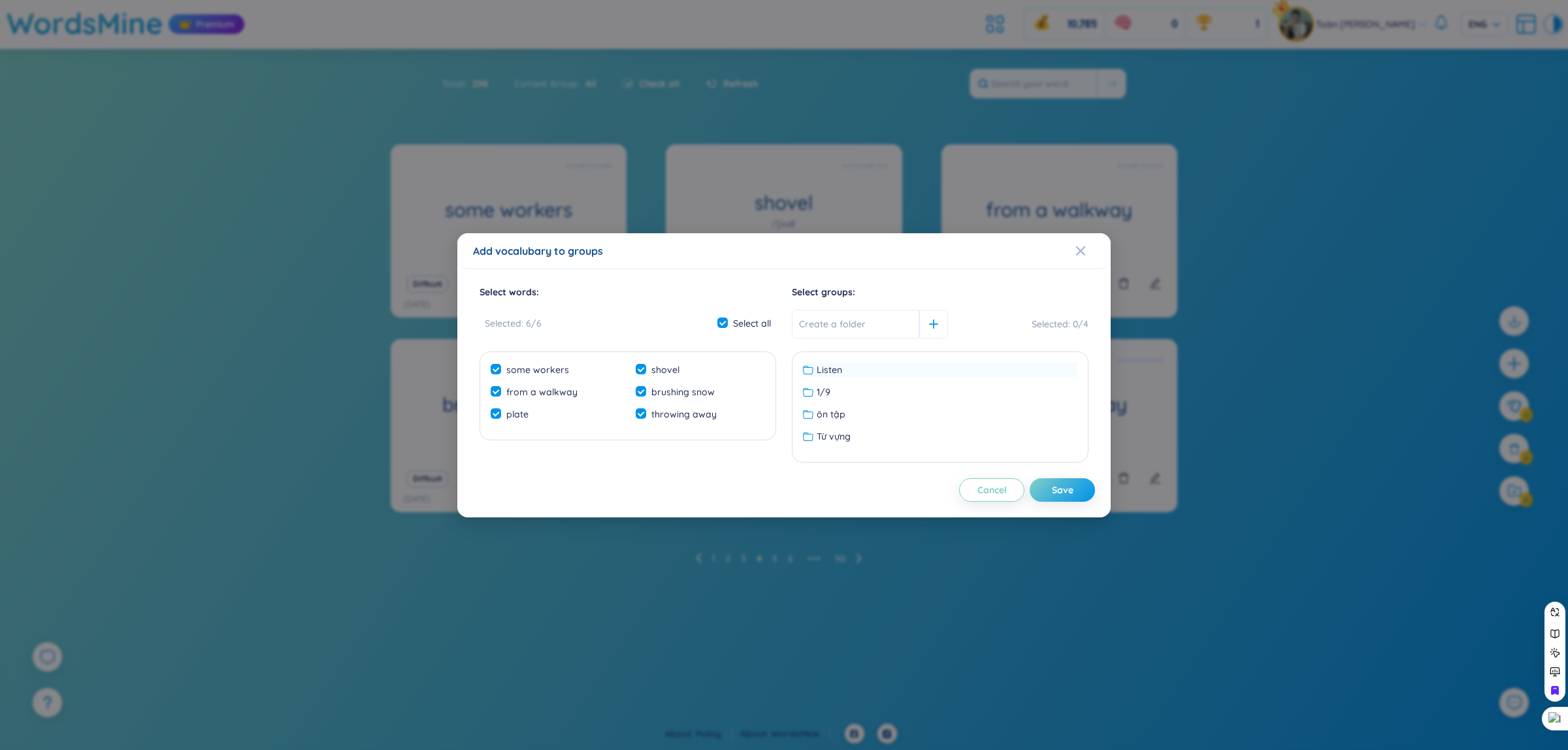
click at [881, 366] on div "Listen" at bounding box center [940, 369] width 274 height 14
click at [1071, 500] on button "Save" at bounding box center [1063, 489] width 65 height 23
checkbox input "false"
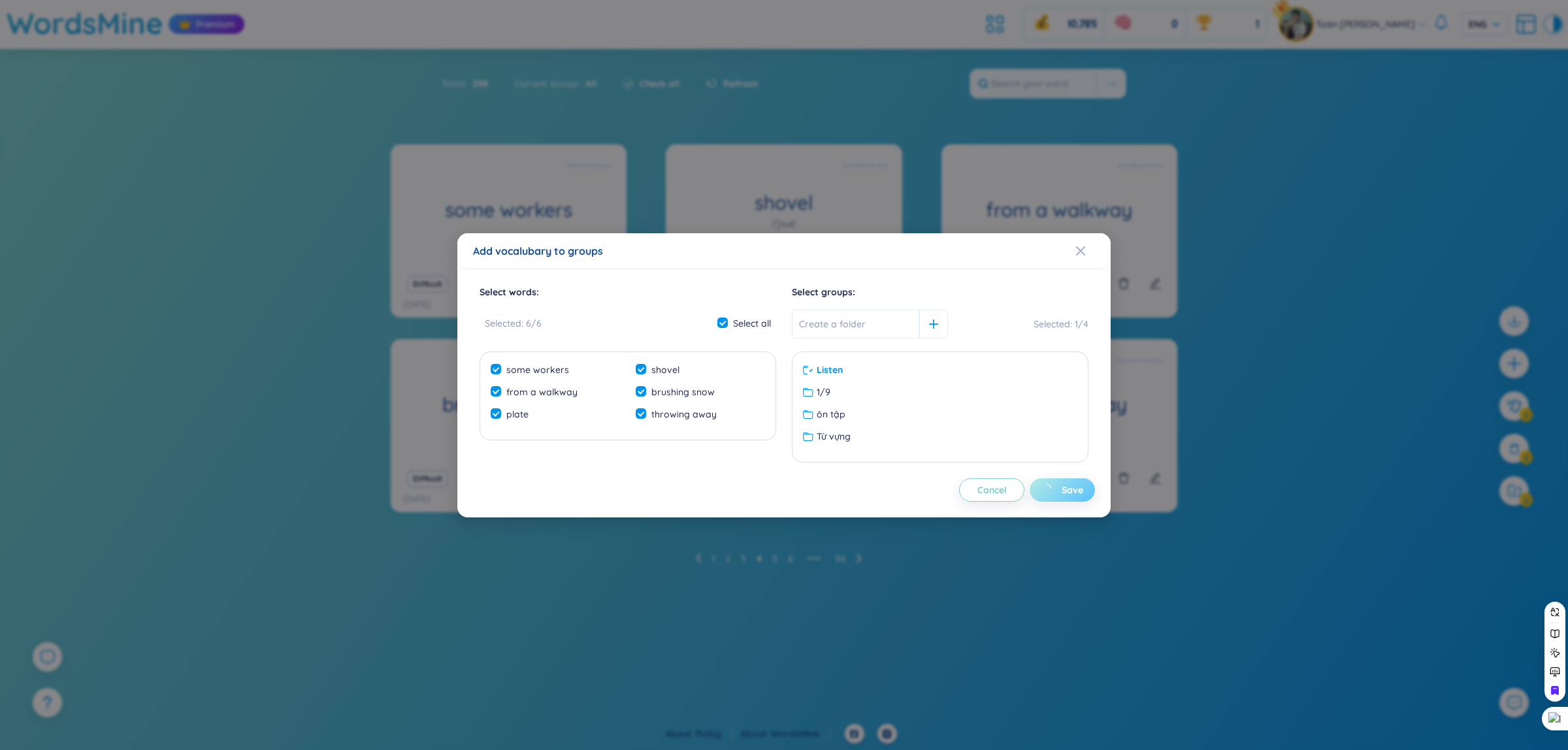
checkbox input "false"
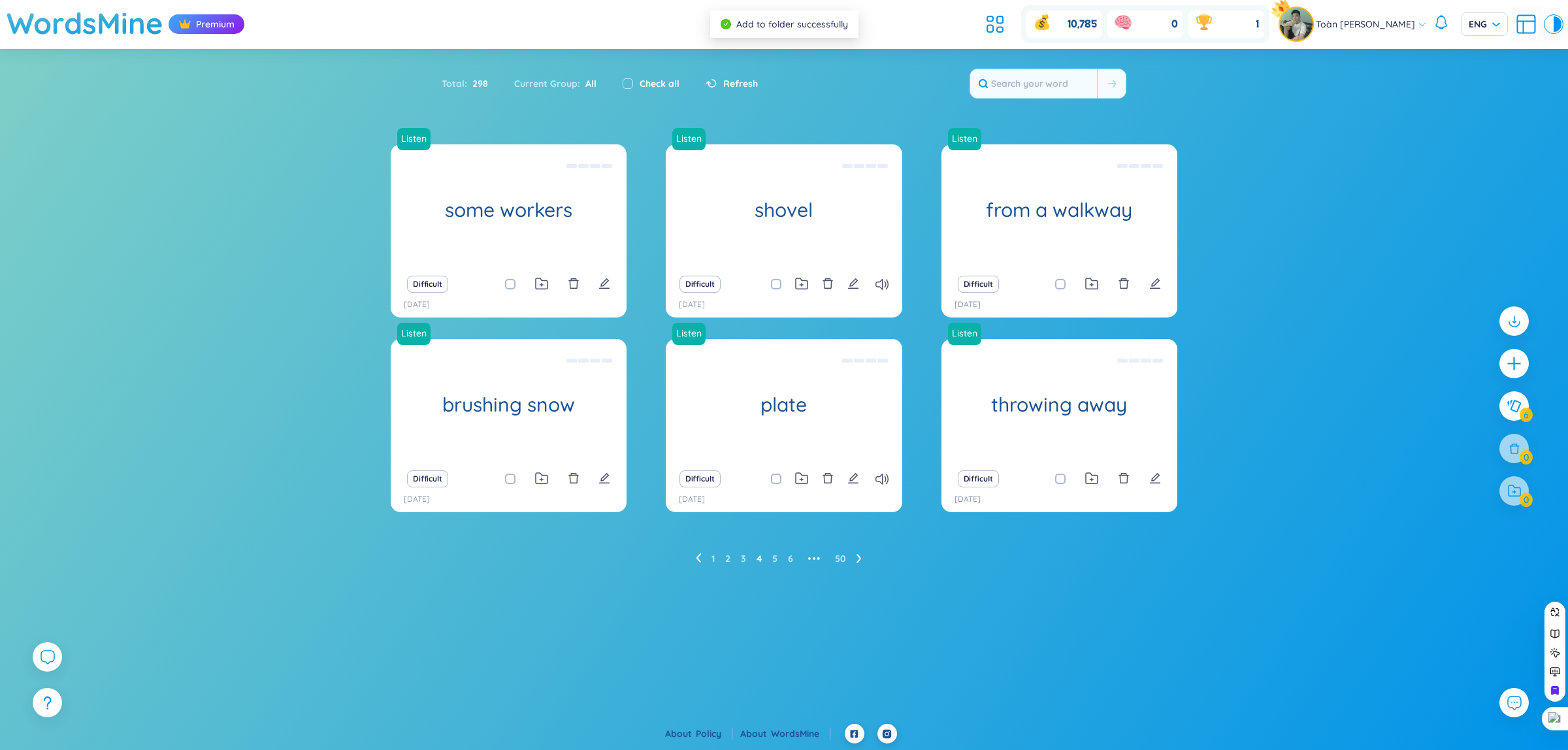
click at [857, 560] on icon at bounding box center [860, 558] width 6 height 10
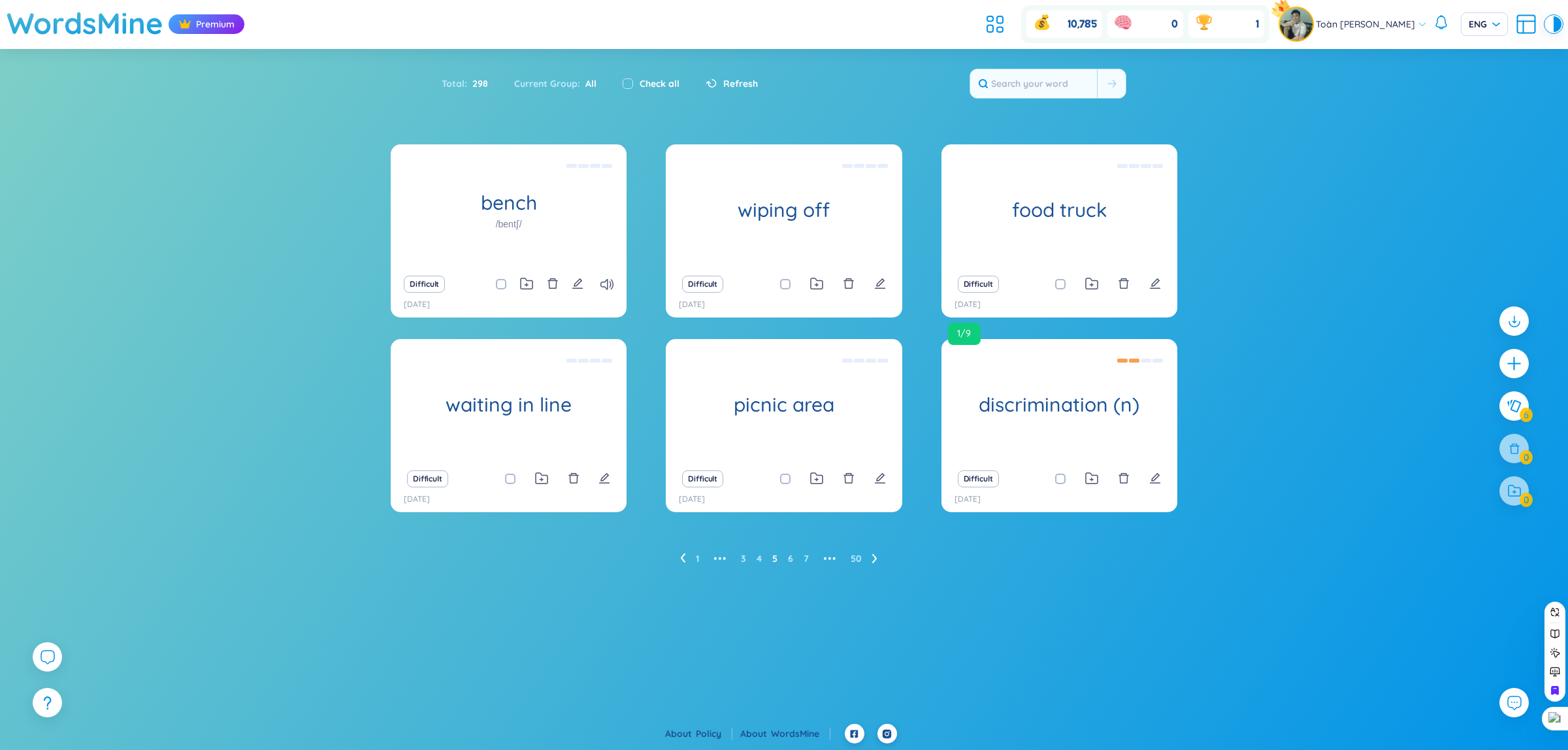
click at [612, 89] on div "Check all" at bounding box center [651, 83] width 83 height 27
click at [623, 85] on input "checkbox" at bounding box center [627, 83] width 10 height 10
checkbox input "true"
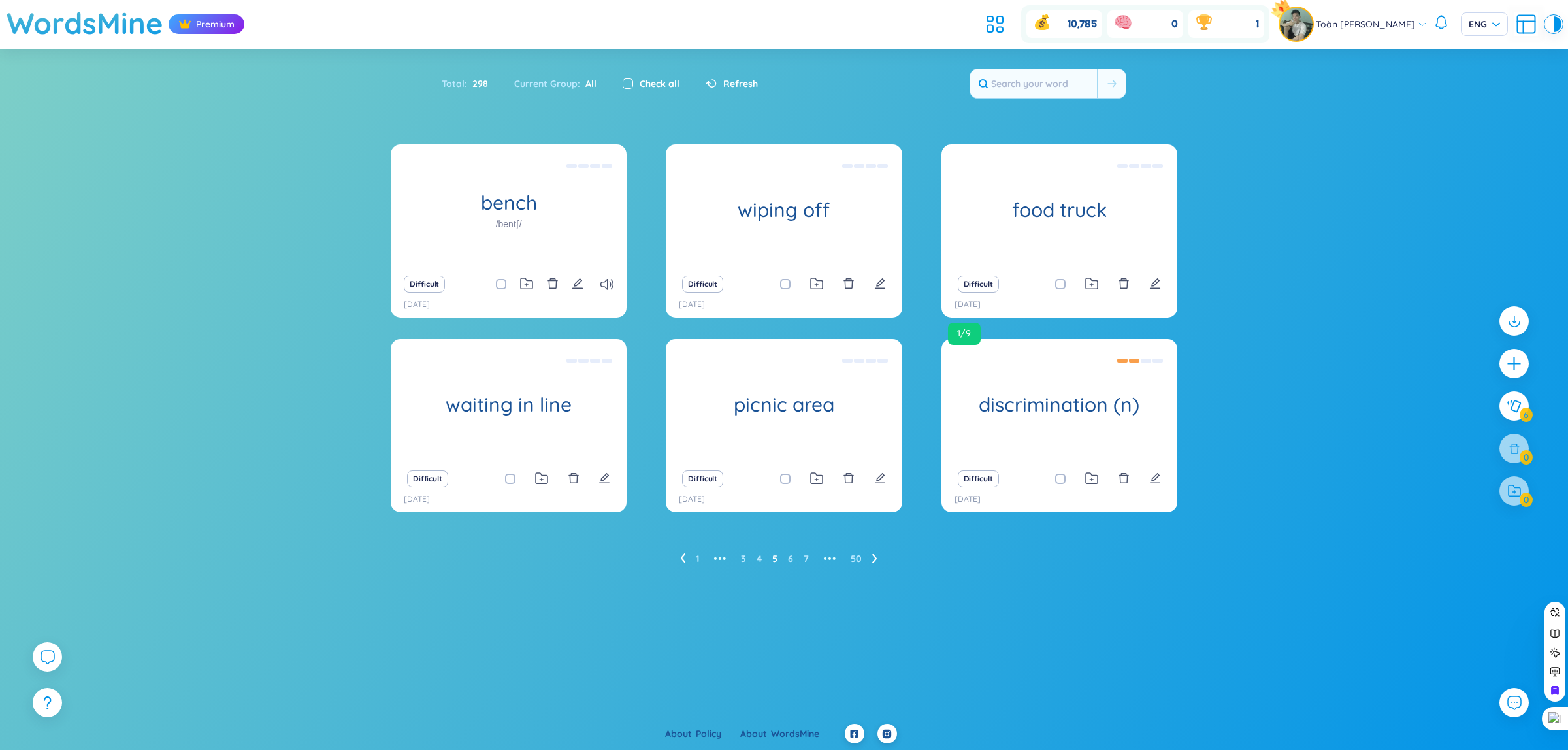
checkbox input "true"
drag, startPoint x: 1058, startPoint y: 478, endPoint x: 1076, endPoint y: 488, distance: 20.6
click at [1059, 482] on span at bounding box center [1060, 478] width 10 height 10
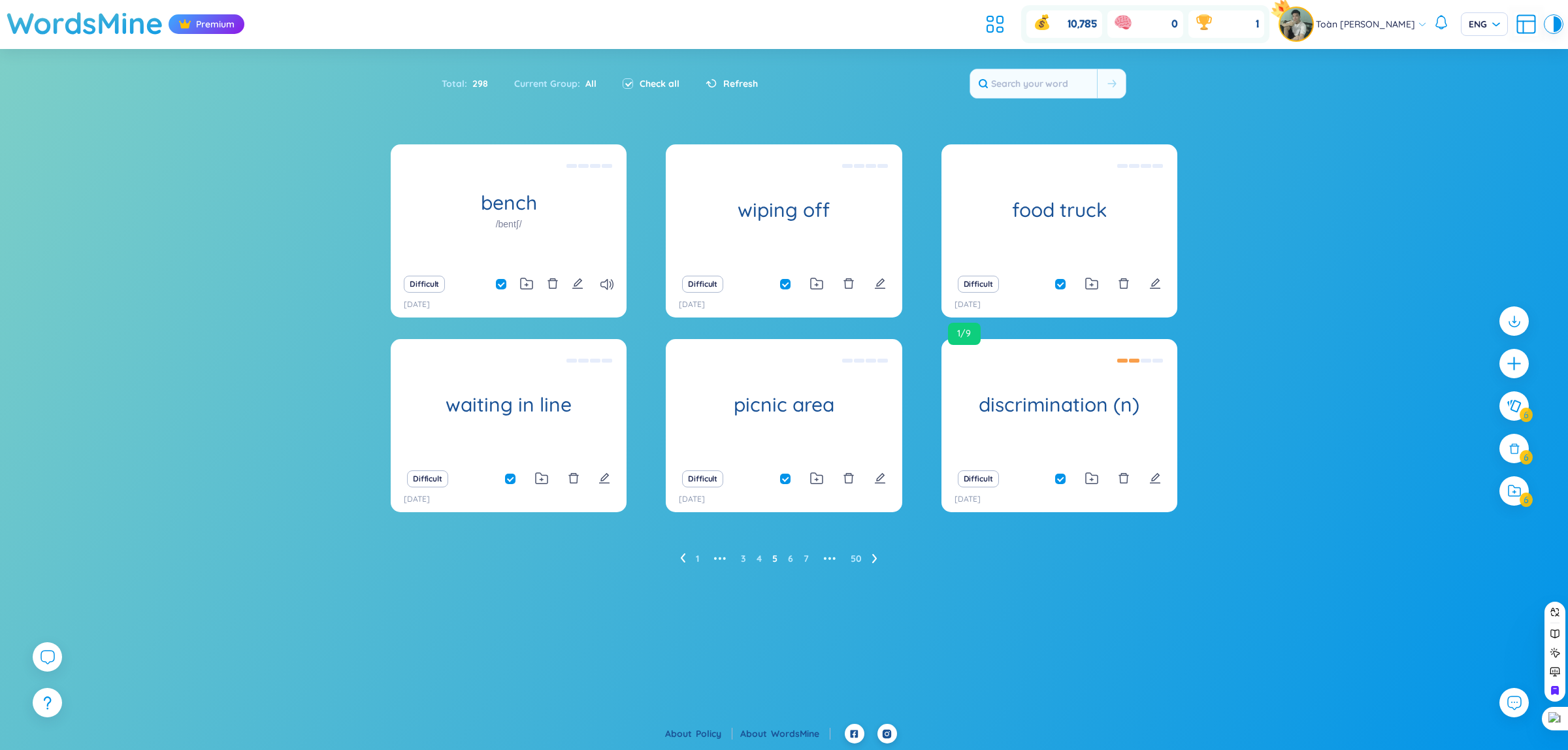
click at [1062, 482] on input "checkbox" at bounding box center [1066, 478] width 10 height 10
checkbox input "false"
click at [1510, 494] on icon at bounding box center [1515, 490] width 13 height 12
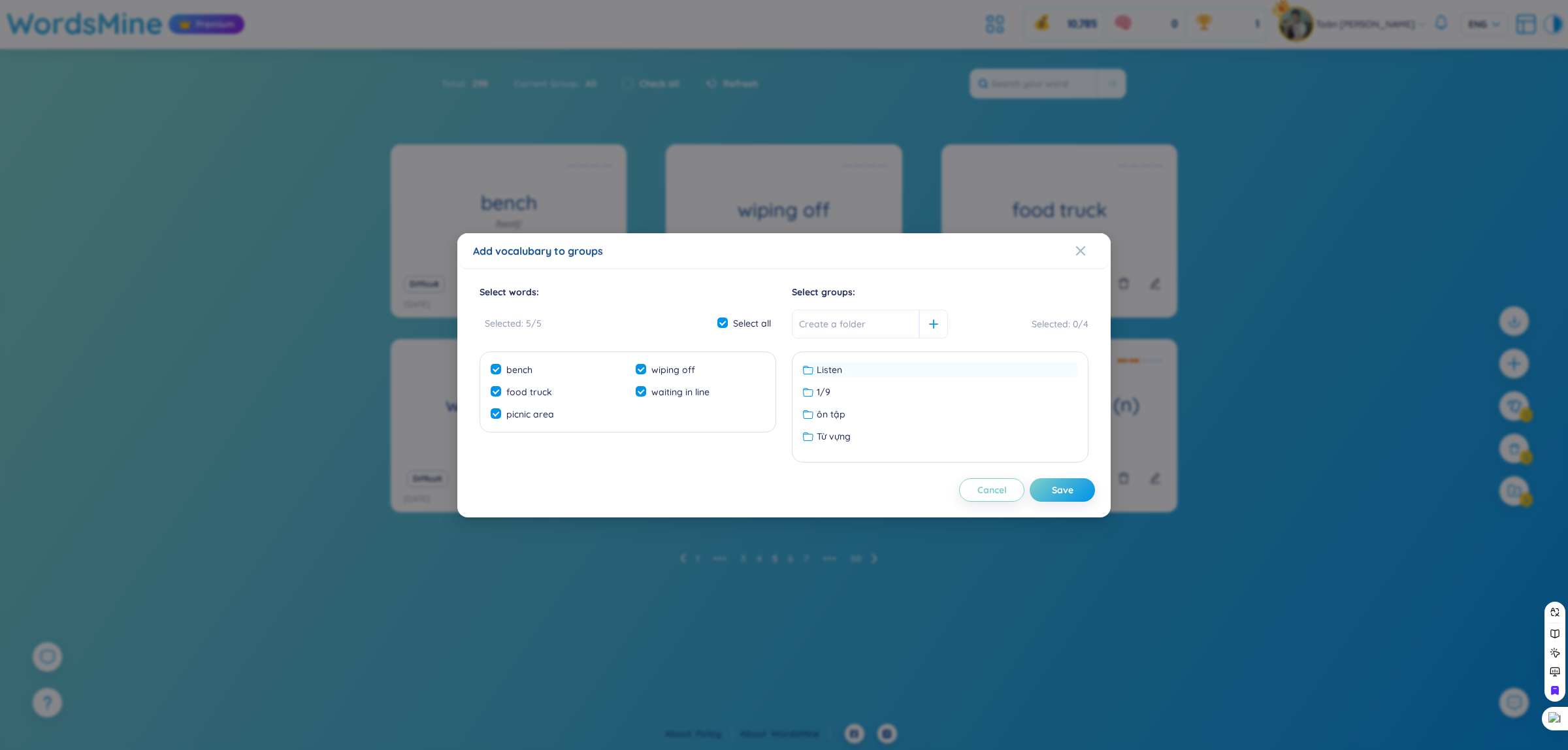
click at [873, 363] on div "Listen" at bounding box center [940, 369] width 274 height 14
click at [1070, 482] on button "Save" at bounding box center [1063, 489] width 65 height 23
checkbox input "false"
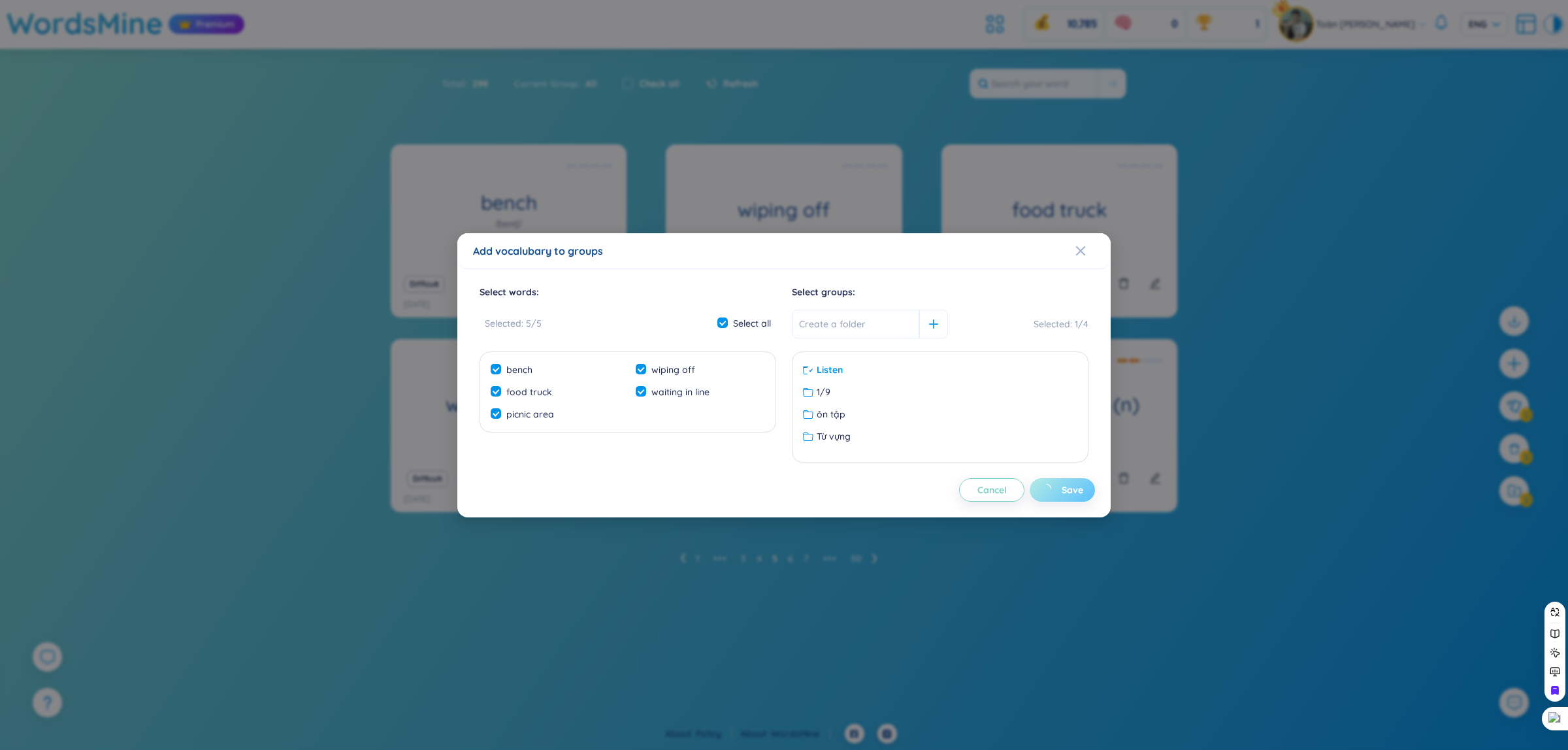
checkbox input "false"
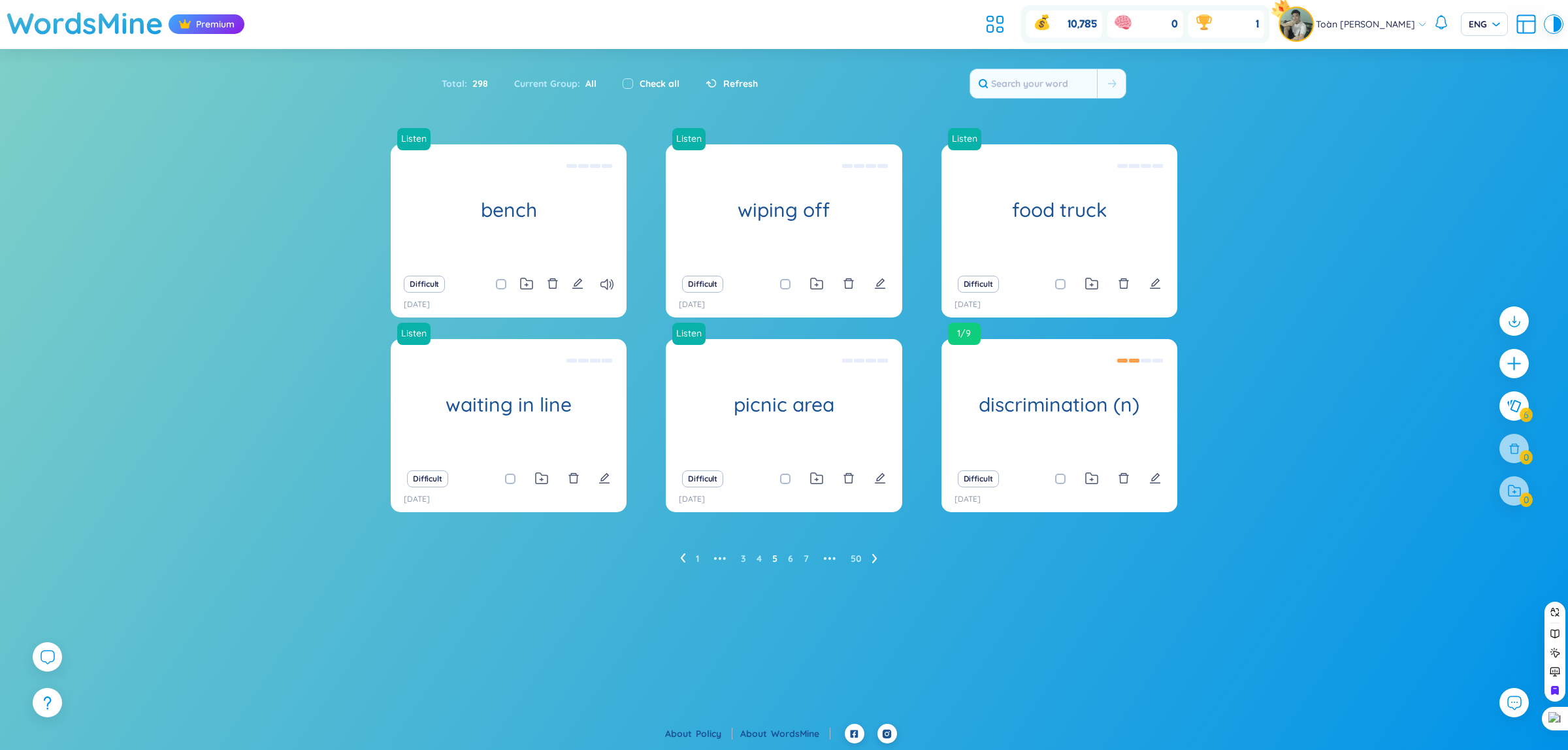
click at [694, 560] on ul "1 ••• 3 4 5 6 7 ••• 50" at bounding box center [784, 558] width 208 height 20
click at [697, 560] on link "1" at bounding box center [697, 558] width 4 height 20
